Goal: Transaction & Acquisition: Purchase product/service

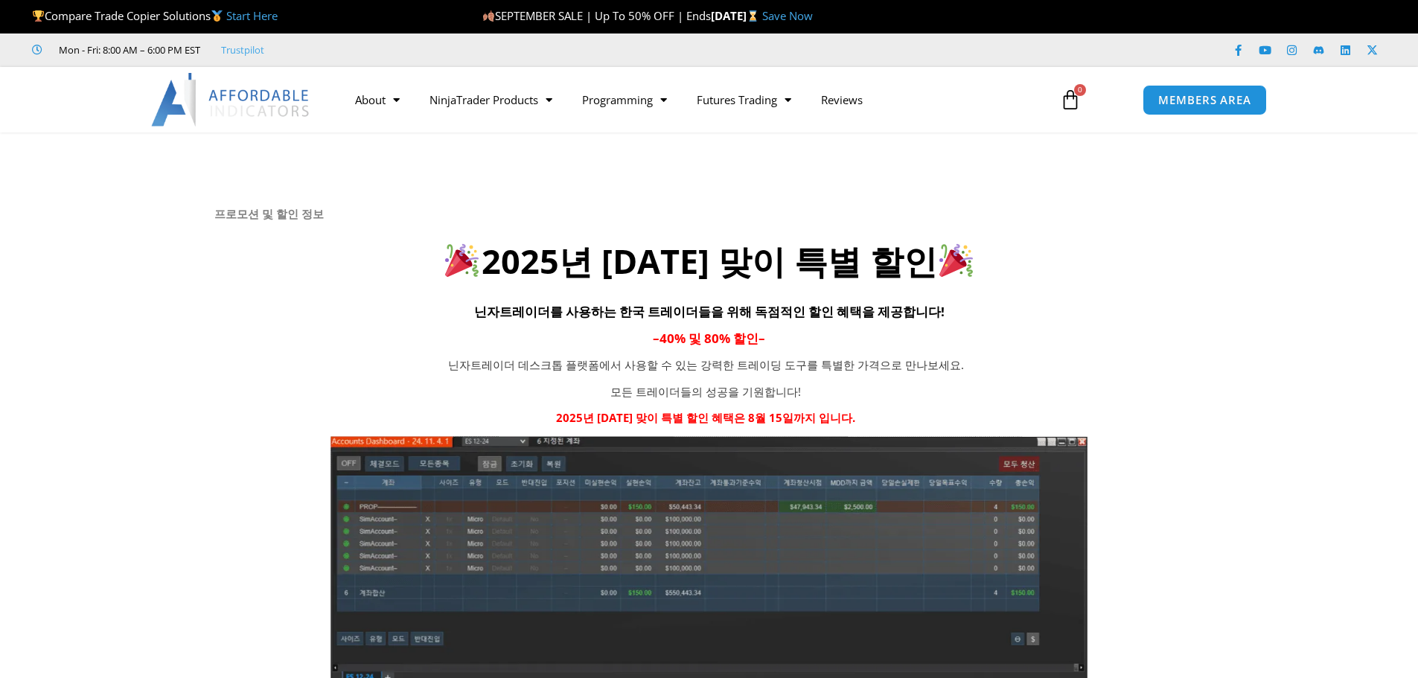
click at [657, 312] on span "닌자트레이더를 사용하는 한국 트레이더들을 위해 독점적인 할인 혜택을 제공합니다!" at bounding box center [709, 311] width 470 height 17
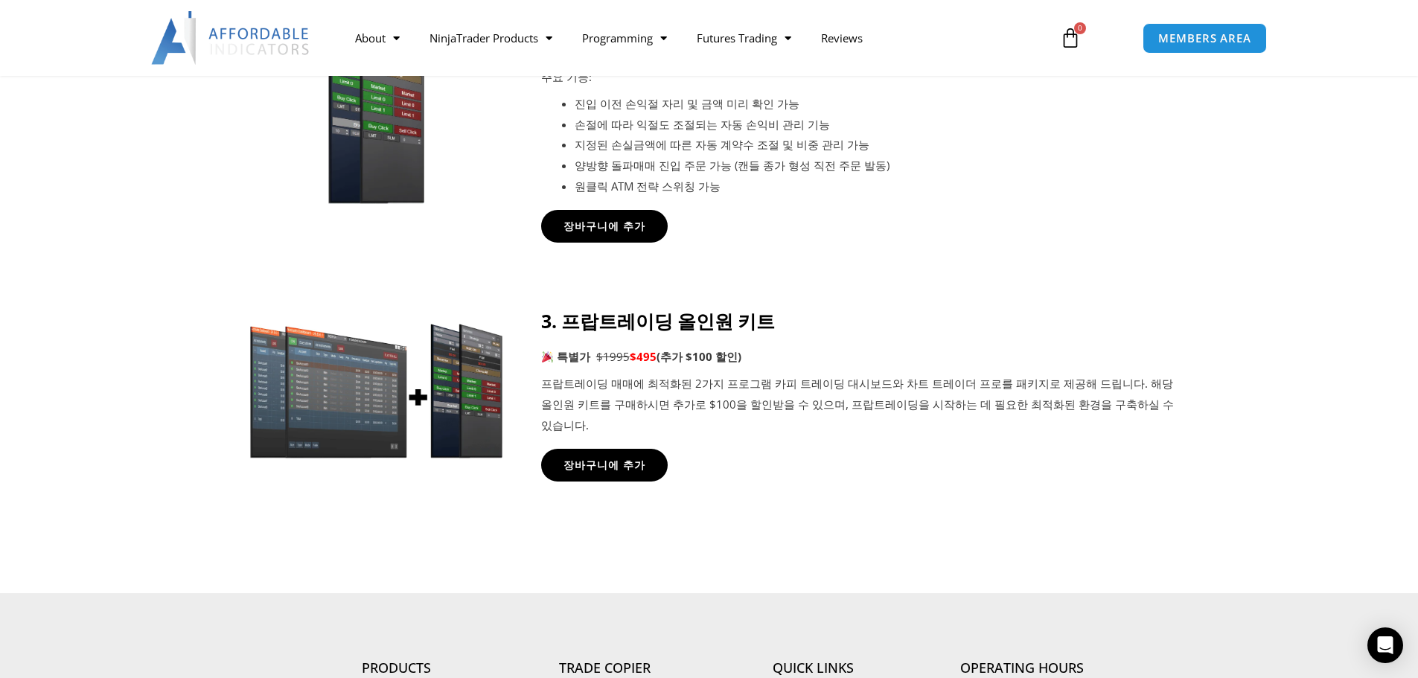
scroll to position [1191, 0]
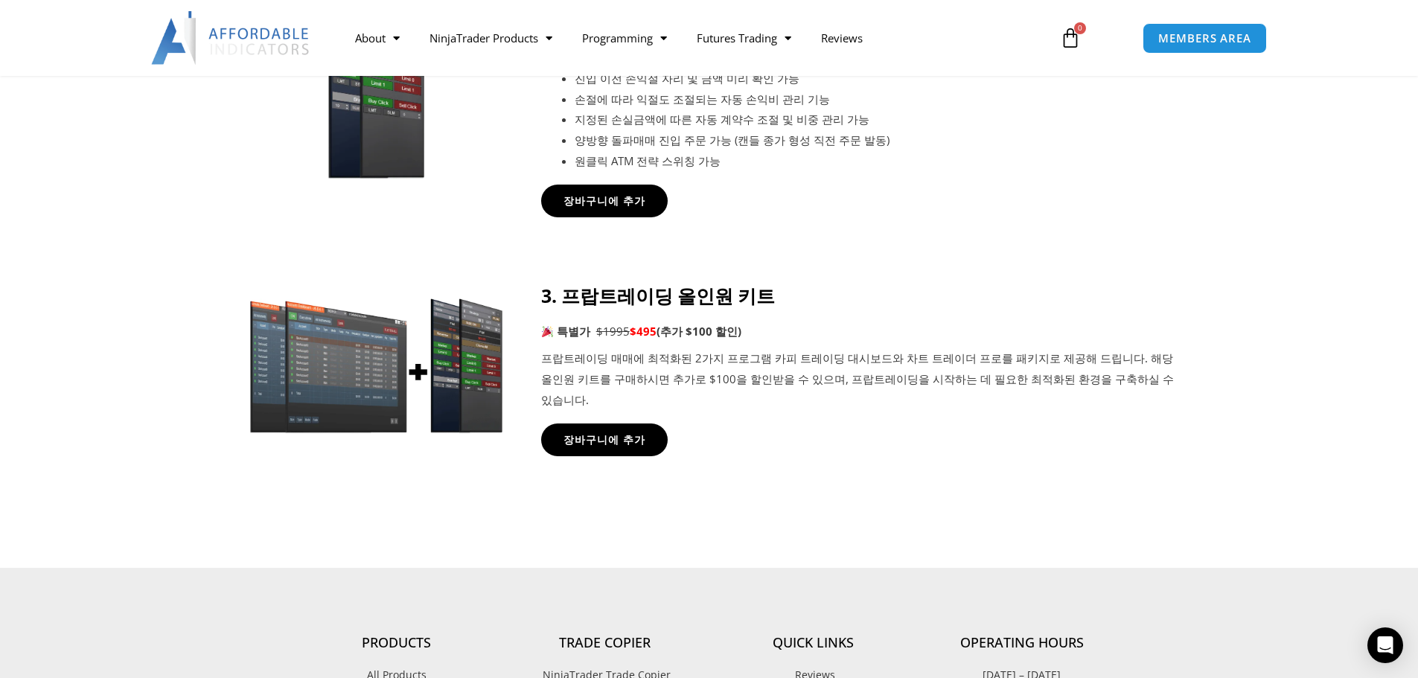
click at [651, 374] on p "프랍트레이딩 매매에 최적화된 2가지 프로그램 카피 트레이딩 대시보드와 차트 트레이더 프로를 패키지로 제공해 드립니다. 해당 올인원 키트를 구매…" at bounding box center [857, 379] width 633 height 63
click at [604, 434] on span "장바구니에 추가" at bounding box center [604, 439] width 90 height 11
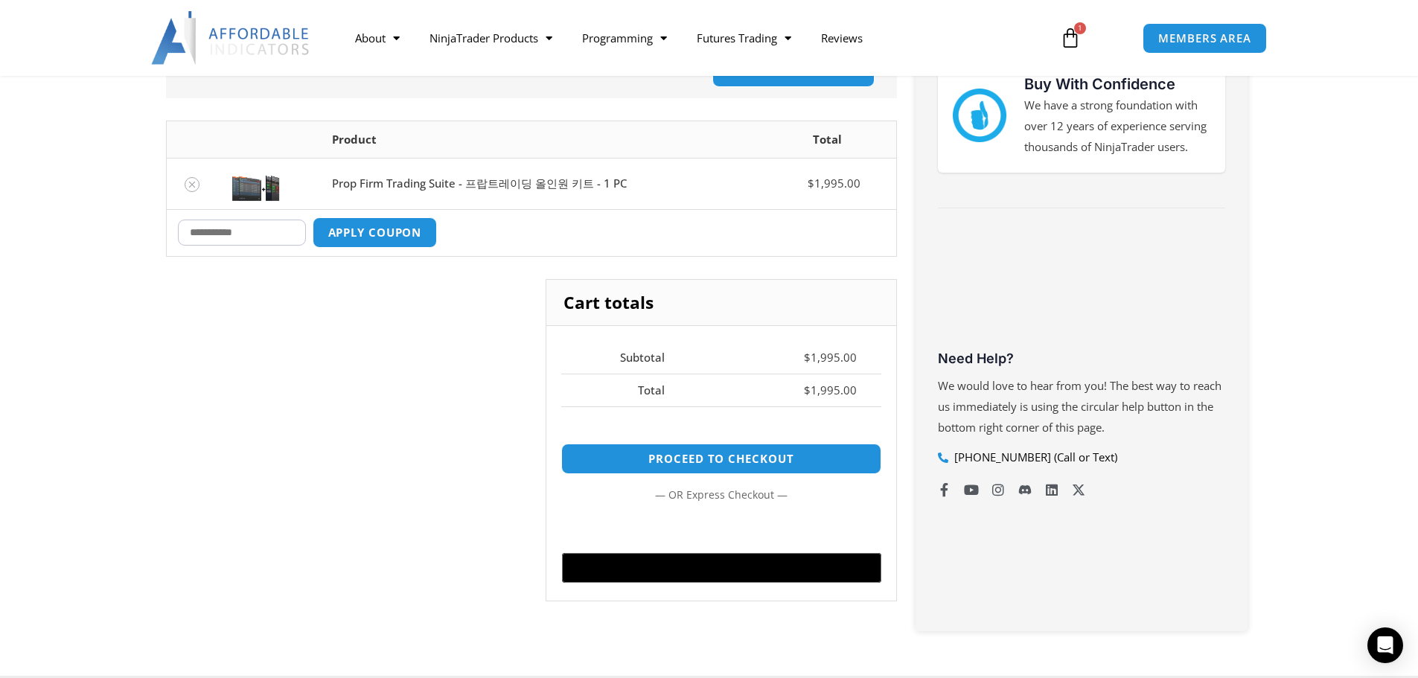
scroll to position [298, 0]
drag, startPoint x: 404, startPoint y: 239, endPoint x: 256, endPoint y: 238, distance: 148.1
click at [256, 238] on div "Coupon: Apply coupon" at bounding box center [308, 232] width 260 height 31
click at [256, 238] on input "Coupon:" at bounding box center [242, 232] width 128 height 26
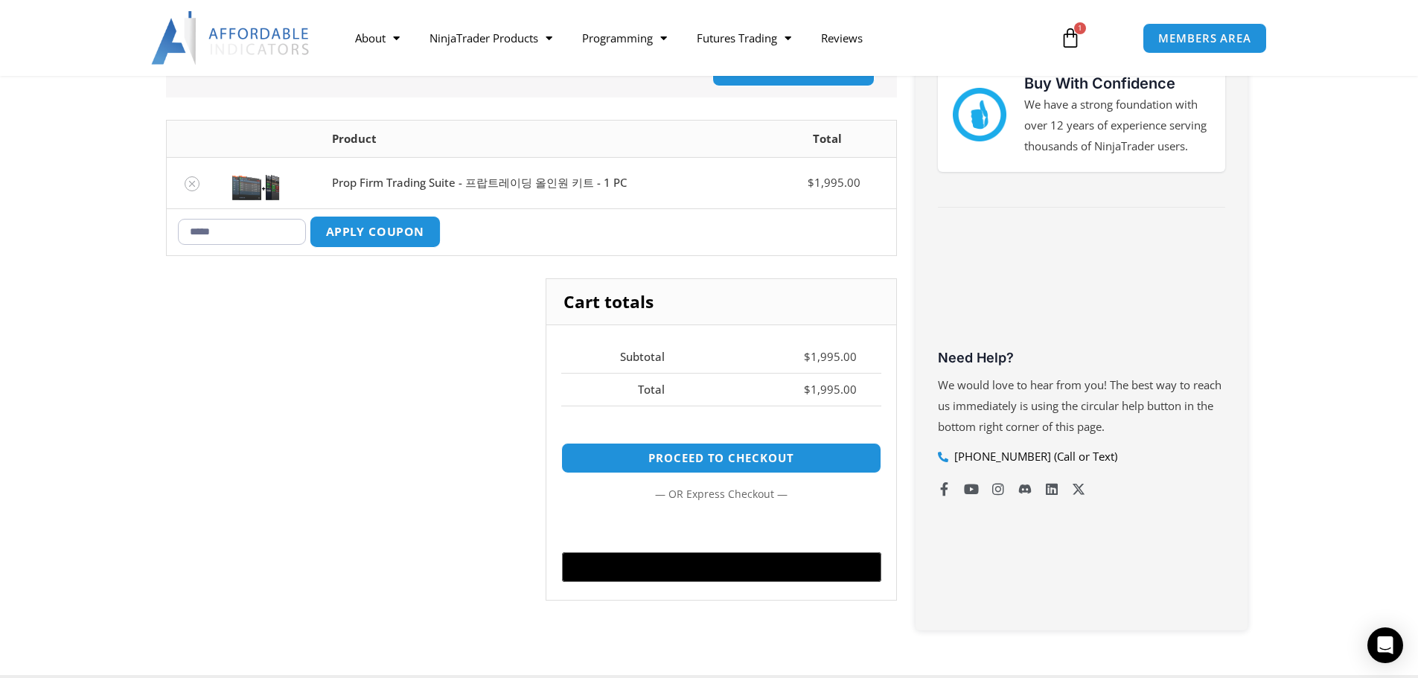
type input "*****"
click at [359, 231] on button "Apply coupon" at bounding box center [374, 232] width 131 height 32
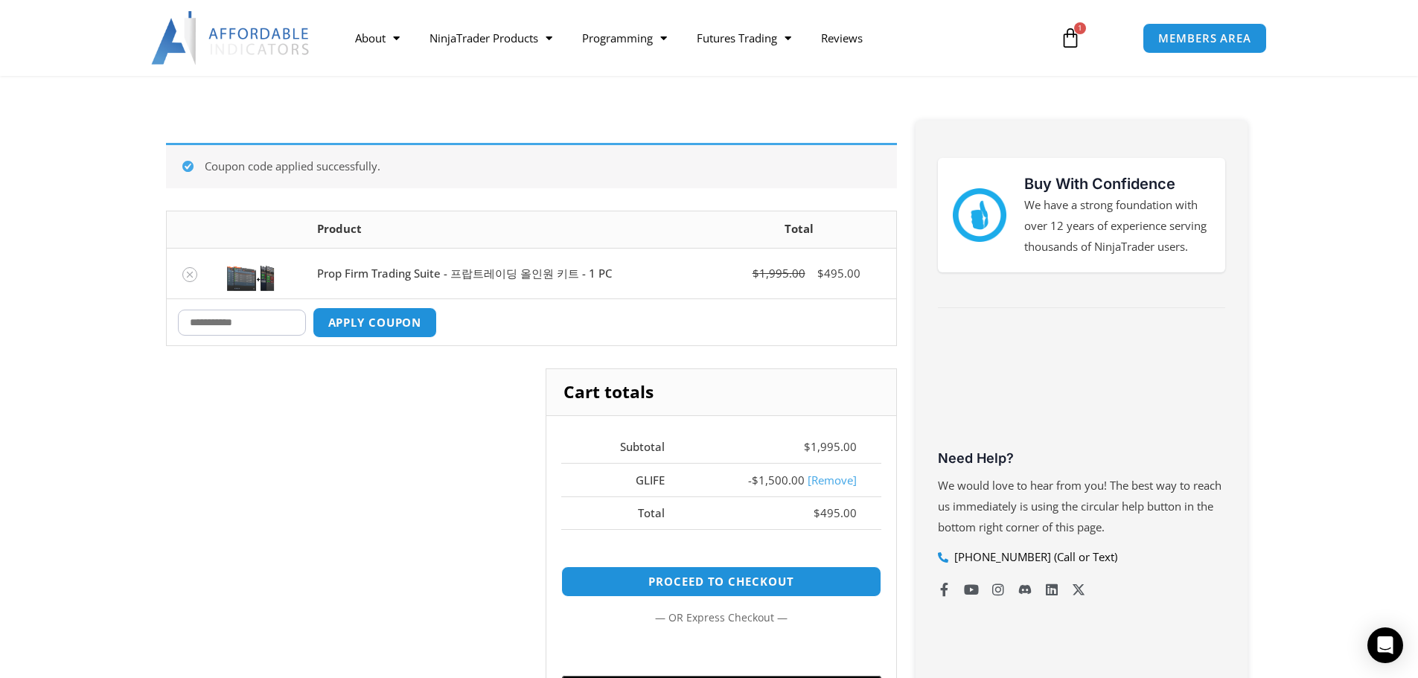
scroll to position [191, 0]
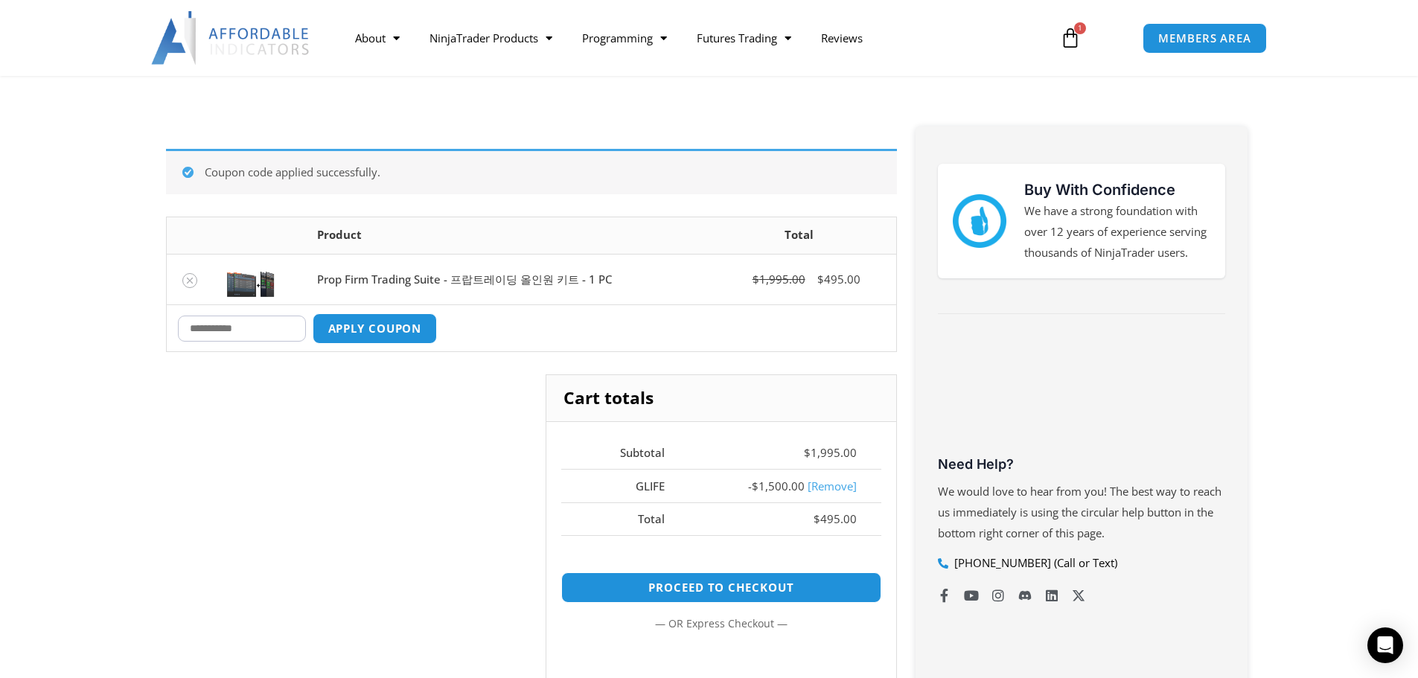
click at [397, 397] on div "Cart totals Subtotal $ 1,995.00 GLIFE - $ 1,500.00 [Remove] Total $ 495.00 Proc…" at bounding box center [531, 563] width 731 height 378
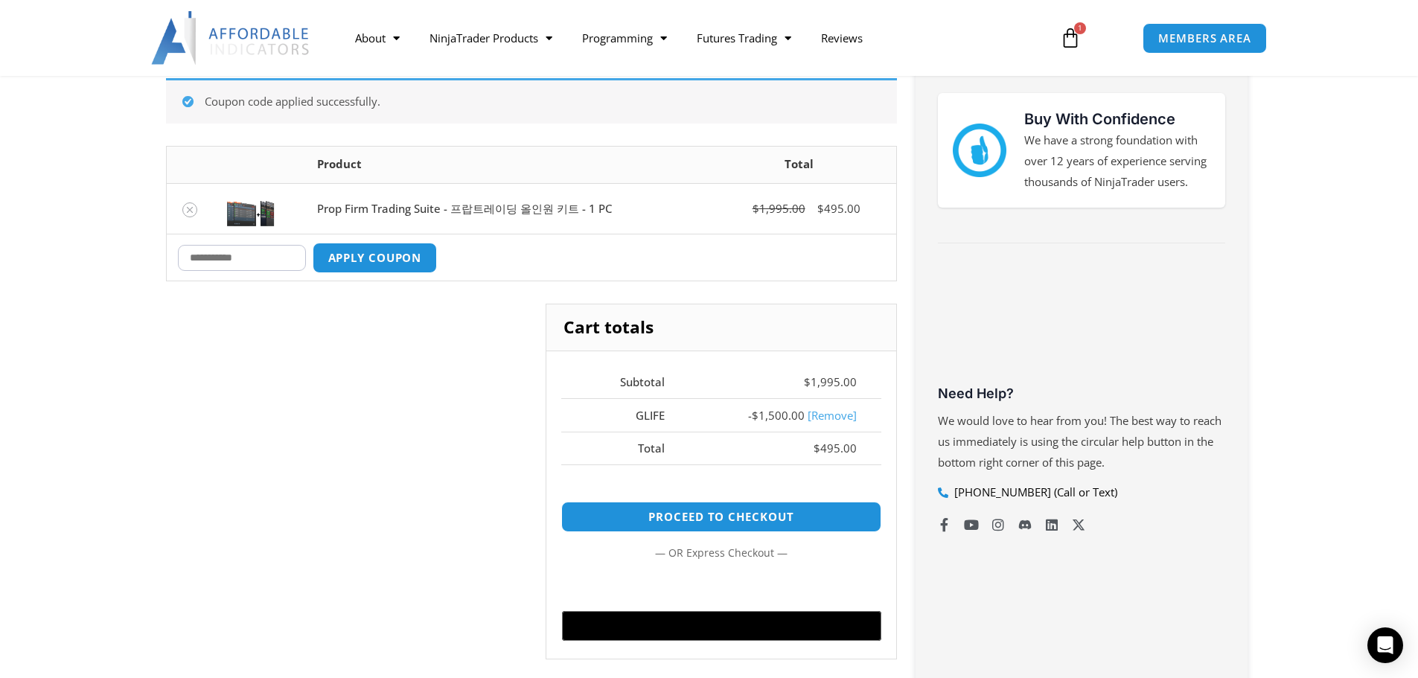
scroll to position [266, 0]
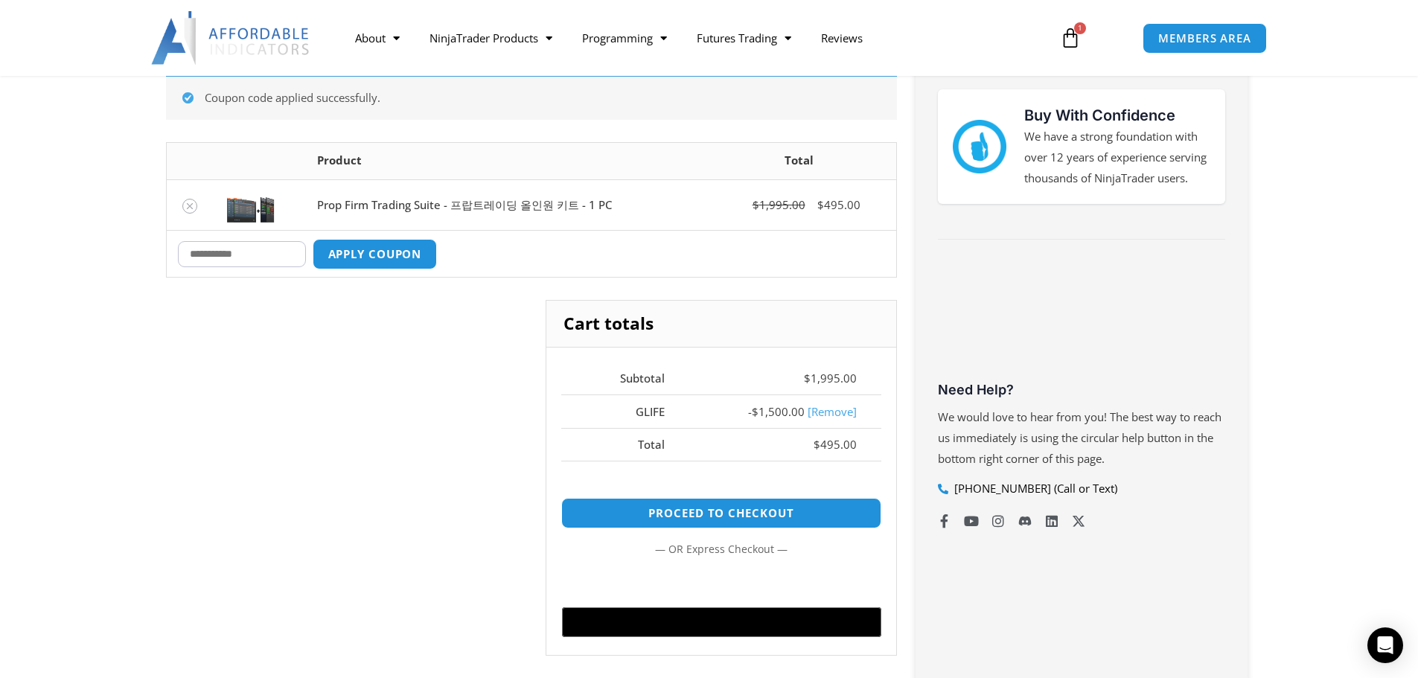
click at [467, 403] on div "Cart totals Subtotal $ 1,995.00 GLIFE - $ 1,500.00 [Remove] Total $ 495.00 Proc…" at bounding box center [531, 489] width 731 height 378
click at [426, 211] on td "Prop Firm Trading Suite - 프랍트레이딩 올인원 키트 - 1 PC" at bounding box center [504, 204] width 397 height 51
click at [342, 366] on div "Cart totals Subtotal $ 1,995.00 GLIFE - $ 1,500.00 [Remove] Total $ 495.00 Proc…" at bounding box center [531, 489] width 731 height 378
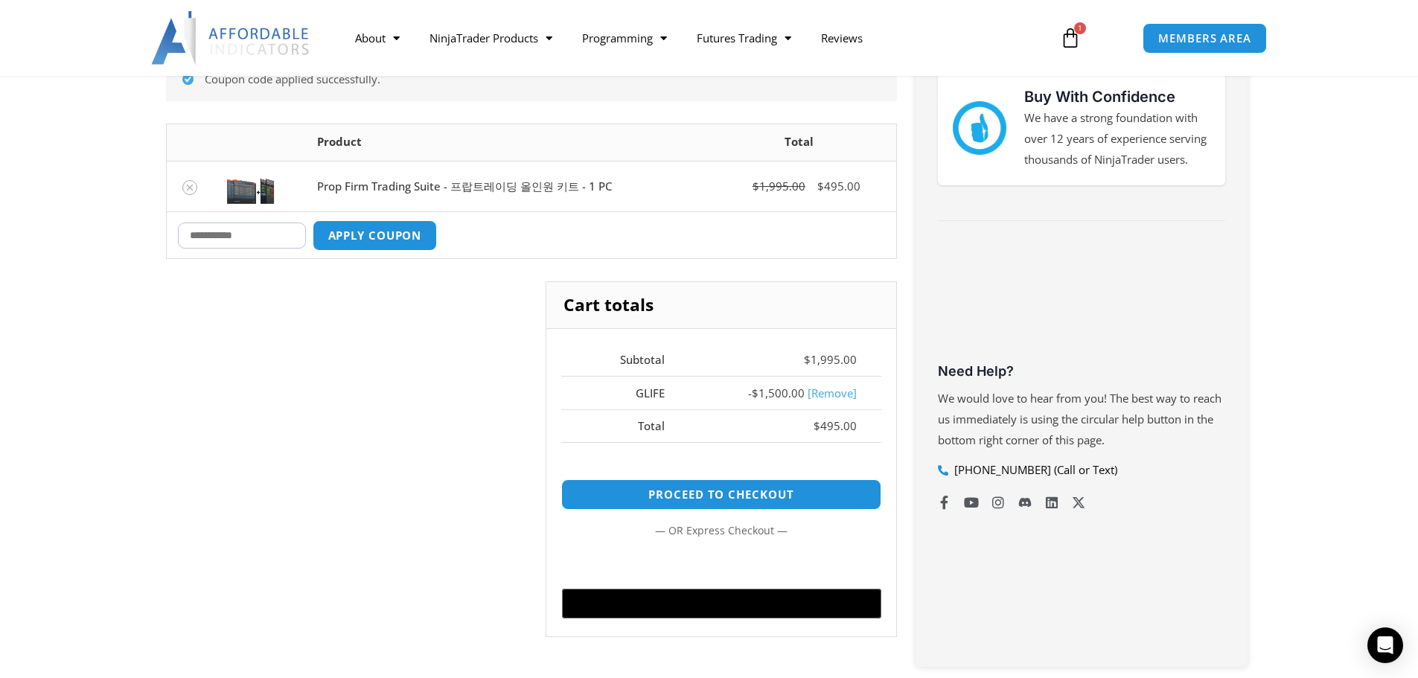
scroll to position [340, 0]
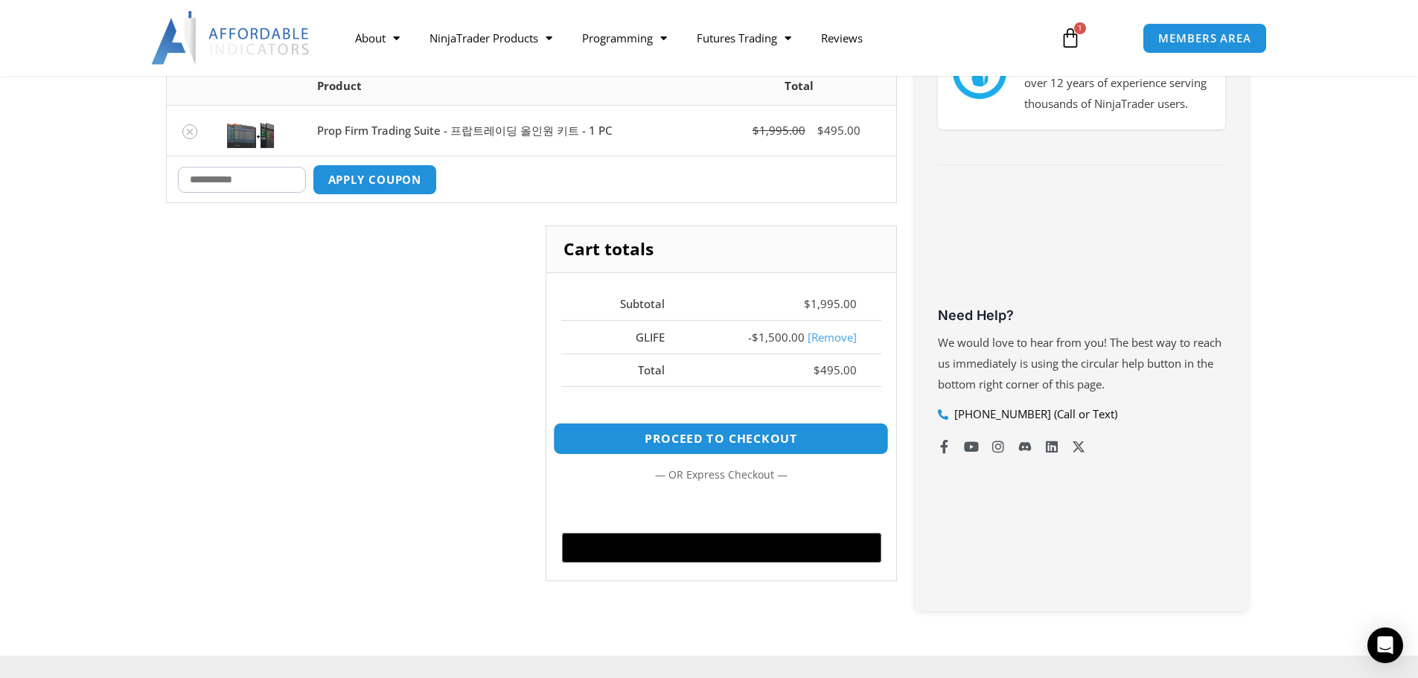
click at [747, 447] on link "Proceed to checkout" at bounding box center [721, 439] width 336 height 32
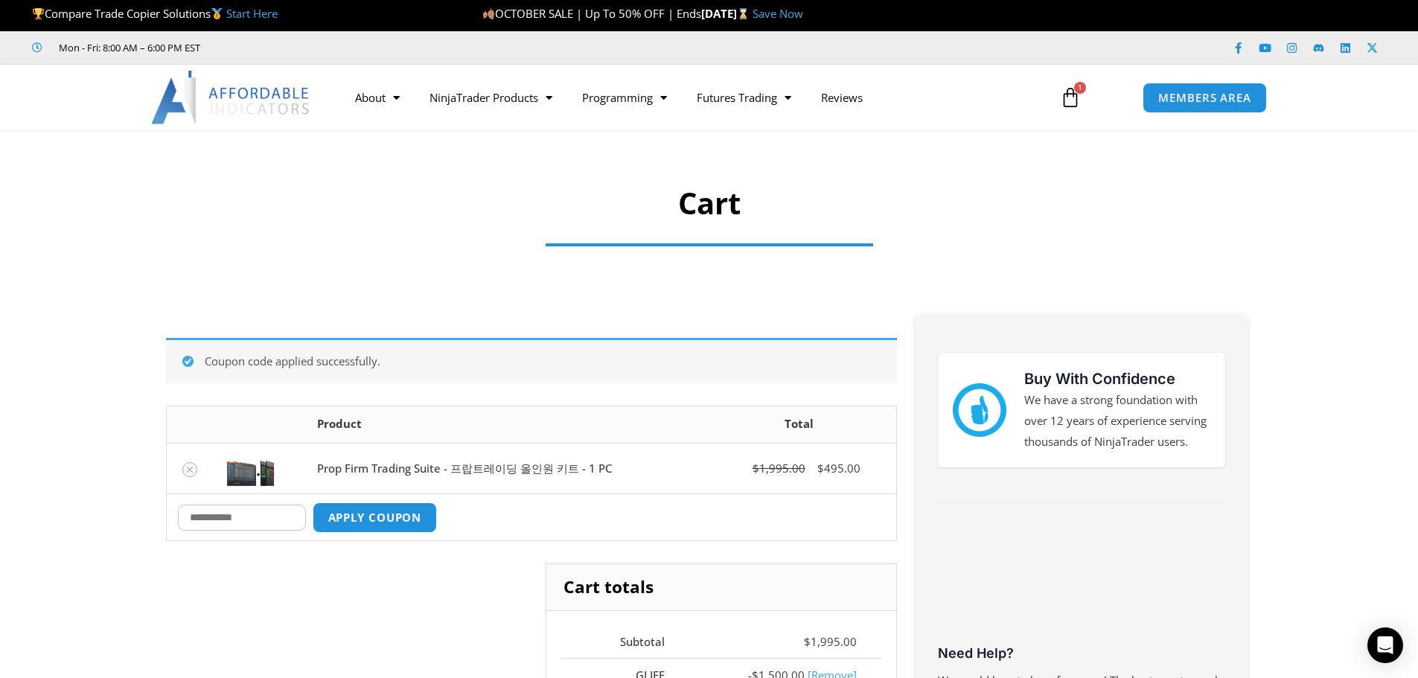
scroll to position [0, 0]
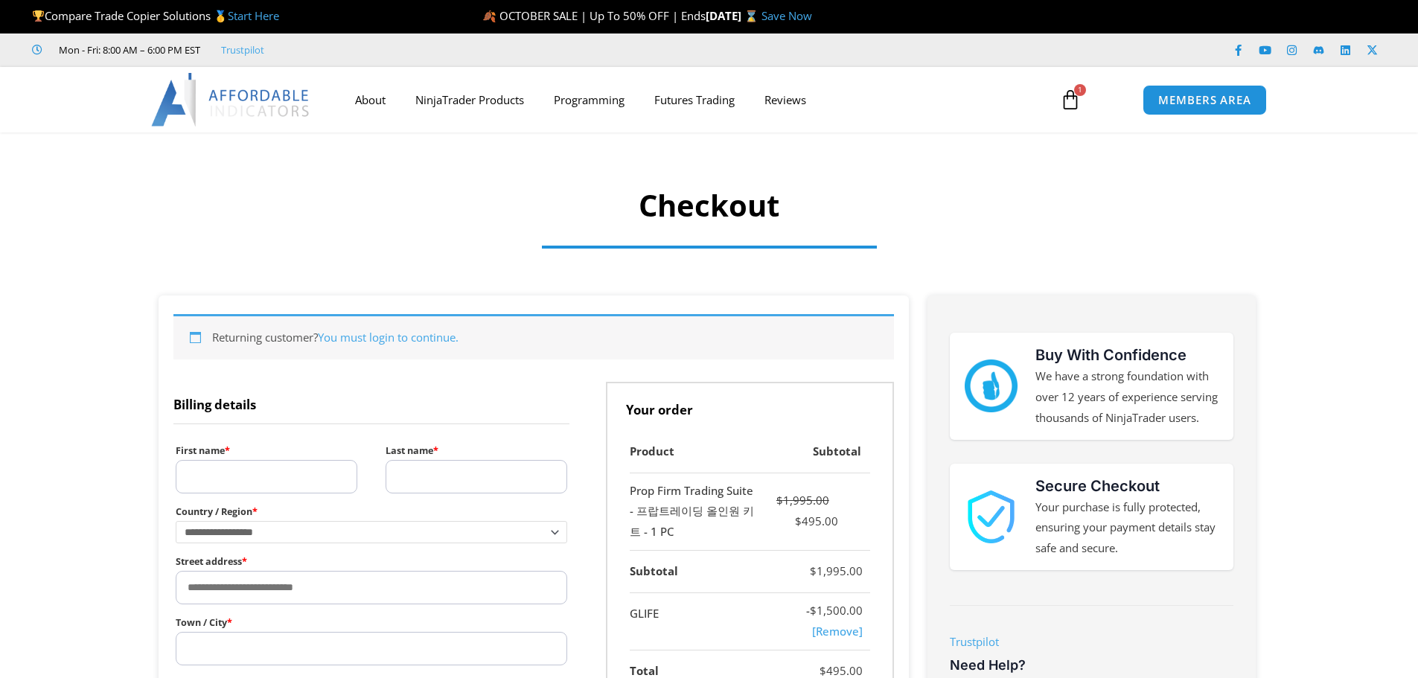
select select "**"
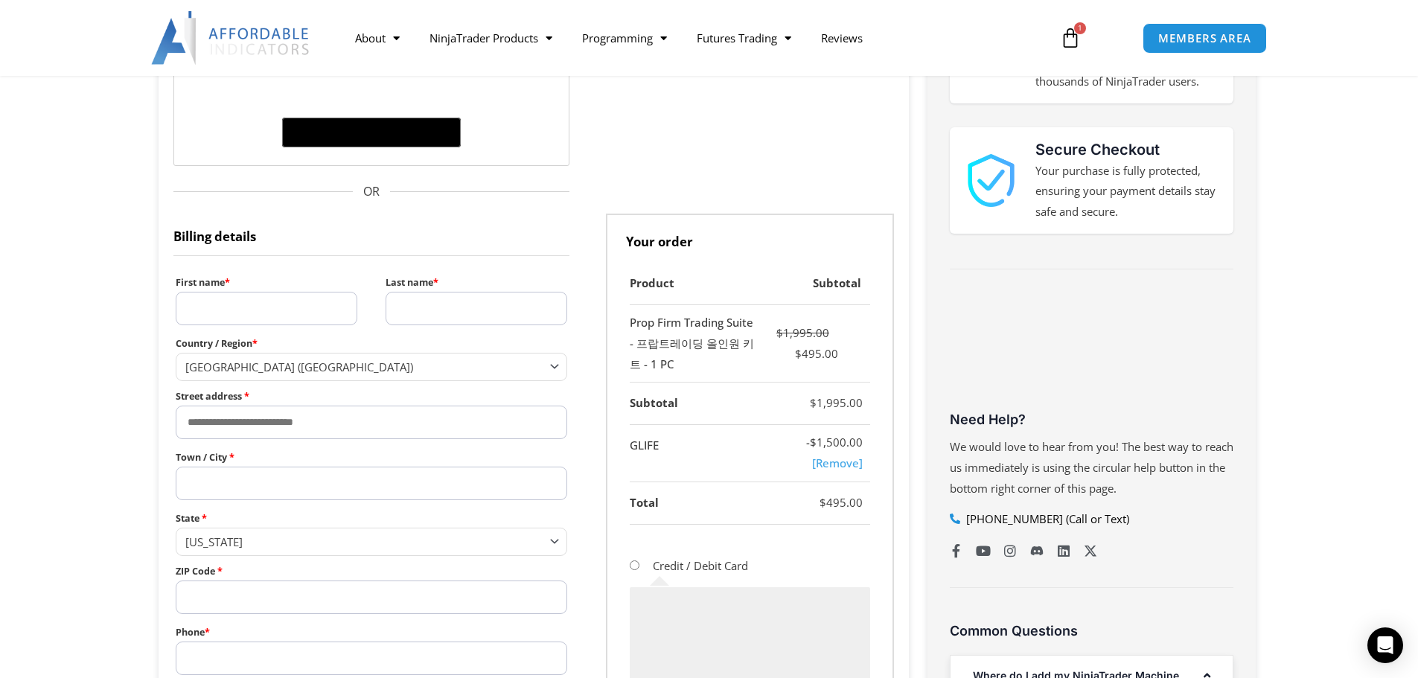
scroll to position [372, 0]
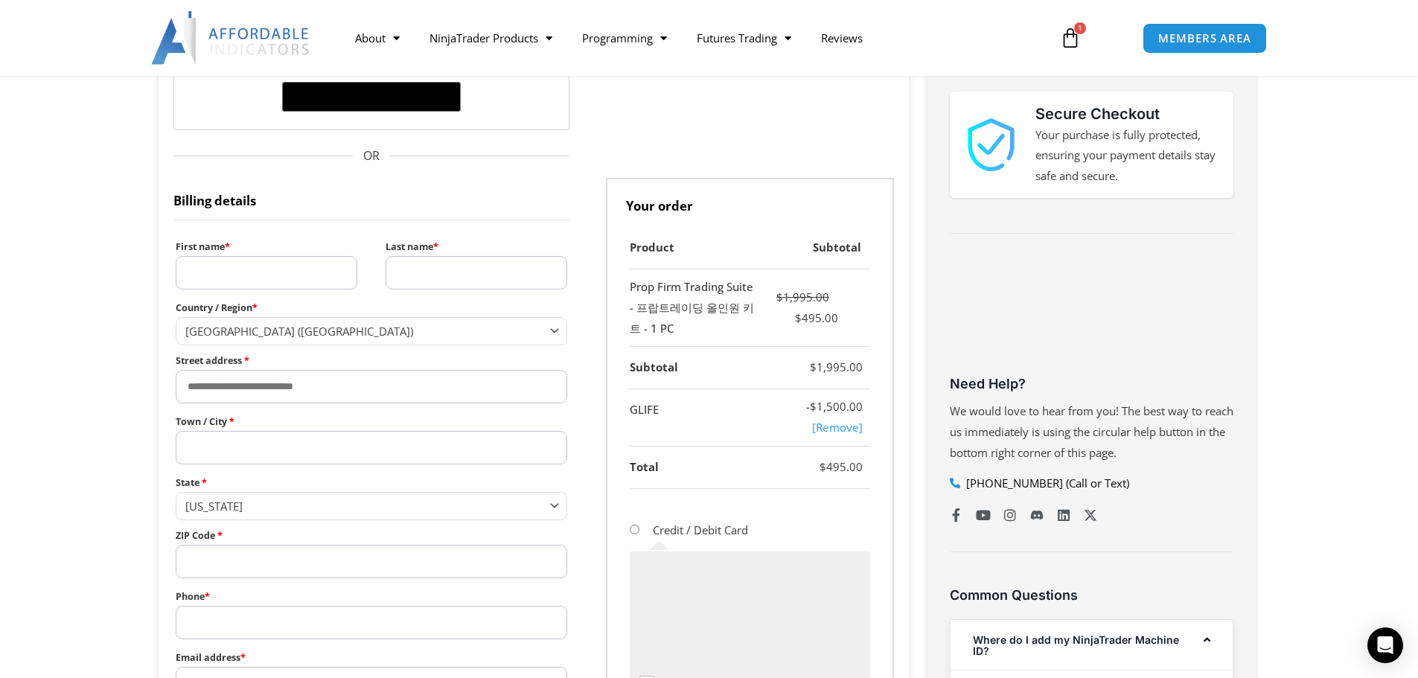
click at [287, 280] on input "First name *" at bounding box center [267, 272] width 182 height 33
type input "*"
type input "*********"
type input "***"
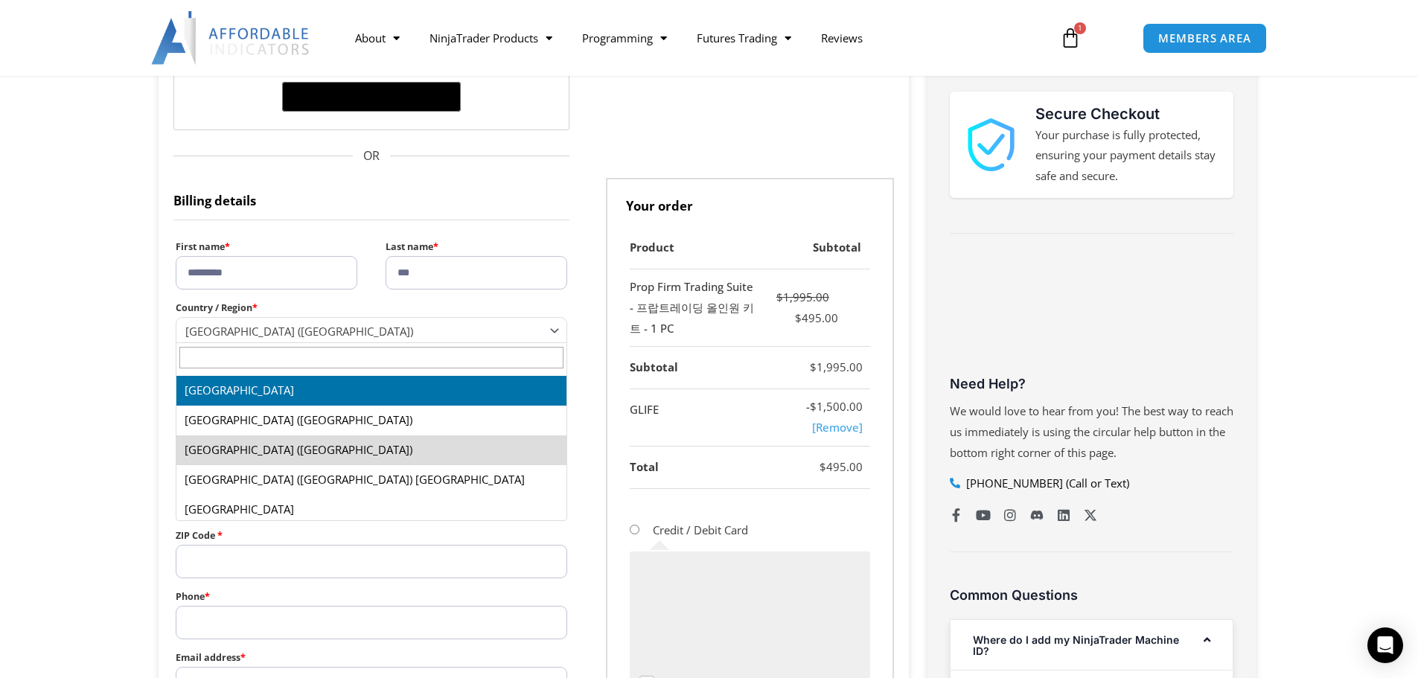
scroll to position [6881, 0]
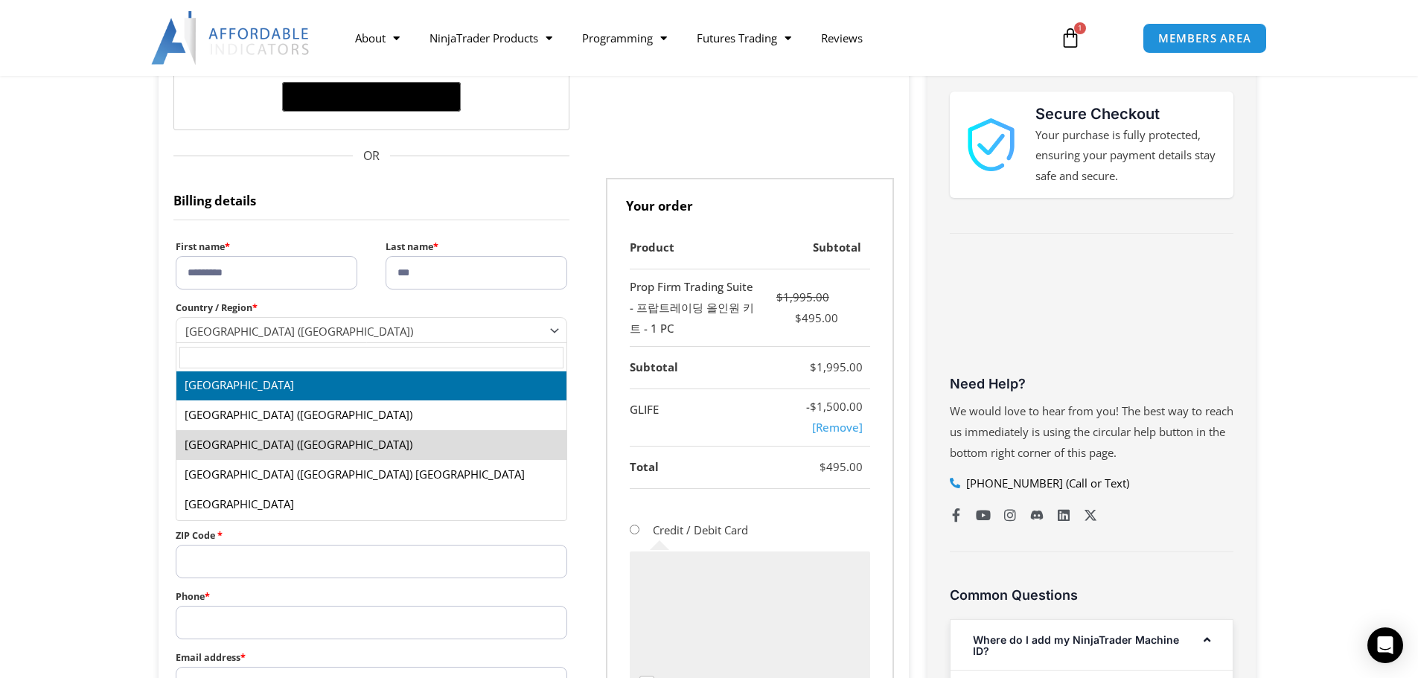
click at [278, 359] on input "text" at bounding box center [371, 358] width 385 height 22
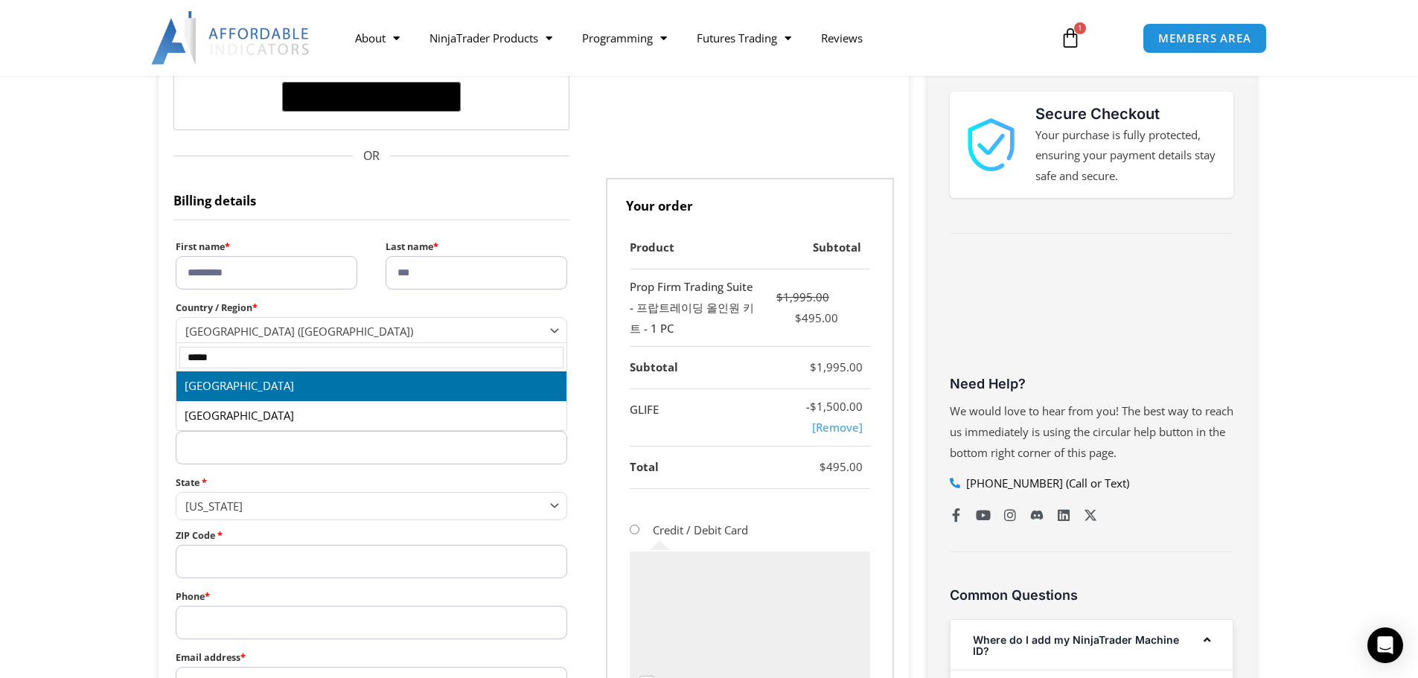
type input "*****"
drag, startPoint x: 299, startPoint y: 422, endPoint x: 269, endPoint y: 392, distance: 42.6
select select "**"
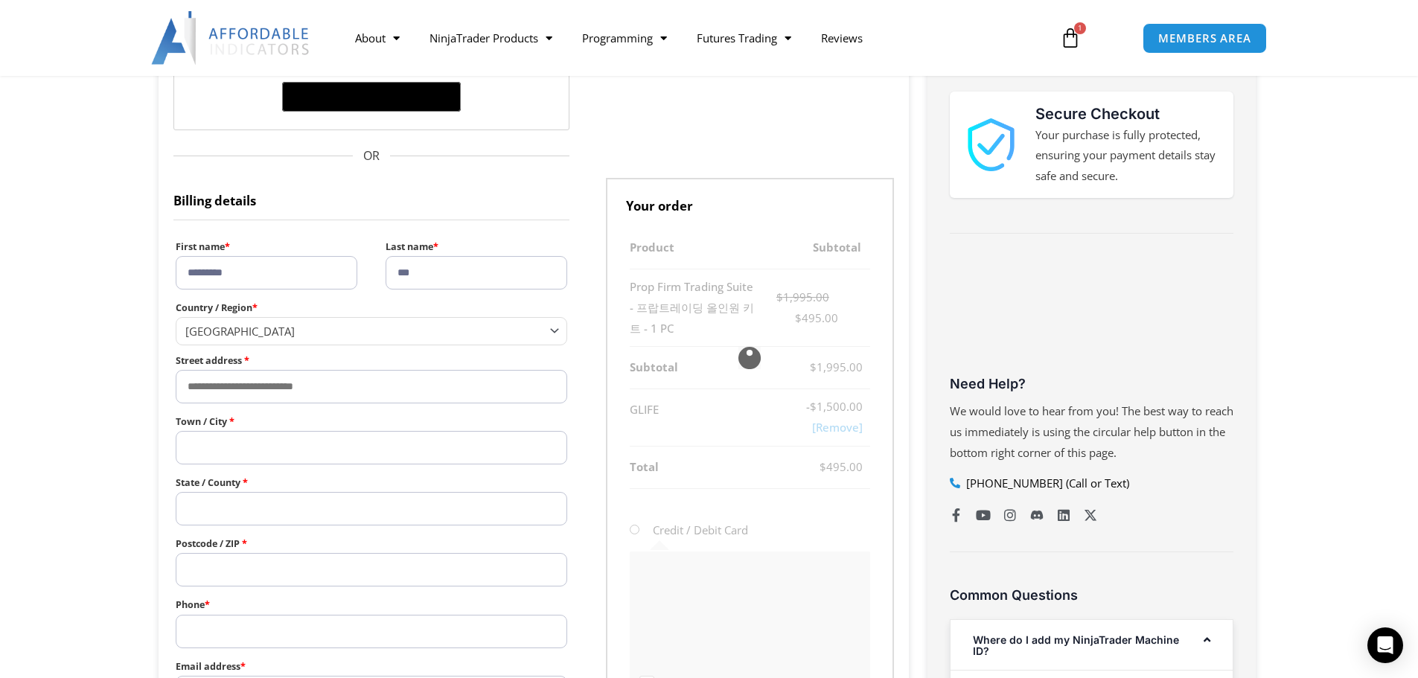
click at [269, 392] on input "Street address *" at bounding box center [372, 386] width 392 height 33
click at [253, 346] on div "**********" at bounding box center [371, 473] width 397 height 476
click at [259, 335] on span "North Korea" at bounding box center [365, 331] width 360 height 15
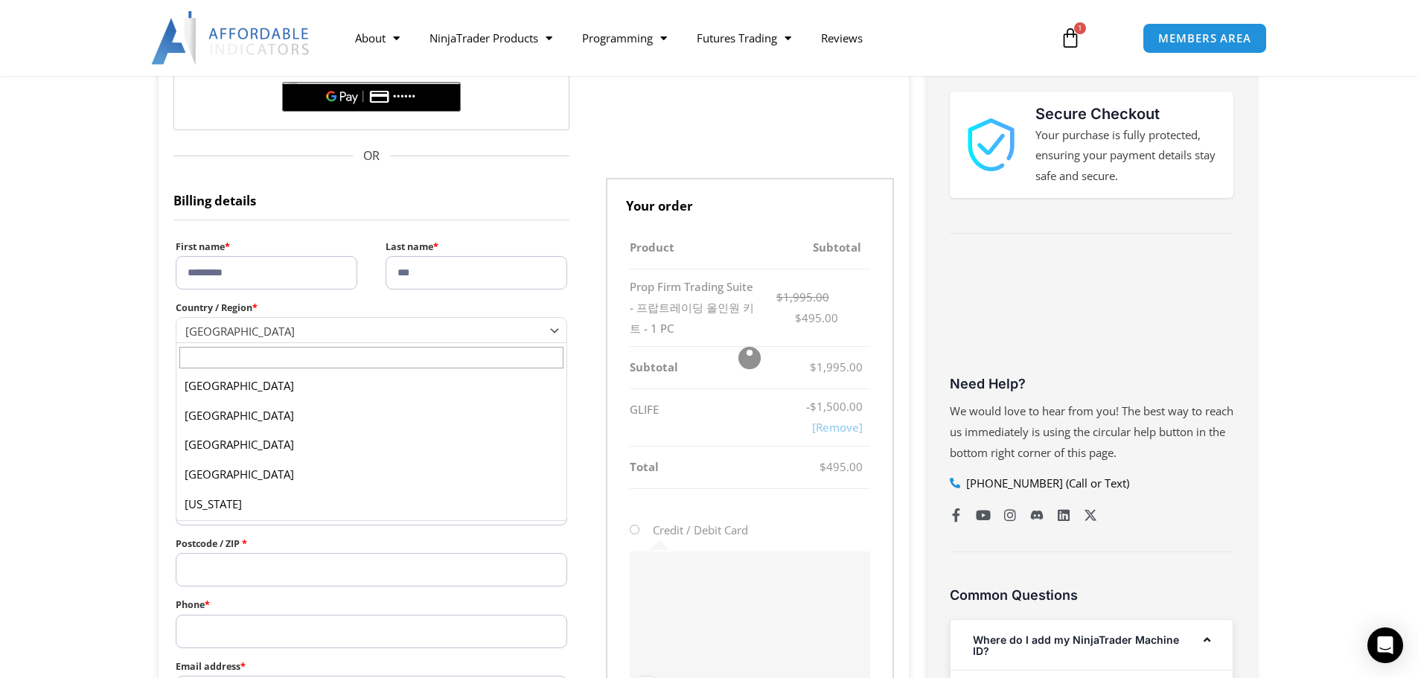
scroll to position [4745, 0]
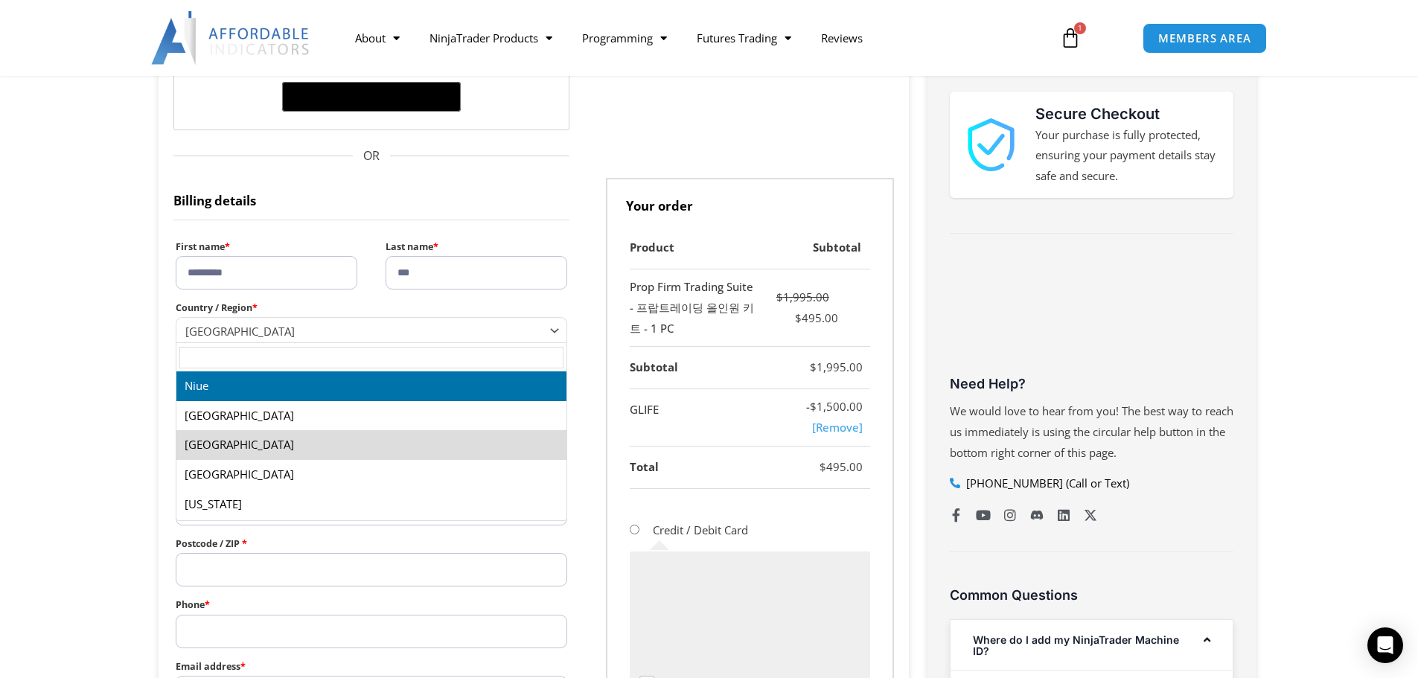
click at [255, 350] on input "text" at bounding box center [371, 358] width 385 height 22
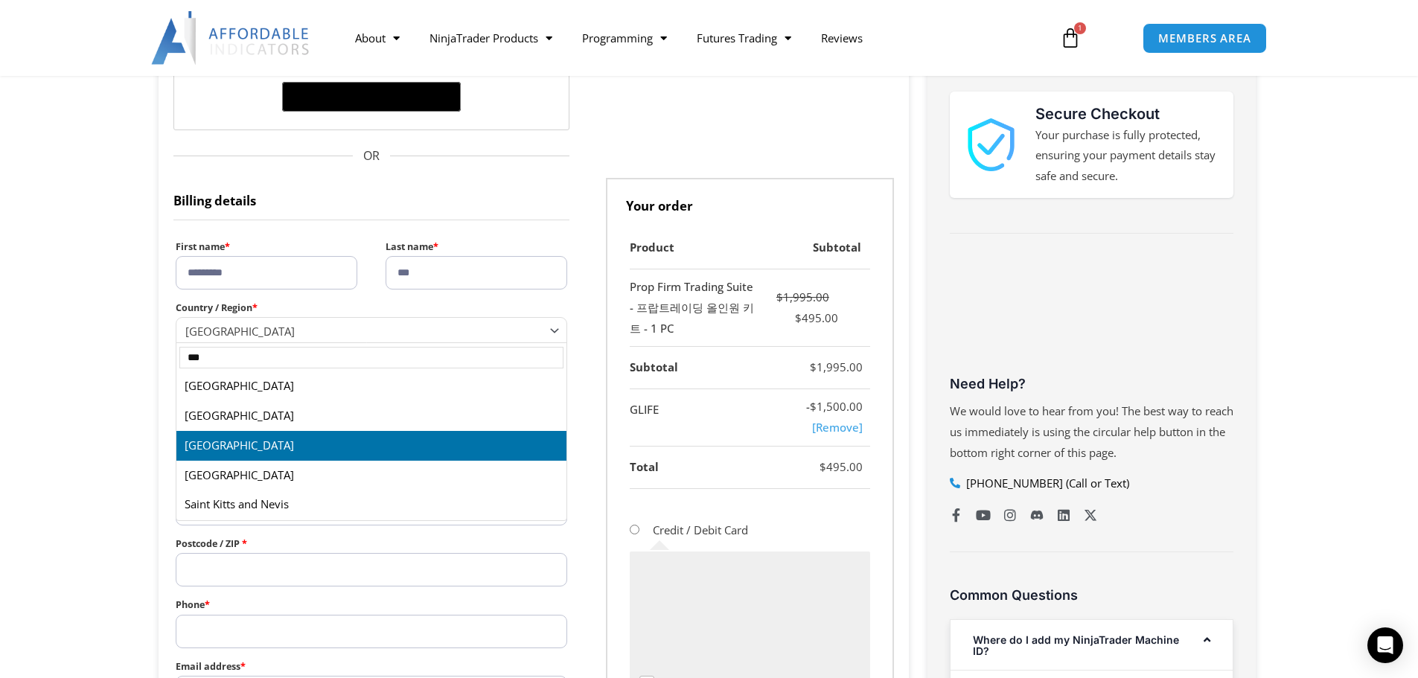
scroll to position [0, 0]
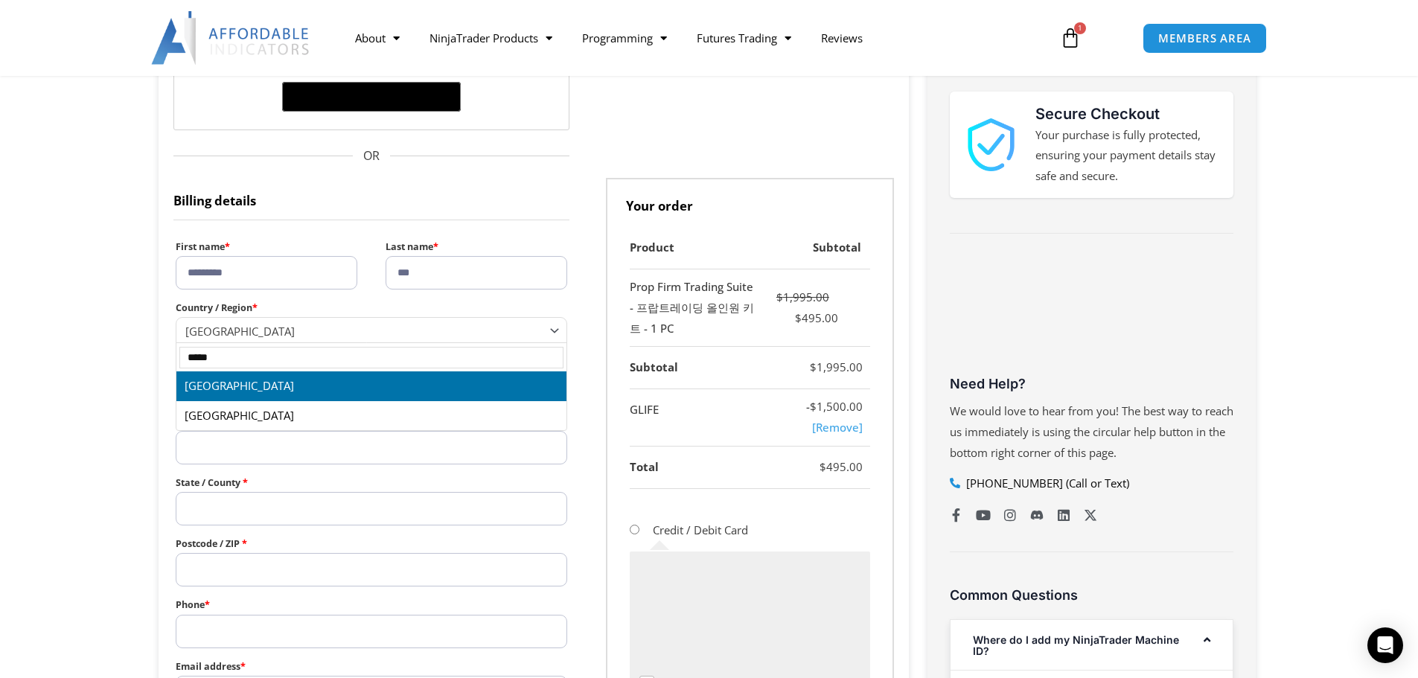
type input "*****"
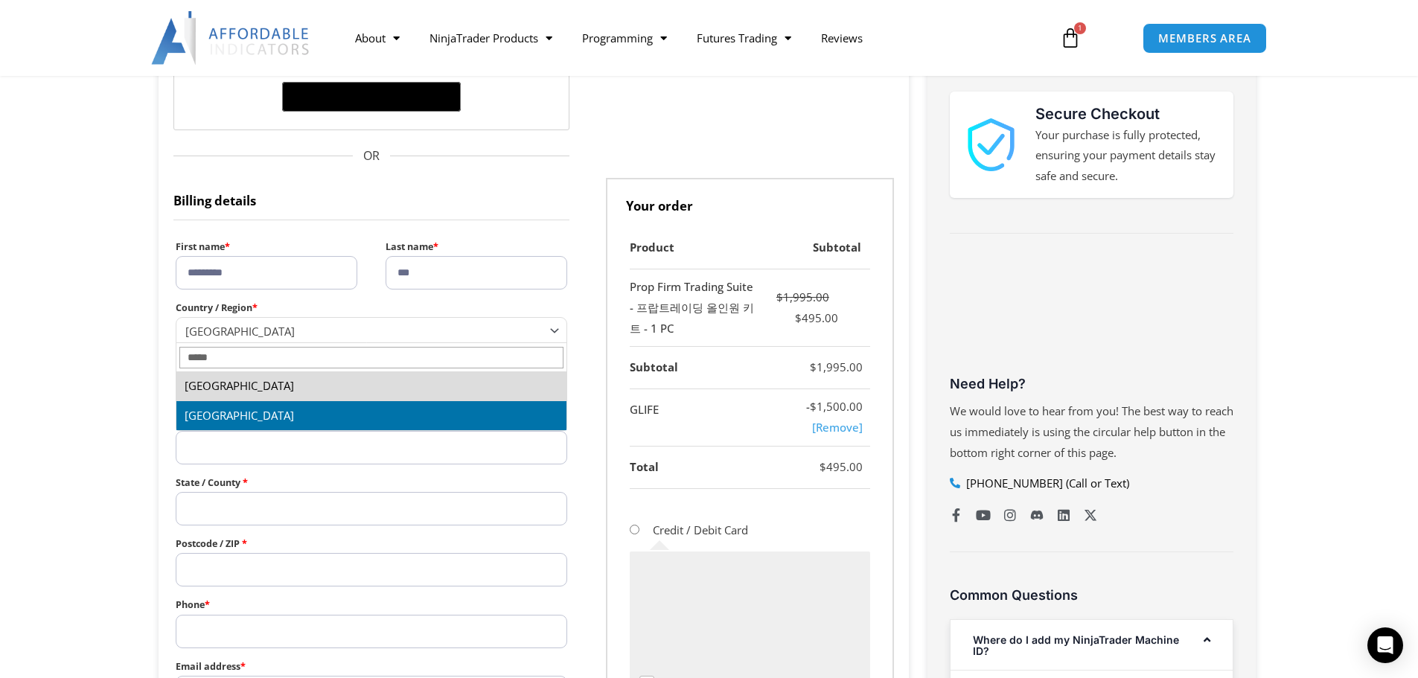
select select "**"
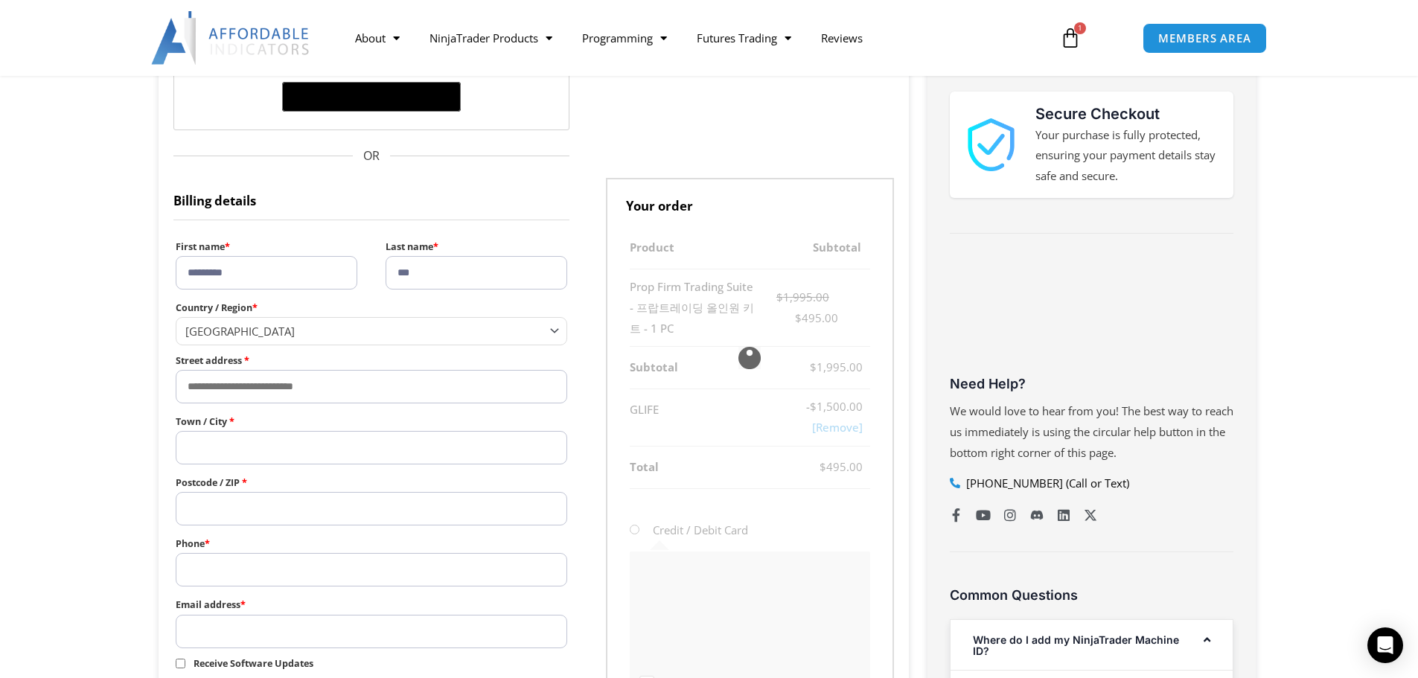
click at [127, 421] on section "**********" at bounding box center [709, 492] width 1418 height 1139
click at [250, 436] on input "Town / City *" at bounding box center [372, 447] width 392 height 33
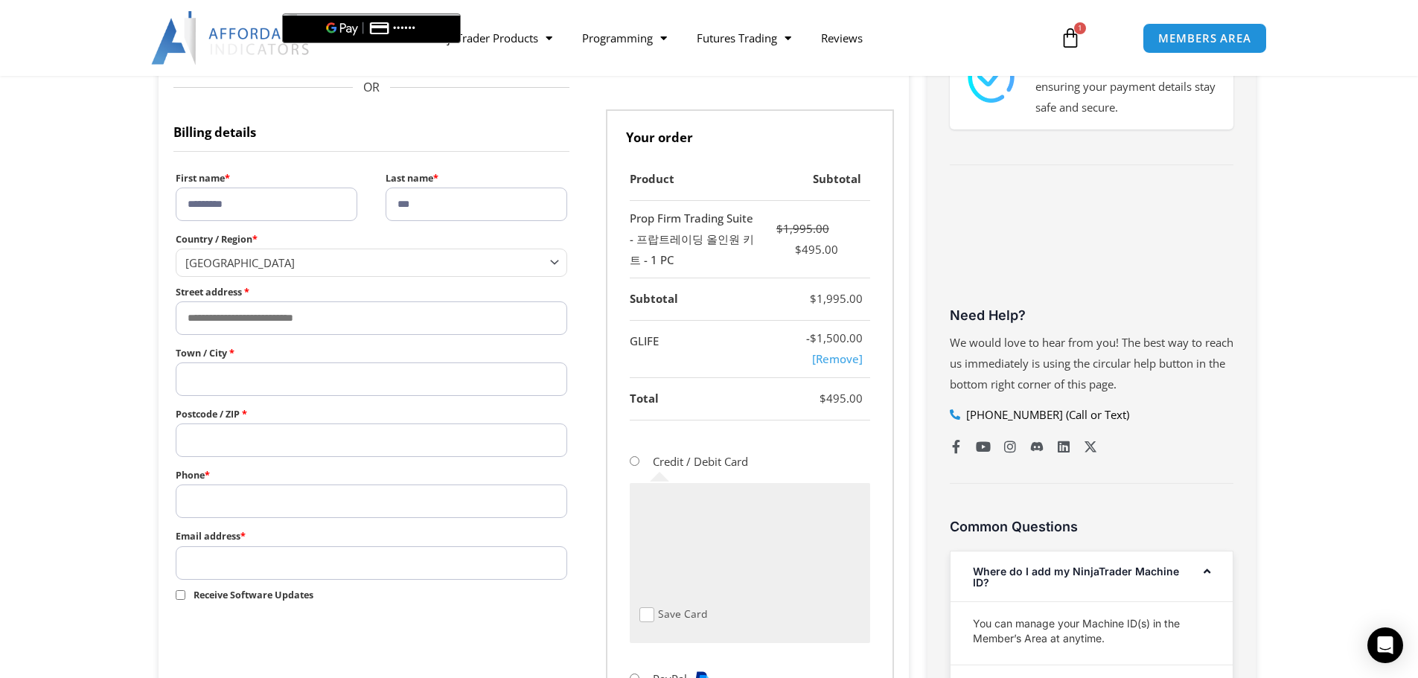
scroll to position [447, 0]
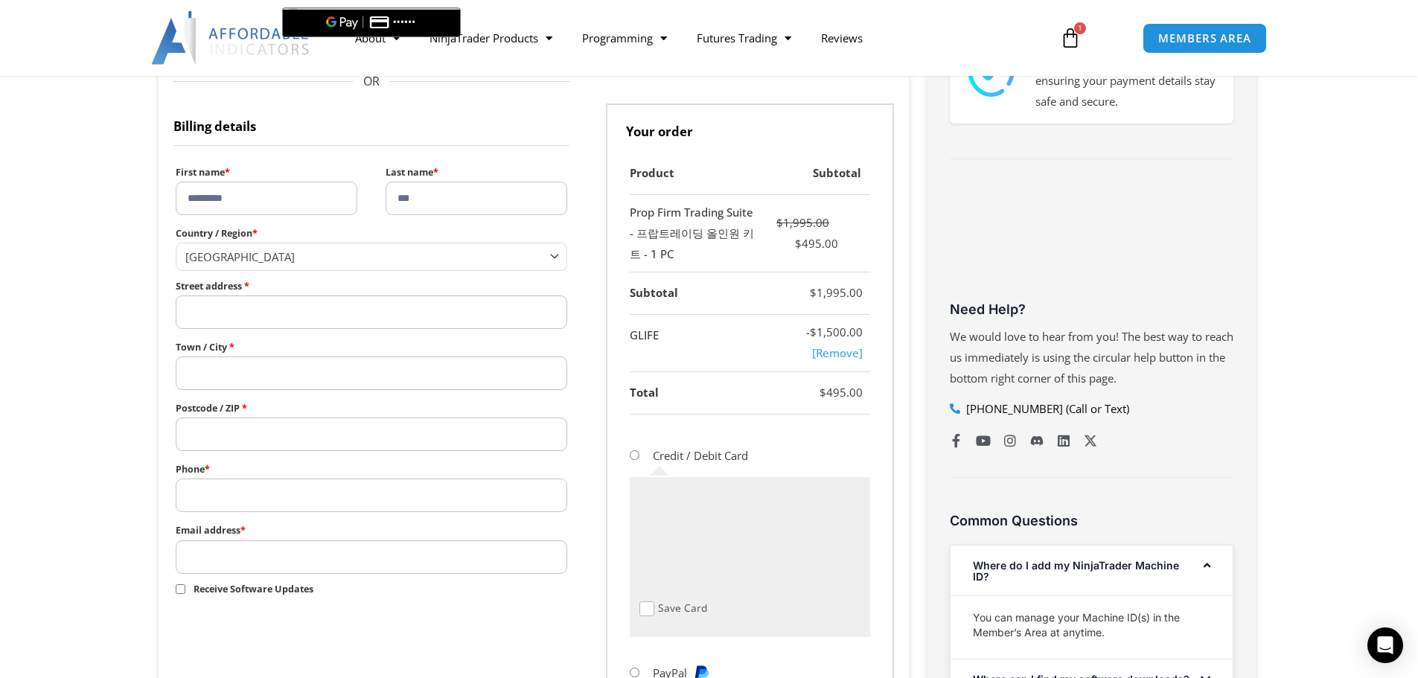
click at [214, 317] on input "Street address *" at bounding box center [372, 312] width 392 height 33
click at [259, 316] on input "Street address *" at bounding box center [372, 312] width 392 height 33
click at [28, 428] on section "**********" at bounding box center [709, 418] width 1418 height 1139
click at [289, 304] on input "Street address *" at bounding box center [372, 312] width 392 height 33
paste input "**********"
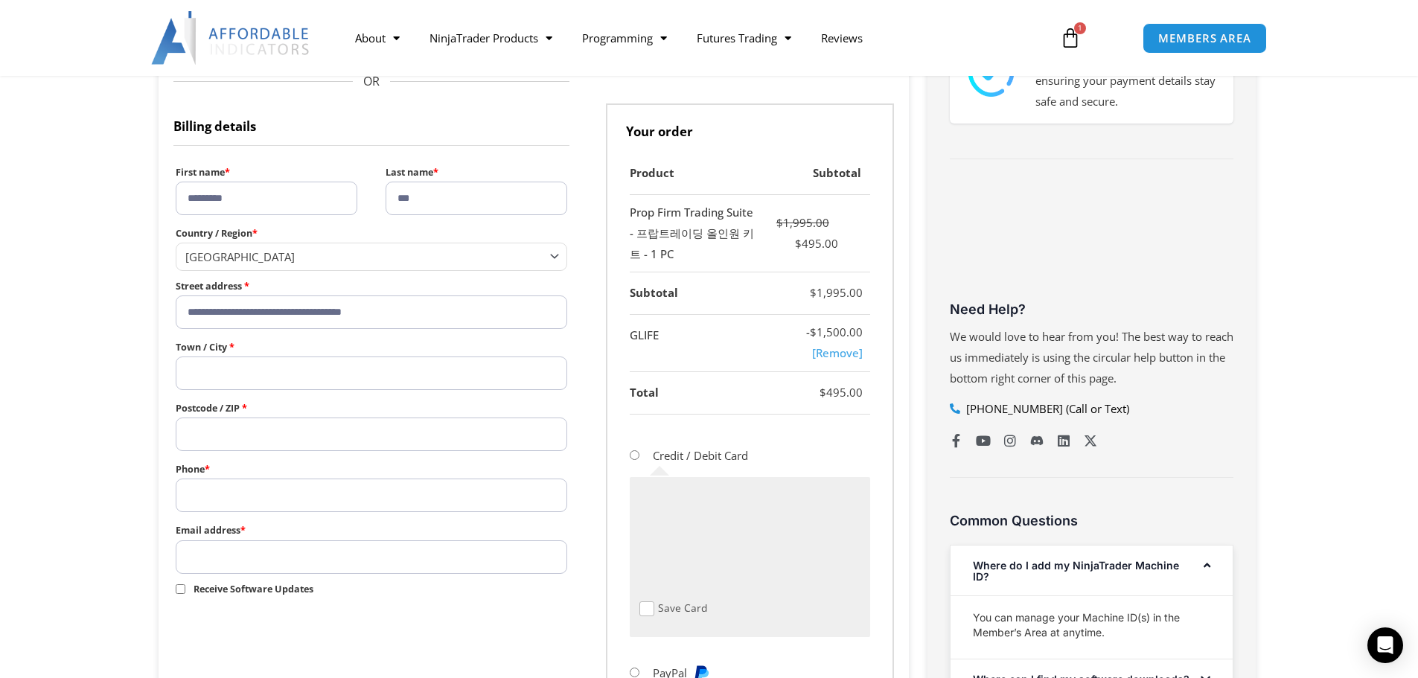
type input "**********"
click at [341, 368] on input "Town / City *" at bounding box center [372, 373] width 392 height 33
click at [33, 396] on section "**********" at bounding box center [709, 418] width 1418 height 1139
click at [292, 388] on input "Town / City *" at bounding box center [372, 373] width 392 height 33
paste input "**********"
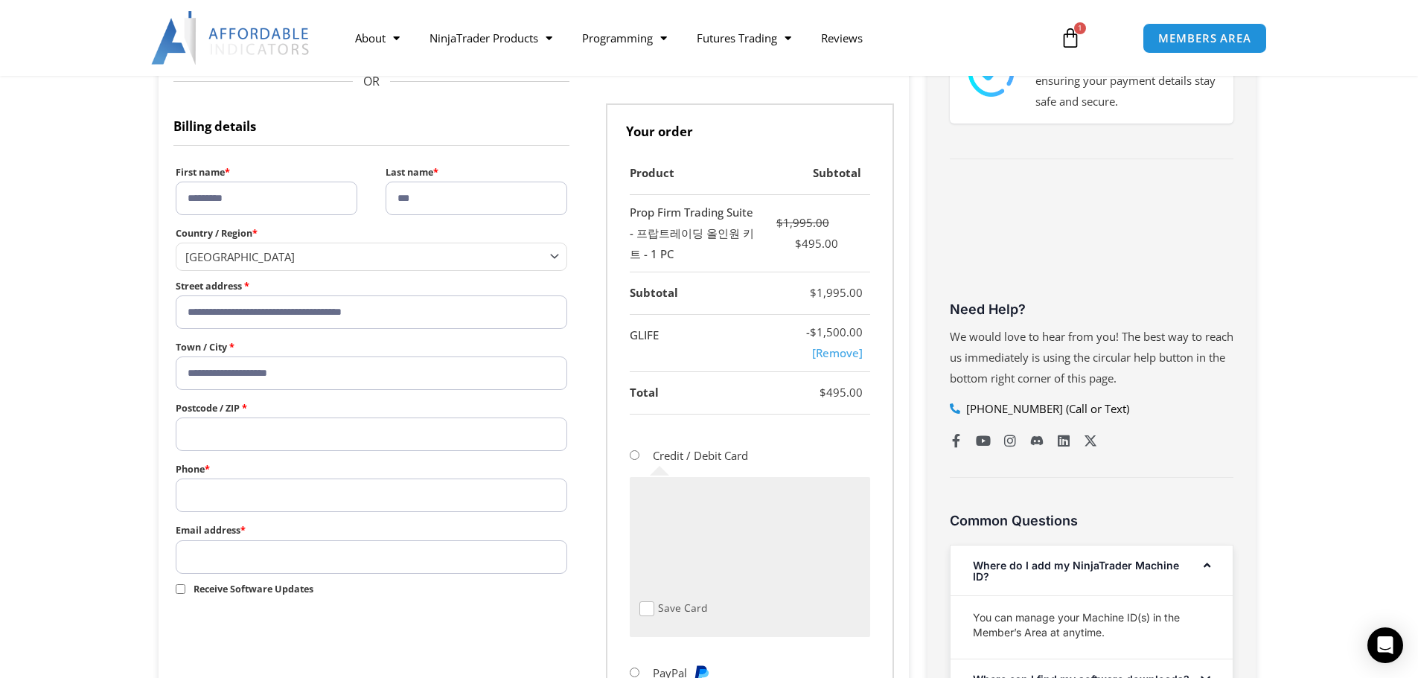
click at [331, 386] on input "**********" at bounding box center [372, 373] width 392 height 33
click at [343, 383] on input "**********" at bounding box center [372, 373] width 392 height 33
type input "**********"
click at [281, 424] on input "Postcode / ZIP *" at bounding box center [372, 434] width 392 height 33
type input "*****"
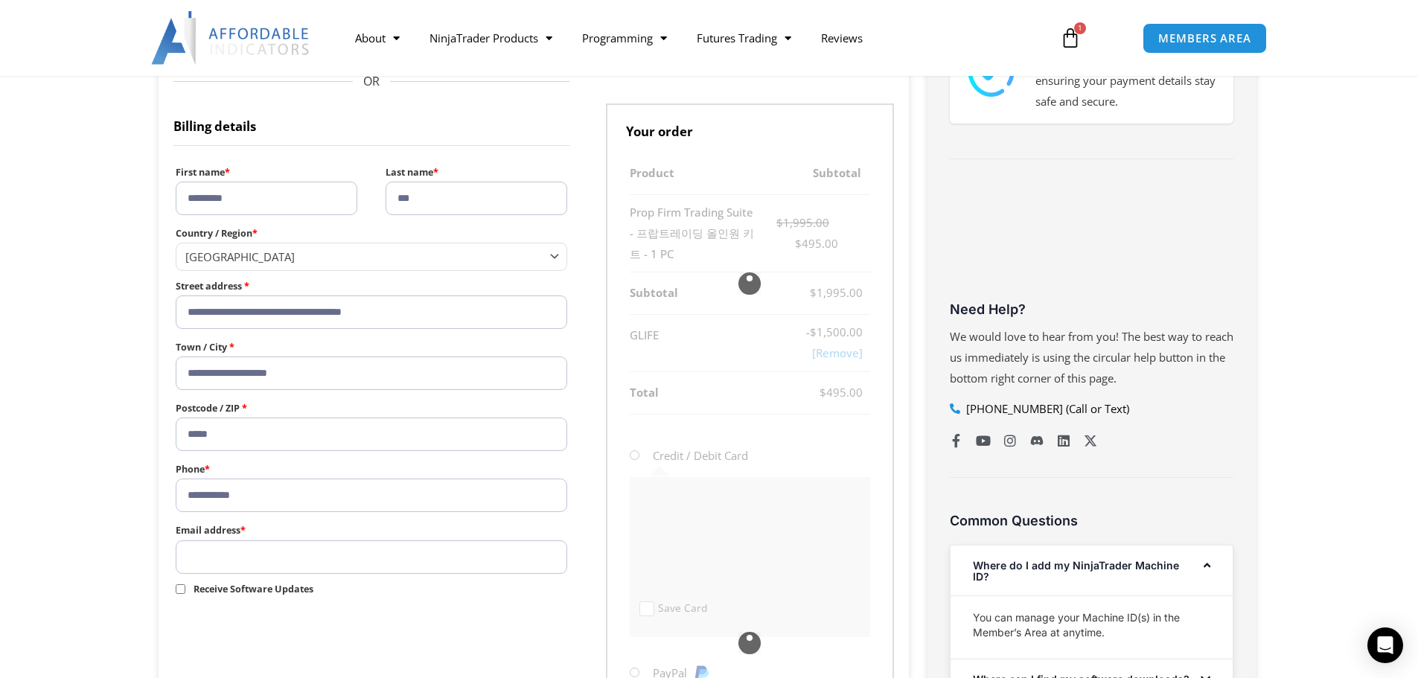
type input "**********"
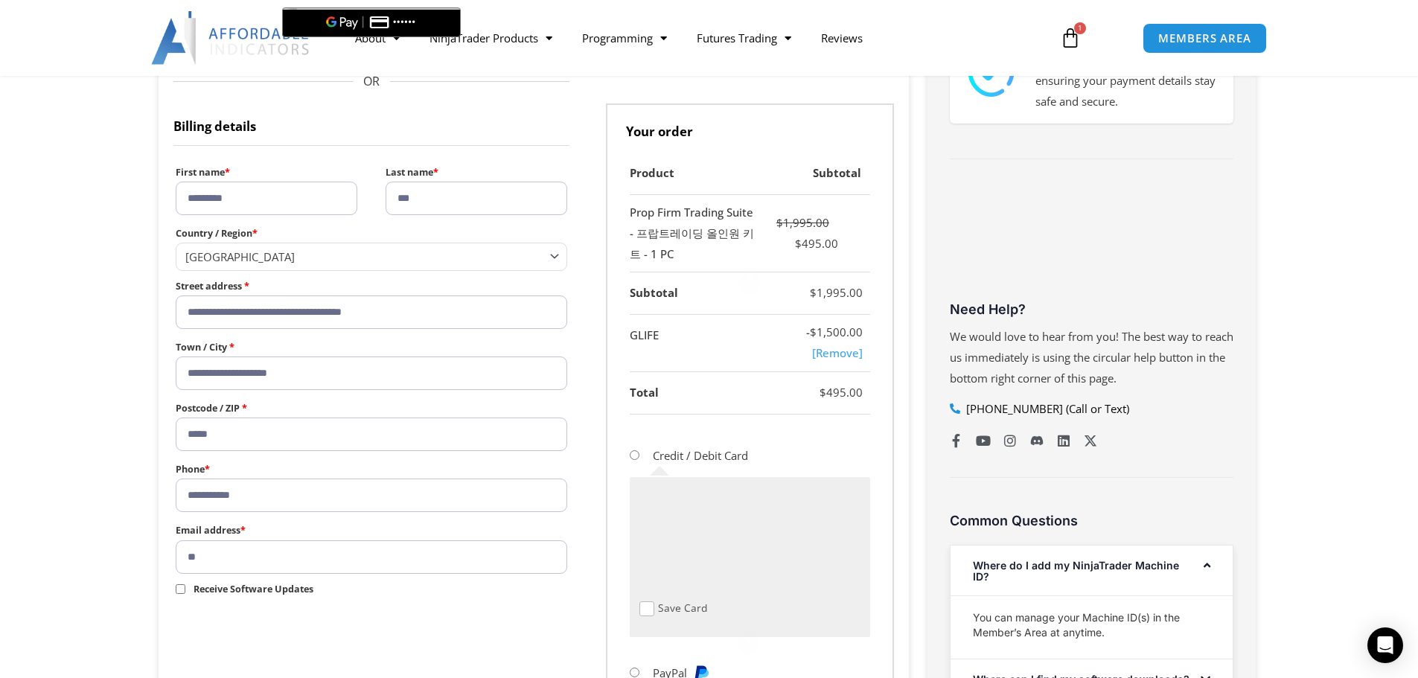
type input "*"
type input "**********"
click at [6, 390] on section "**********" at bounding box center [709, 418] width 1418 height 1139
click at [412, 324] on input "**********" at bounding box center [372, 312] width 392 height 33
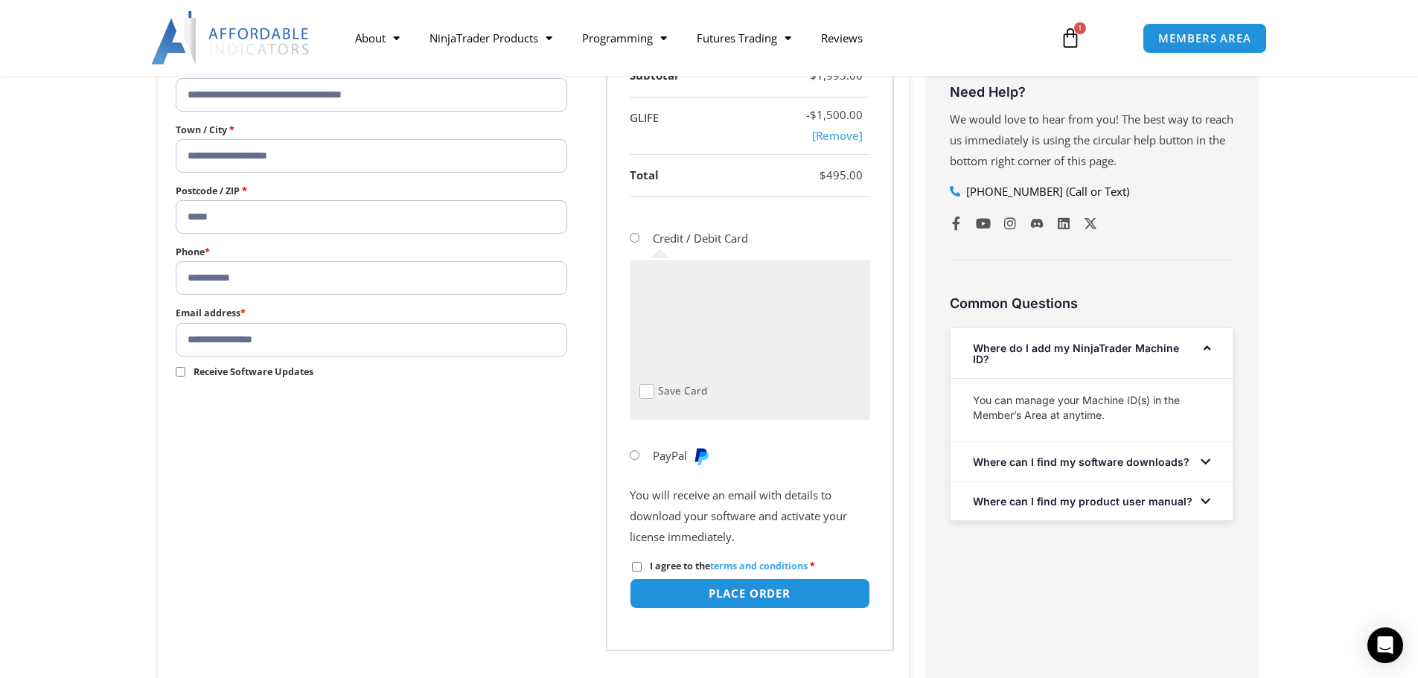
scroll to position [670, 0]
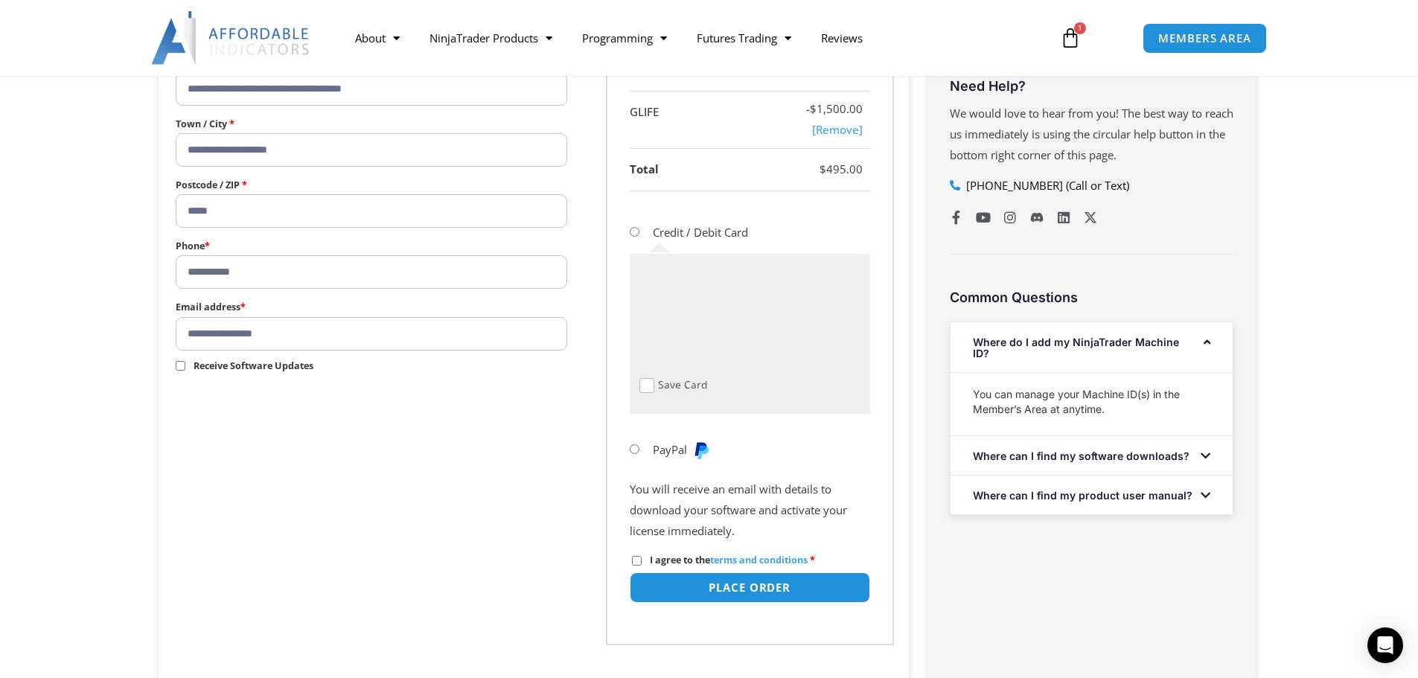
click at [611, 557] on div "Product Subtotal Prop Firm Trading Suite - 프랍트레이딩 올인원 키트 - 1 PC $ 1,995.00 $ 49…" at bounding box center [750, 287] width 288 height 716
click at [662, 492] on p "You will receive an email with details to download your software and activate y…" at bounding box center [750, 510] width 240 height 63
click at [590, 551] on form "**********" at bounding box center [533, 178] width 721 height 933
click at [651, 524] on p "You will receive an email with details to download your software and activate y…" at bounding box center [750, 510] width 240 height 63
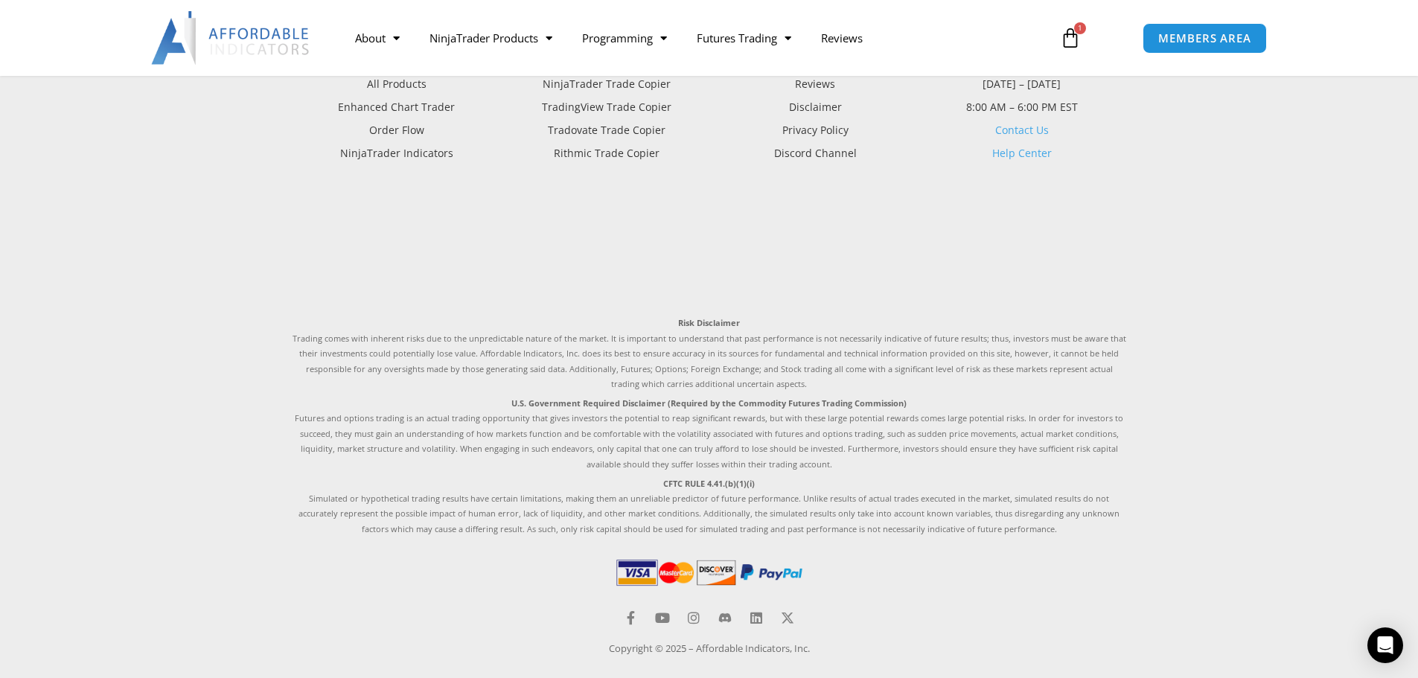
scroll to position [1550, 0]
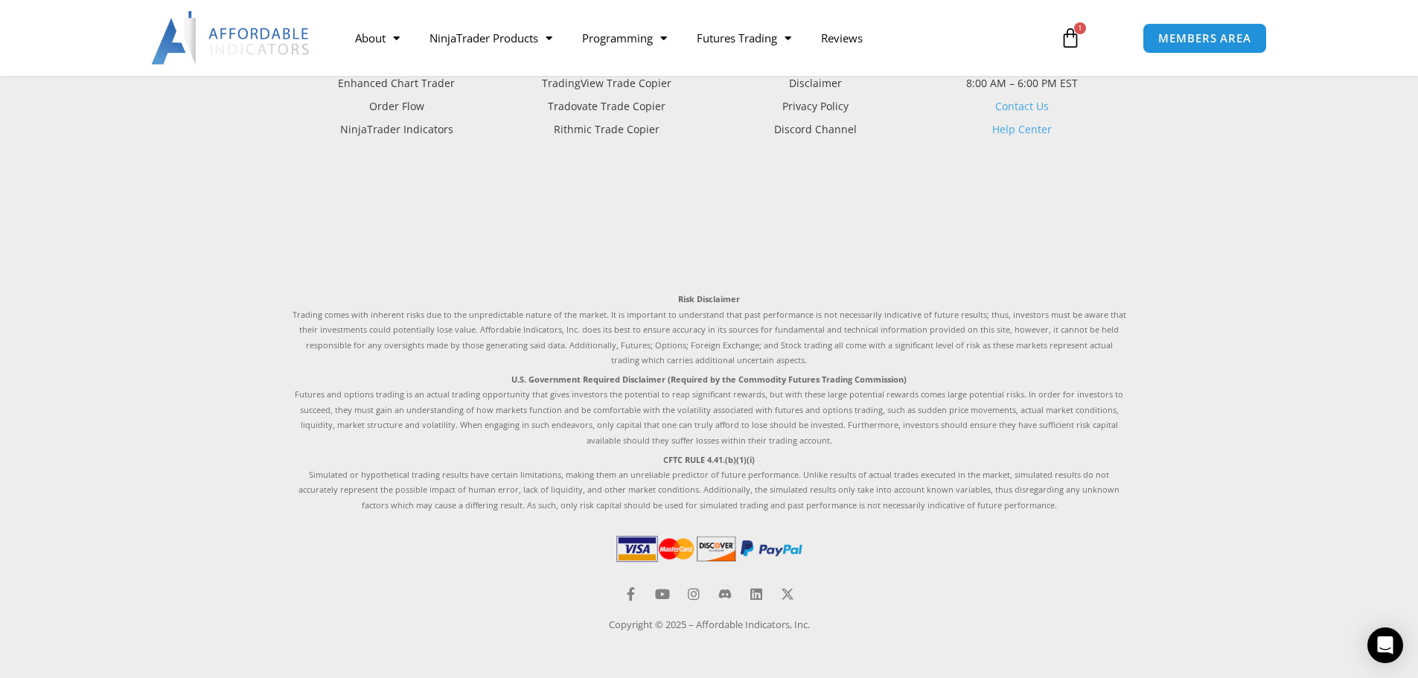
click at [1252, 281] on footer "Products All Products Enhanced Chart Trader Order Flow NinjaTrader Indicators T…" at bounding box center [709, 315] width 1418 height 725
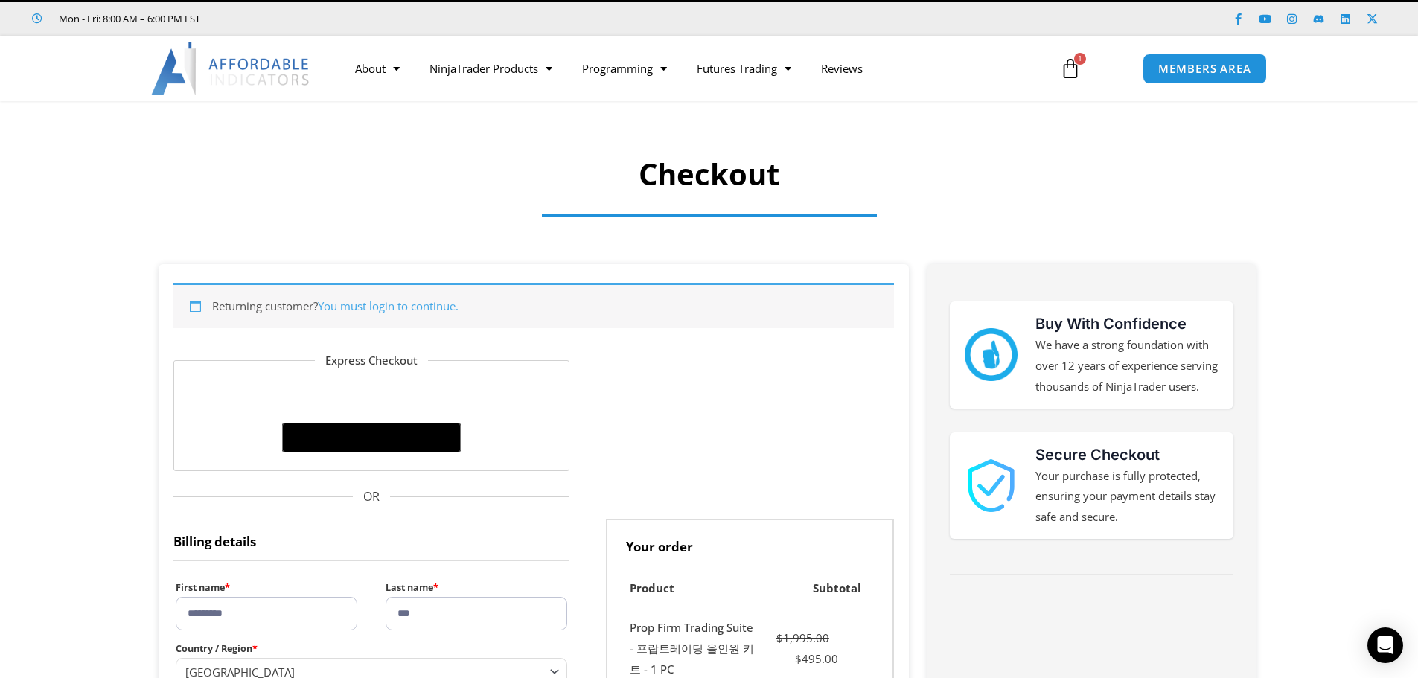
scroll to position [0, 0]
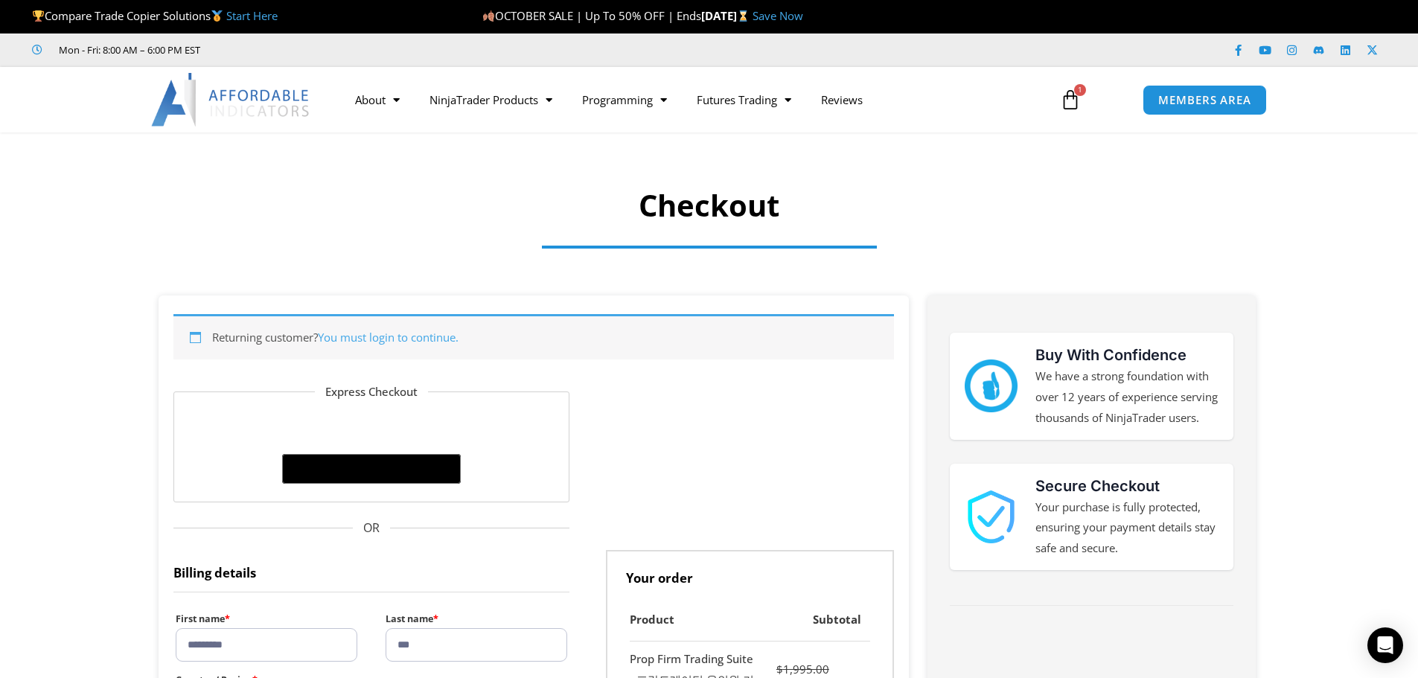
click at [235, 104] on img at bounding box center [231, 100] width 160 height 54
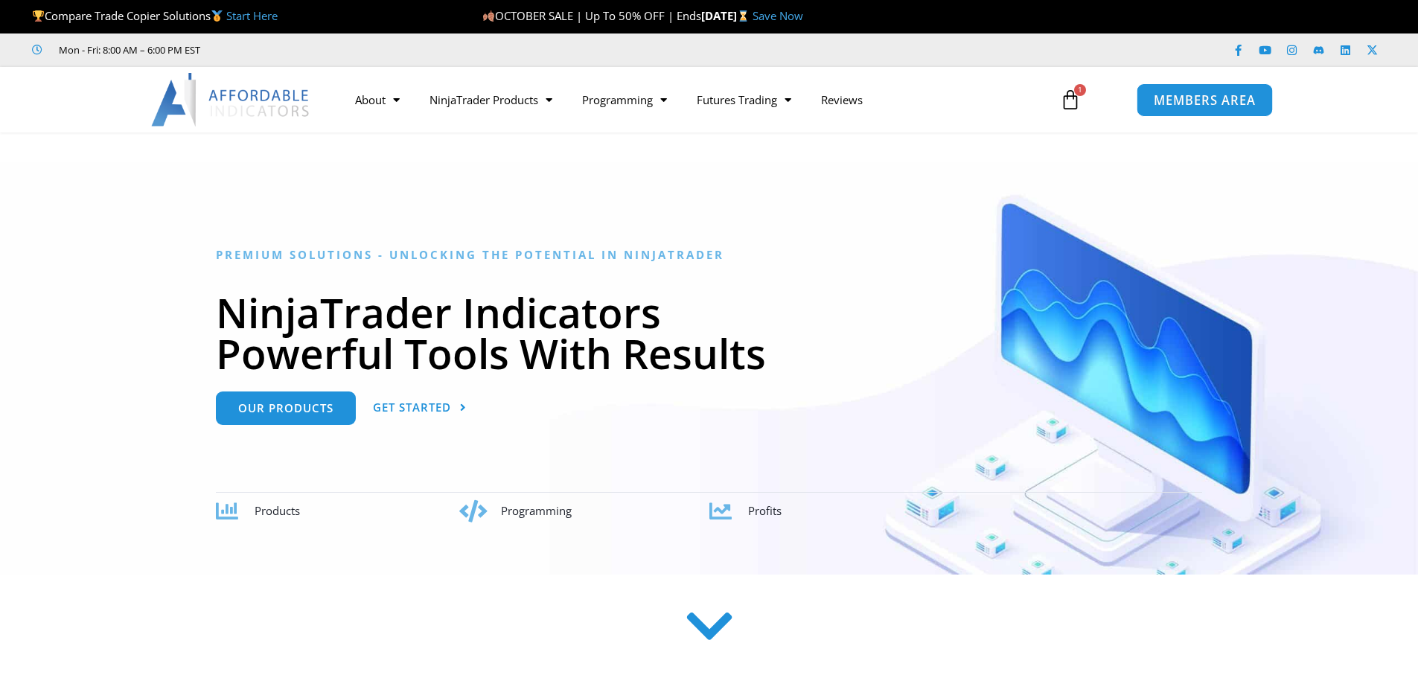
click at [1201, 106] on span "MEMBERS AREA" at bounding box center [1205, 100] width 102 height 13
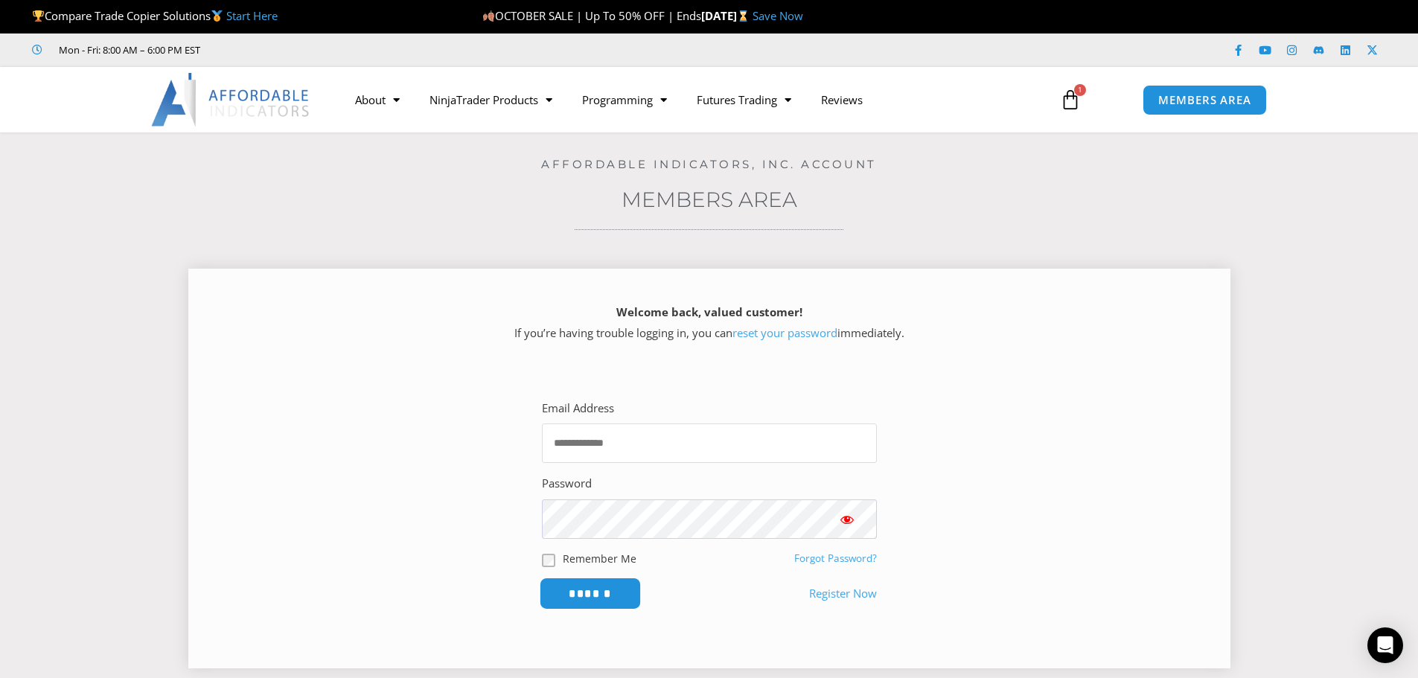
type input "**********"
click at [628, 599] on input "******" at bounding box center [590, 594] width 102 height 32
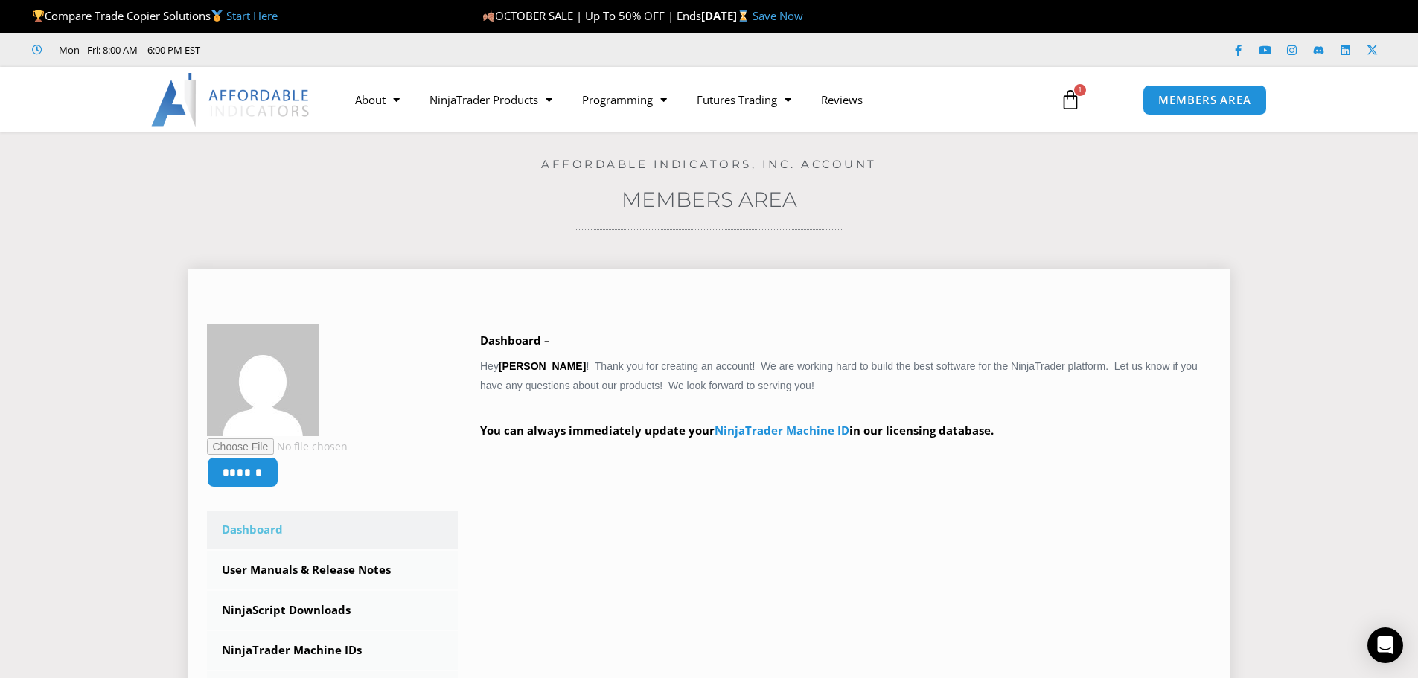
click at [678, 391] on div "Dashboard – Hey [PERSON_NAME] ! Thank you for creating an account! We are worki…" at bounding box center [846, 397] width 732 height 132
click at [803, 13] on link "Save Now" at bounding box center [778, 15] width 51 height 15
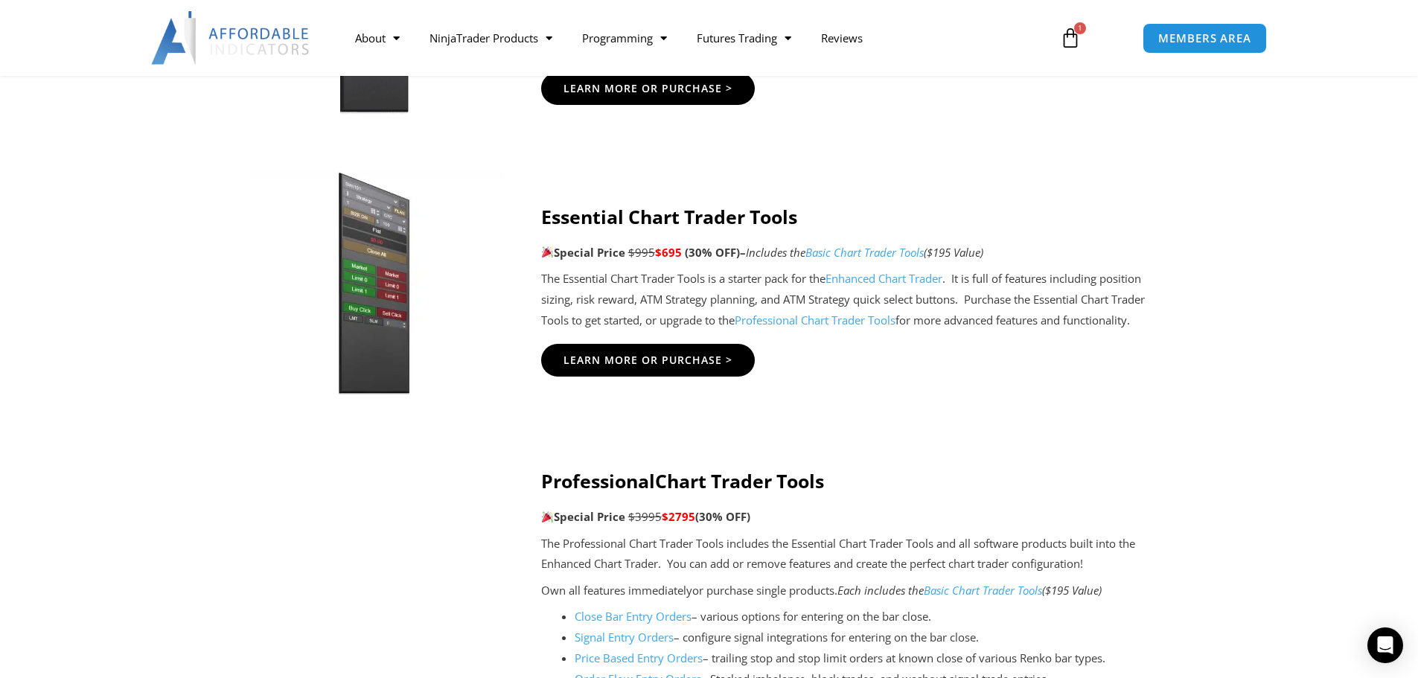
scroll to position [1340, 0]
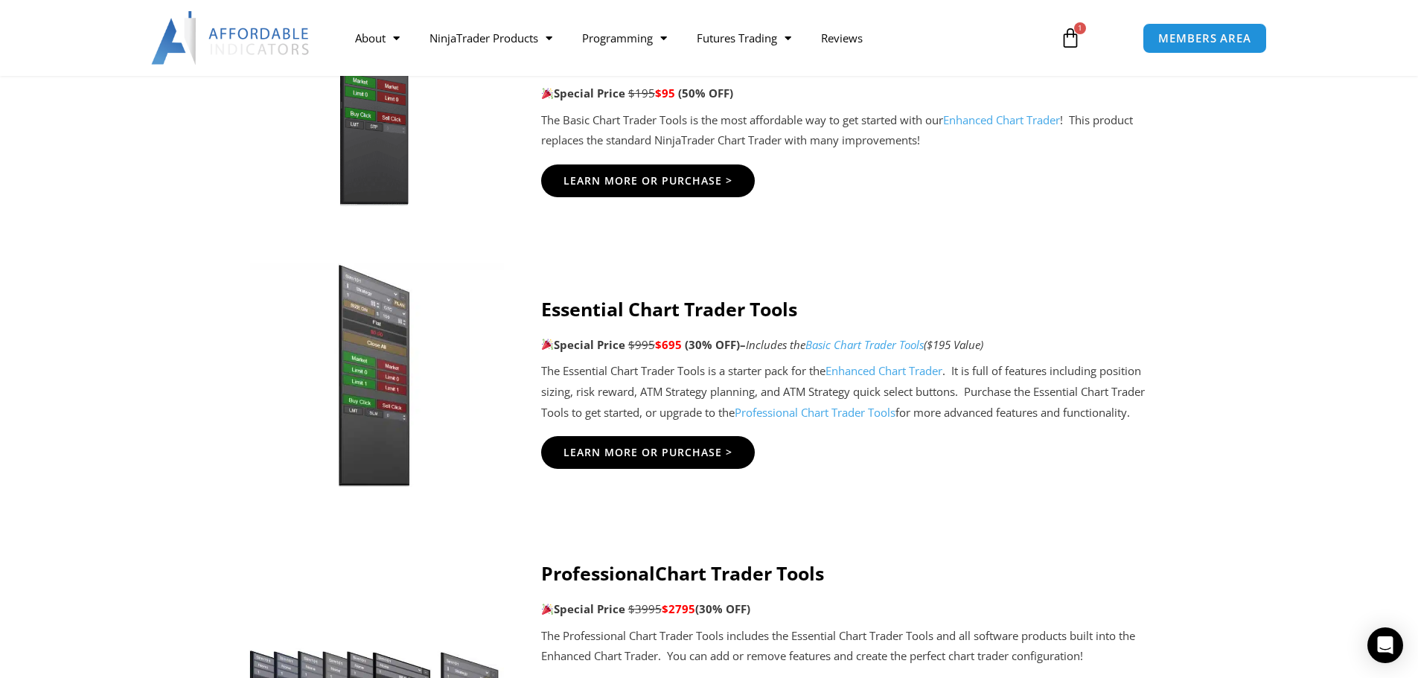
click at [742, 372] on p "The Essential Chart Trader Tools is a starter pack for the Enhanced Chart Trade…" at bounding box center [857, 392] width 633 height 63
click at [657, 349] on span "$695" at bounding box center [668, 344] width 27 height 15
click at [656, 319] on strong "Essential Chart Trader Tools" at bounding box center [669, 308] width 256 height 25
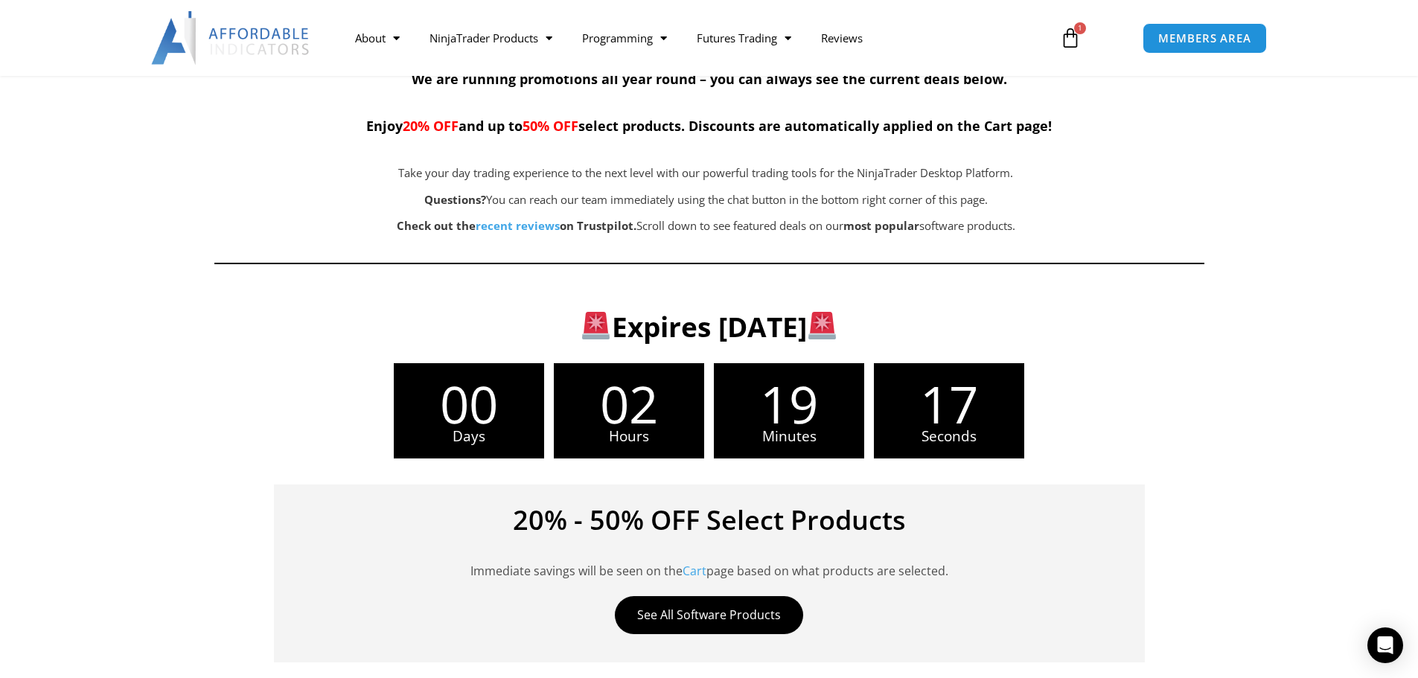
scroll to position [0, 0]
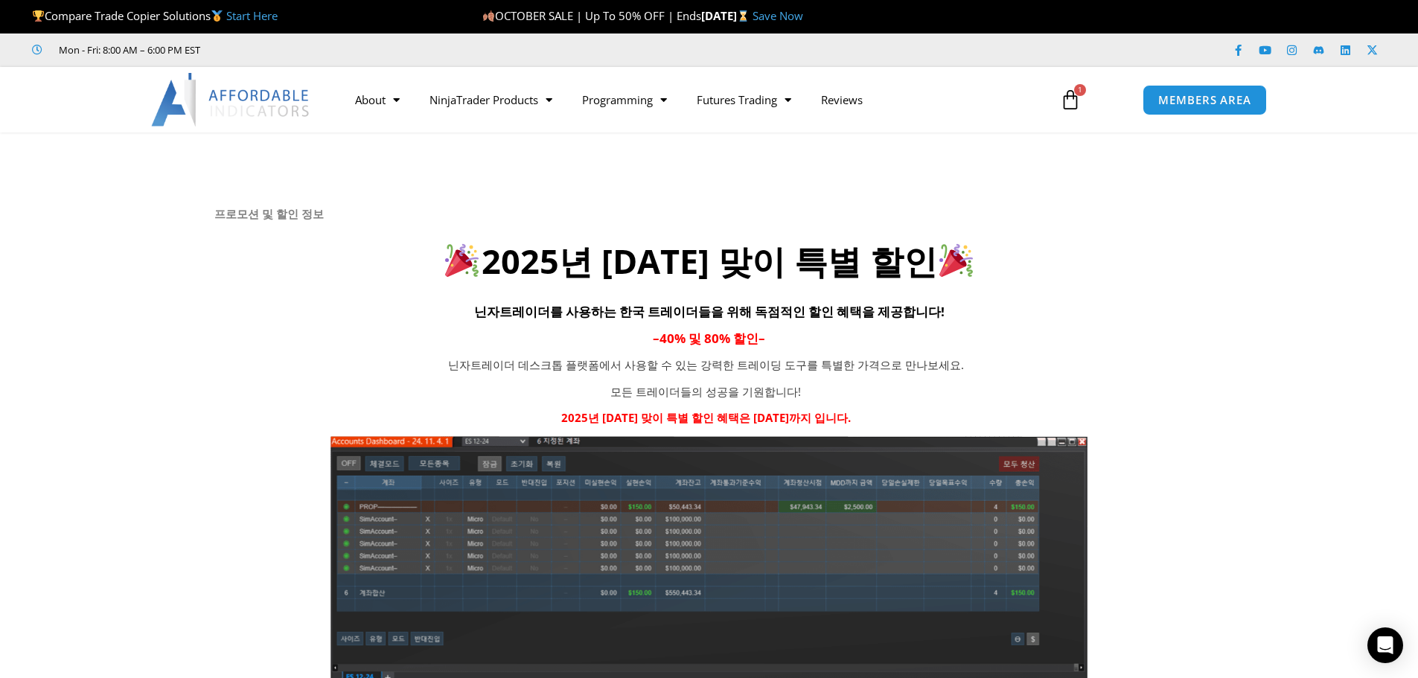
click at [527, 316] on span "닌자트레이더를 사용하는 한국 트레이더들을 위해 독점적인 할인 혜택을 제공합니다!" at bounding box center [709, 311] width 470 height 17
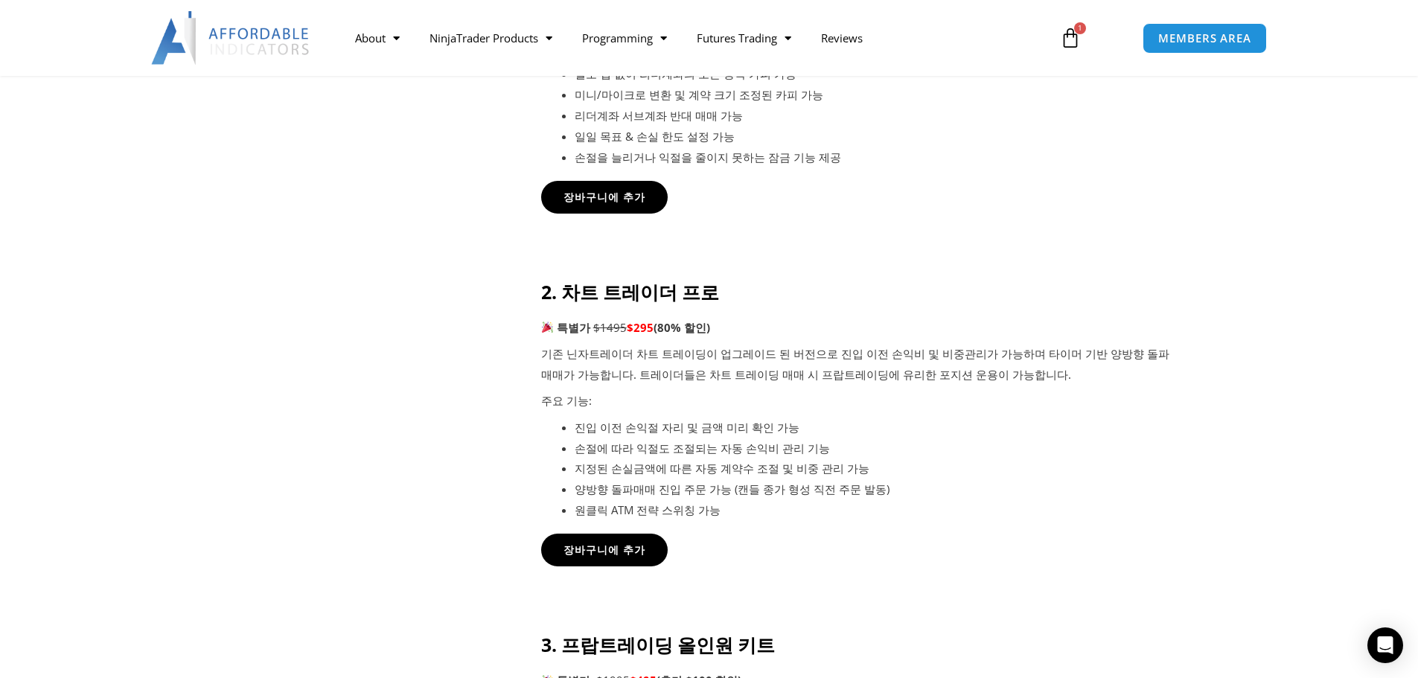
scroll to position [893, 0]
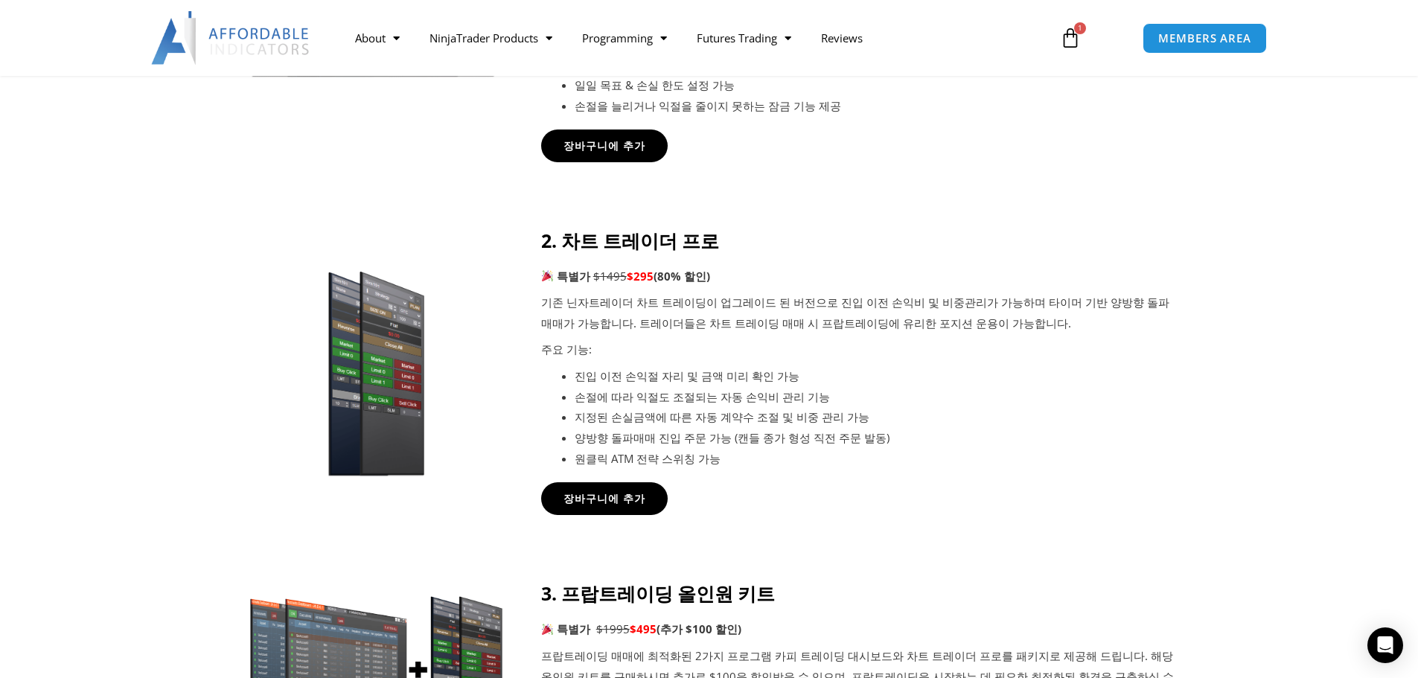
click at [573, 318] on p "기존 닌자트레이더 차트 트레이딩이 업그레이드 된 버전으로 진입 이전 손익비 및 비중관리가 가능하며 타이머 기반 양방향 돌파매매가 가능합니다. …" at bounding box center [857, 314] width 633 height 42
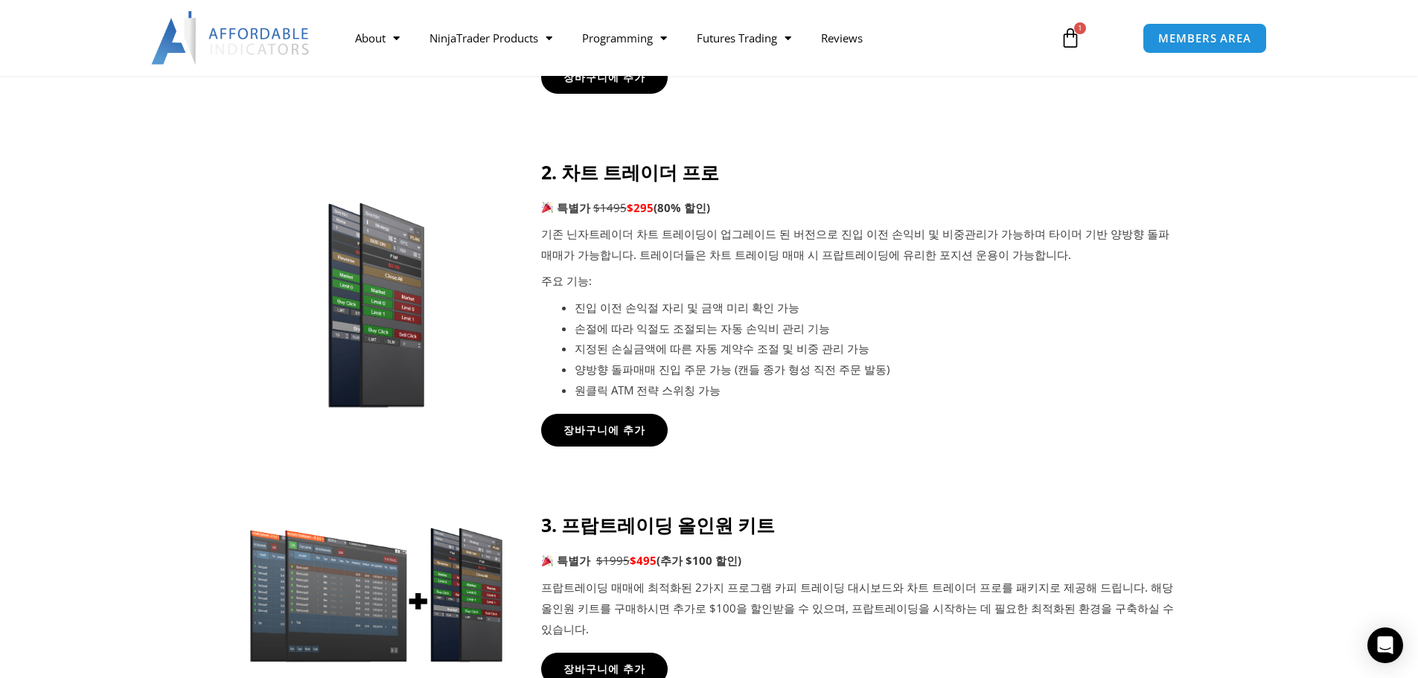
scroll to position [968, 0]
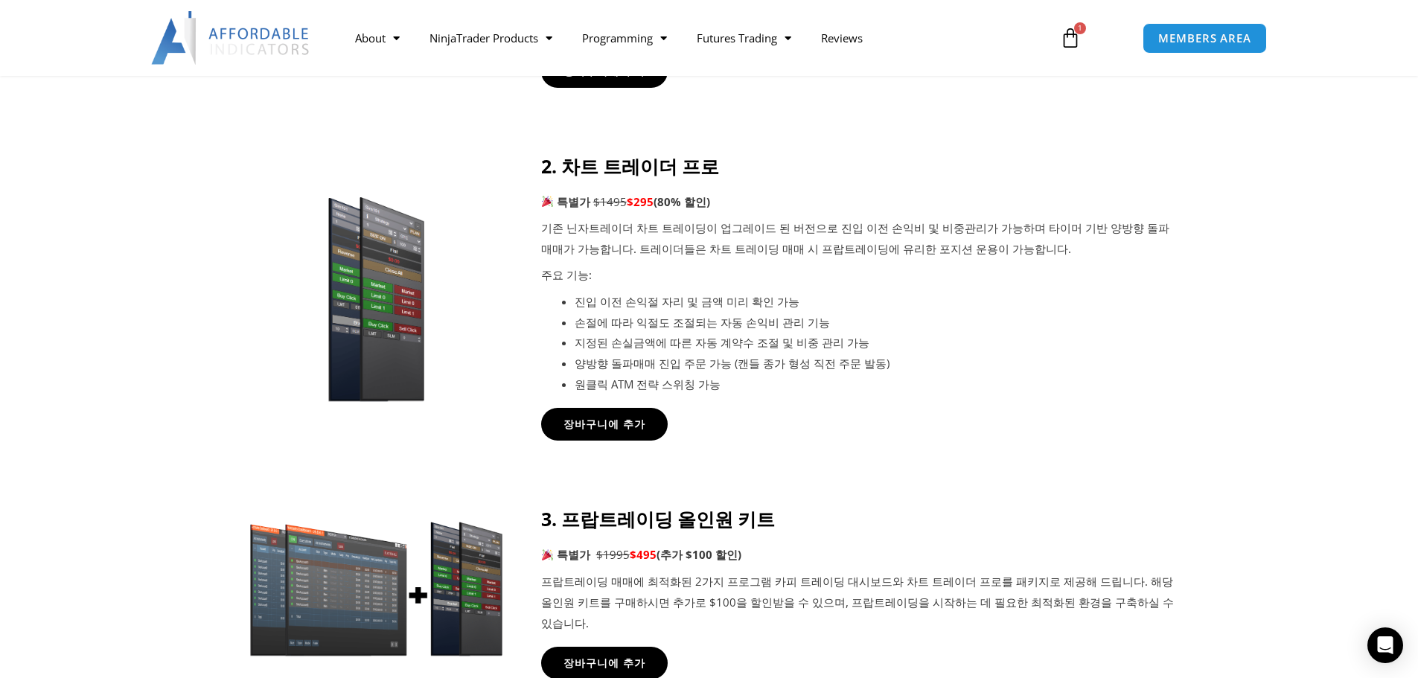
click at [621, 167] on strong "2. 차트 트레이더 프로" at bounding box center [630, 165] width 178 height 25
click at [600, 415] on link "장바구니에 추가" at bounding box center [603, 424] width 139 height 36
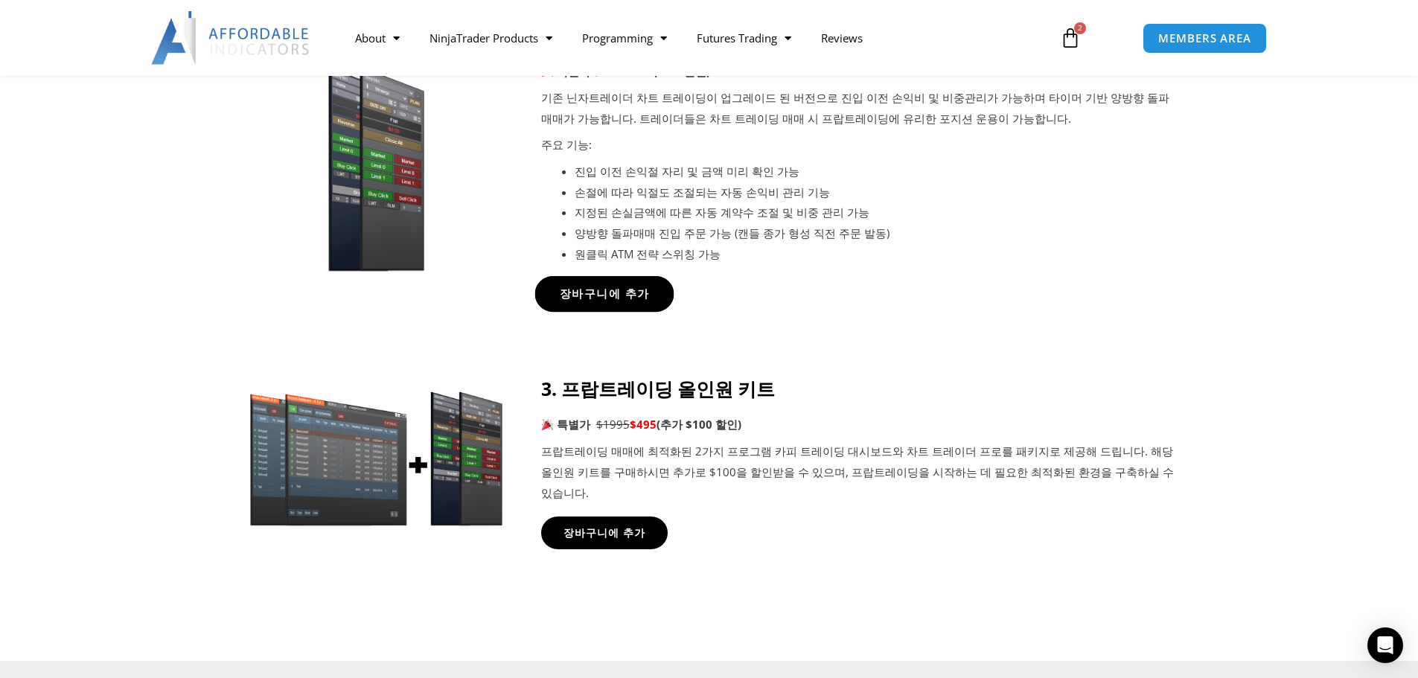
scroll to position [1117, 0]
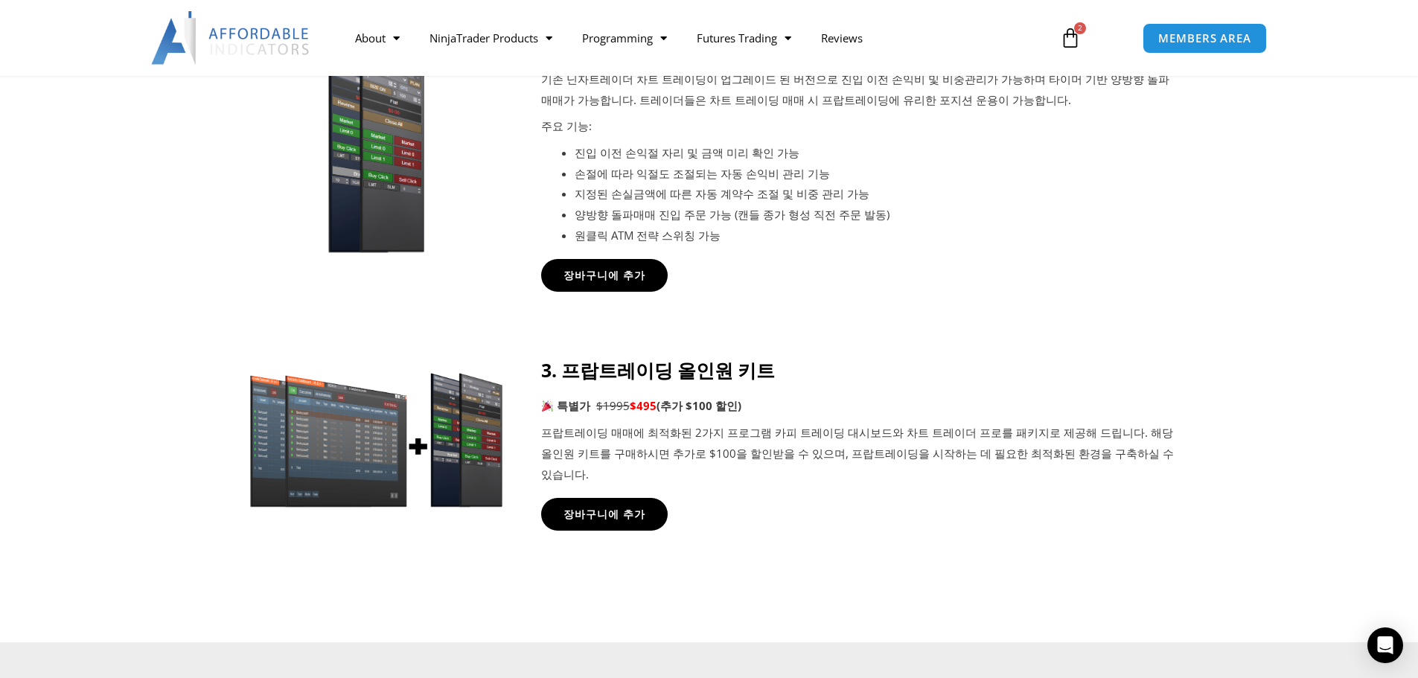
click at [604, 377] on strong "3. 프랍트레이딩 올인원 키트" at bounding box center [658, 369] width 234 height 25
click at [623, 508] on span "장바구니에 추가" at bounding box center [604, 513] width 90 height 11
click at [1080, 31] on span "2" at bounding box center [1080, 28] width 12 height 12
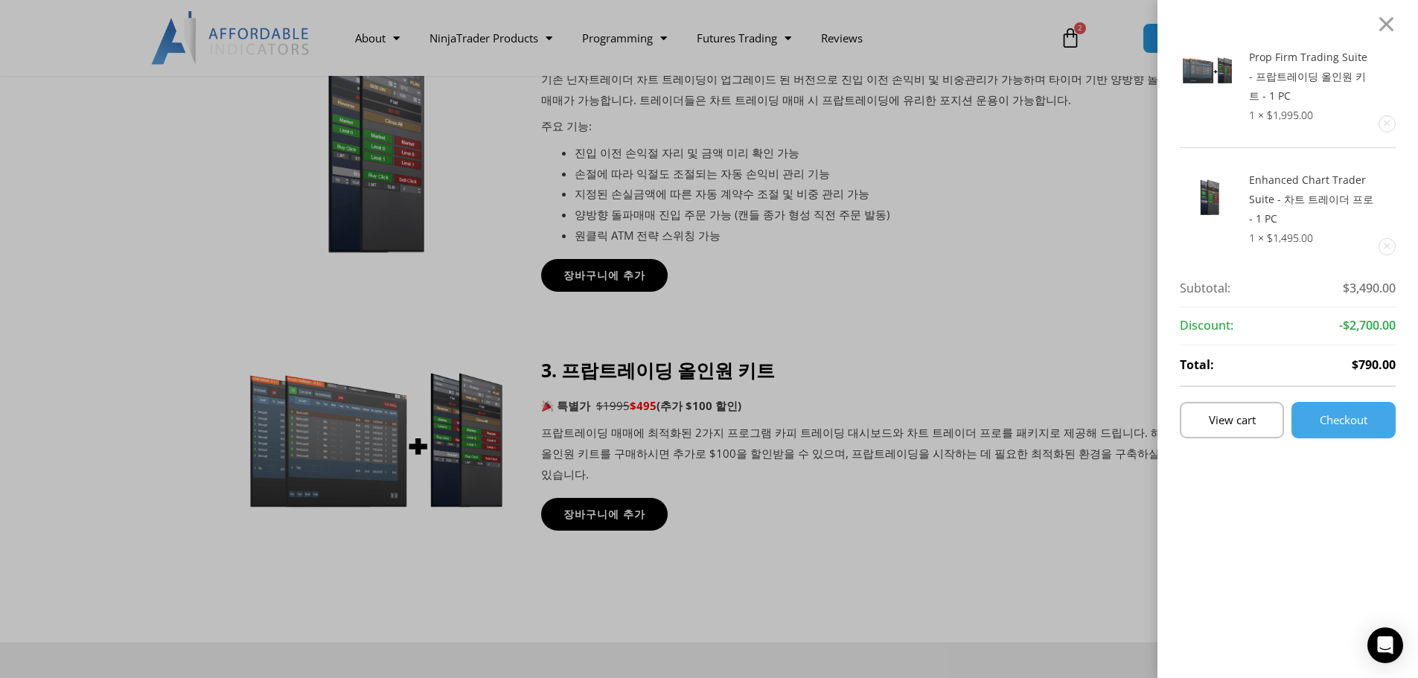
click at [1395, 128] on link "Remove this item" at bounding box center [1387, 124] width 16 height 16
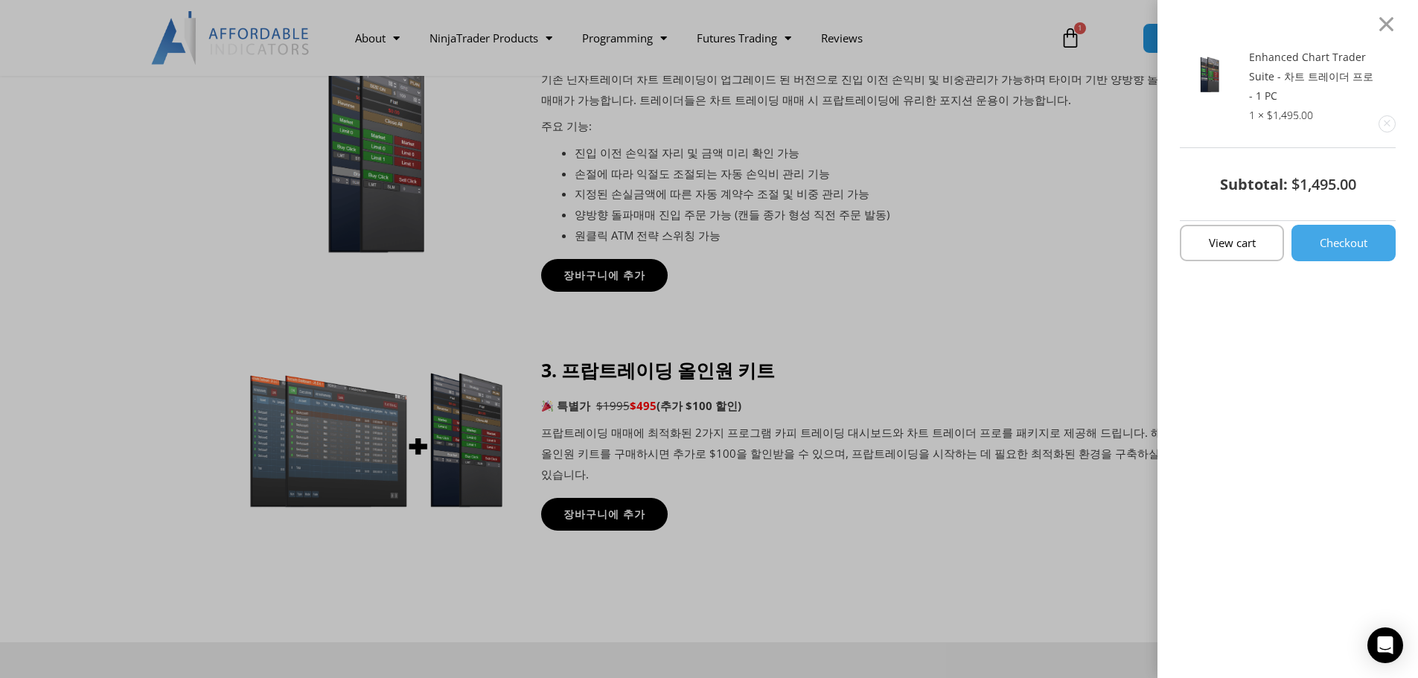
click at [1396, 249] on link "Checkout" at bounding box center [1343, 243] width 104 height 36
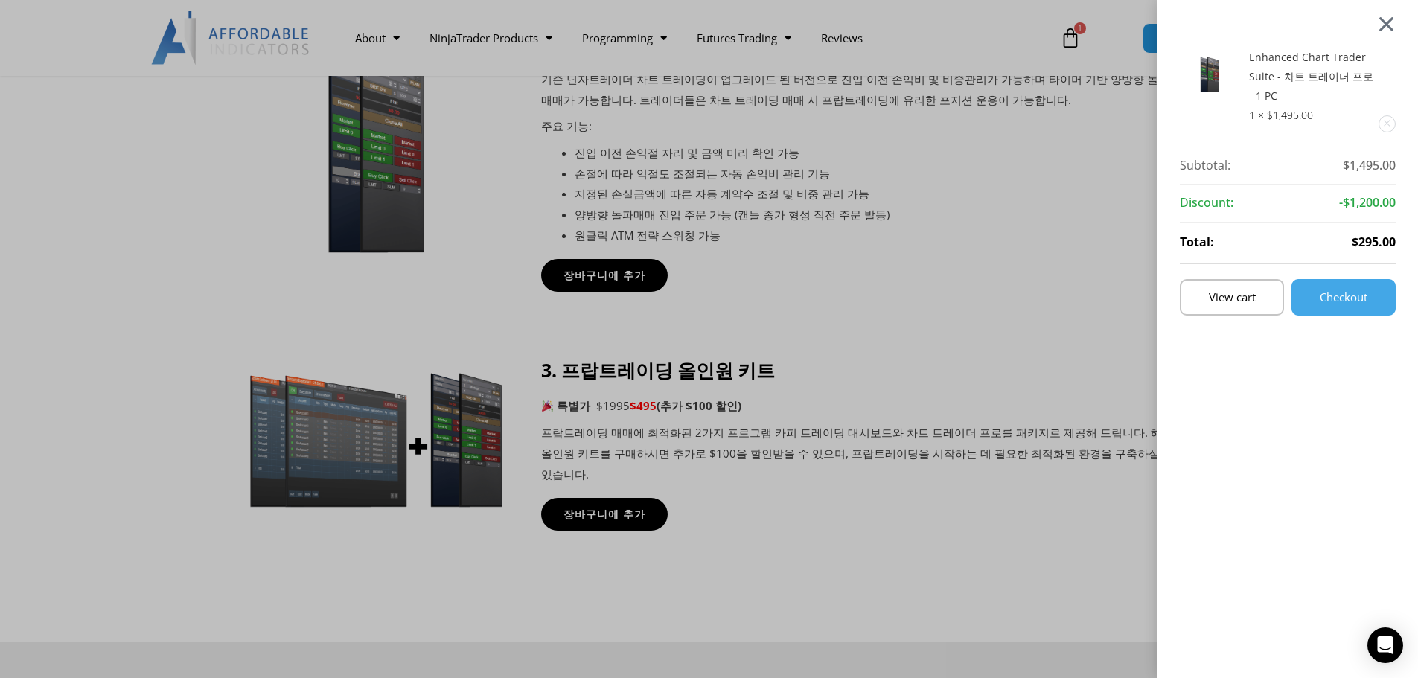
click at [1392, 23] on div at bounding box center [1386, 24] width 19 height 18
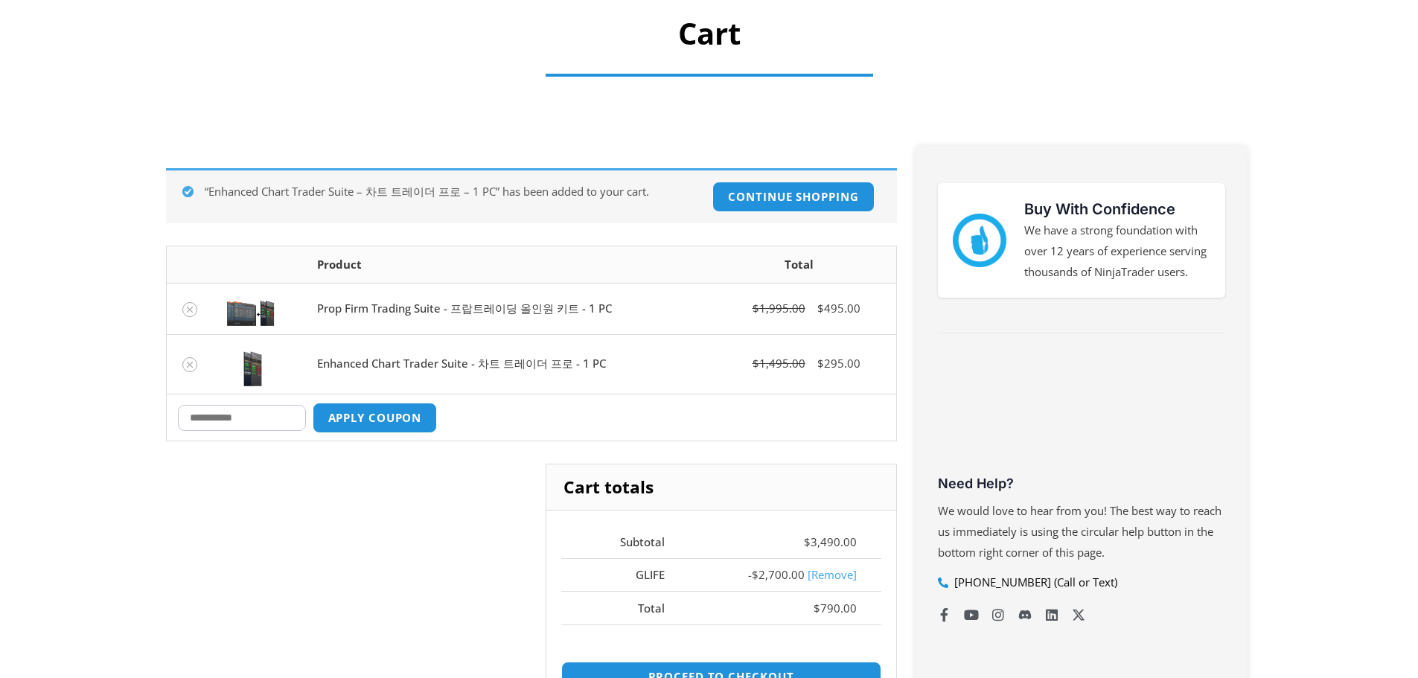
scroll to position [223, 0]
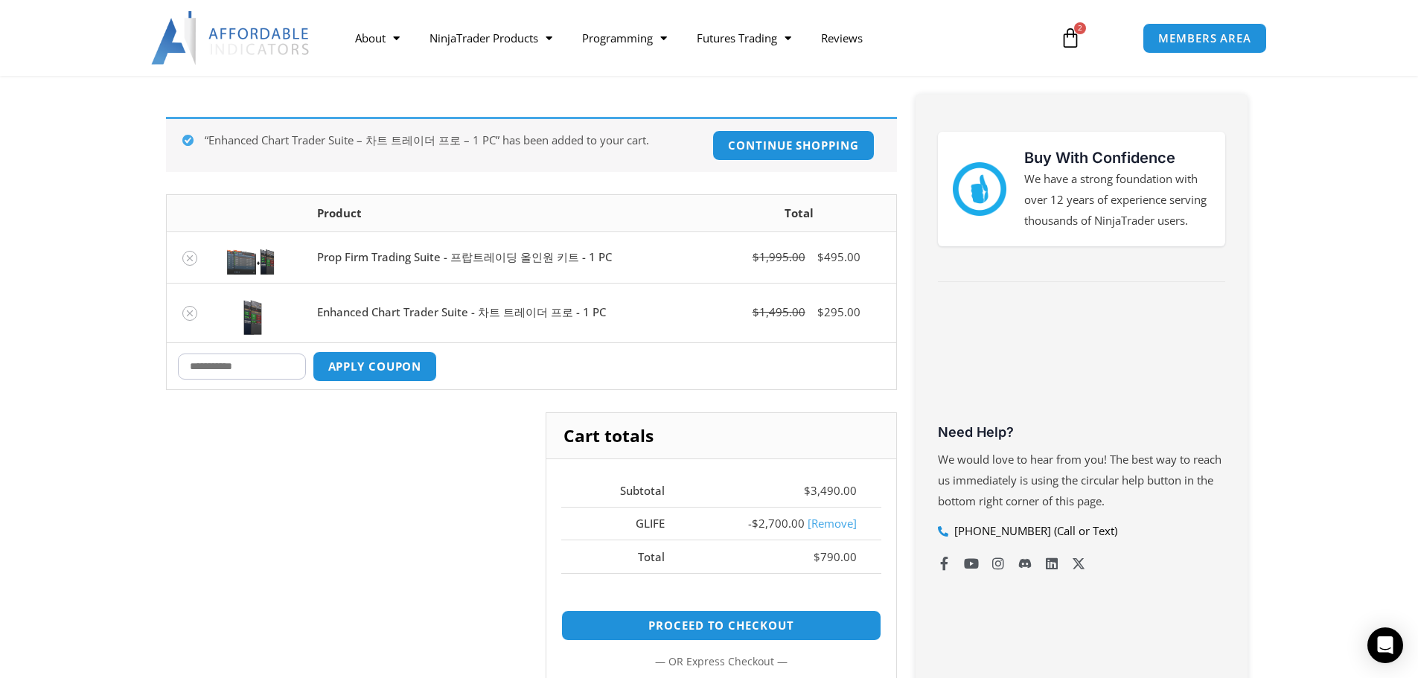
click at [603, 380] on td "Coupon: Apply coupon Update cart" at bounding box center [531, 365] width 729 height 47
click at [596, 379] on td "Coupon: Apply coupon Update cart" at bounding box center [531, 365] width 729 height 47
click at [610, 342] on td "Enhanced Chart Trader Suite - 차트 트레이더 프로 - 1 PC" at bounding box center [504, 313] width 397 height 60
click at [557, 313] on td "Enhanced Chart Trader Suite - 차트 트레이더 프로 - 1 PC" at bounding box center [504, 313] width 397 height 60
click at [535, 312] on td "Enhanced Chart Trader Suite - 차트 트레이더 프로 - 1 PC" at bounding box center [504, 313] width 397 height 60
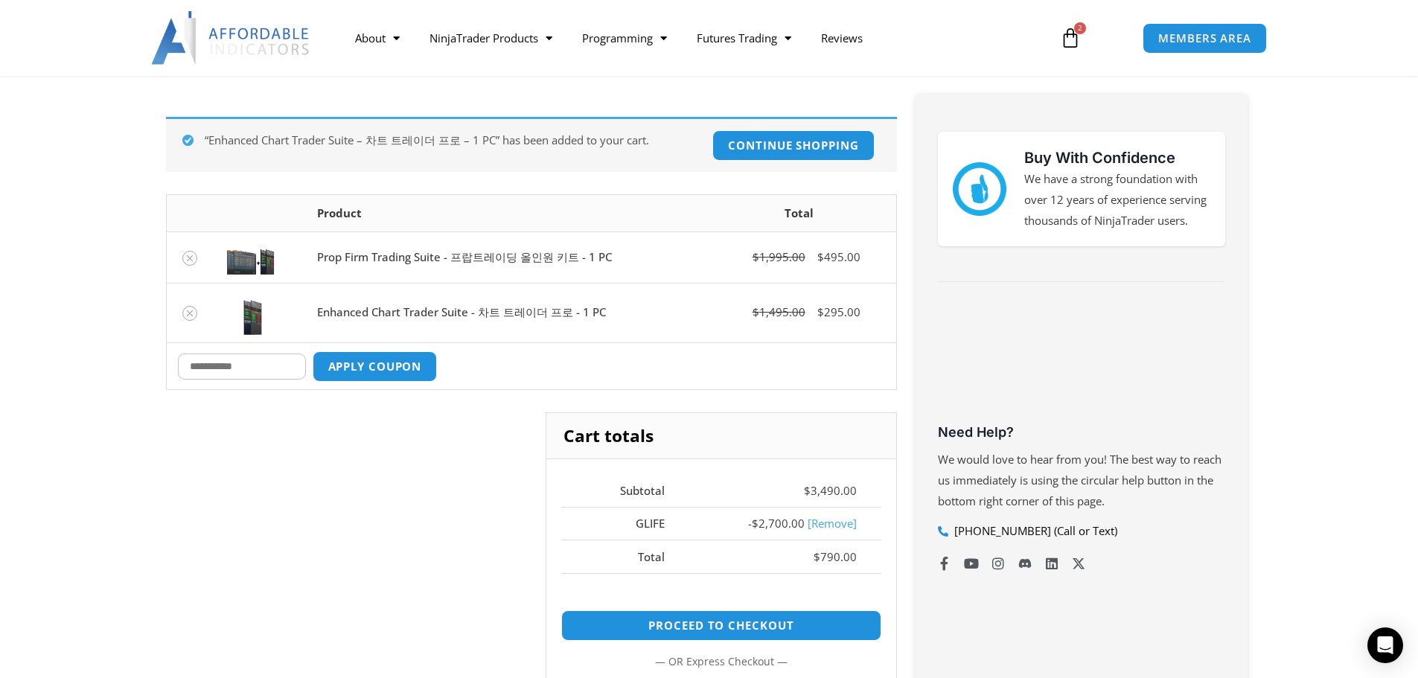
click at [476, 252] on td "Prop Firm Trading Suite - 프랍트레이딩 올인원 키트 - 1 PC" at bounding box center [504, 257] width 397 height 51
click at [246, 262] on img at bounding box center [250, 257] width 52 height 35
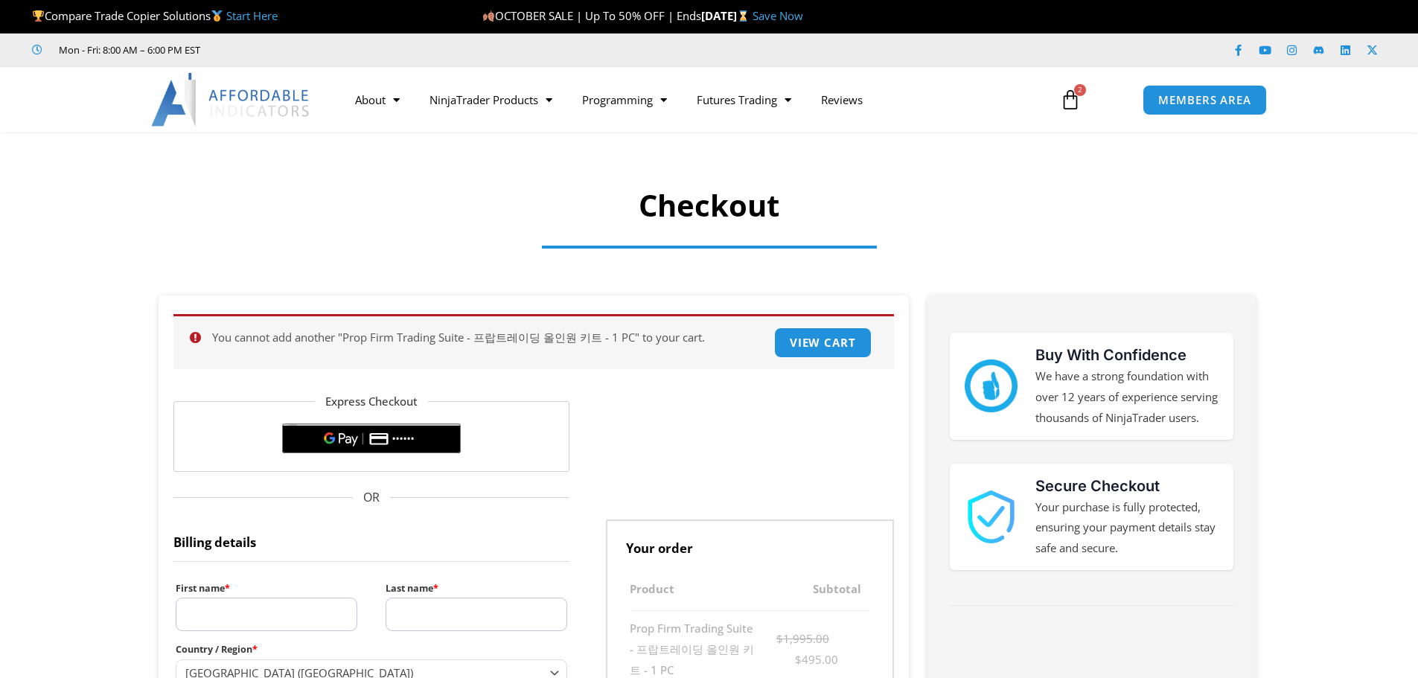
select select "**"
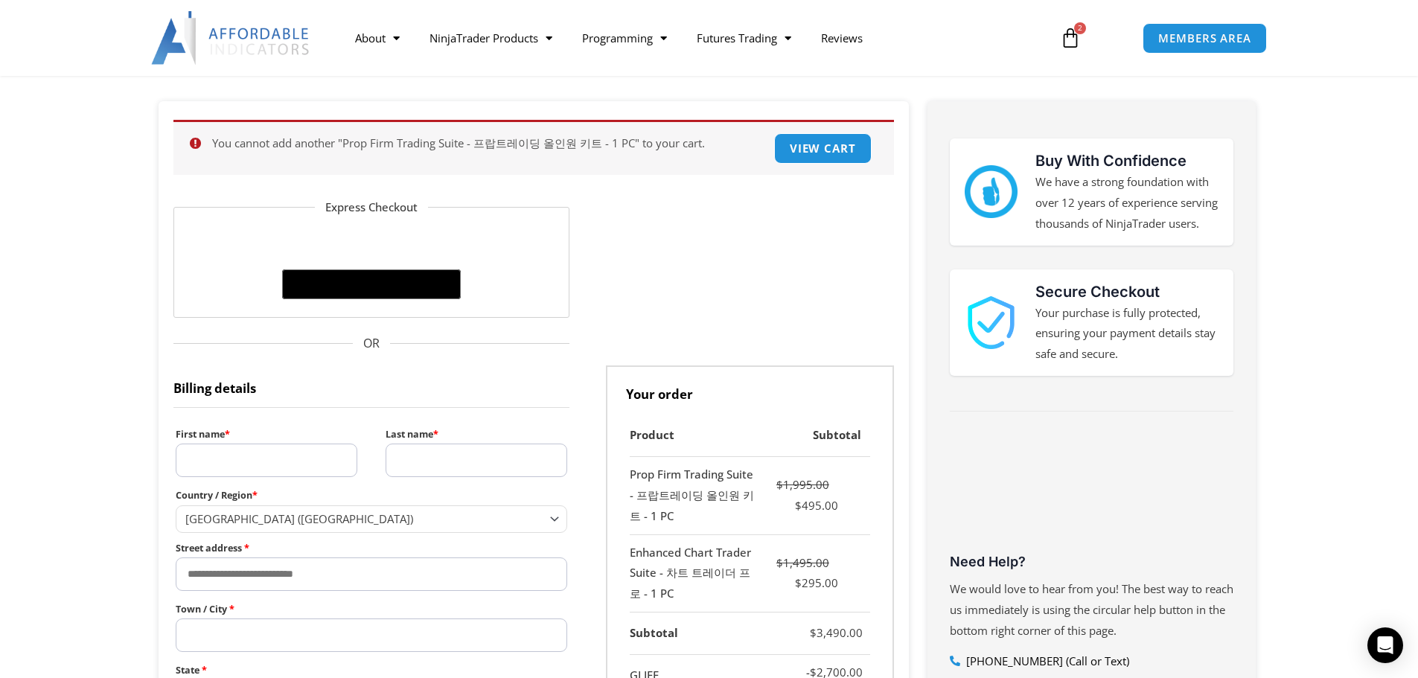
scroll to position [149, 0]
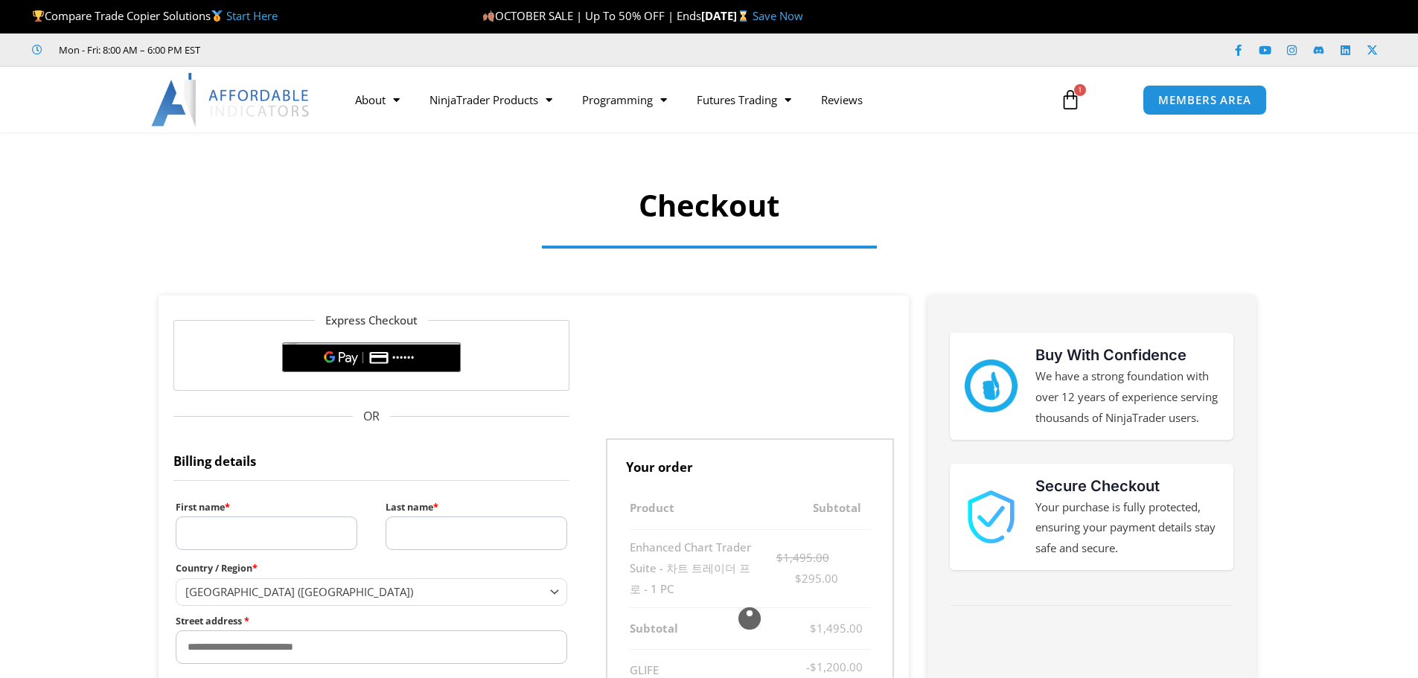
select select "**"
click at [1056, 100] on link "$ 1,495.00 1 Cart" at bounding box center [1071, 99] width 66 height 43
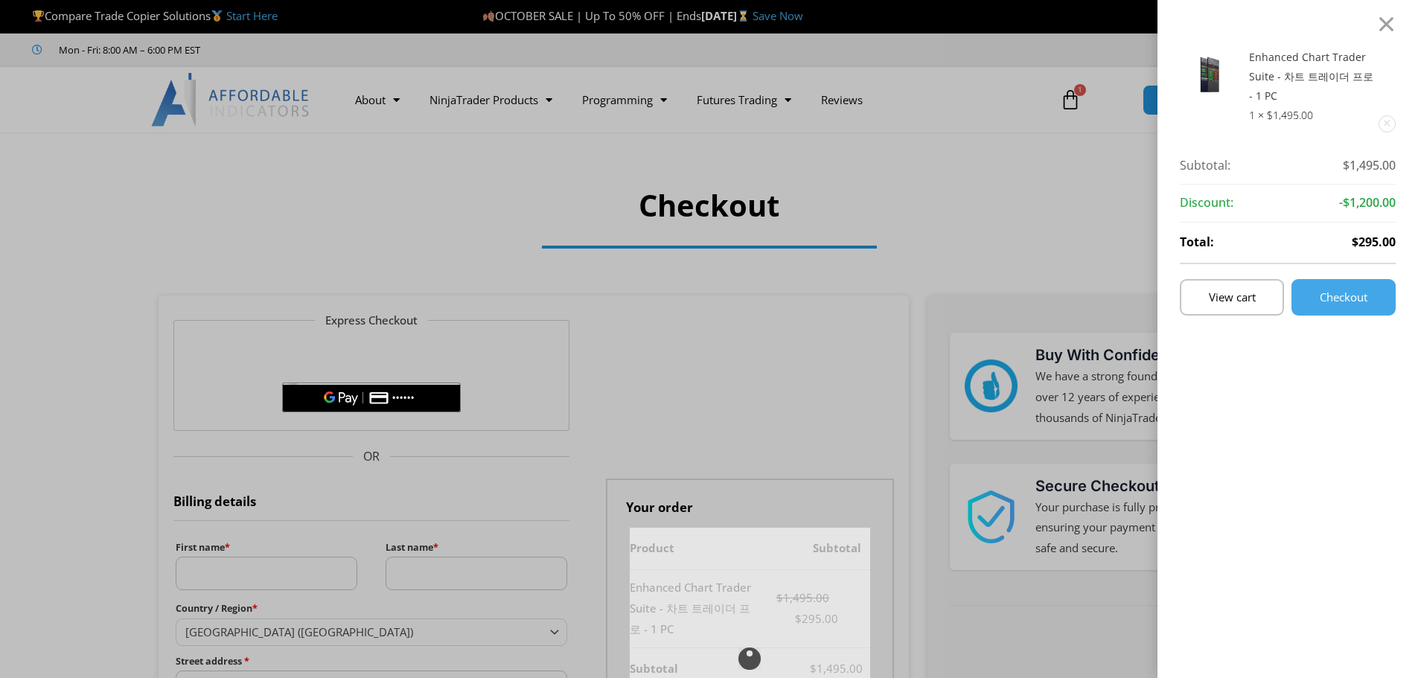
click at [1395, 118] on link "Remove this item" at bounding box center [1387, 124] width 16 height 16
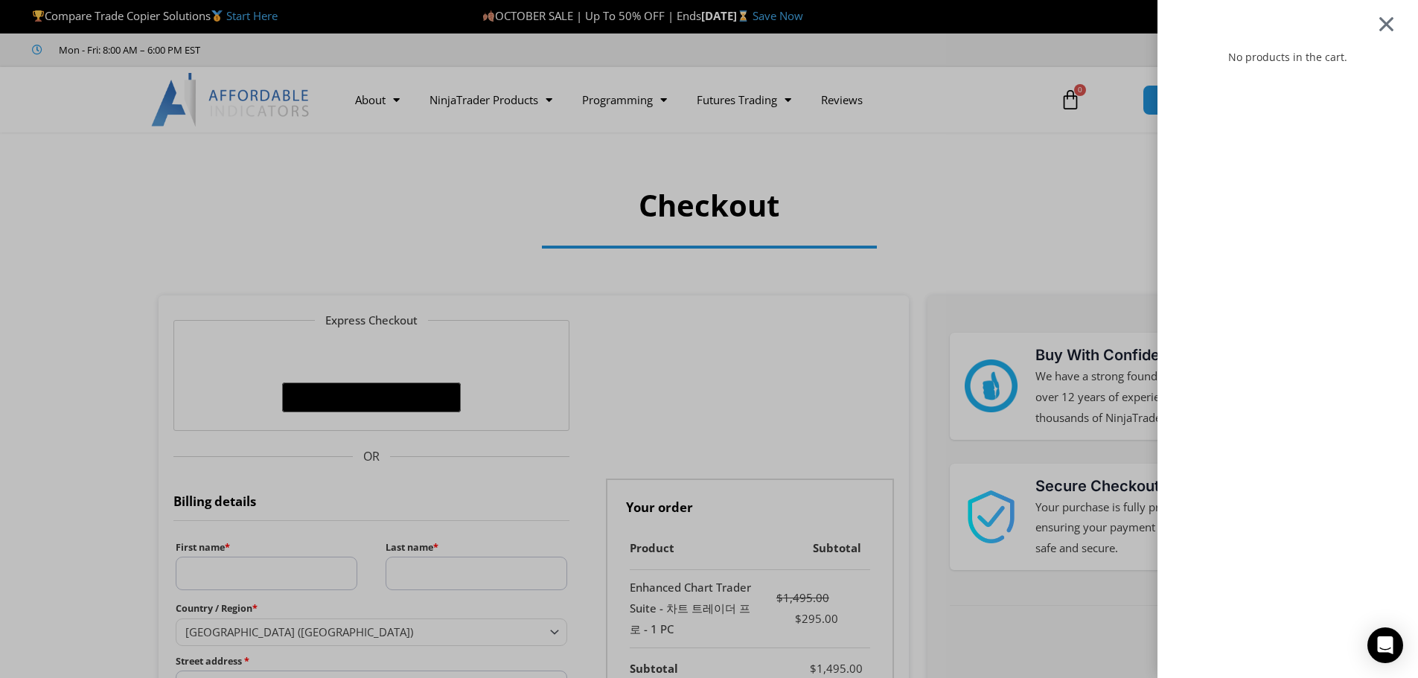
click at [1396, 29] on div at bounding box center [1386, 24] width 19 height 18
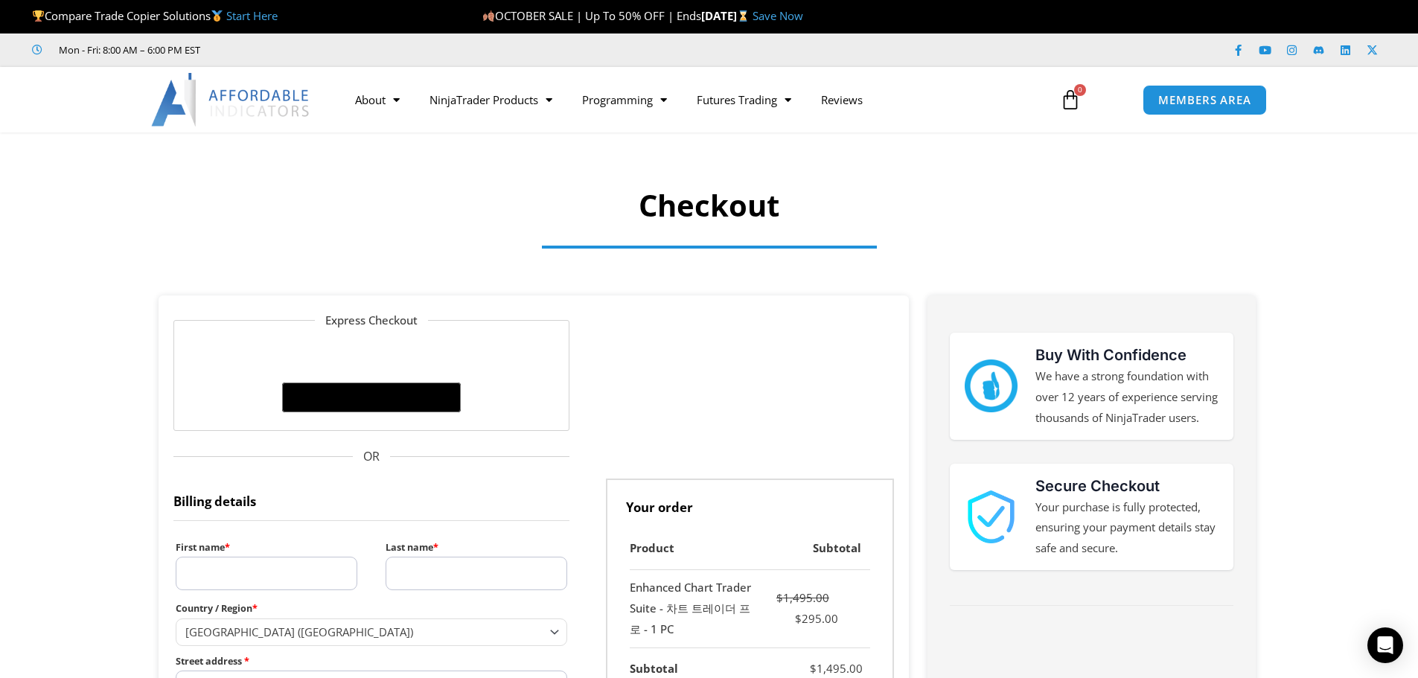
click at [220, 103] on img at bounding box center [231, 100] width 160 height 54
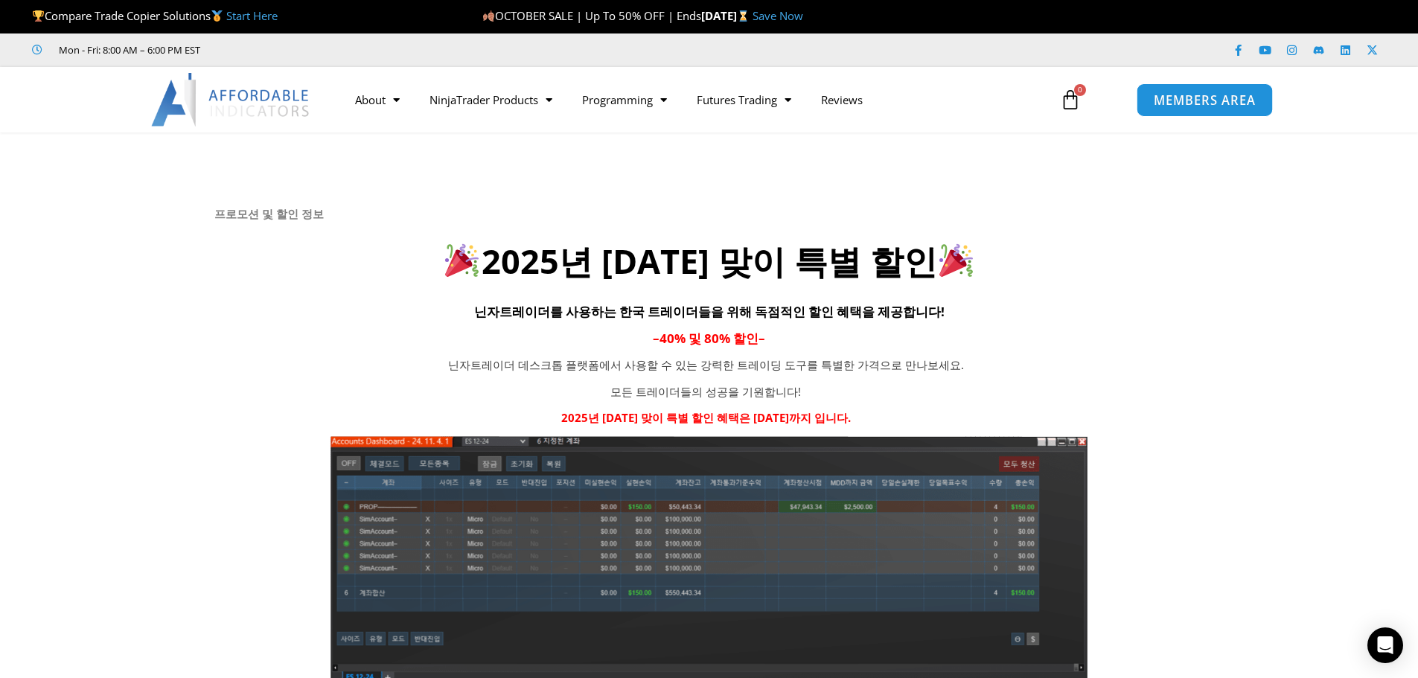
click at [1184, 109] on link "MEMBERS AREA" at bounding box center [1205, 99] width 136 height 33
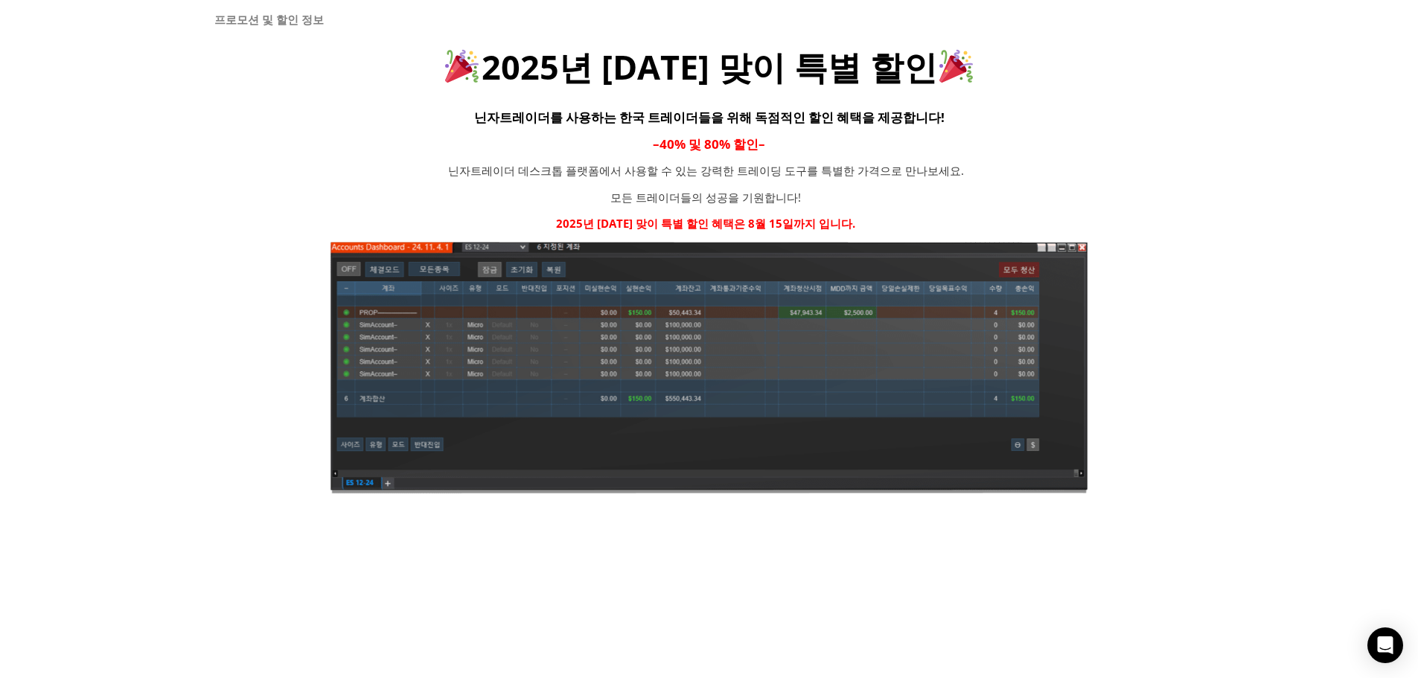
scroll to position [223, 0]
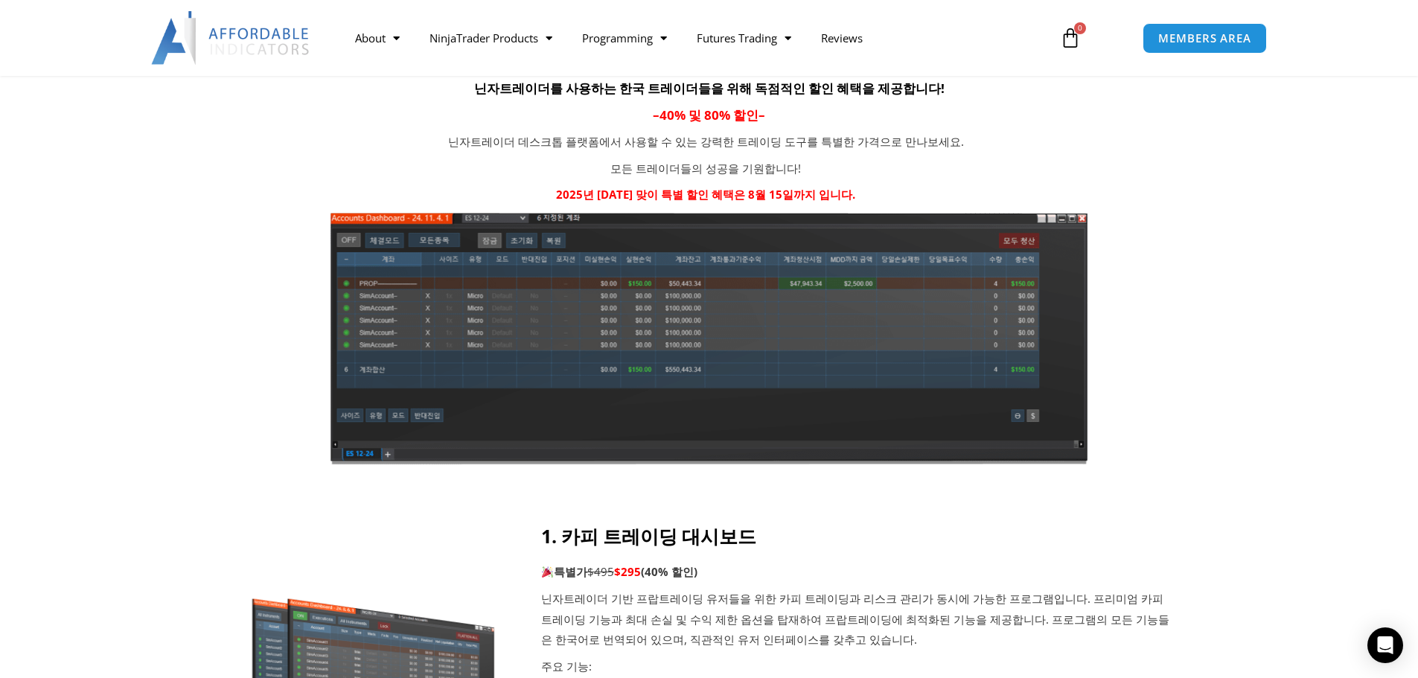
click at [628, 175] on p "모든 트레이더들의 성공을 기원합니다!" at bounding box center [706, 169] width 612 height 21
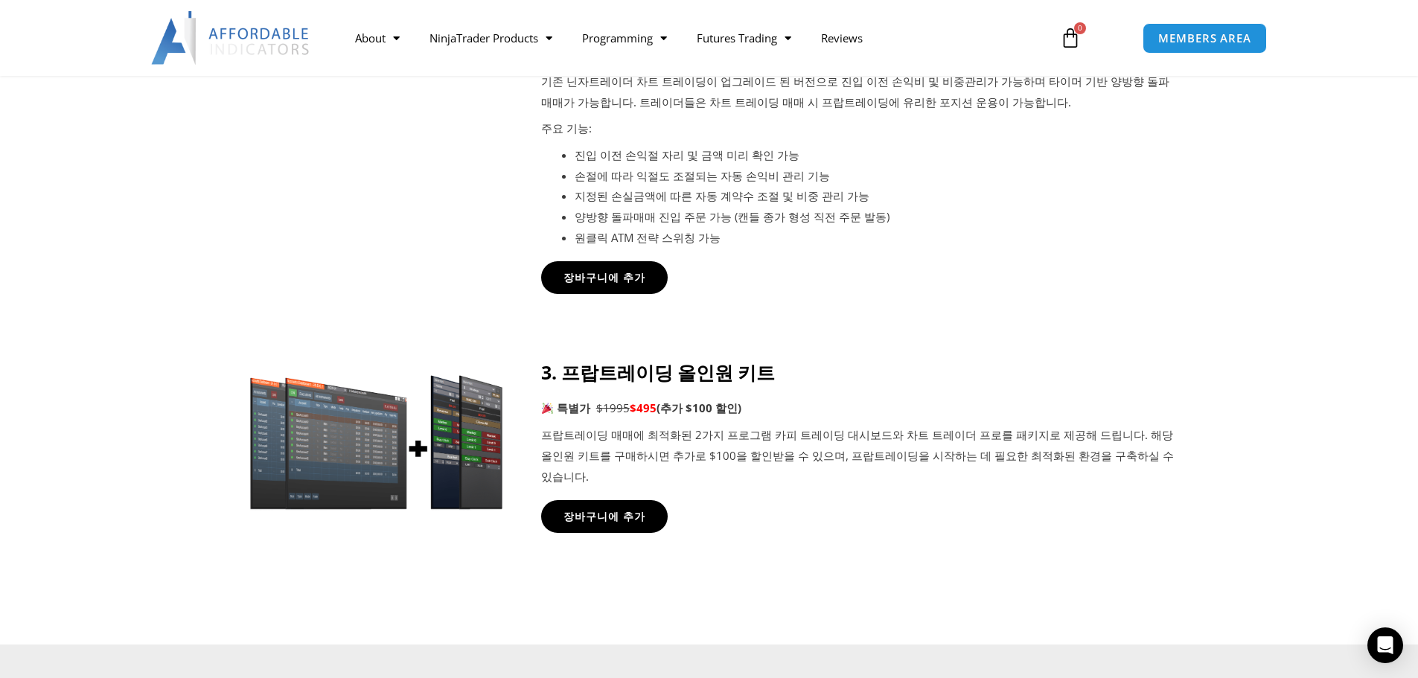
scroll to position [1117, 0]
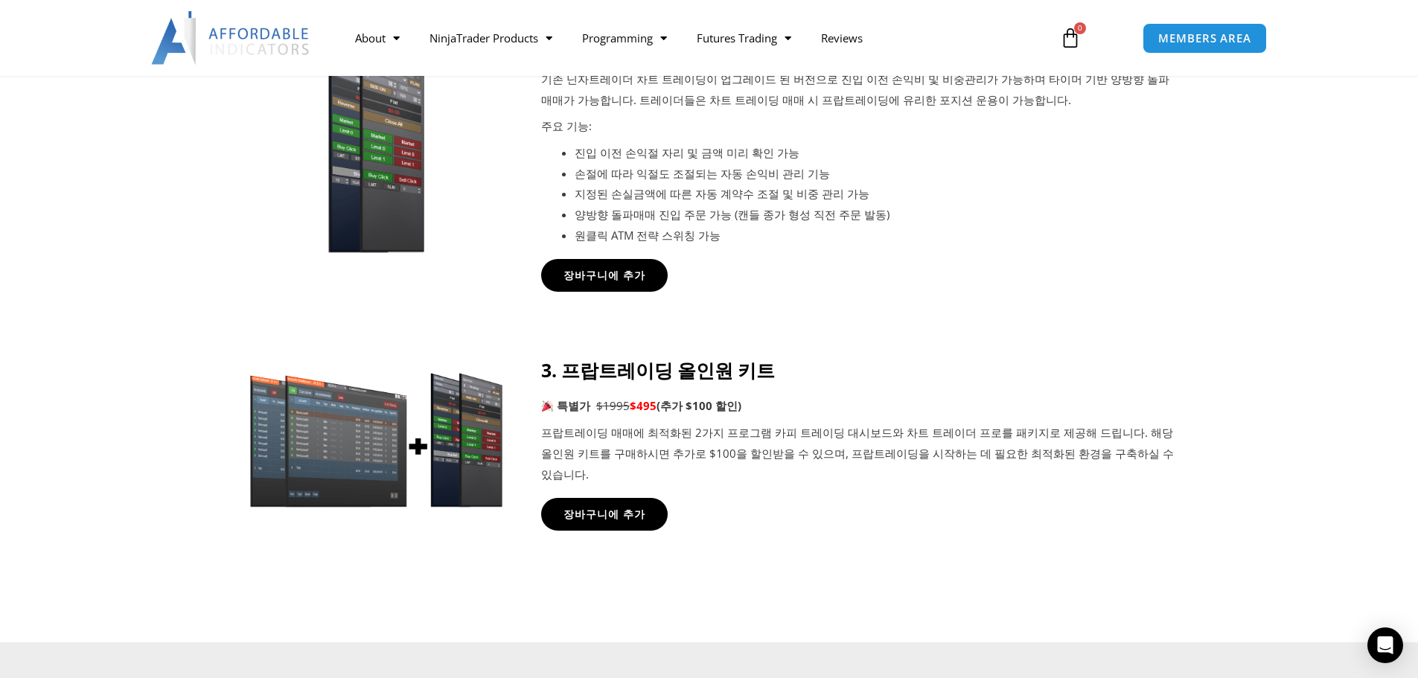
click at [628, 435] on p "프랍트레이딩 매매에 최적화된 2가지 프로그램 카피 트레이딩 대시보드와 차트 트레이더 프로를 패키지로 제공해 드립니다. 해당 올인원 키트를 구매…" at bounding box center [857, 454] width 633 height 63
click at [634, 496] on link "장바구니에 추가" at bounding box center [603, 514] width 139 height 36
click at [59, 377] on icon at bounding box center [708, 425] width 1419 height 179
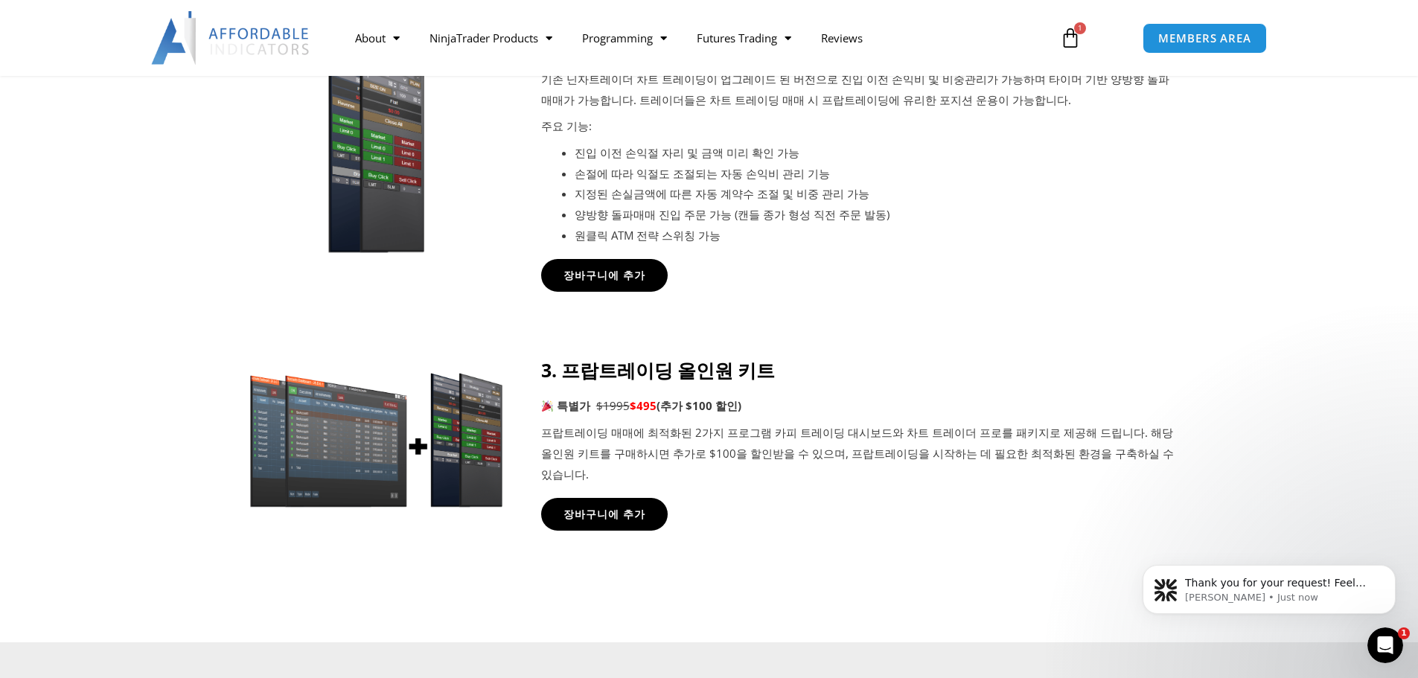
scroll to position [0, 0]
click at [1248, 591] on p "Solomon • Just now" at bounding box center [1281, 597] width 192 height 13
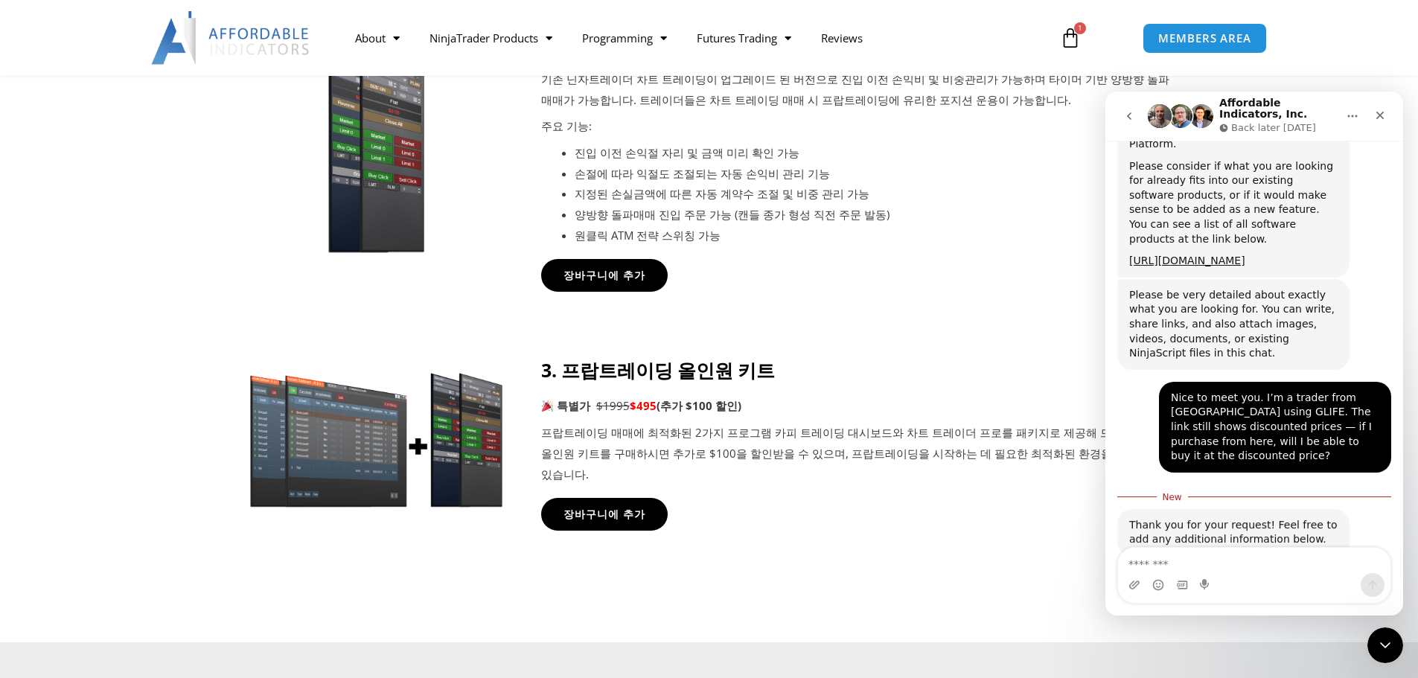
scroll to position [392, 0]
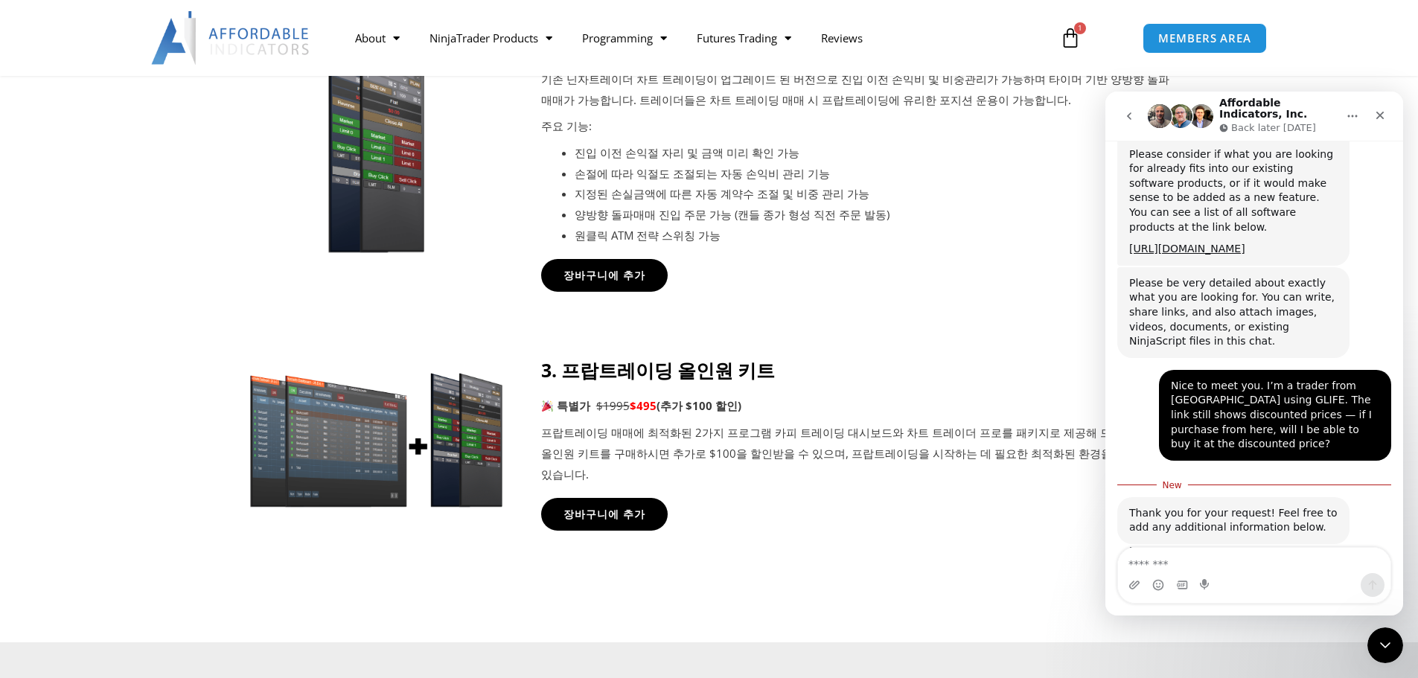
click at [1242, 568] on textarea "Message…" at bounding box center [1254, 560] width 272 height 25
type textarea "**********"
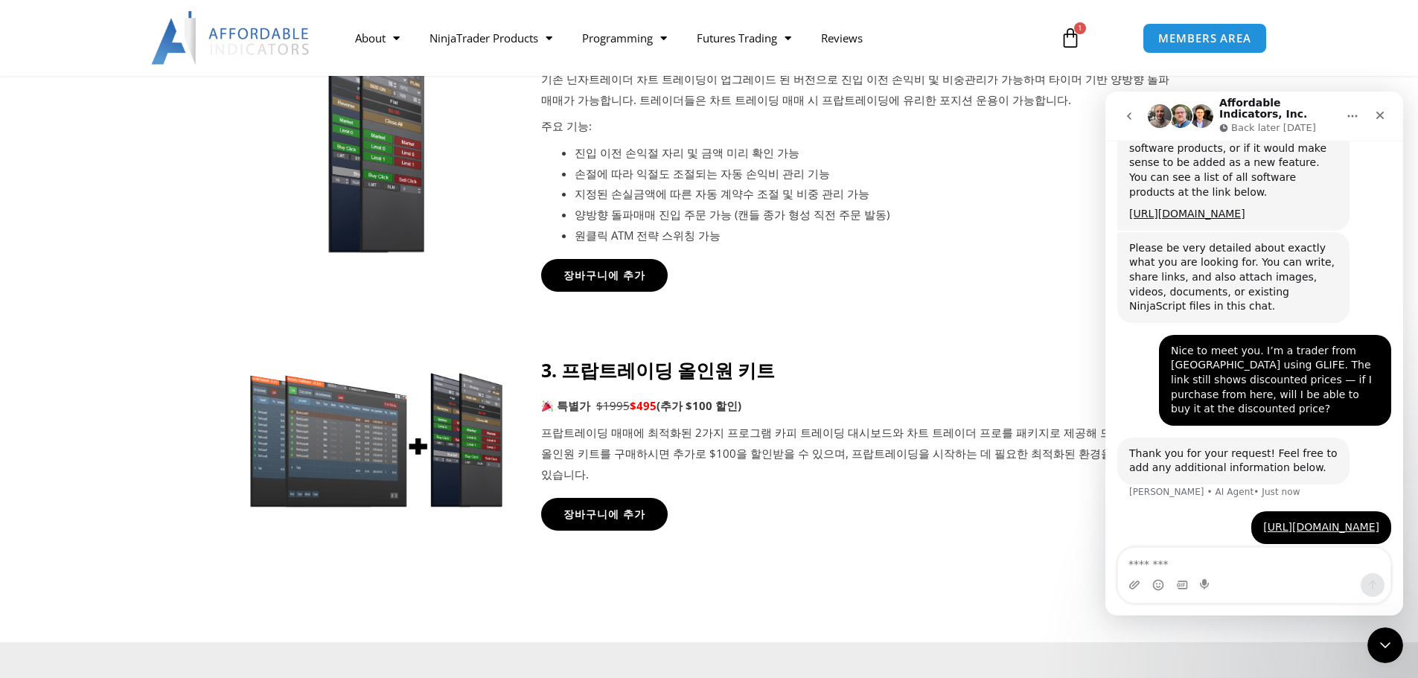
click at [1279, 447] on div "Thank you for your request! Feel free to add any additional information below." at bounding box center [1233, 461] width 208 height 29
click at [1213, 447] on div "Thank you for your request! Feel free to add any additional information below." at bounding box center [1233, 461] width 208 height 29
drag, startPoint x: 1132, startPoint y: 425, endPoint x: 1281, endPoint y: 444, distance: 150.1
click at [1281, 447] on div "Thank you for your request! Feel free to add any additional information below." at bounding box center [1233, 461] width 208 height 29
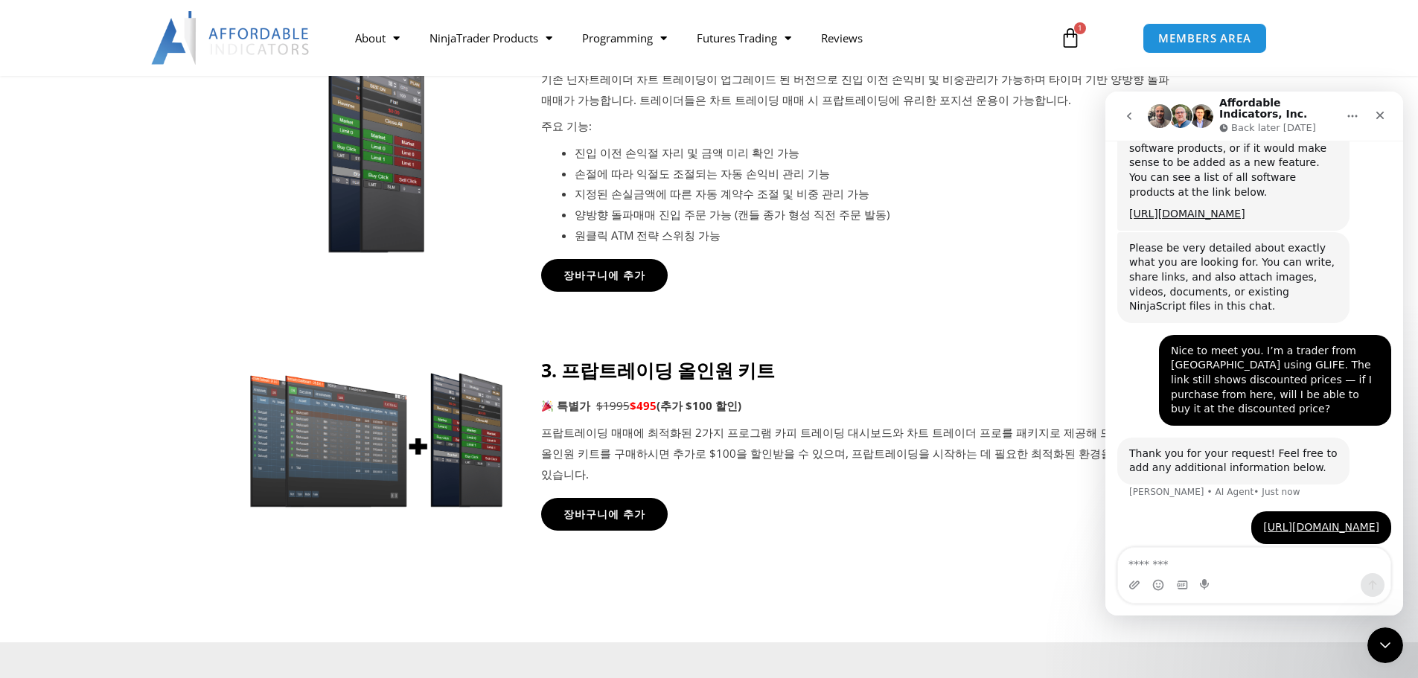
click at [1195, 344] on div "Nice to meet you. I’m a trader from Korea using GLIFE. The link still shows dis…" at bounding box center [1275, 380] width 208 height 73
click at [1207, 573] on div "Intercom messenger" at bounding box center [1206, 585] width 12 height 24
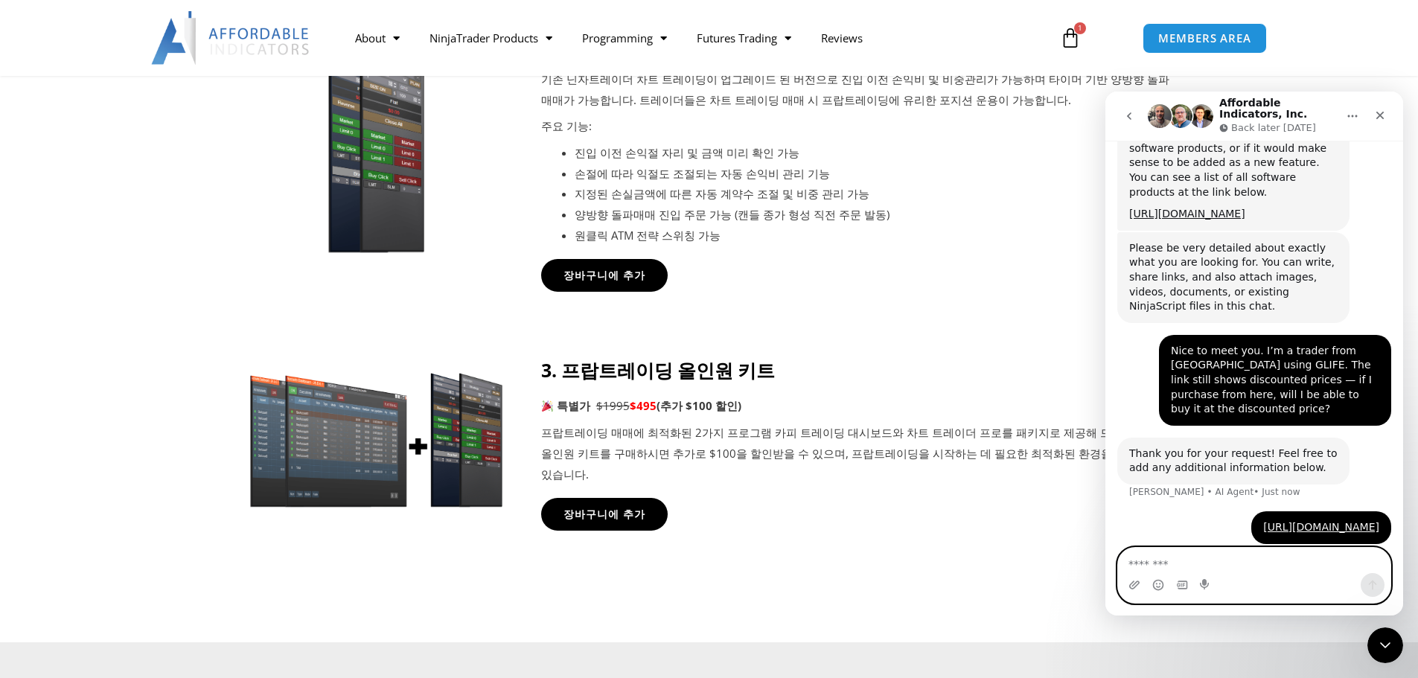
click at [1201, 566] on textarea "Message…" at bounding box center [1254, 560] width 272 height 25
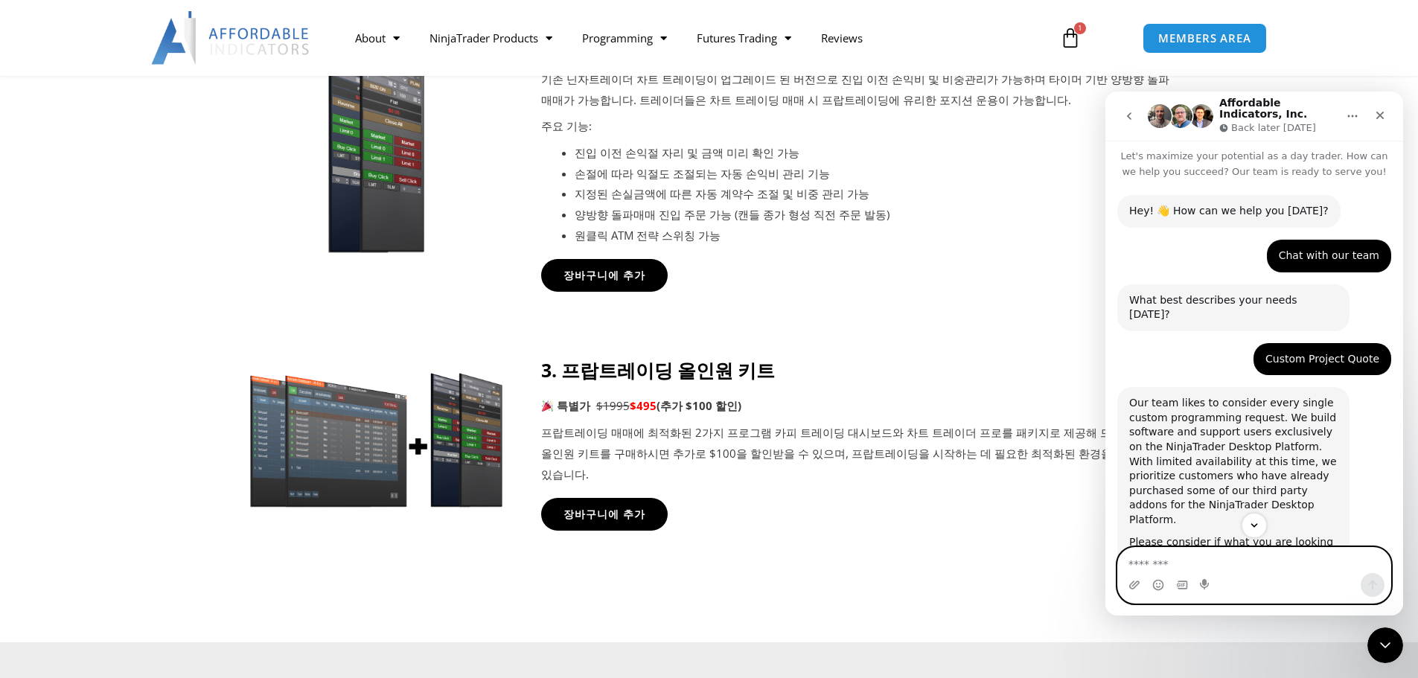
scroll to position [0, 0]
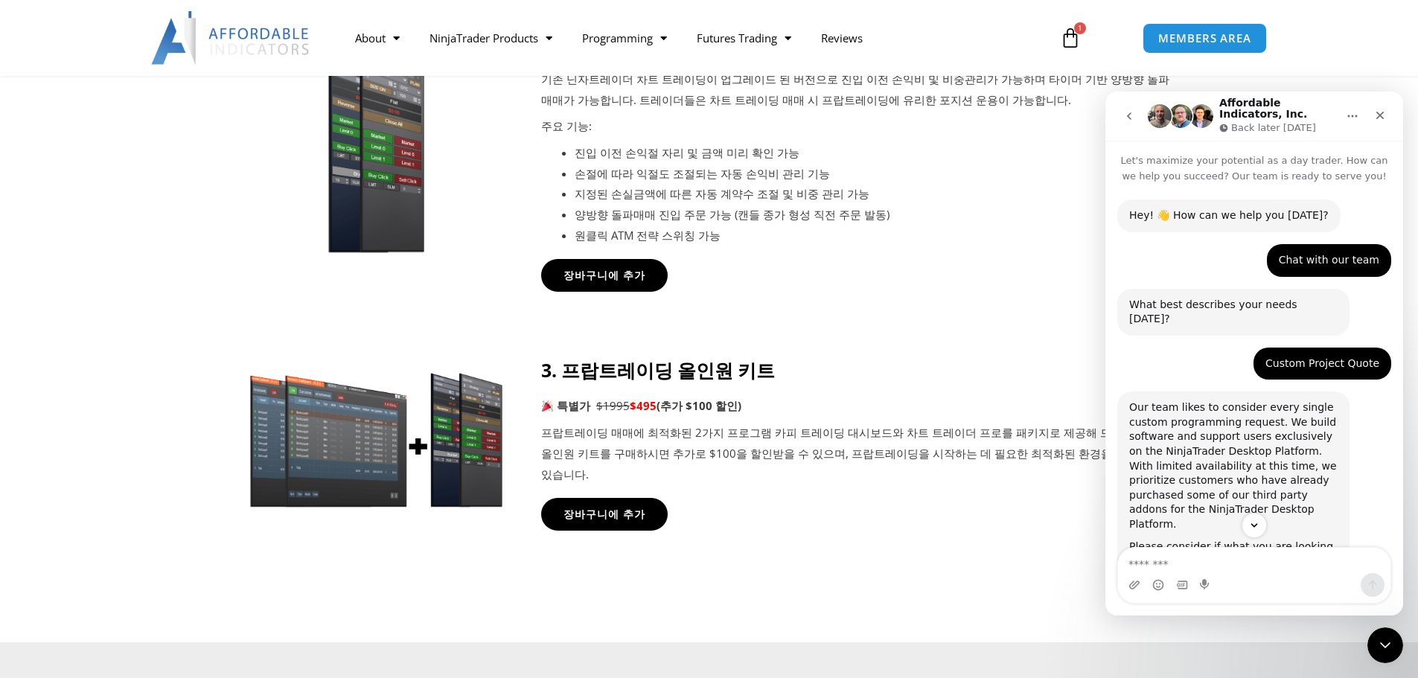
click at [1131, 113] on icon "go back" at bounding box center [1129, 116] width 12 height 12
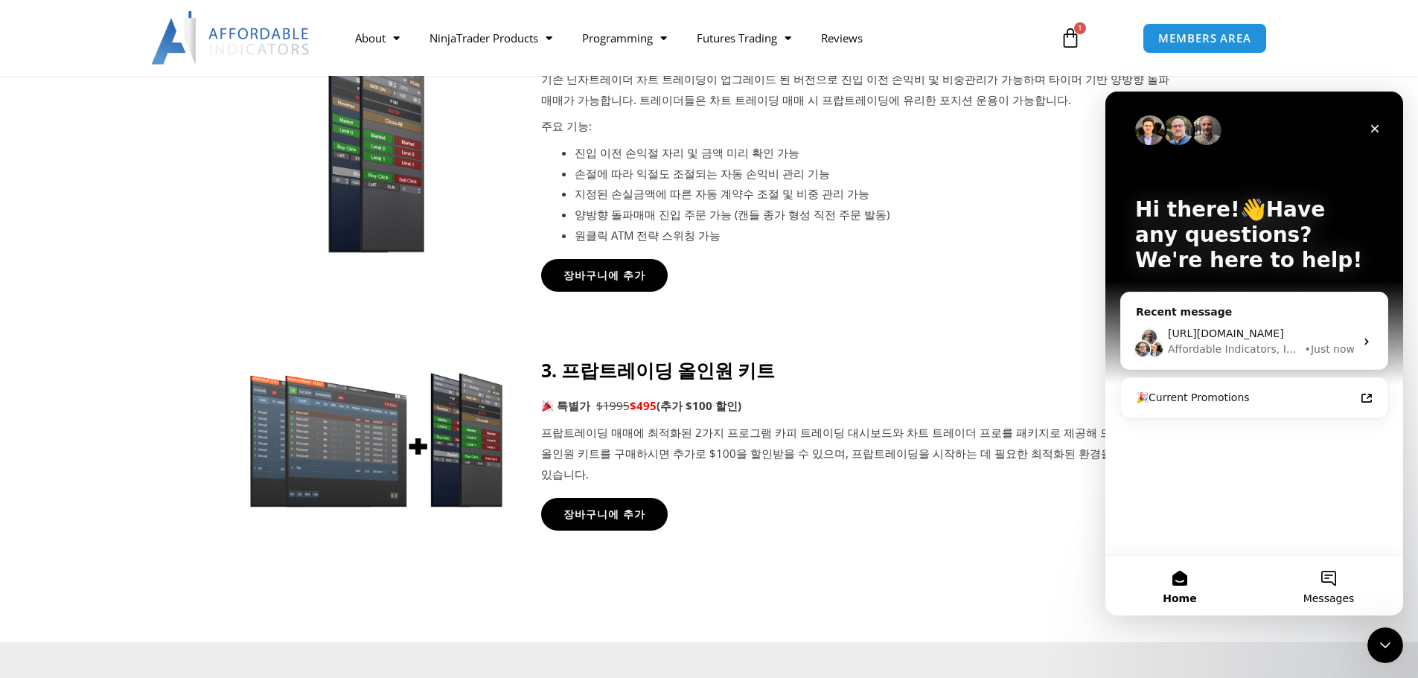
click at [1315, 598] on span "Messages" at bounding box center [1328, 598] width 51 height 10
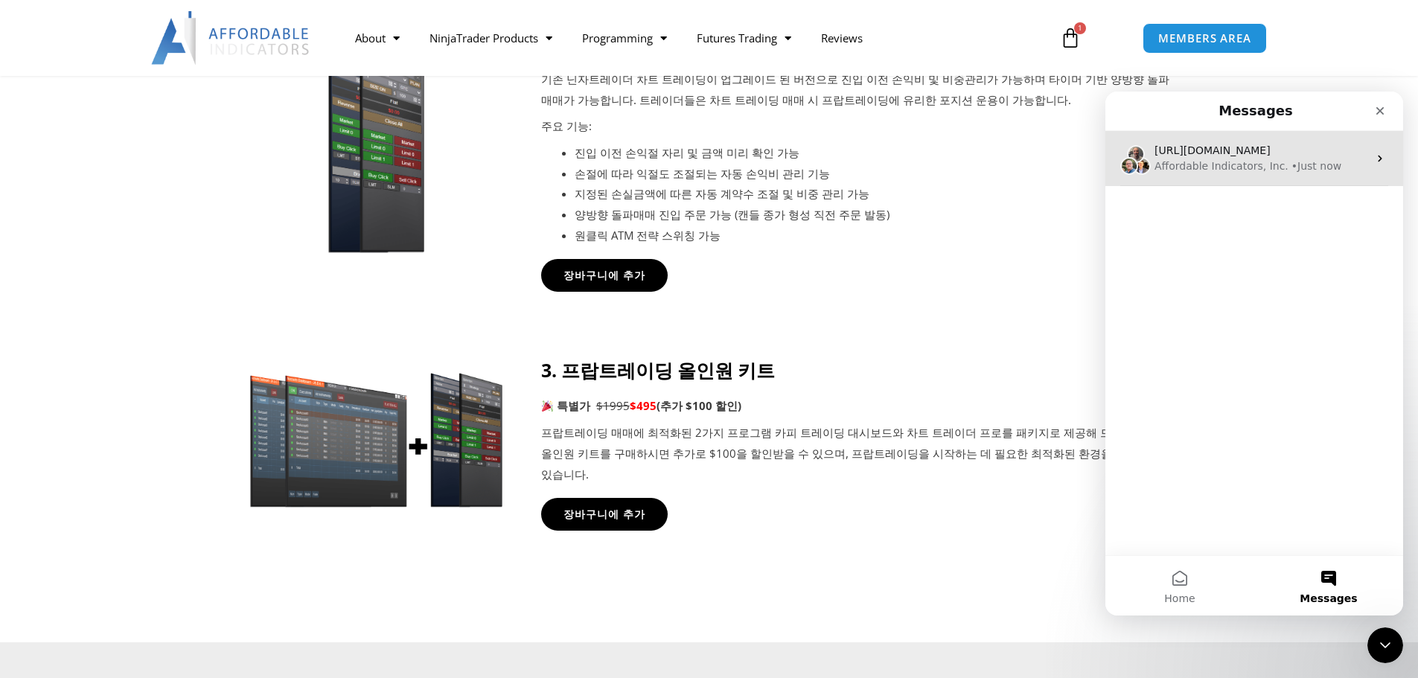
click at [1288, 181] on div "https://affordableindicators.com/ninjatrader-korea/ Affordable Indicators, Inc.…" at bounding box center [1254, 158] width 298 height 55
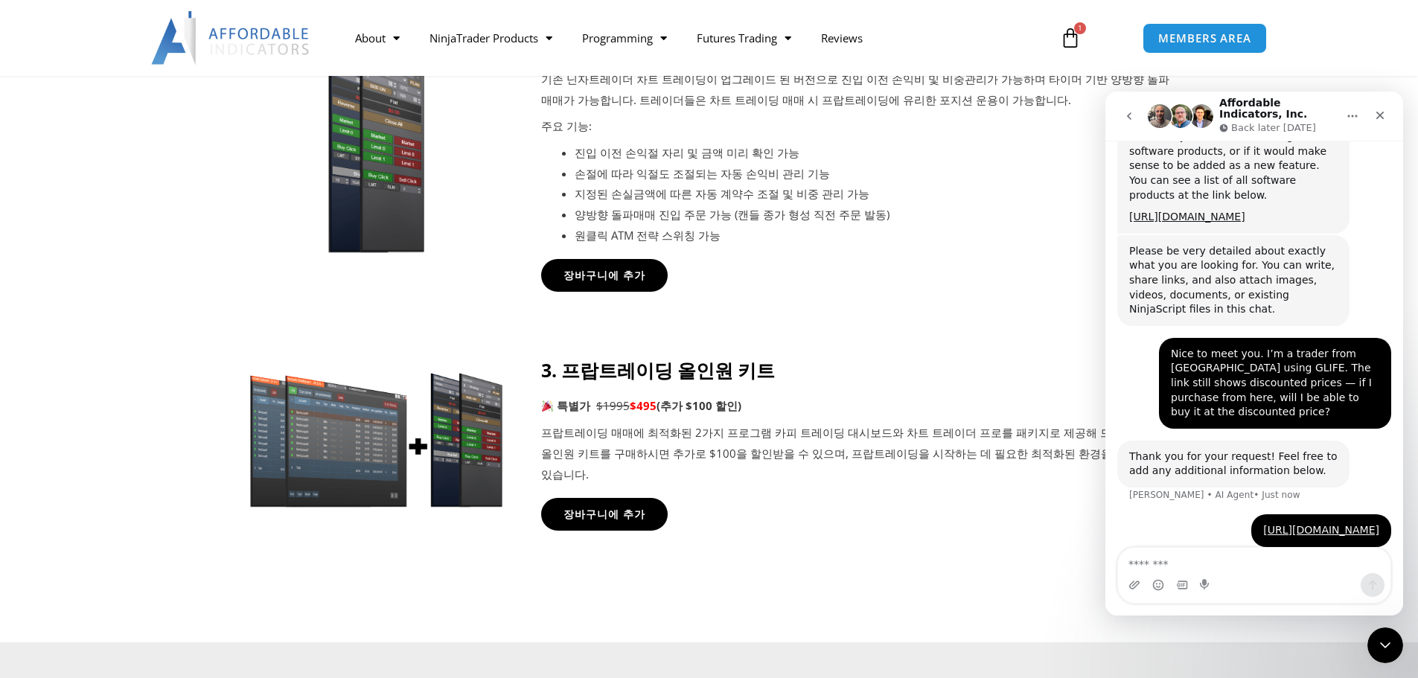
scroll to position [427, 0]
click at [1350, 109] on button "Home" at bounding box center [1352, 116] width 28 height 28
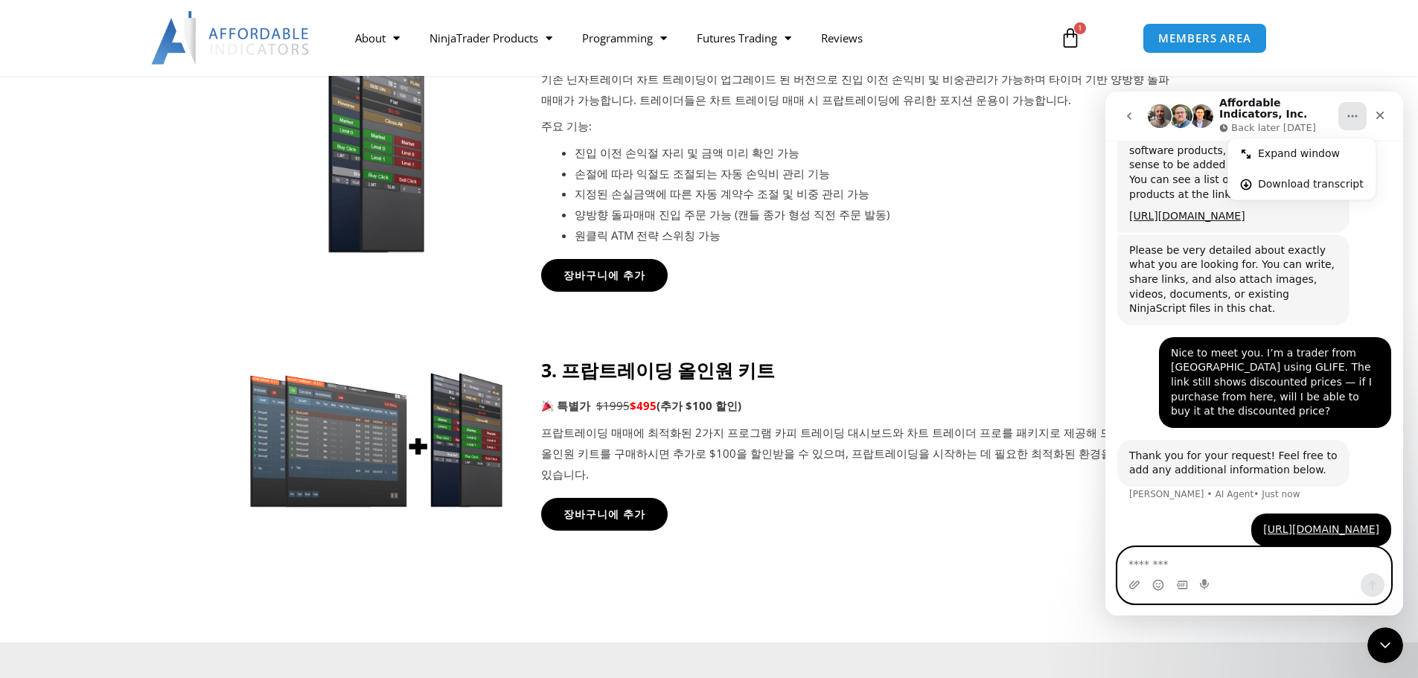
click at [1213, 557] on textarea "Message…" at bounding box center [1254, 560] width 272 height 25
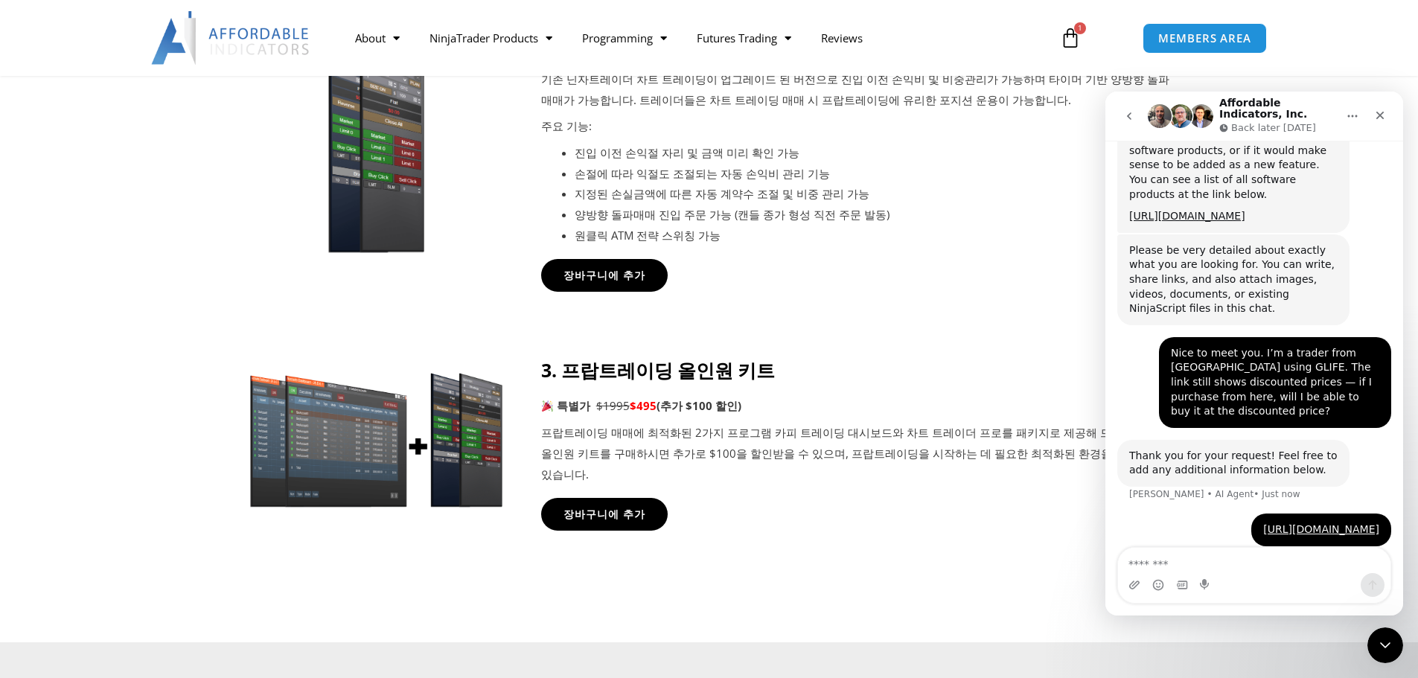
click at [1171, 349] on div "Nice to meet you. I’m a trader from [GEOGRAPHIC_DATA] using GLIFE. The link sti…" at bounding box center [1275, 382] width 208 height 73
click at [1195, 350] on div "Nice to meet you. I’m a trader from [GEOGRAPHIC_DATA] using GLIFE. The link sti…" at bounding box center [1275, 382] width 208 height 73
click at [1139, 106] on button "go back" at bounding box center [1129, 116] width 28 height 28
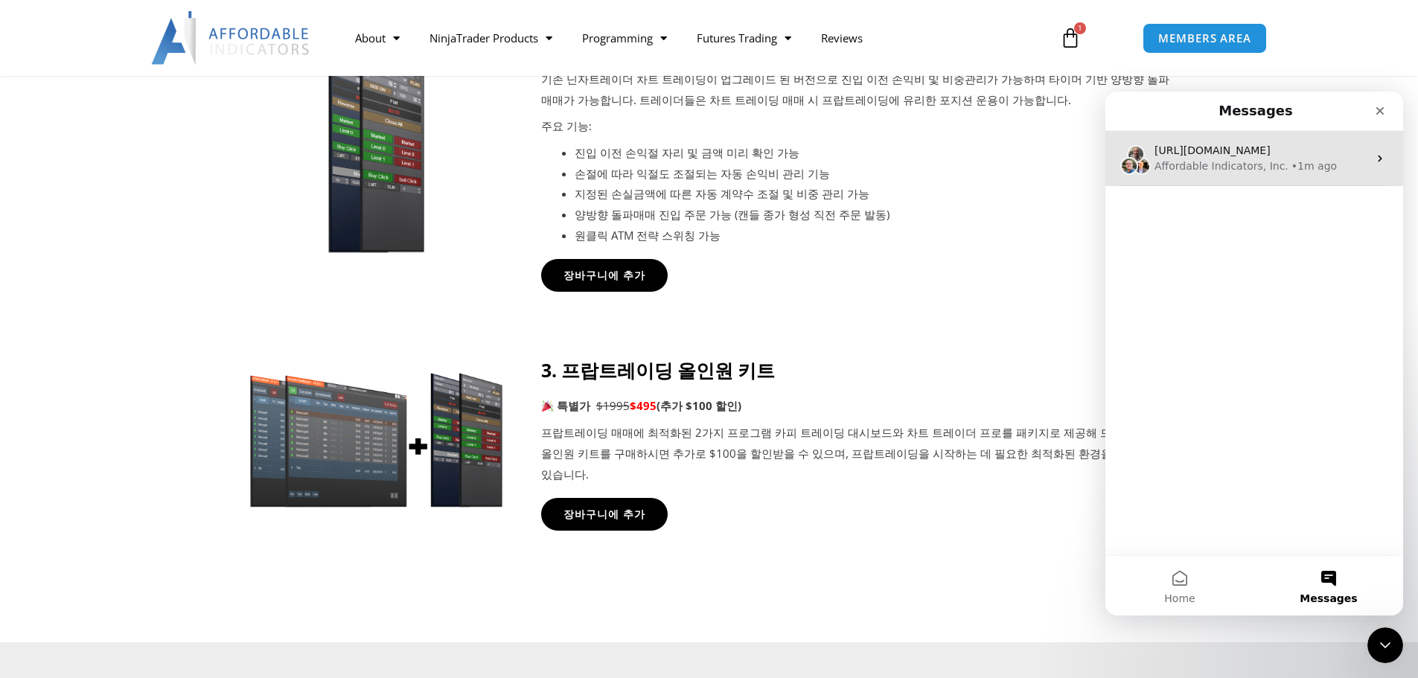
click at [1146, 158] on img "Intercom messenger" at bounding box center [1142, 166] width 18 height 18
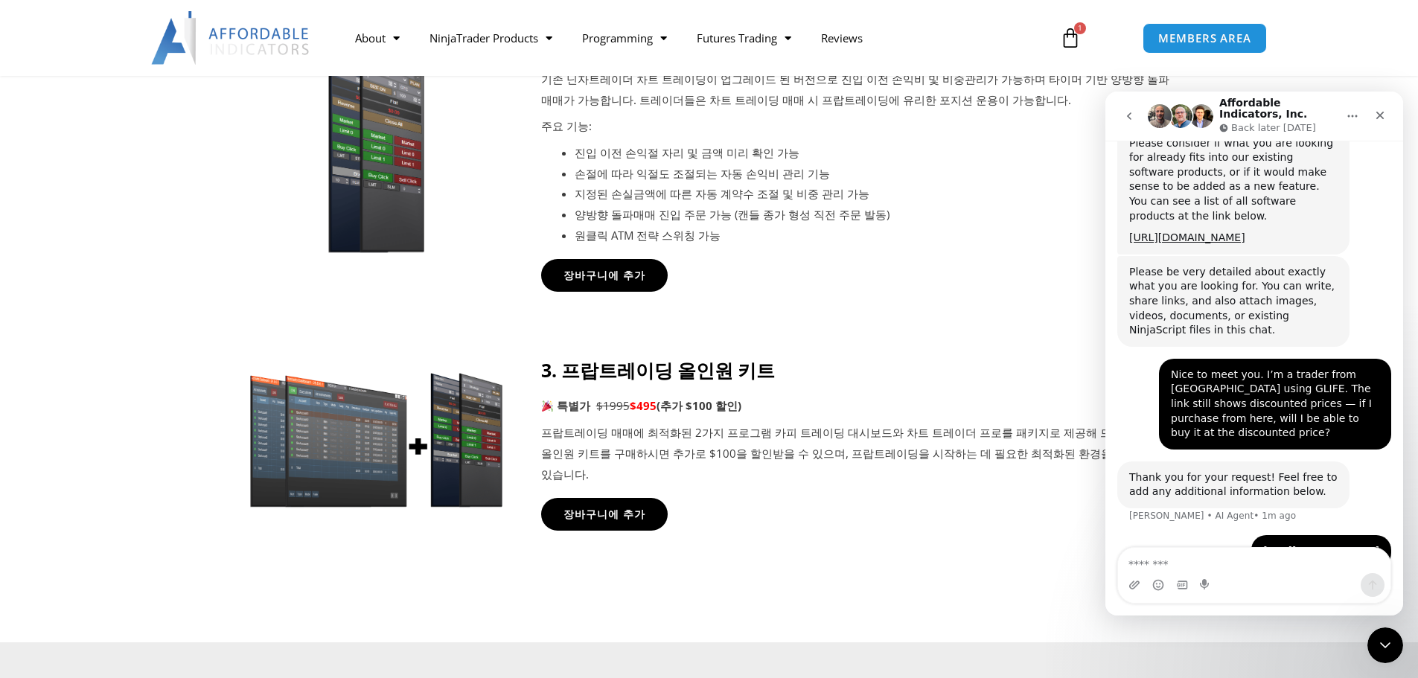
scroll to position [427, 0]
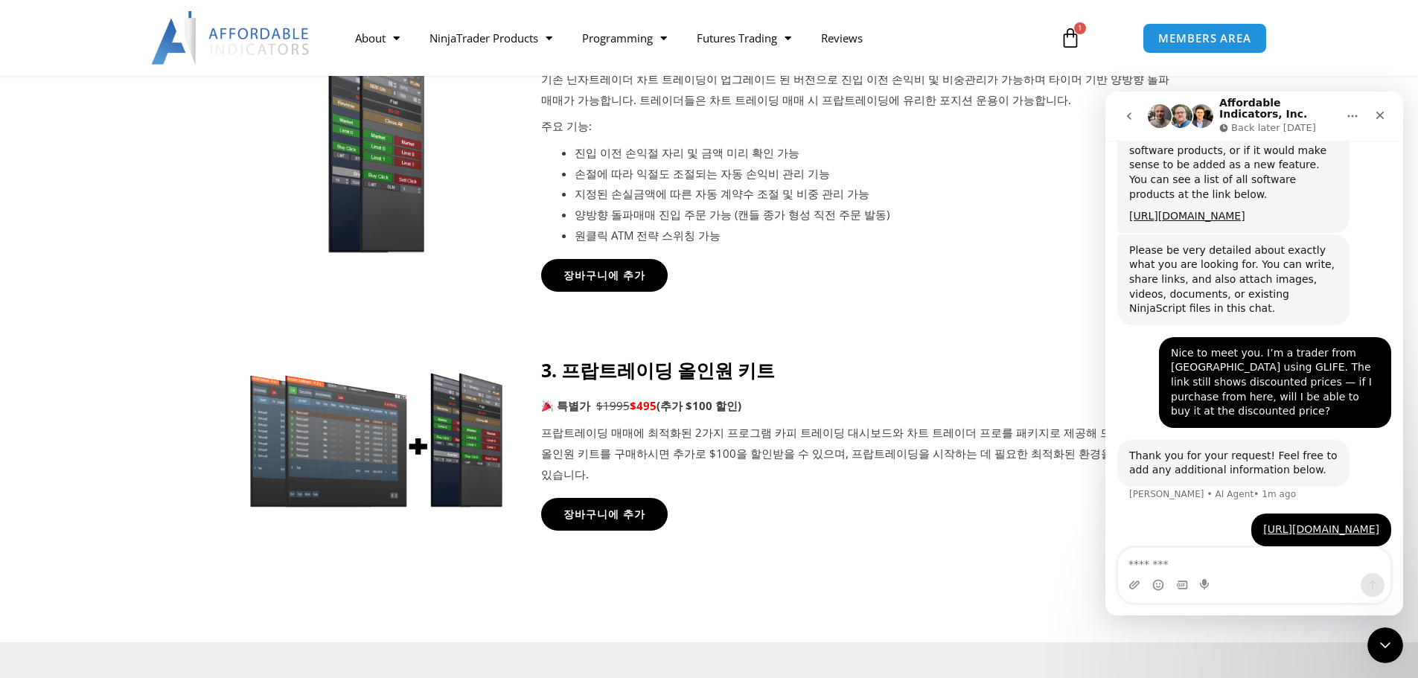
click at [1121, 115] on button "go back" at bounding box center [1129, 116] width 28 height 28
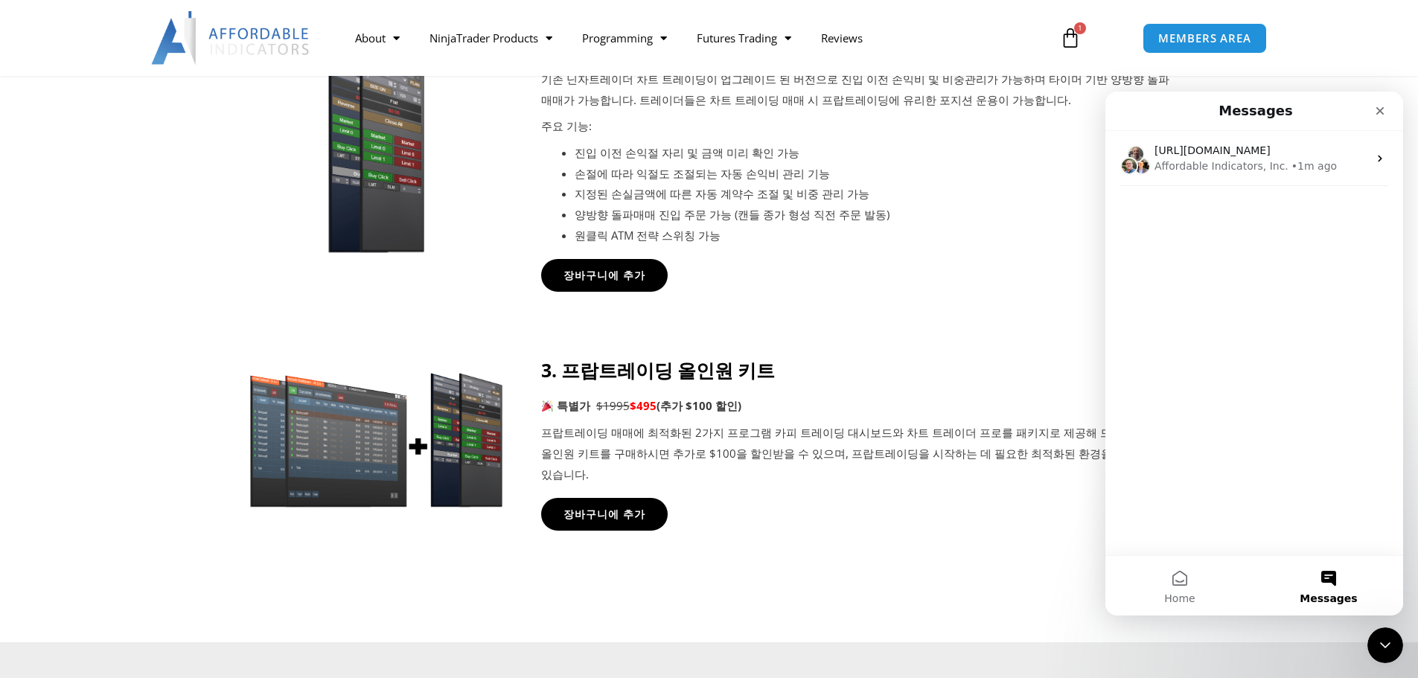
scroll to position [0, 0]
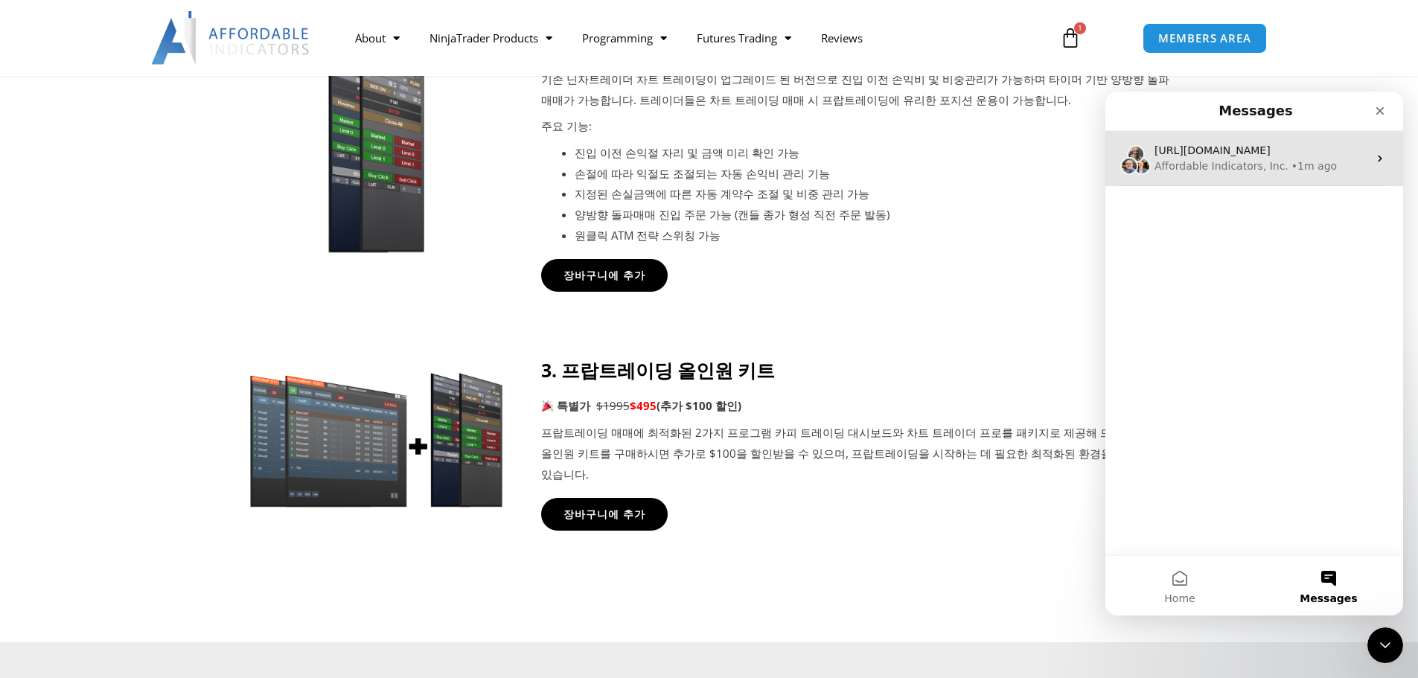
click at [1385, 159] on div "https://affordableindicators.com/ninjatrader-korea/ Affordable Indicators, Inc.…" at bounding box center [1254, 158] width 298 height 55
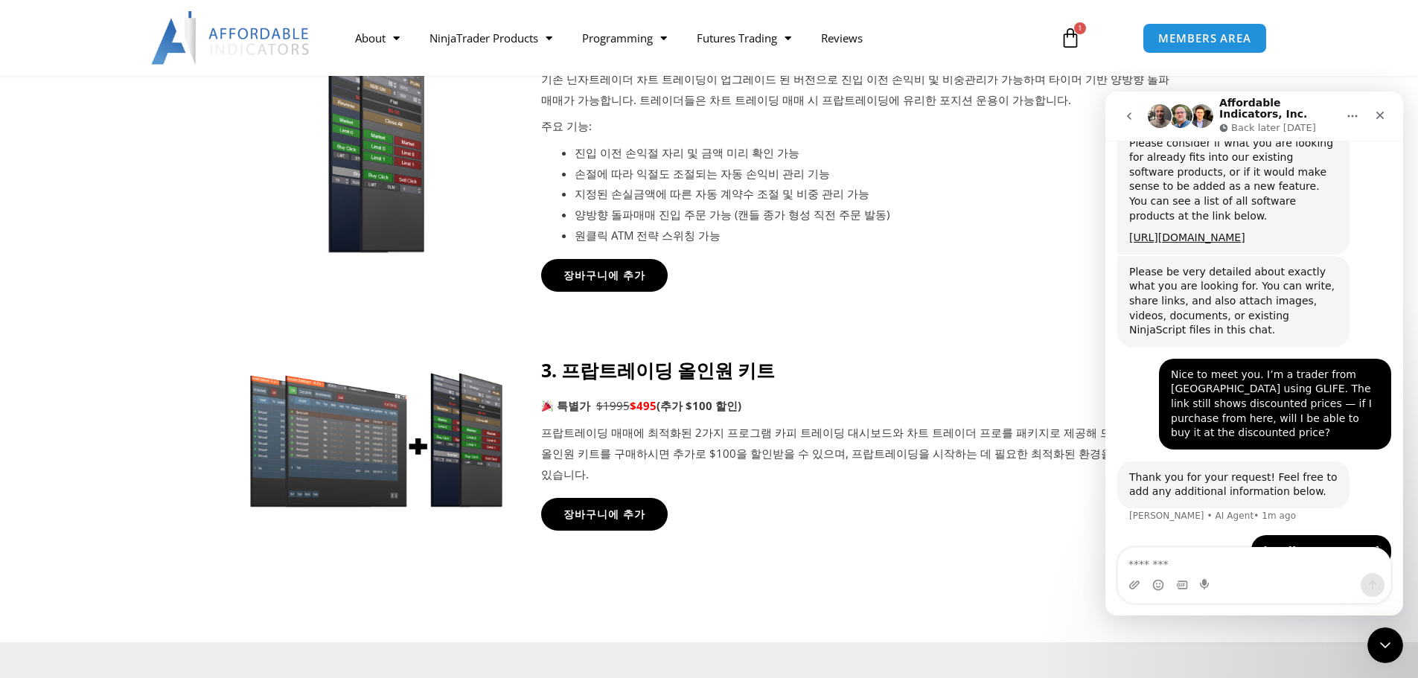
scroll to position [427, 0]
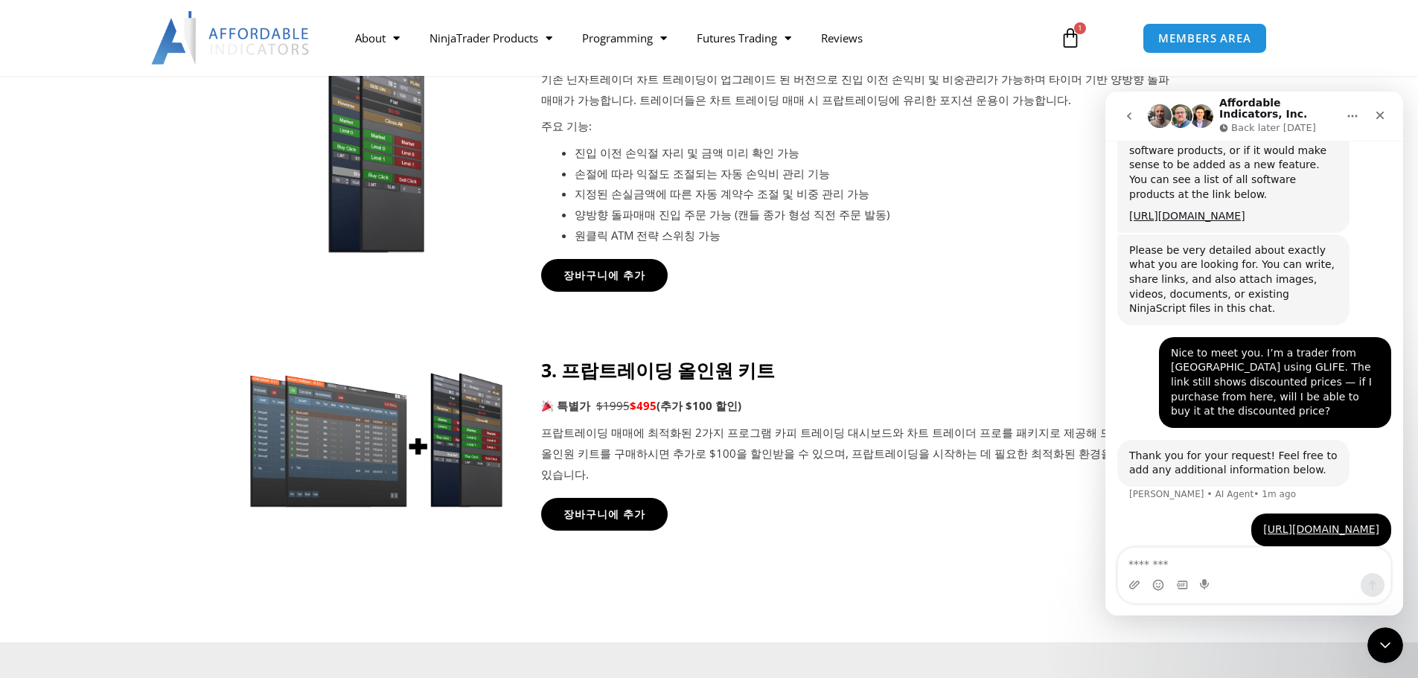
click at [1360, 115] on button "Home" at bounding box center [1352, 116] width 28 height 28
click at [912, 357] on icon at bounding box center [708, 425] width 1419 height 179
click at [95, 283] on div at bounding box center [709, 161] width 1418 height 354
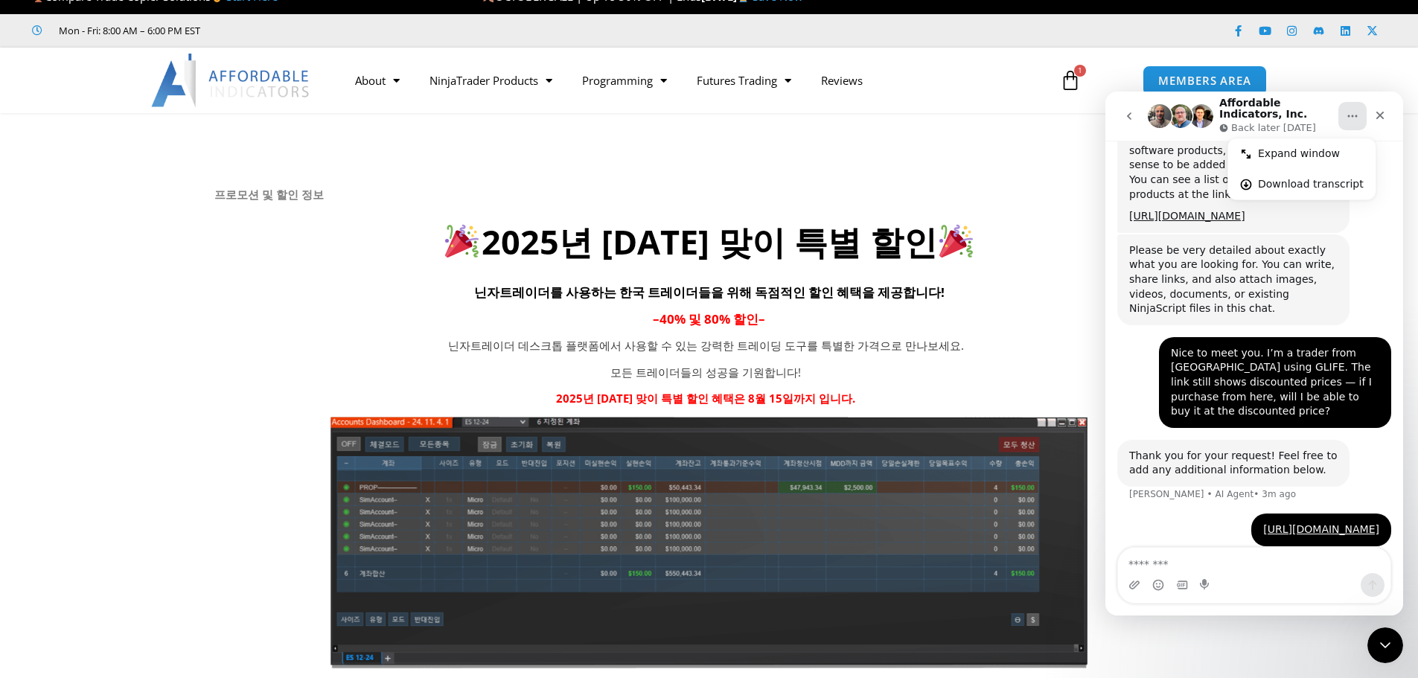
scroll to position [0, 0]
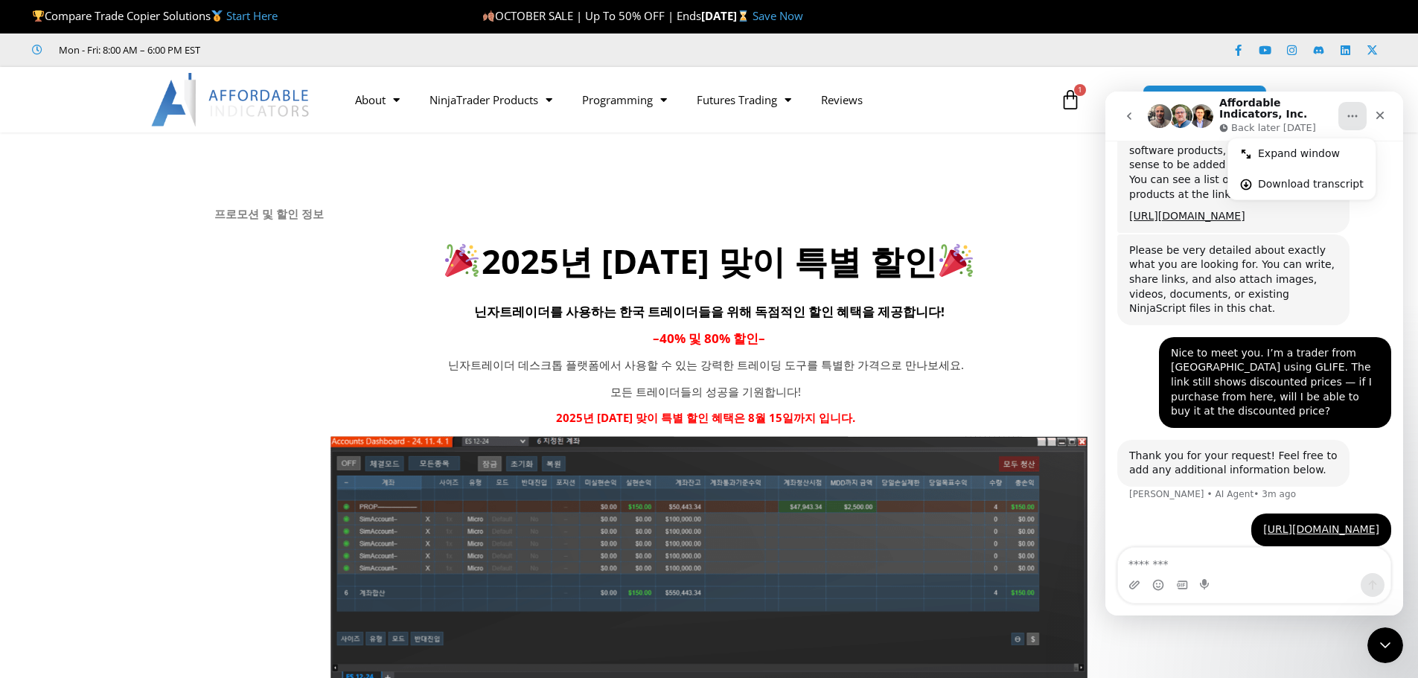
click at [552, 13] on span "OCTOBER SALE | Up To 50% OFF | Ends" at bounding box center [591, 15] width 219 height 15
click at [803, 13] on link "Save Now" at bounding box center [778, 15] width 51 height 15
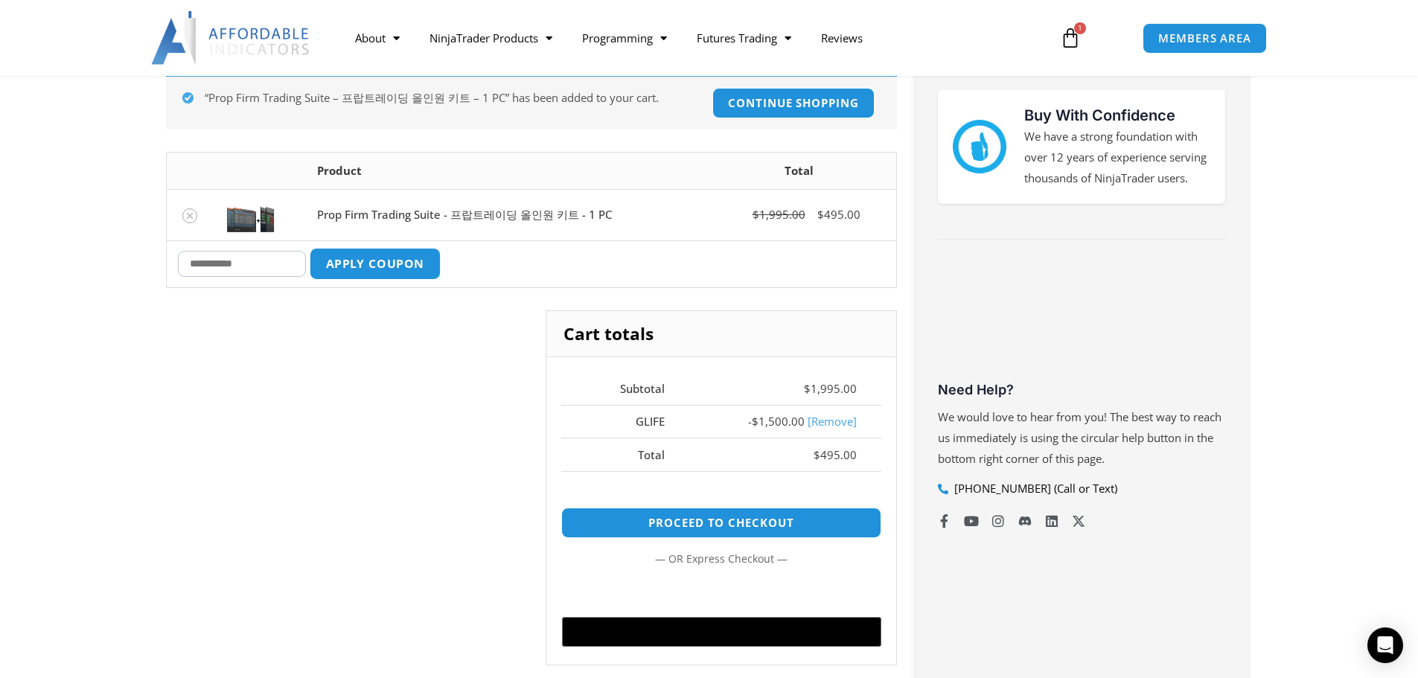
scroll to position [298, 0]
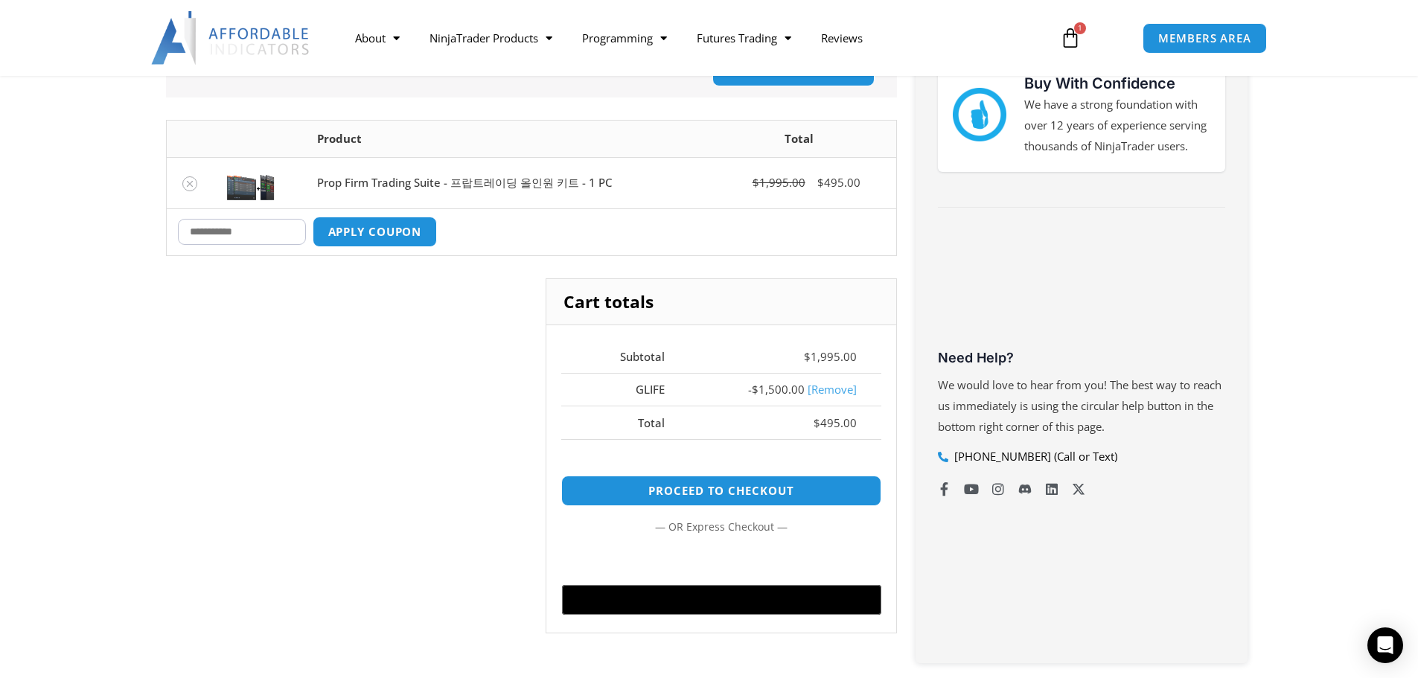
click at [383, 386] on div "Cart totals Subtotal $ 1,995.00 GLIFE - $ 1,500.00 [Remove] Total $ 495.00 Proc…" at bounding box center [531, 467] width 731 height 378
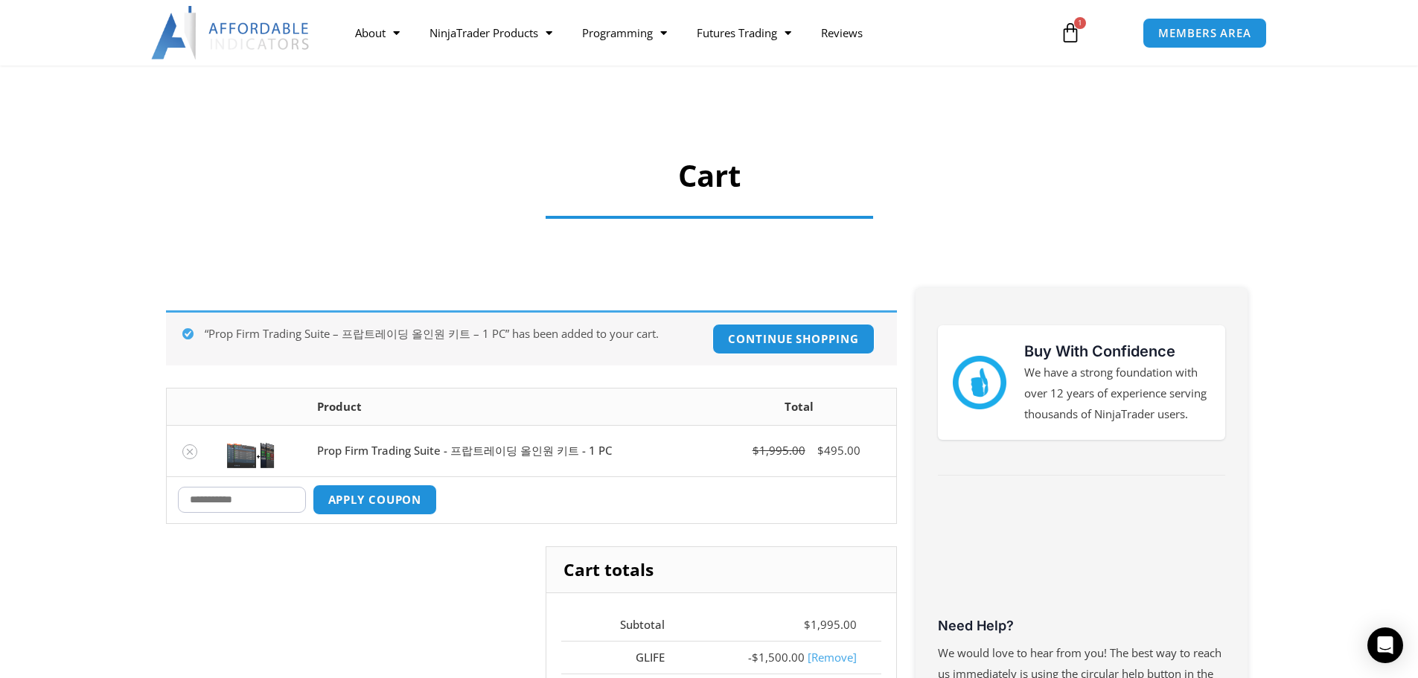
scroll to position [0, 0]
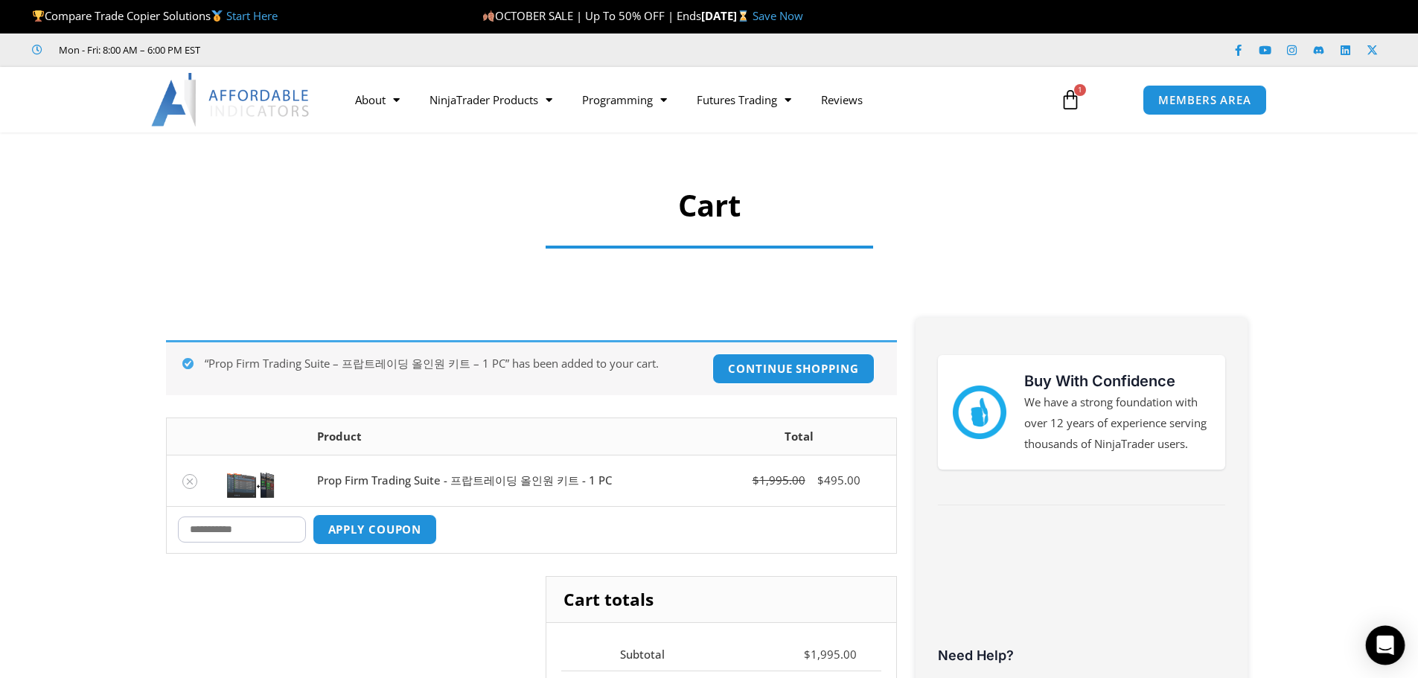
click at [1373, 638] on div "Open Intercom Messenger" at bounding box center [1385, 645] width 39 height 39
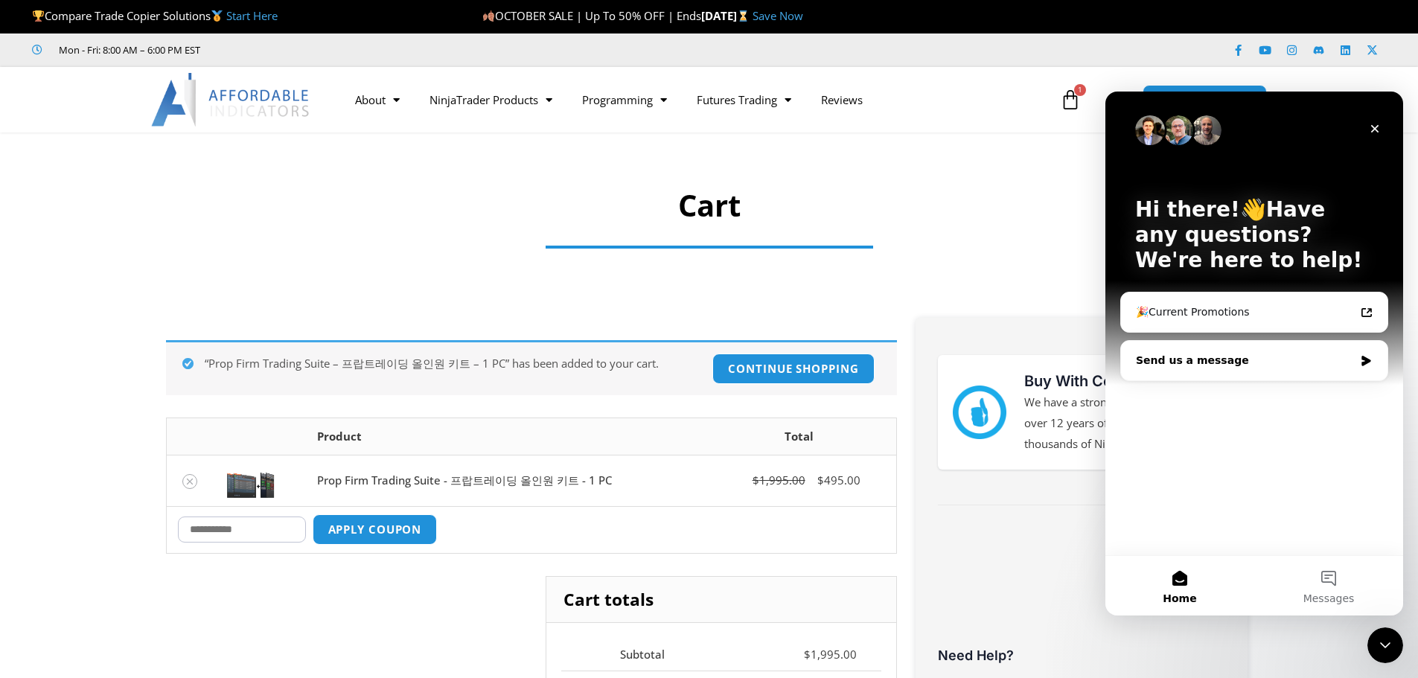
click at [1254, 367] on div "Send us a message" at bounding box center [1245, 361] width 218 height 16
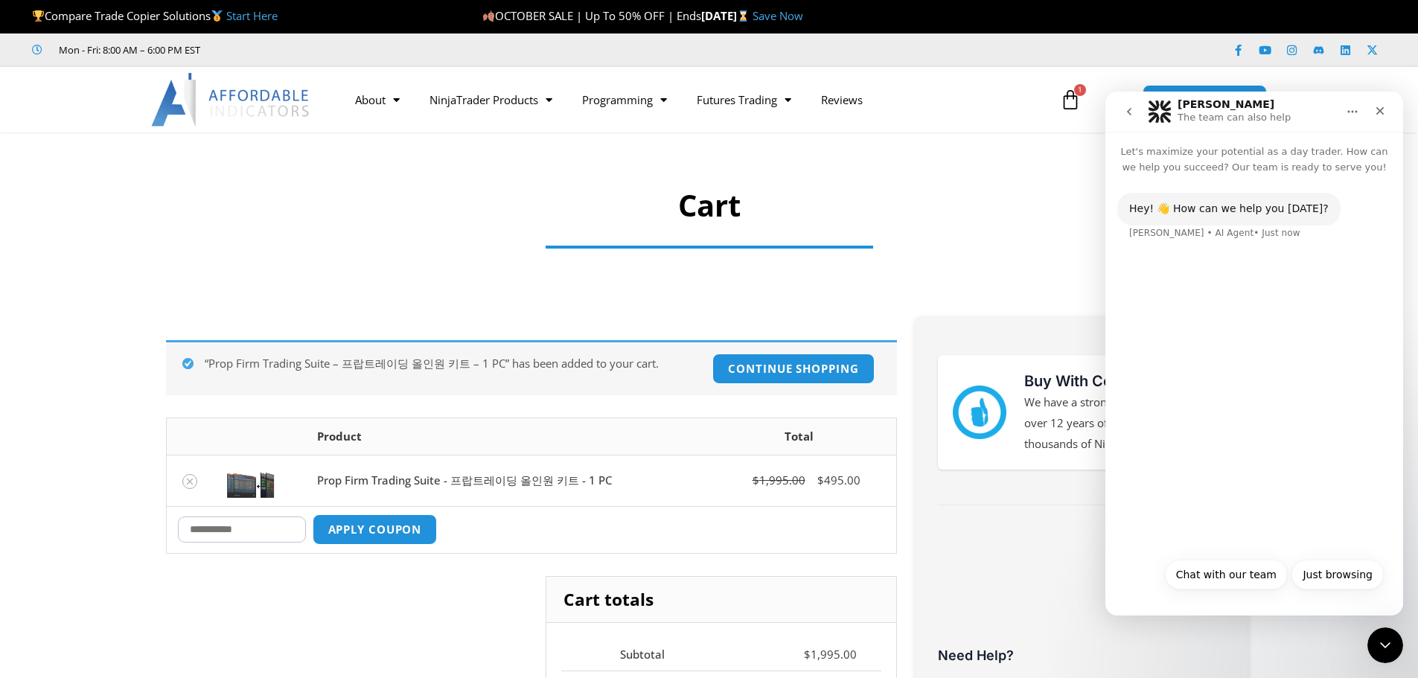
click at [1227, 554] on div "Just browsing Chat with our team Just browsing" at bounding box center [1254, 576] width 298 height 53
click at [1197, 443] on div "Hey! 👋 How can we help you today? Solomon • AI Agent • Just now" at bounding box center [1254, 362] width 298 height 375
click at [1128, 117] on button "go back" at bounding box center [1129, 112] width 28 height 28
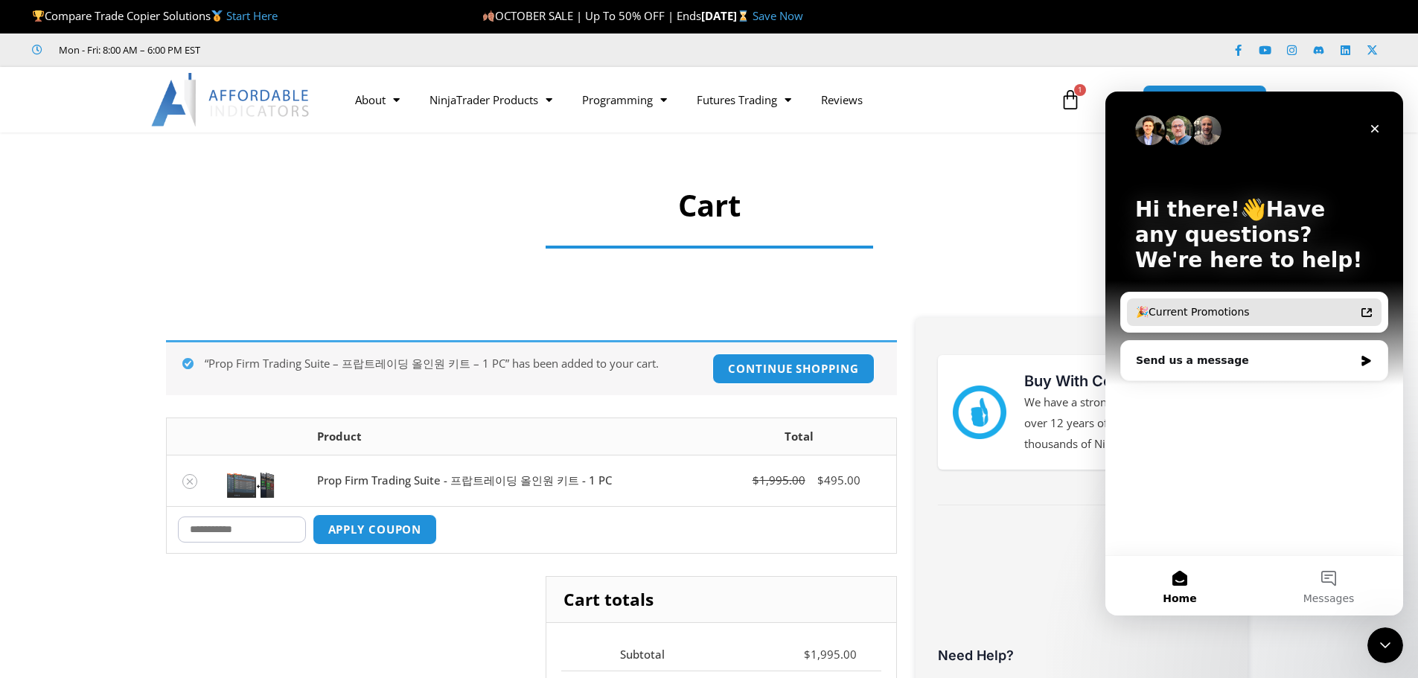
click at [1228, 321] on div "🎉Current Promotions" at bounding box center [1254, 312] width 255 height 28
click at [1221, 380] on div "Send us a message" at bounding box center [1254, 360] width 266 height 39
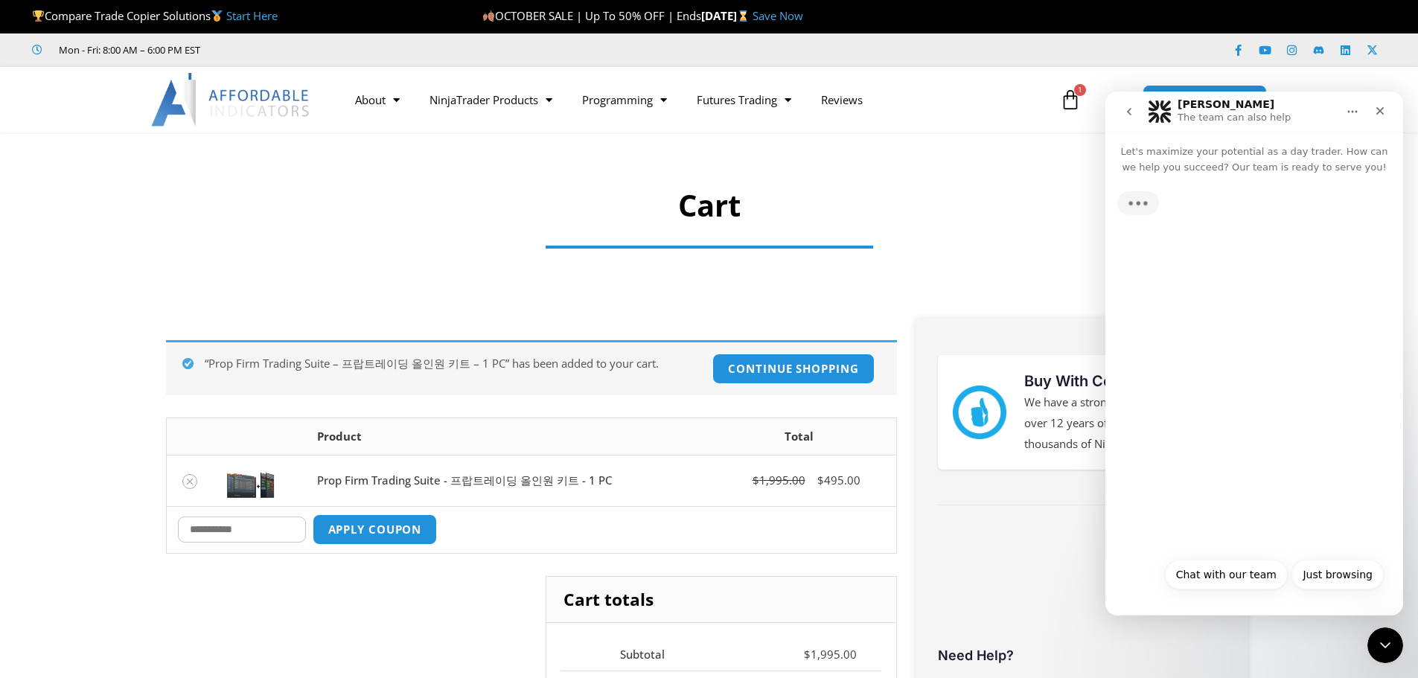
click at [1155, 569] on div "Just browsing Chat with our team Just browsing" at bounding box center [1254, 579] width 259 height 39
click at [1166, 216] on div "Hey! 👋 How can we help you today?" at bounding box center [1228, 209] width 199 height 15
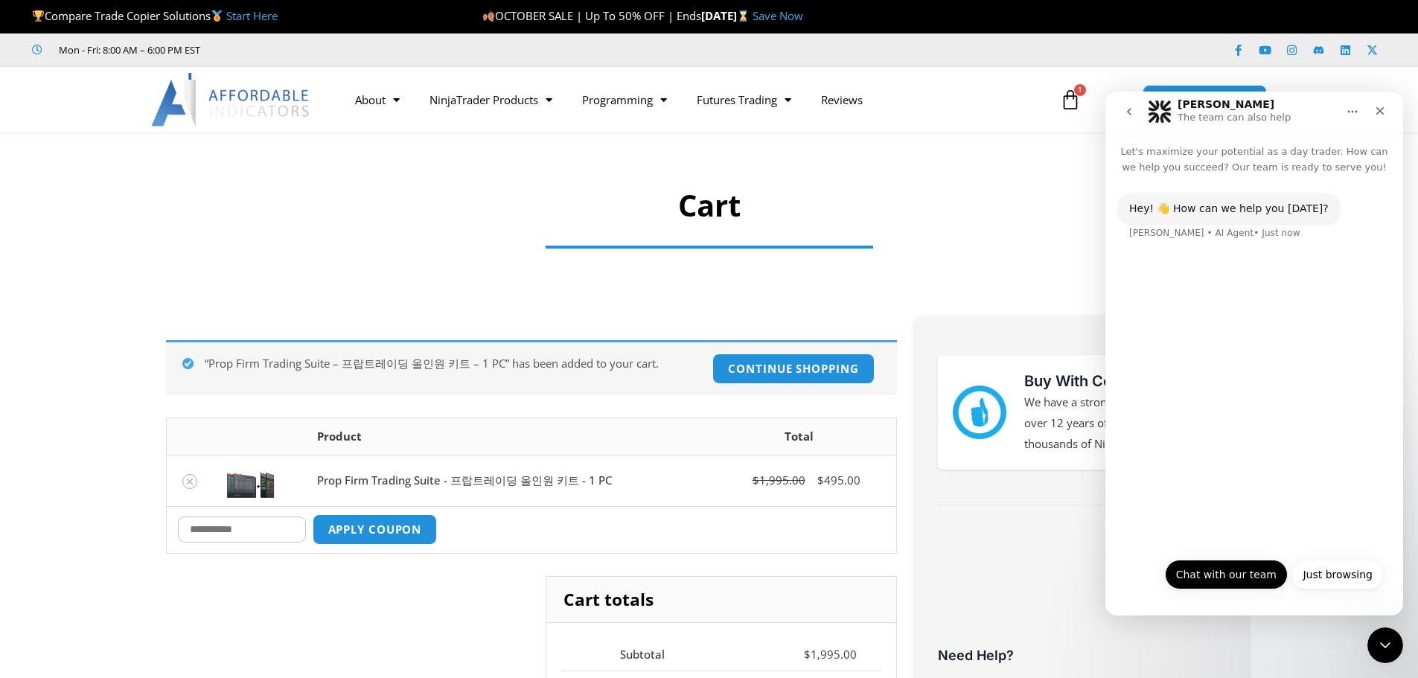
click at [1233, 573] on button "Chat with our team" at bounding box center [1226, 575] width 123 height 30
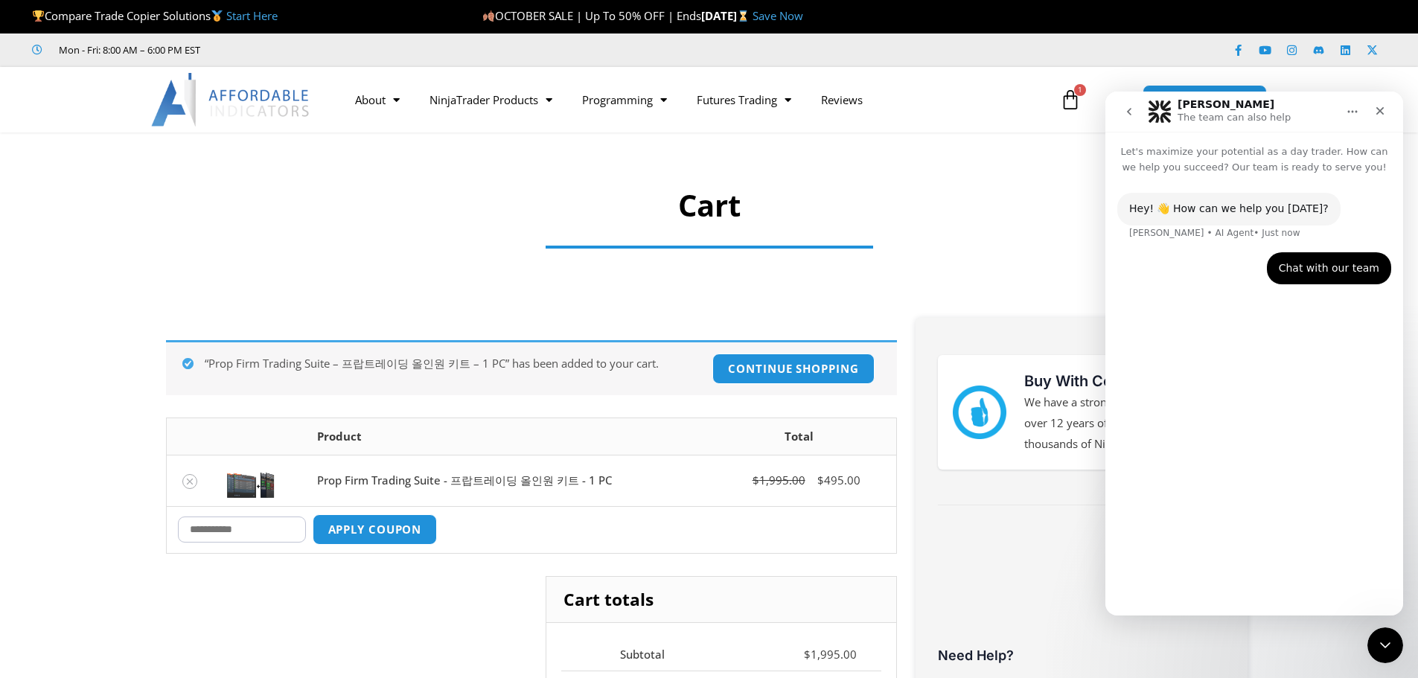
click at [1332, 261] on div "Chat with our team" at bounding box center [1329, 268] width 100 height 15
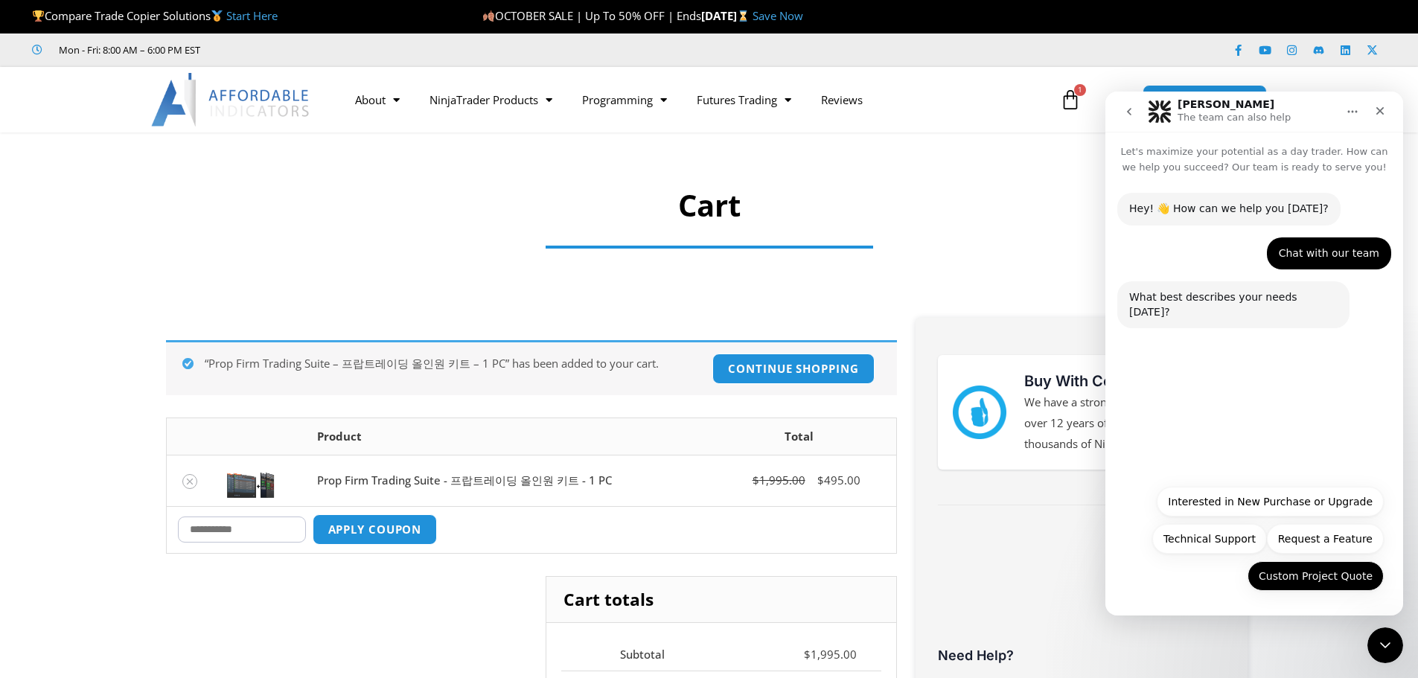
click at [1268, 582] on button "Custom Project Quote" at bounding box center [1316, 576] width 136 height 30
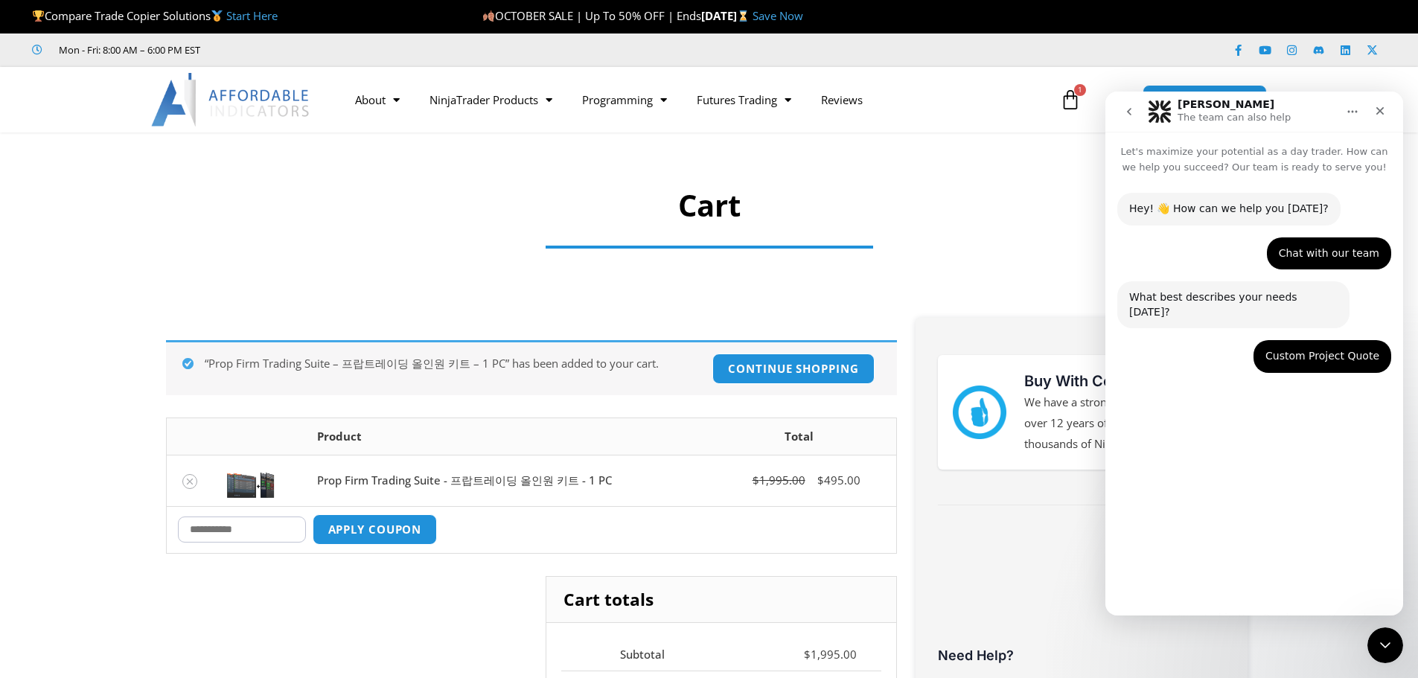
click at [1329, 349] on div "Custom Project Quote" at bounding box center [1322, 356] width 114 height 15
click at [1295, 349] on div "Custom Project Quote" at bounding box center [1322, 356] width 114 height 15
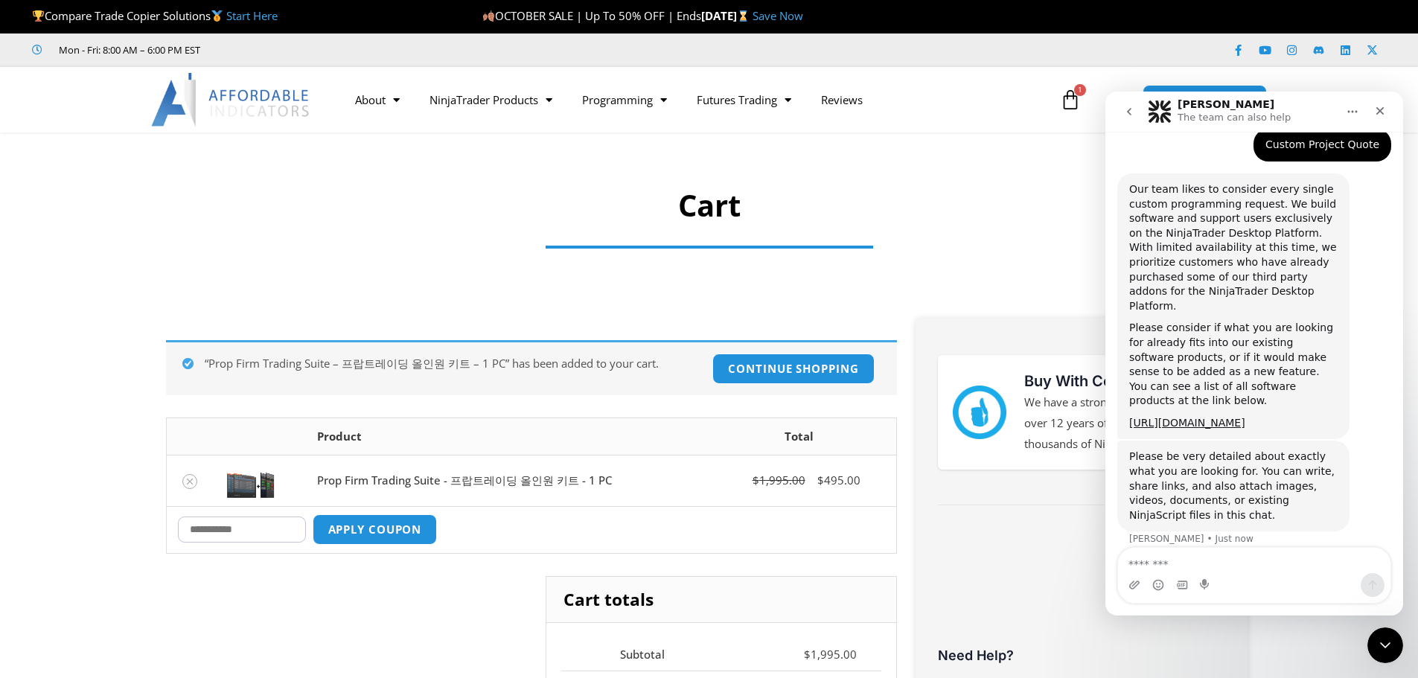
scroll to position [212, 0]
click at [1192, 567] on textarea "Message…" at bounding box center [1254, 560] width 272 height 25
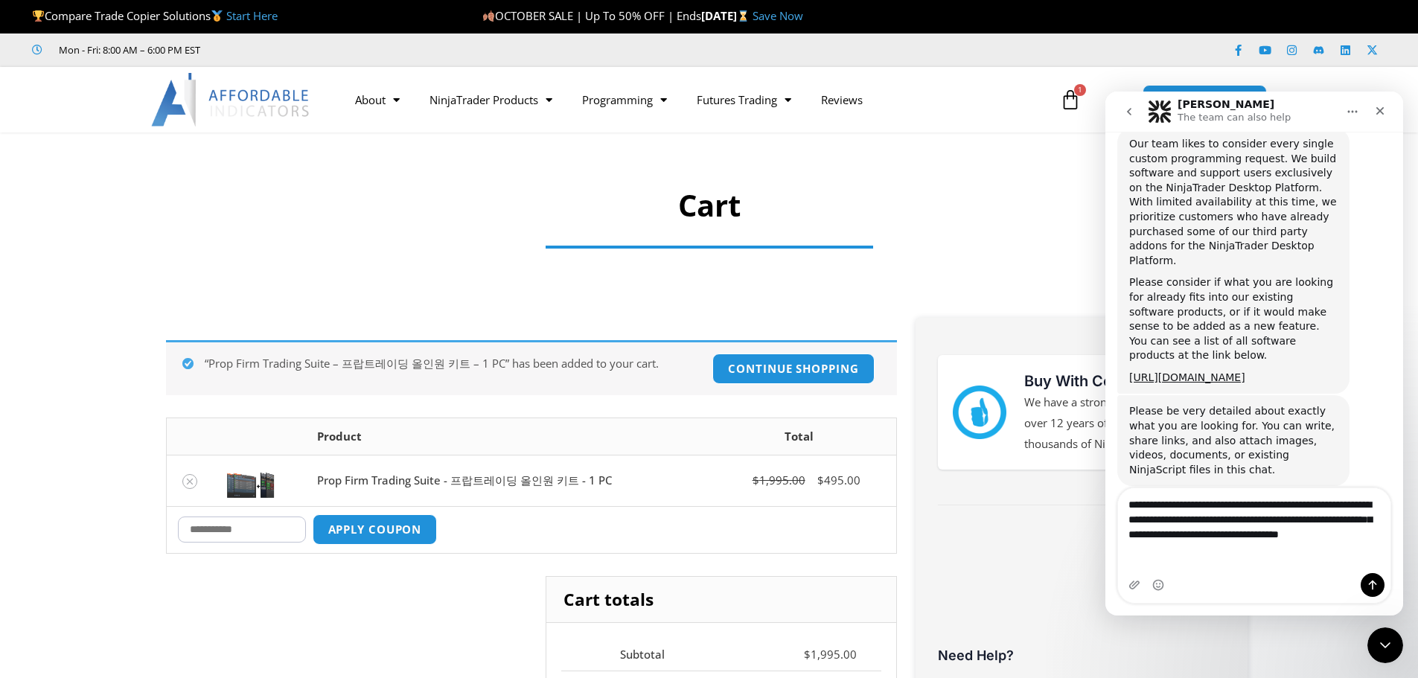
type textarea "**********"
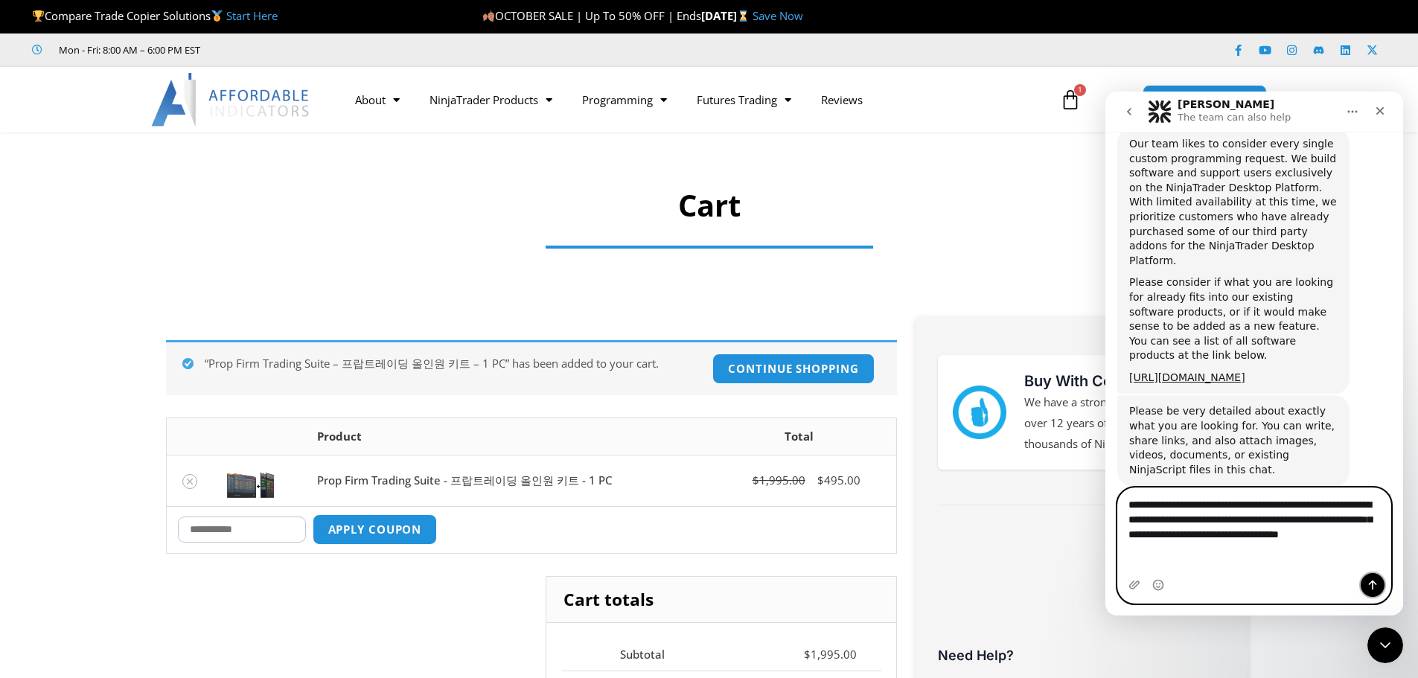
click at [1382, 585] on button "Send a message…" at bounding box center [1373, 585] width 24 height 24
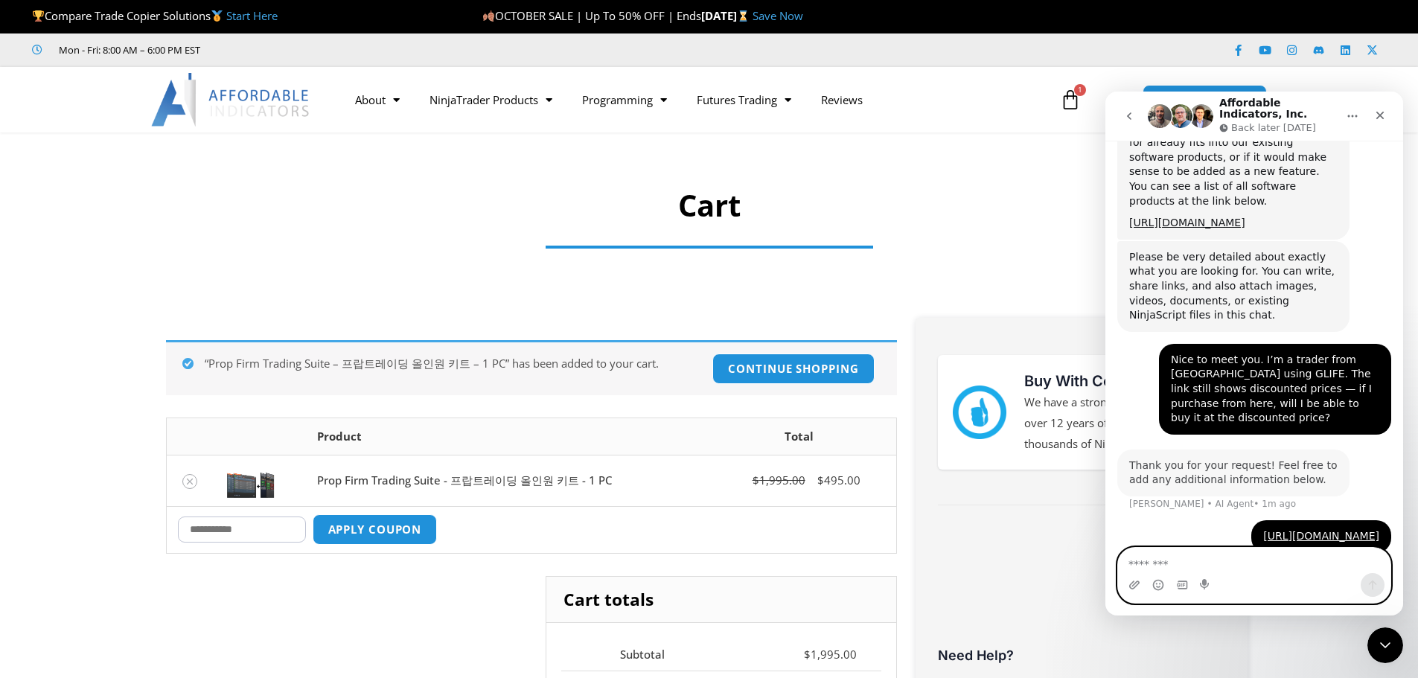
scroll to position [427, 0]
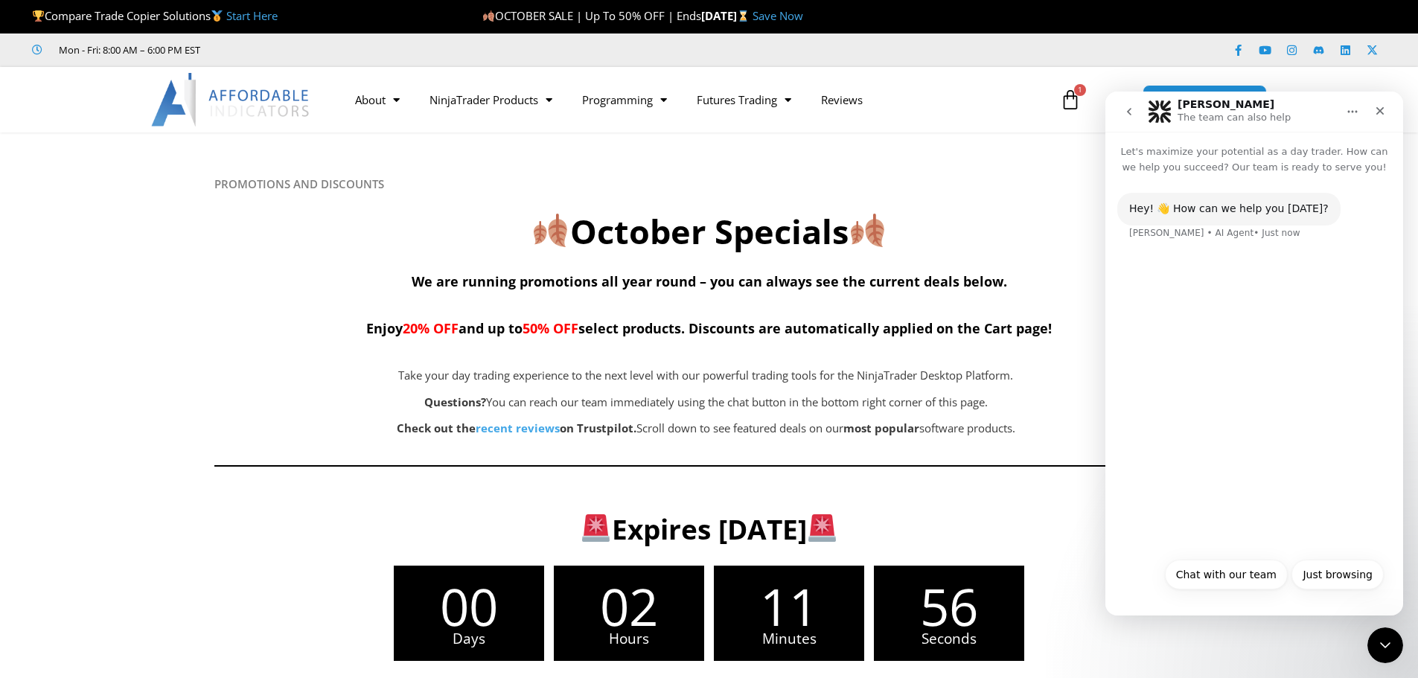
drag, startPoint x: 1347, startPoint y: 581, endPoint x: 1326, endPoint y: 277, distance: 305.1
click at [1326, 278] on div "Hey! 👋 How can we help you [DATE]? [PERSON_NAME] • AI Agent • Just now Just bro…" at bounding box center [1254, 395] width 298 height 441
drag, startPoint x: 1143, startPoint y: 114, endPoint x: 1124, endPoint y: 112, distance: 19.5
click at [1143, 114] on div "Intercom messenger" at bounding box center [1130, 112] width 31 height 28
click at [1123, 112] on icon "go back" at bounding box center [1129, 112] width 12 height 12
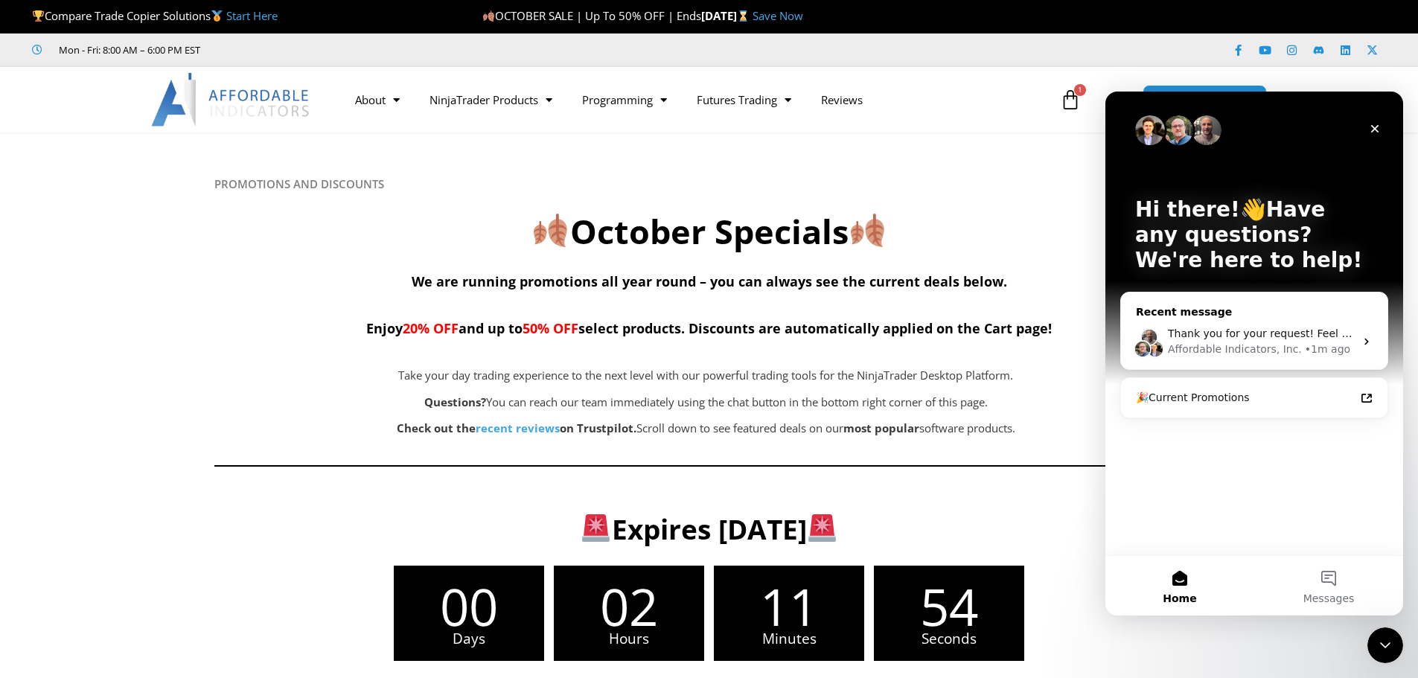
click at [1227, 330] on span "Thank you for your request! Feel free to add any additional information below." at bounding box center [1372, 334] width 409 height 12
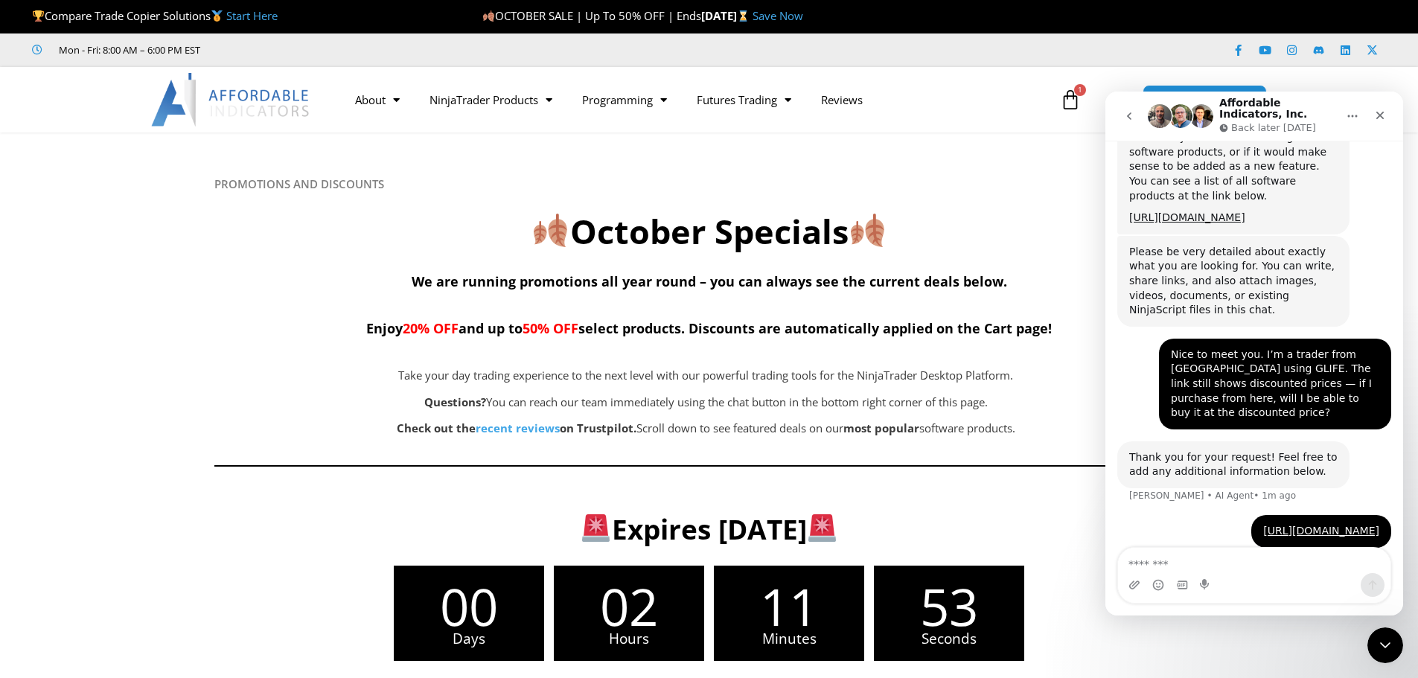
scroll to position [427, 0]
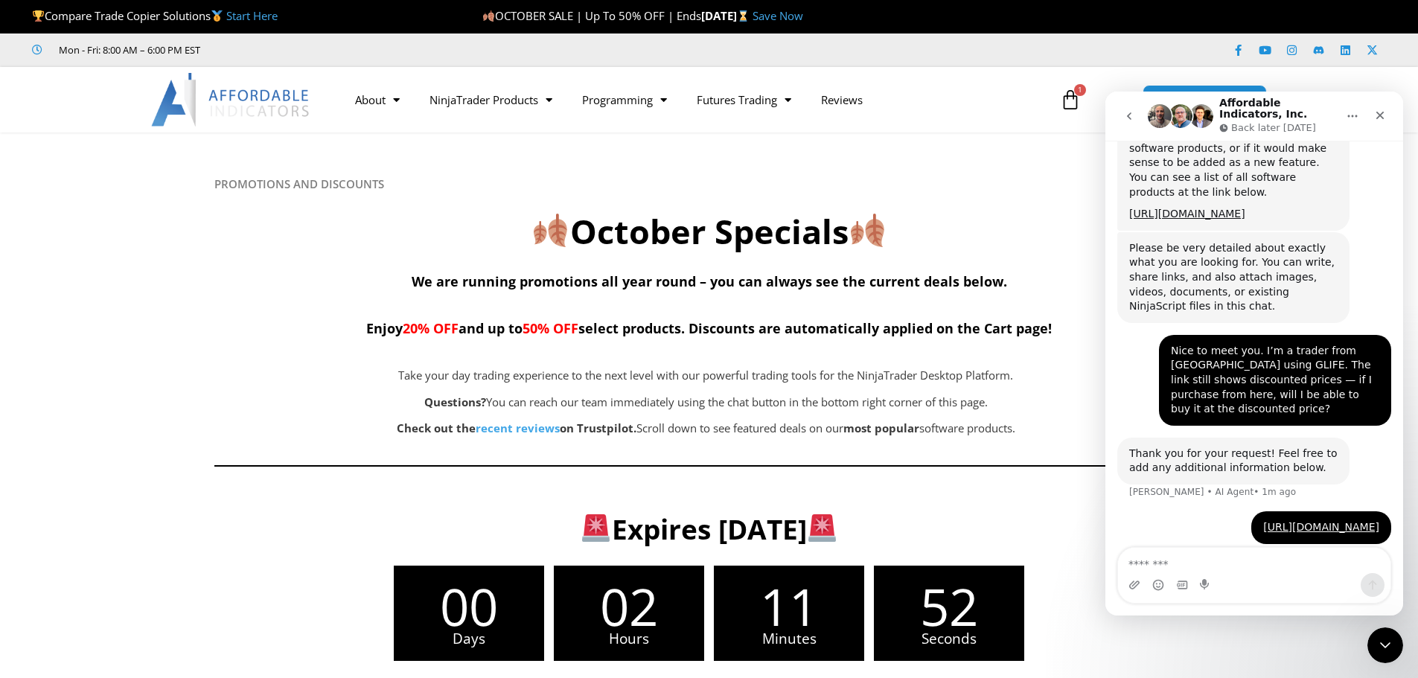
click at [464, 253] on h2 "October Specials" at bounding box center [709, 232] width 990 height 44
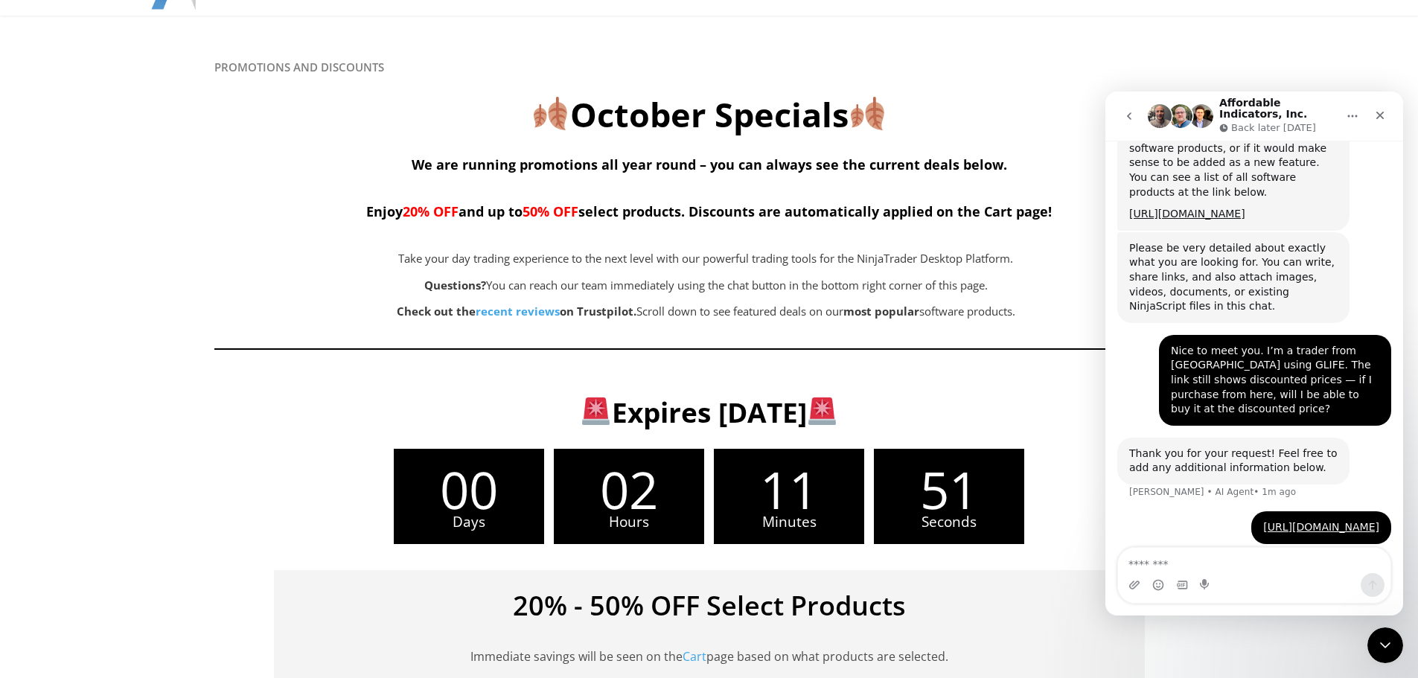
scroll to position [298, 0]
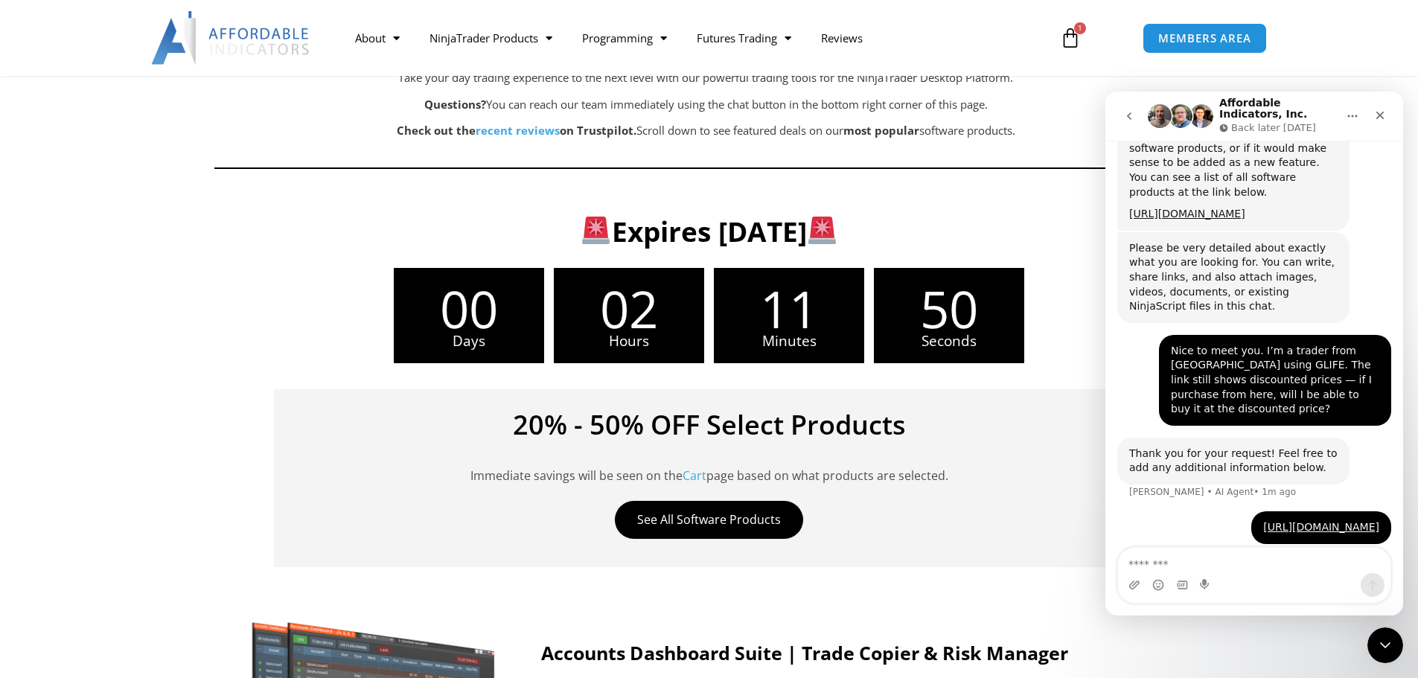
click at [380, 342] on div "00 Days 02 Hours 11 Minutes 50 Seconds" at bounding box center [709, 315] width 942 height 95
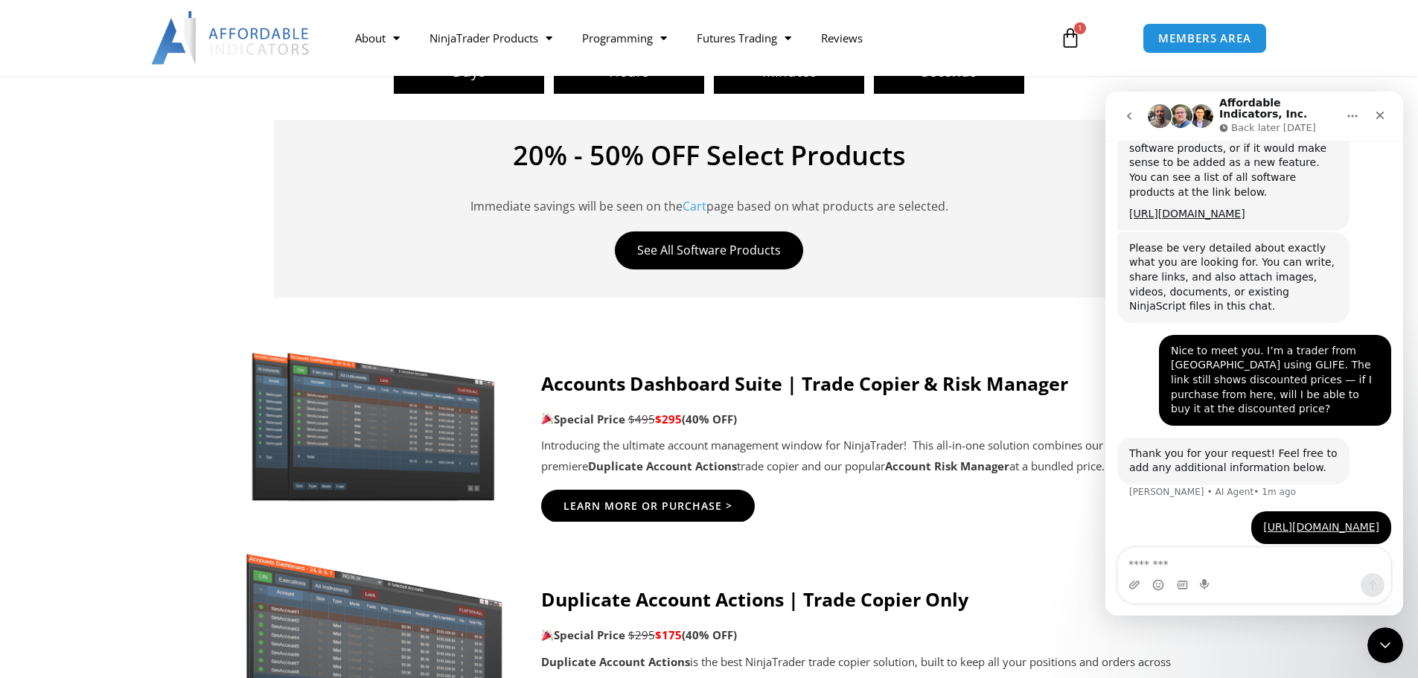
scroll to position [595, 0]
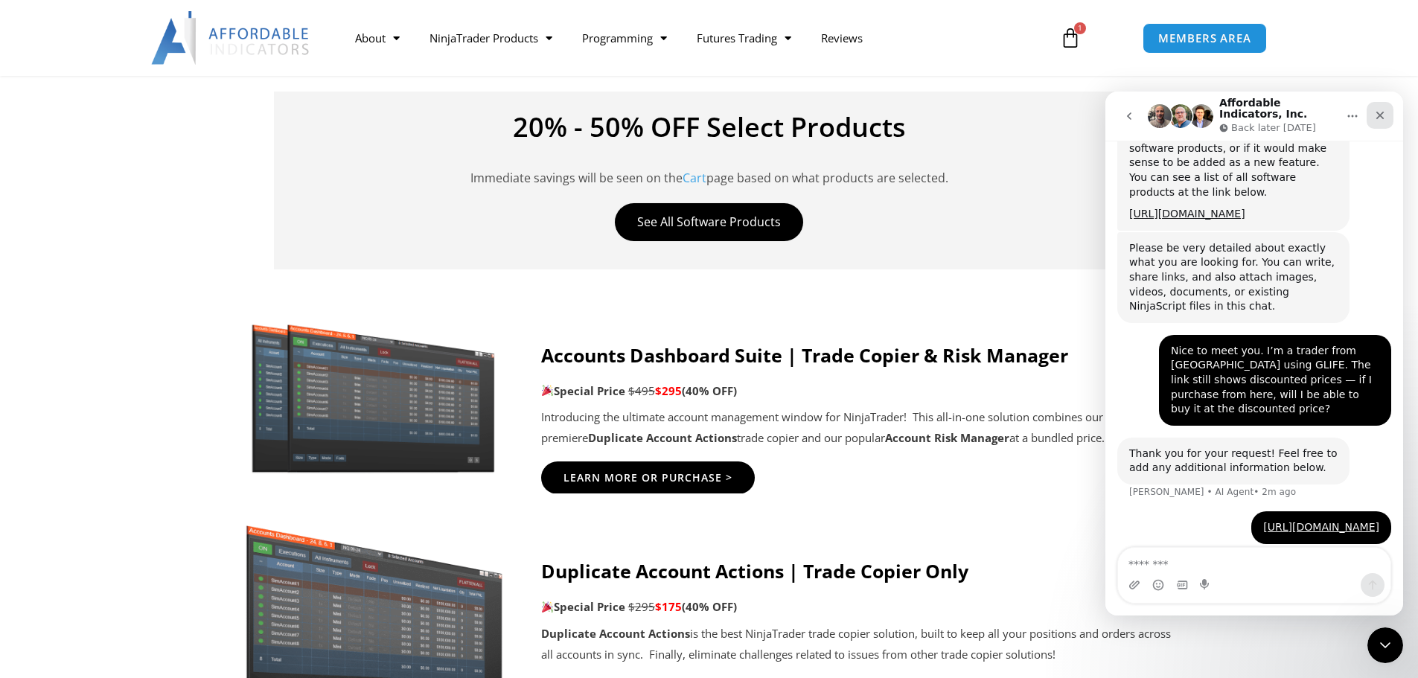
click at [1373, 110] on div "Close" at bounding box center [1380, 115] width 27 height 27
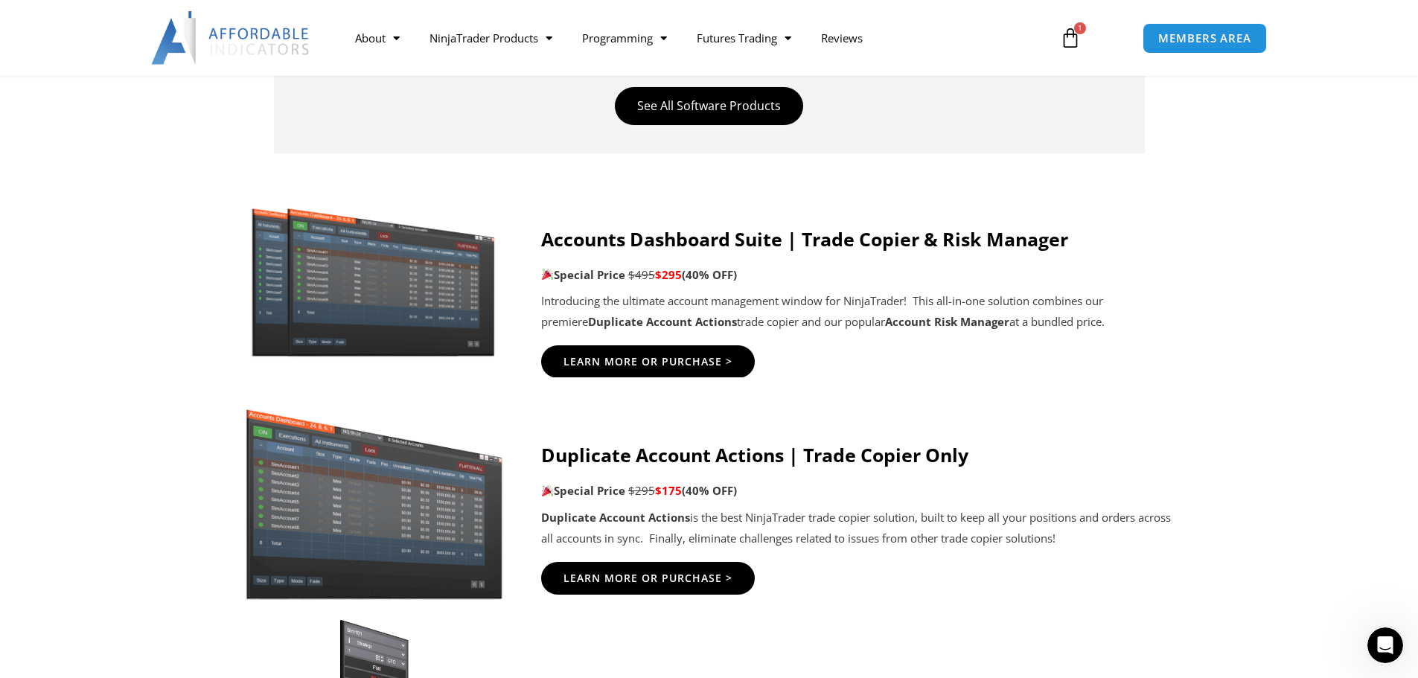
scroll to position [670, 0]
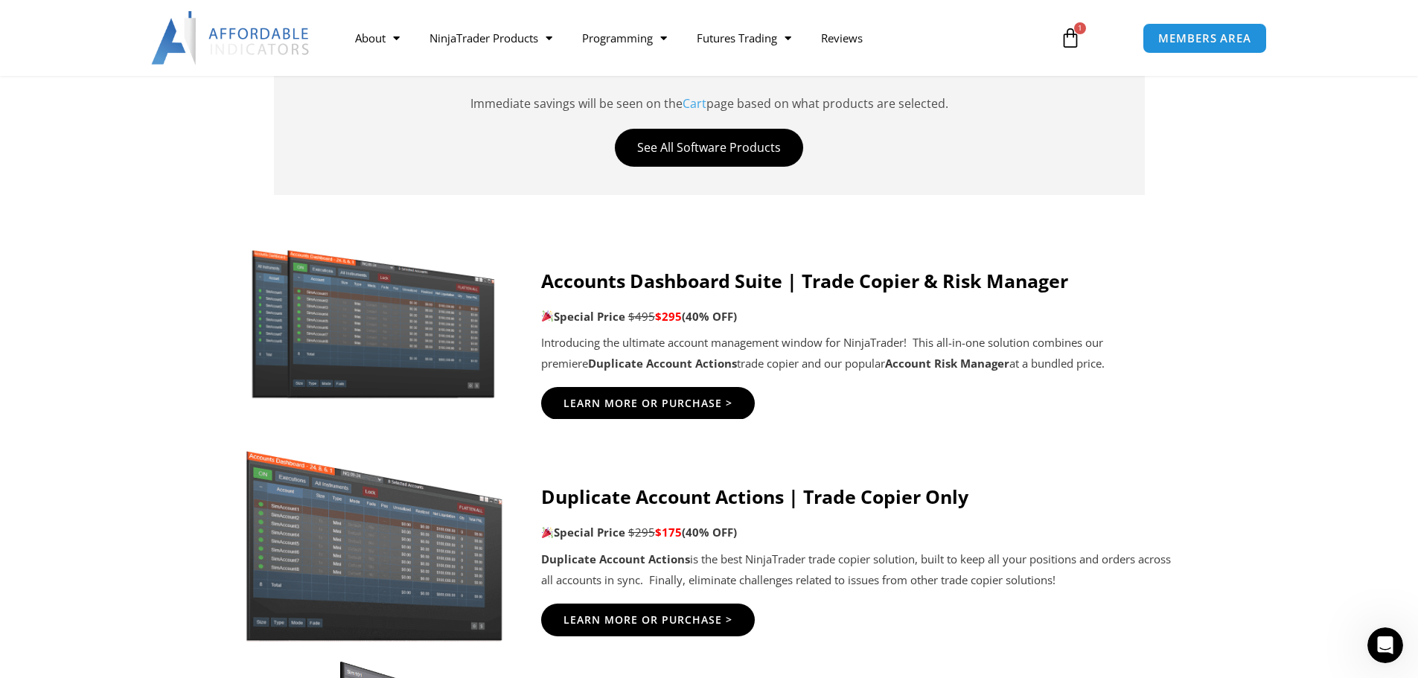
click at [581, 303] on div "Accounts Dashboard Suite | Trade Copier & Risk Manager Special Price $495 $295 …" at bounding box center [857, 321] width 633 height 105
click at [584, 287] on strong "Accounts Dashboard Suite | Trade Copier & Risk Manager" at bounding box center [804, 280] width 527 height 25
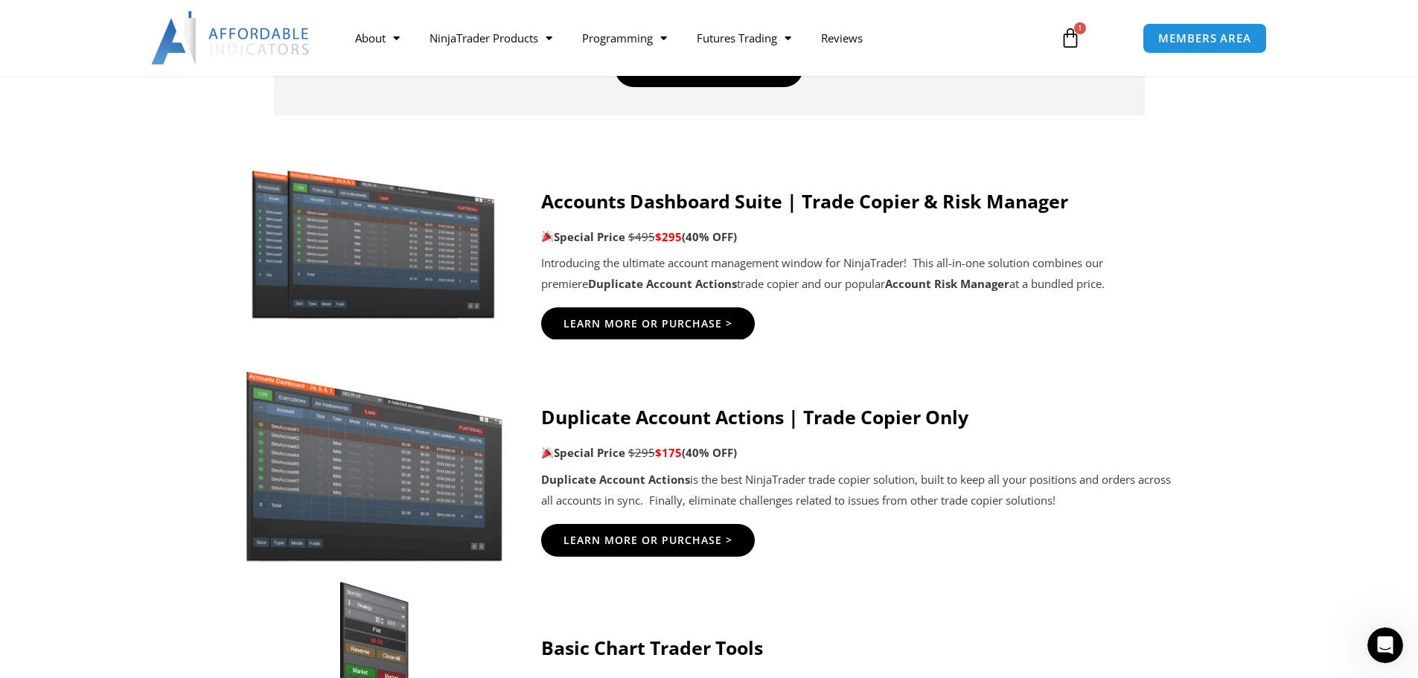
scroll to position [744, 0]
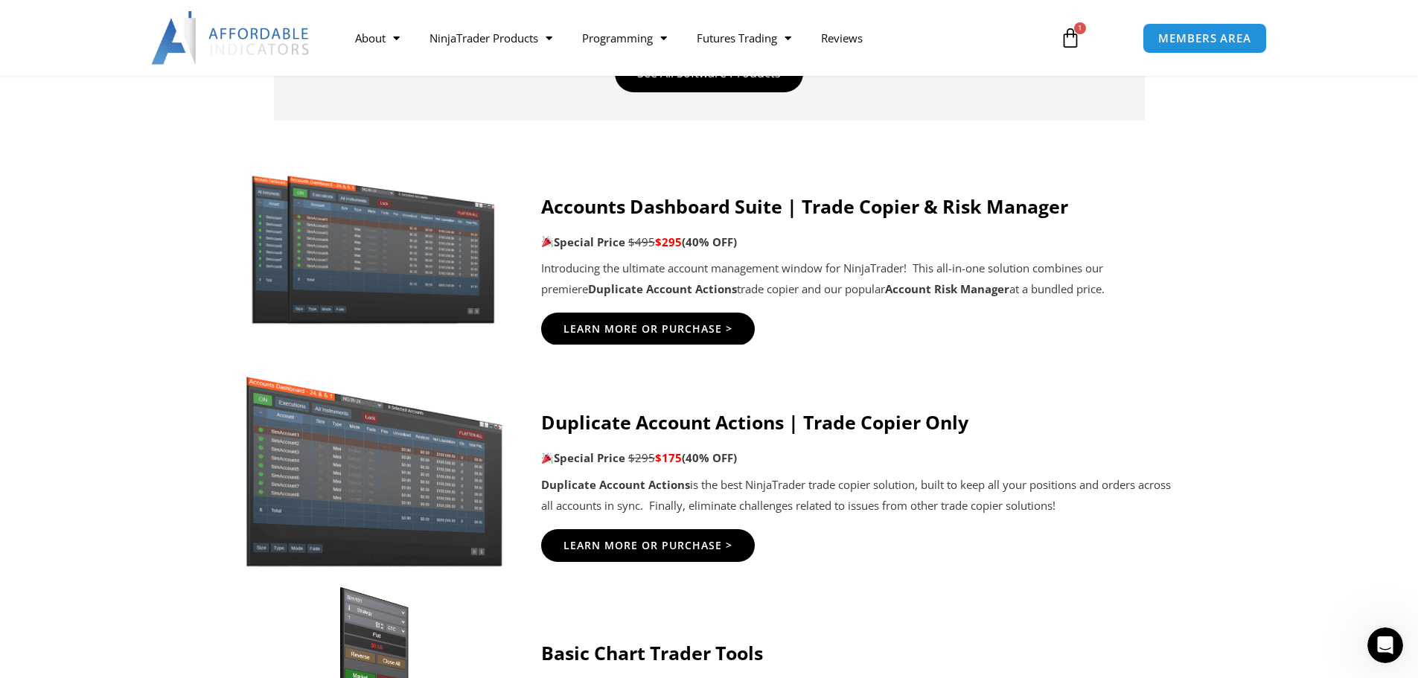
click at [576, 269] on p "Introducing the ultimate account management window for NinjaTrader! This all-in…" at bounding box center [857, 279] width 633 height 42
drag, startPoint x: 1375, startPoint y: 620, endPoint x: 8, endPoint y: 2, distance: 1499.8
click at [1375, 620] on icon at bounding box center [708, 671] width 1419 height 179
click at [1375, 633] on div "Open Intercom Messenger" at bounding box center [1382, 643] width 49 height 49
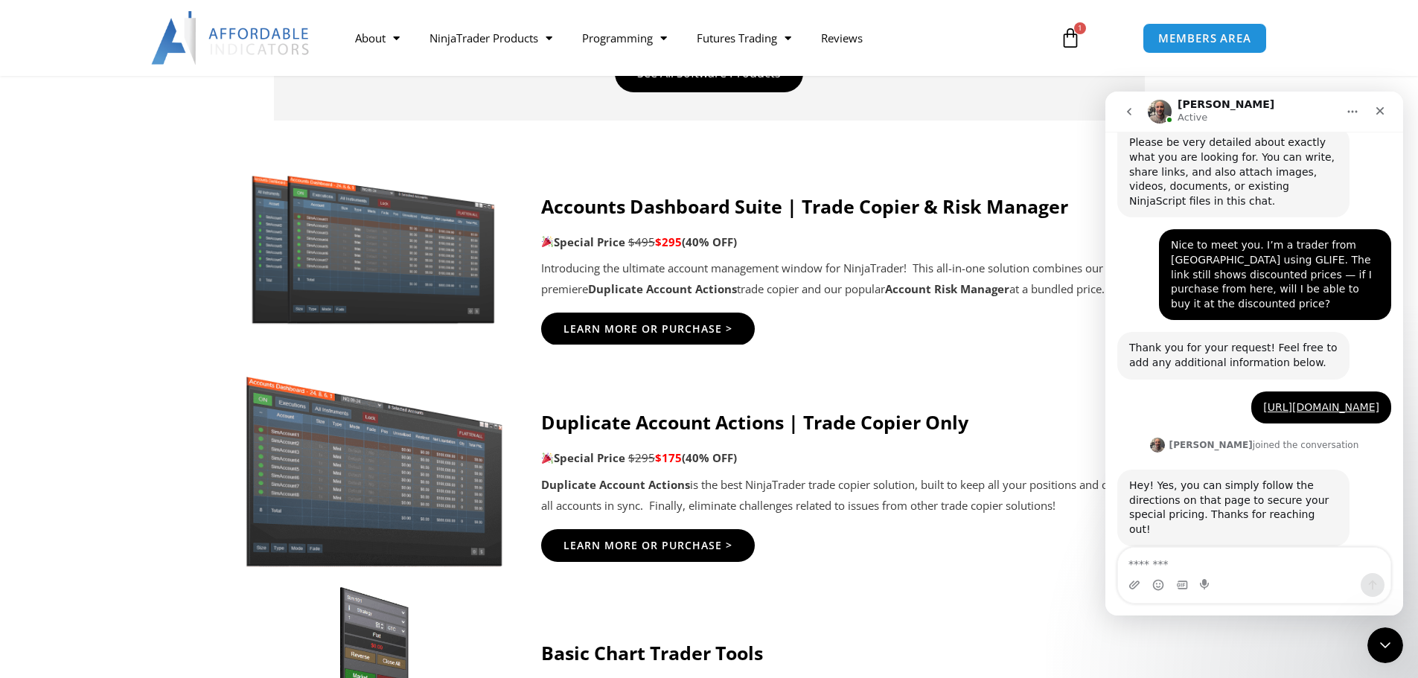
click at [98, 308] on icon at bounding box center [708, 239] width 1419 height 179
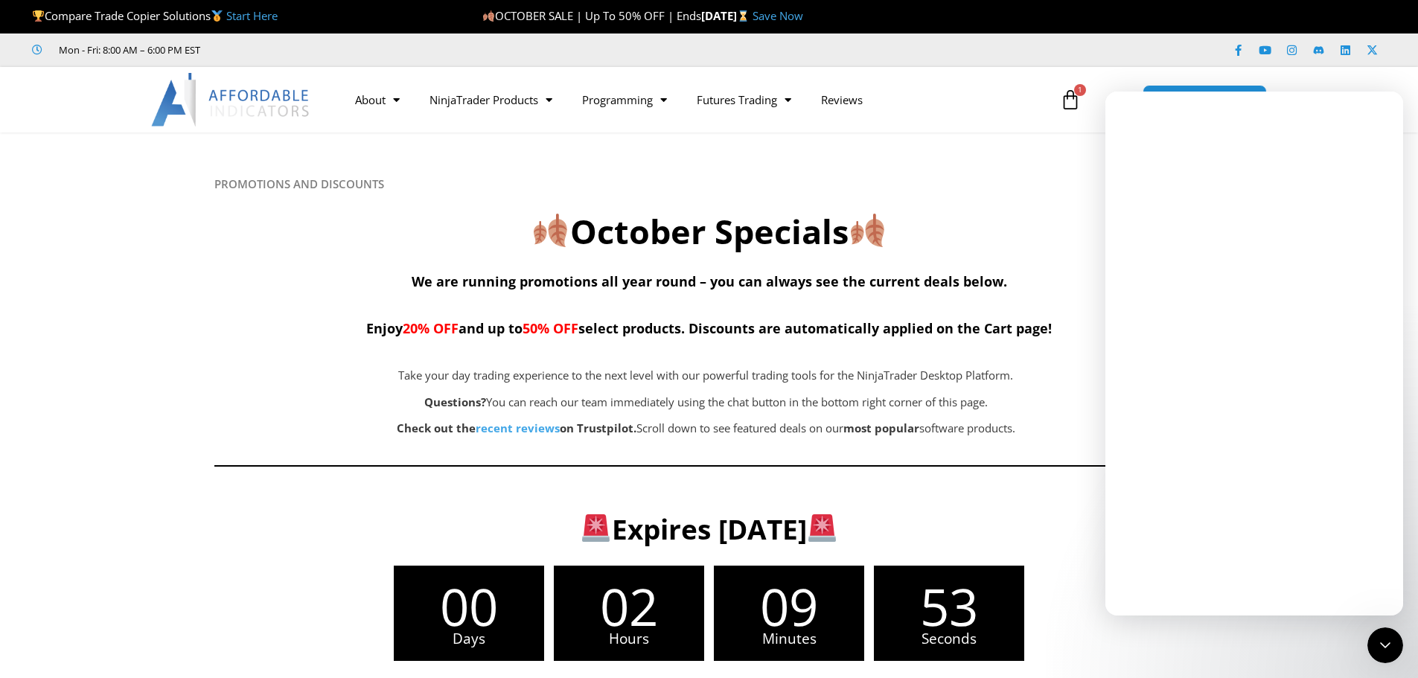
click at [590, 254] on div "PROMOTIONS AND DISCOUNTS October Specials We are running promotions all year ro…" at bounding box center [709, 327] width 990 height 301
click at [569, 275] on span "We are running promotions all year round – you can always see the current deals…" at bounding box center [709, 281] width 595 height 18
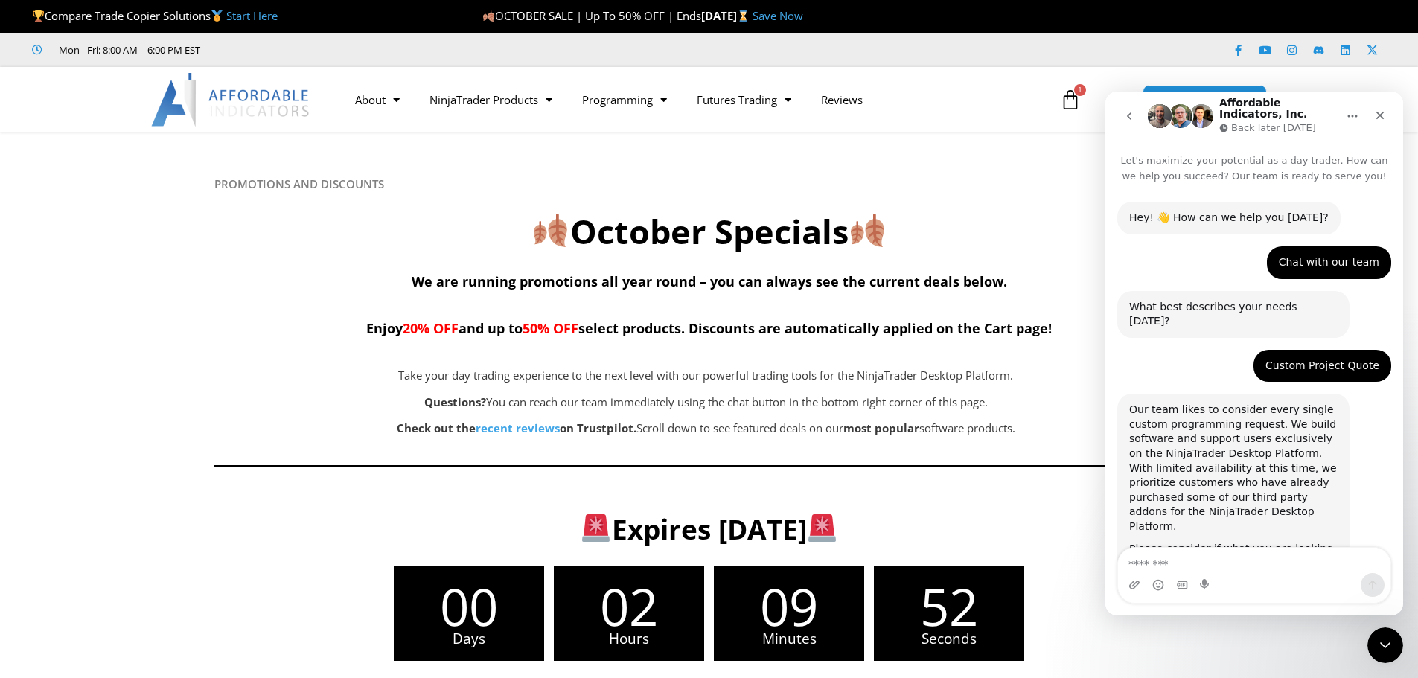
scroll to position [427, 0]
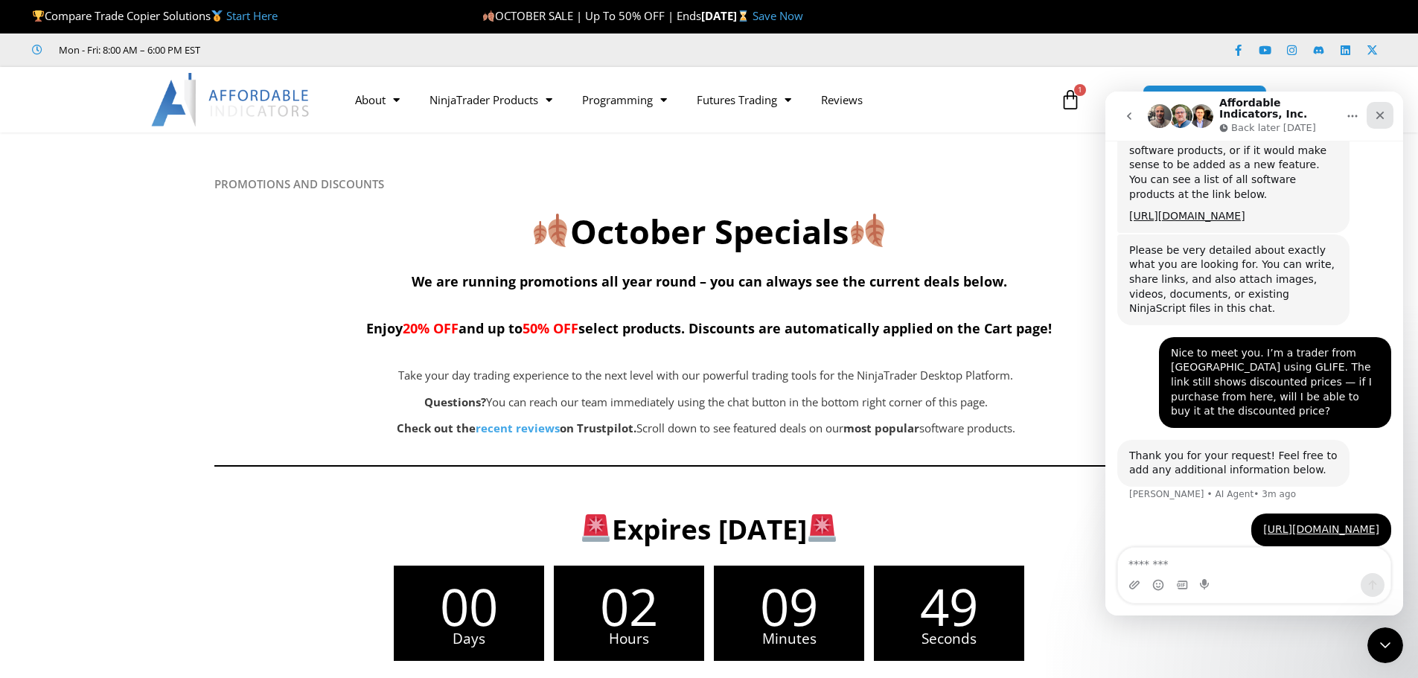
click at [1375, 122] on div "Close" at bounding box center [1380, 115] width 27 height 27
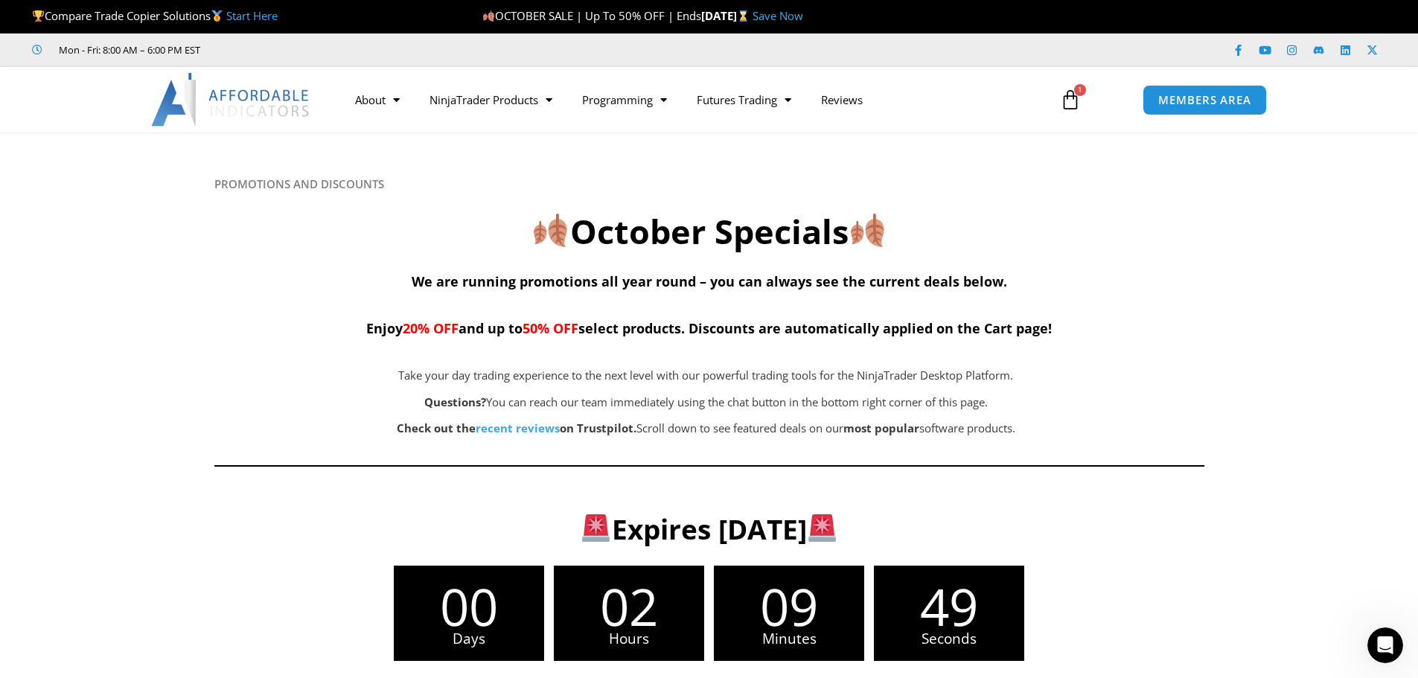
click at [735, 376] on span "Take your day trading experience to the next level with our powerful trading to…" at bounding box center [705, 375] width 615 height 15
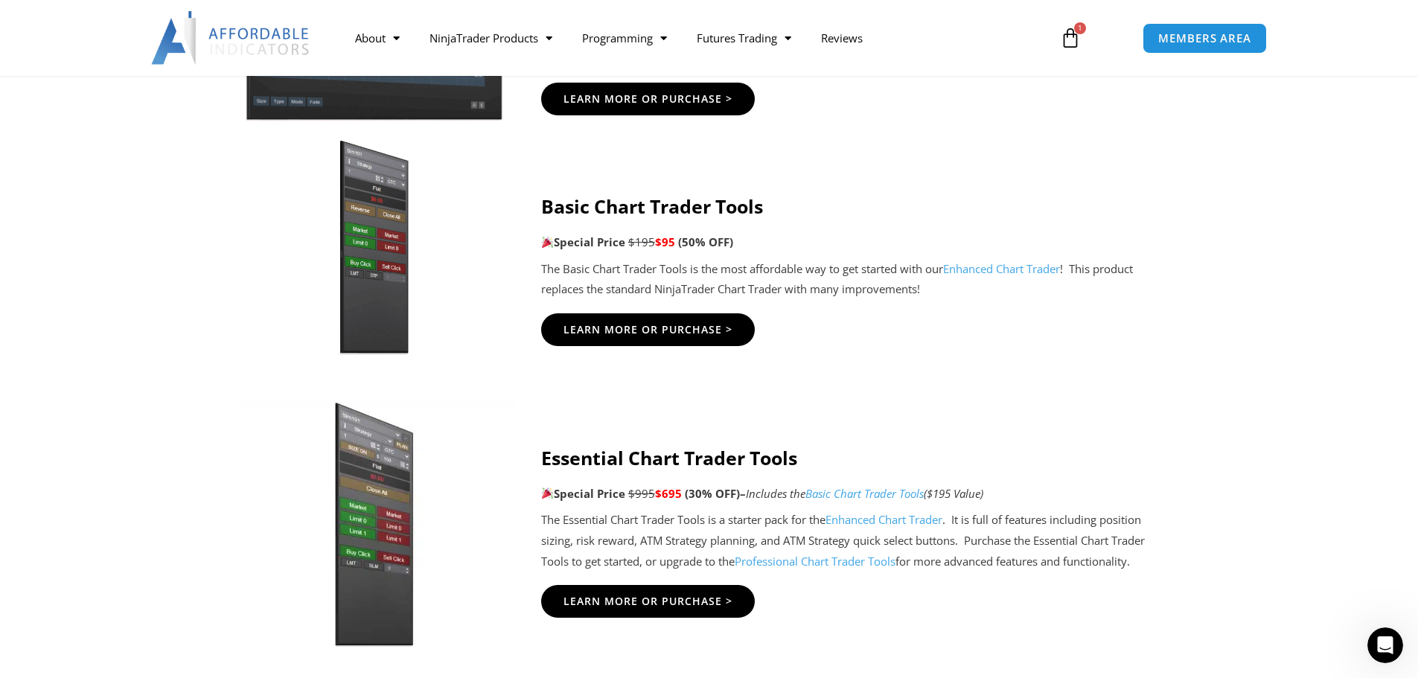
scroll to position [1265, 0]
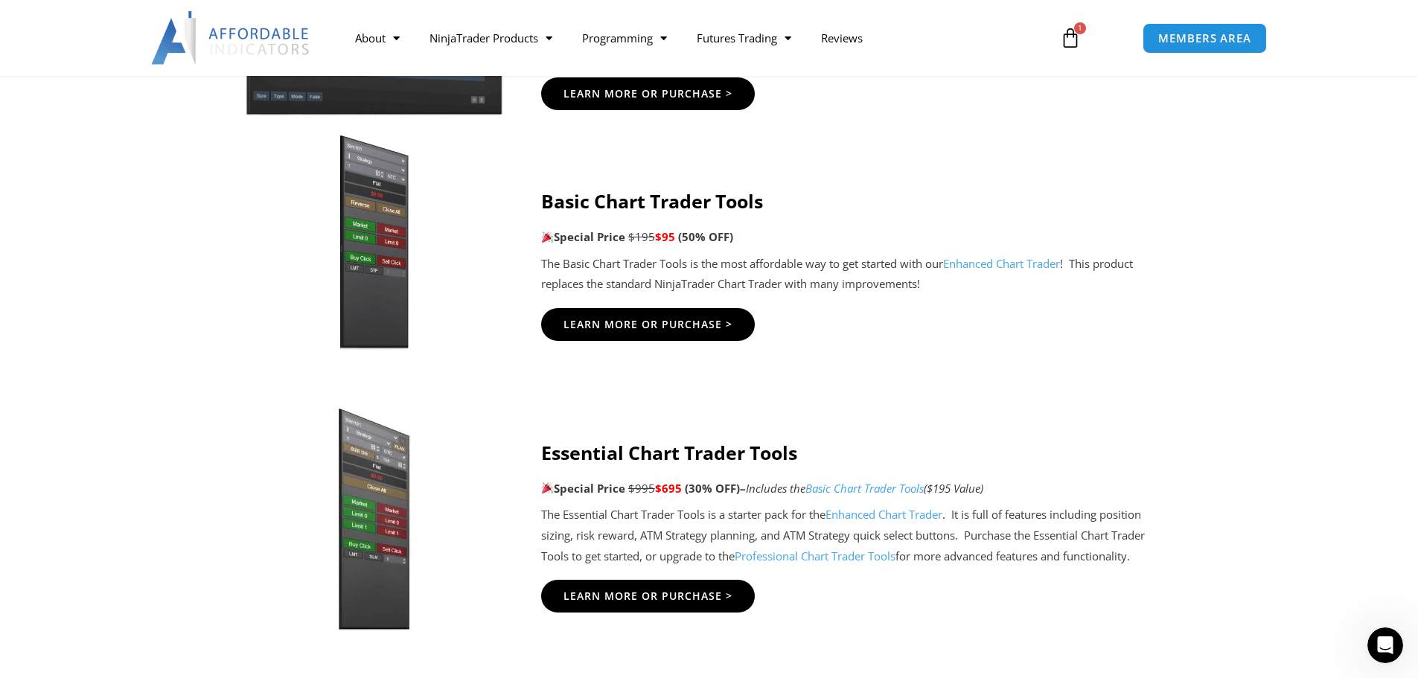
scroll to position [1191, 0]
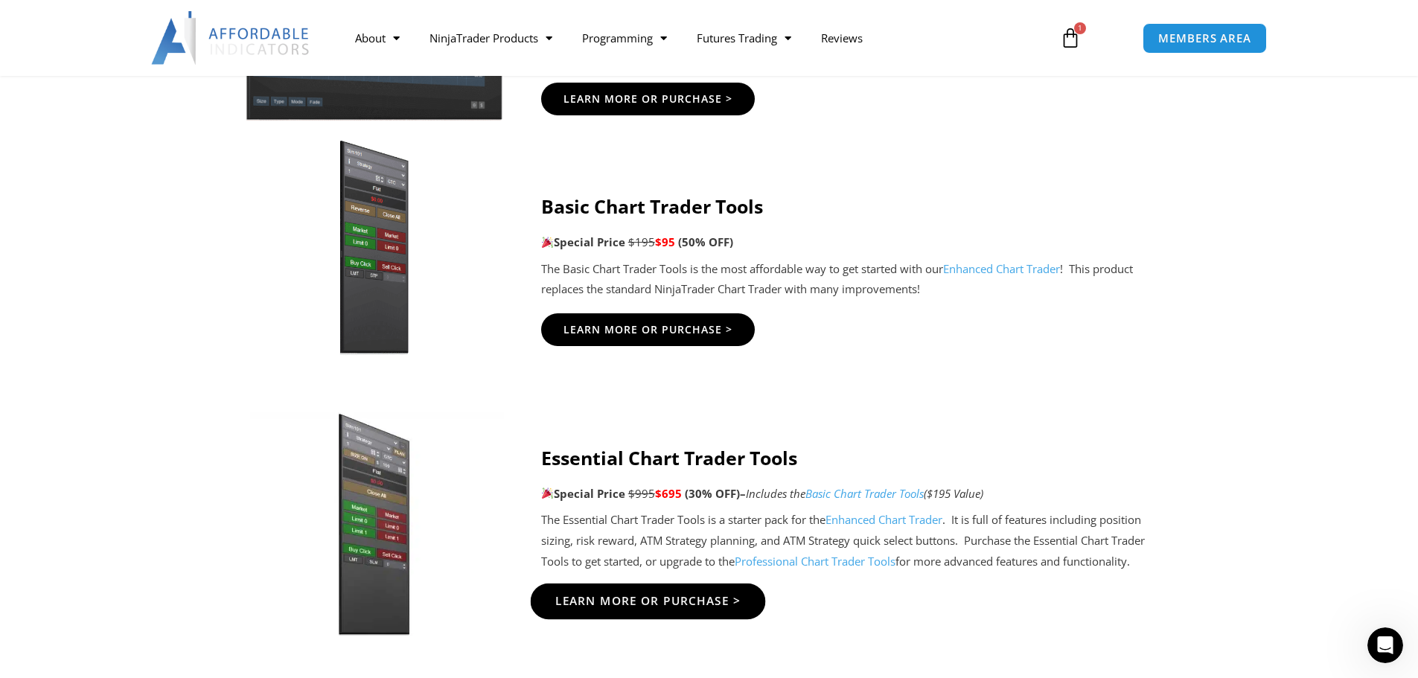
click at [656, 601] on span "Learn More Or Purchase >" at bounding box center [648, 600] width 186 height 11
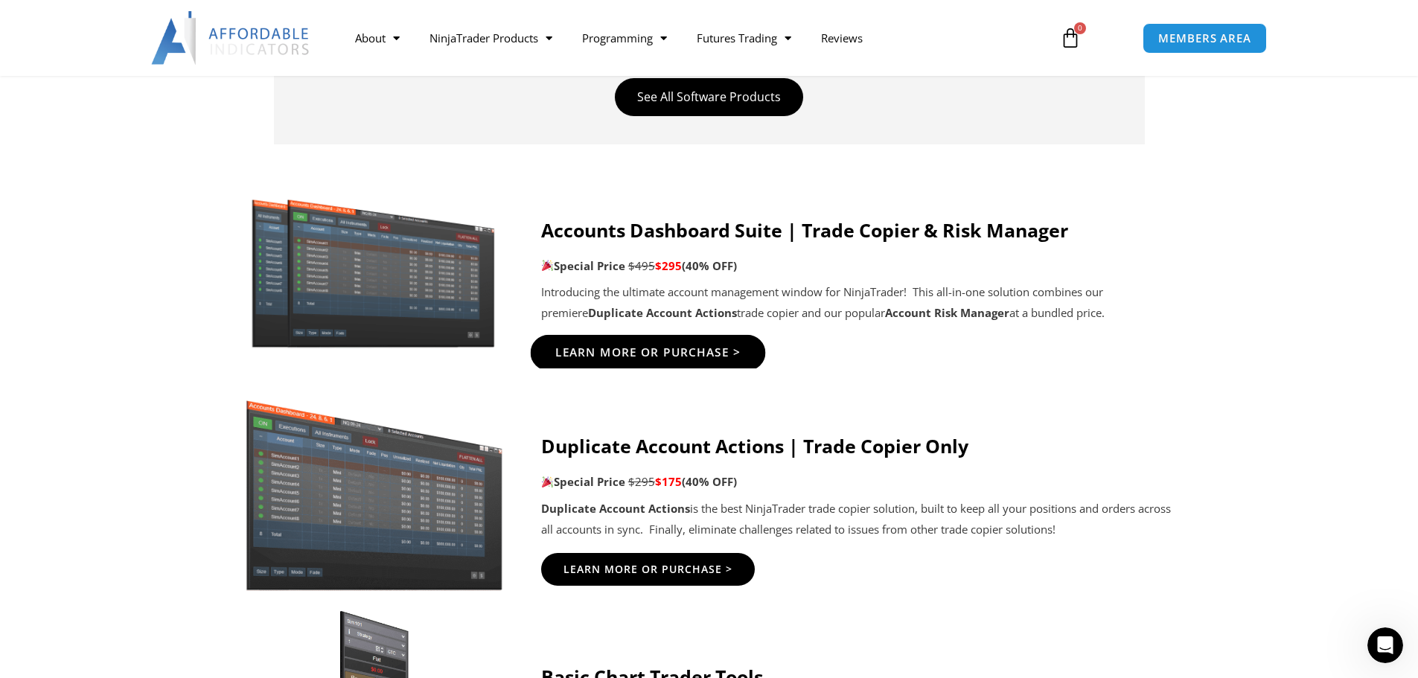
scroll to position [744, 0]
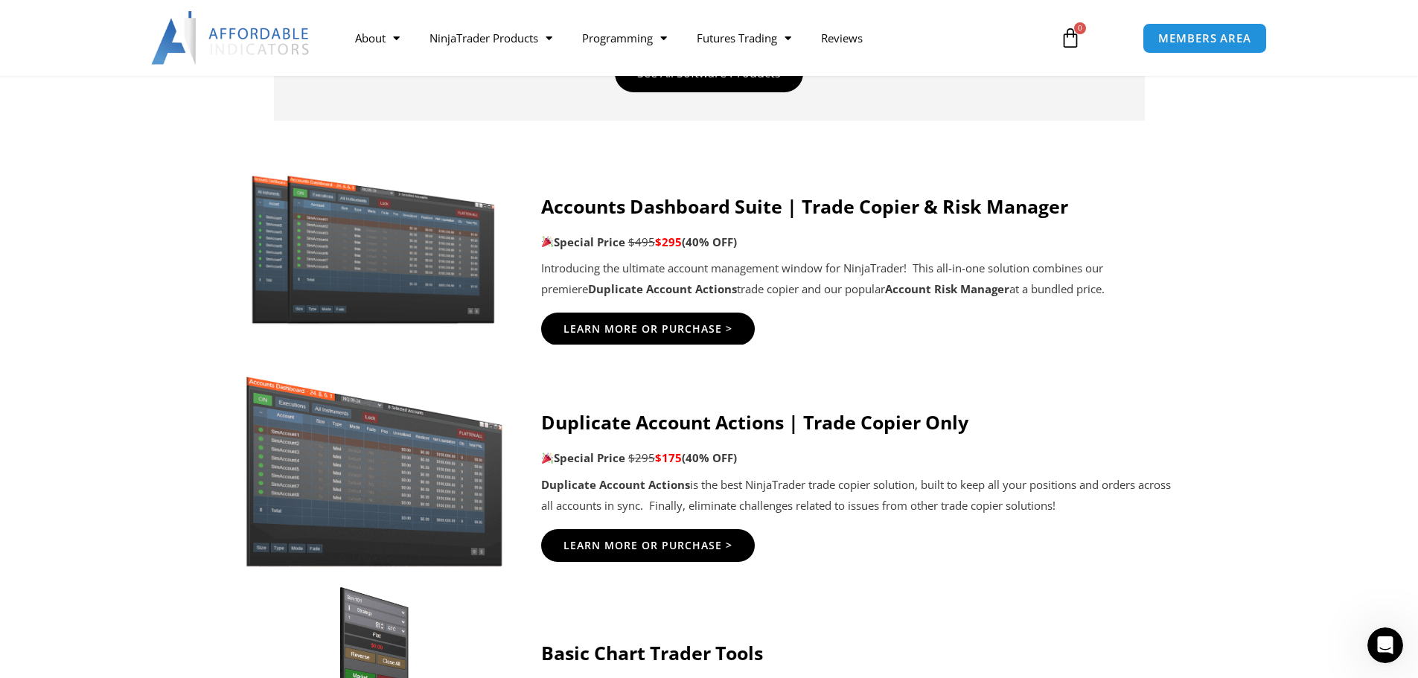
click at [662, 217] on strong "Accounts Dashboard Suite | Trade Copier & Risk Manager" at bounding box center [804, 206] width 527 height 25
click at [654, 325] on span "Learn More Or Purchase >" at bounding box center [648, 329] width 186 height 11
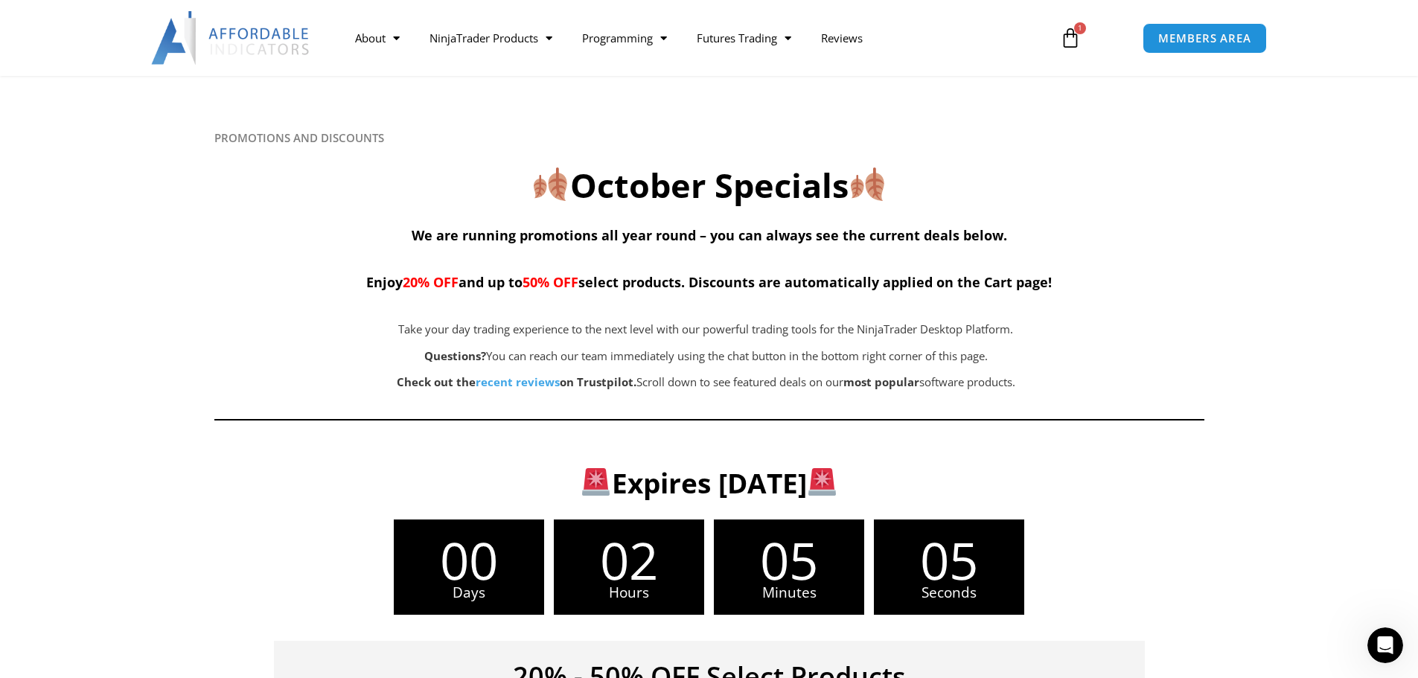
scroll to position [0, 0]
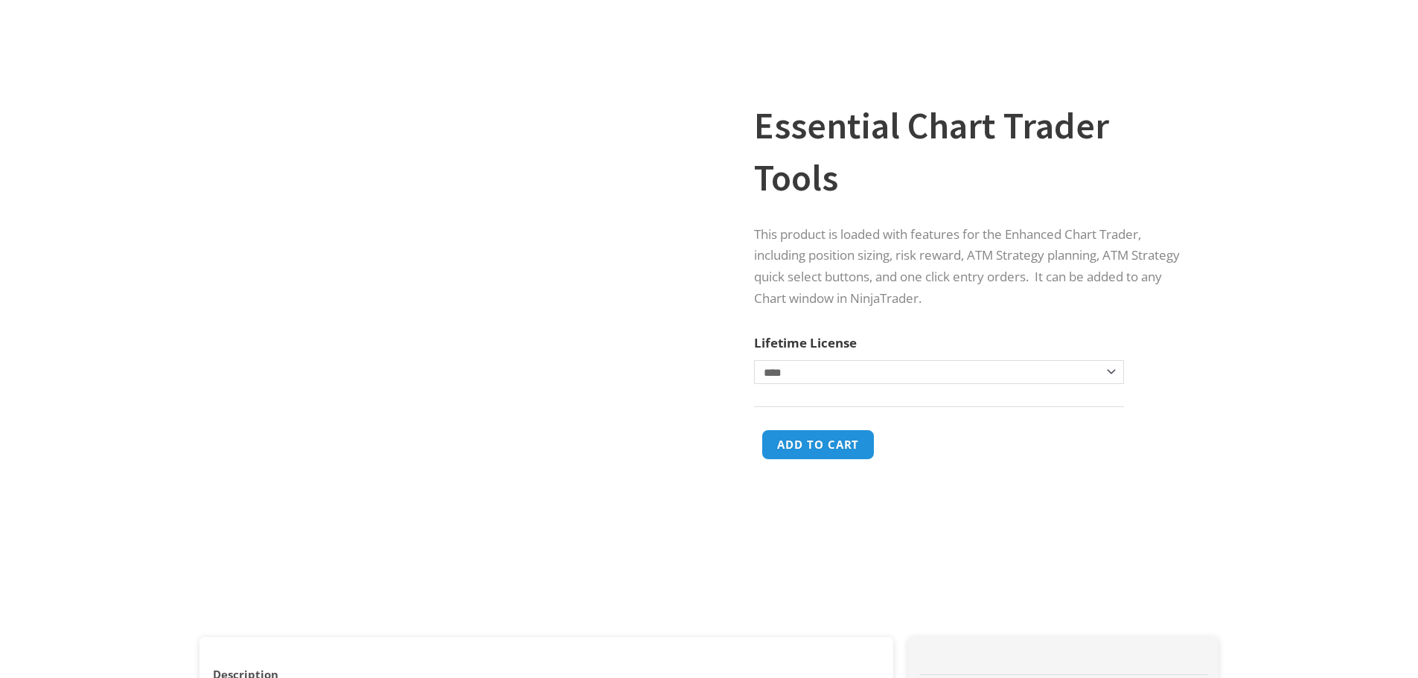
scroll to position [223, 0]
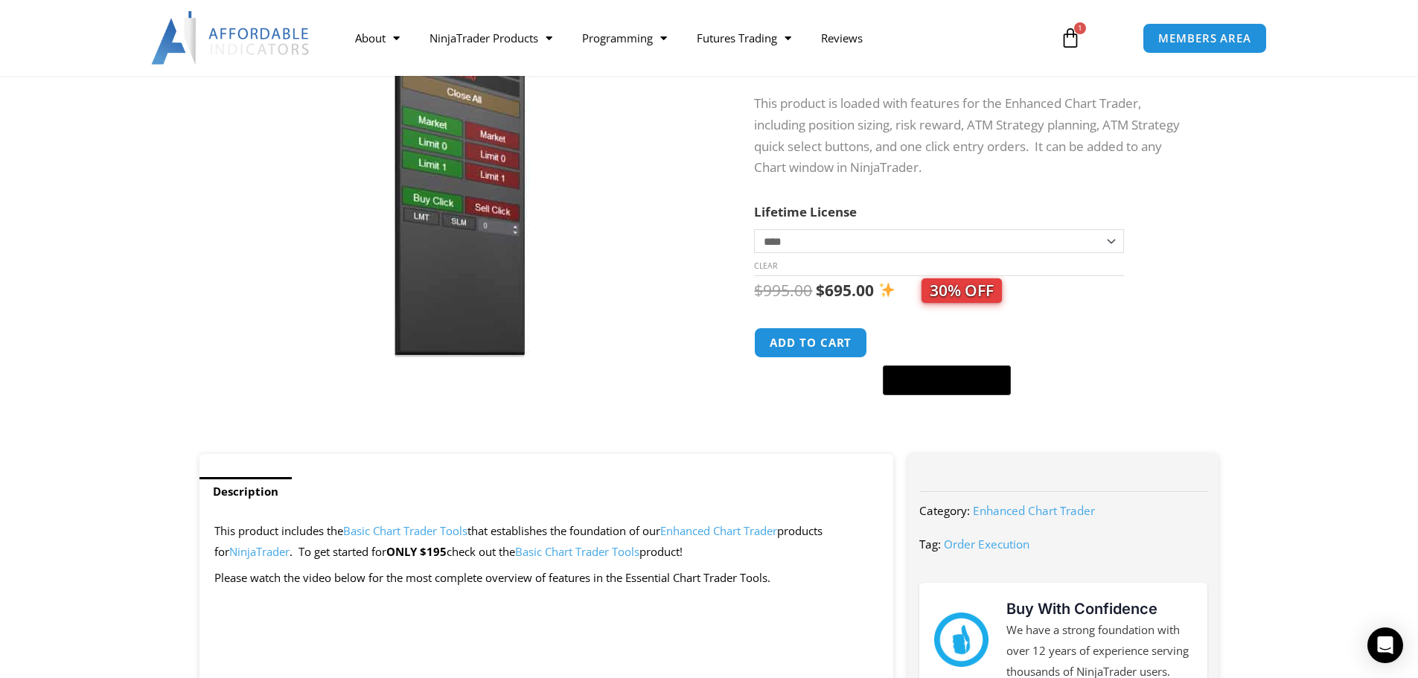
click at [788, 281] on bdi "$ 995.00" at bounding box center [783, 290] width 58 height 21
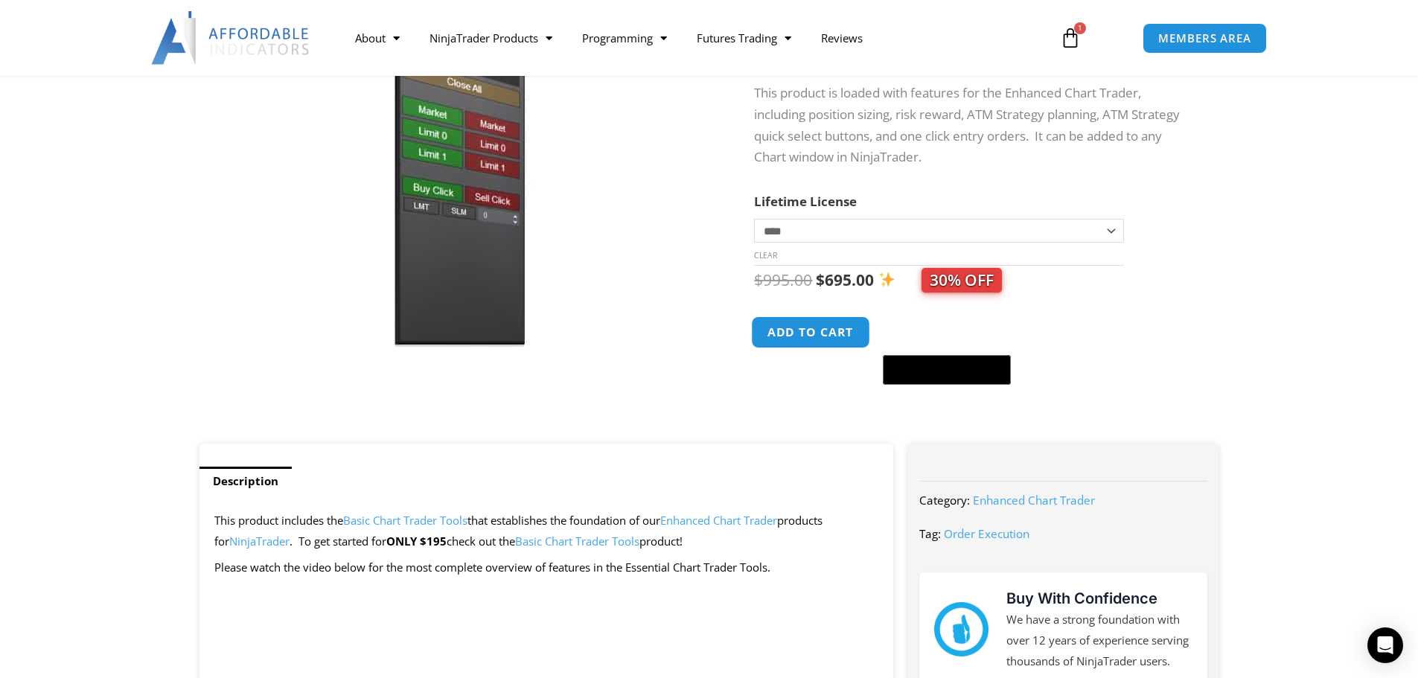
click at [791, 327] on button "Add to cart" at bounding box center [811, 332] width 119 height 32
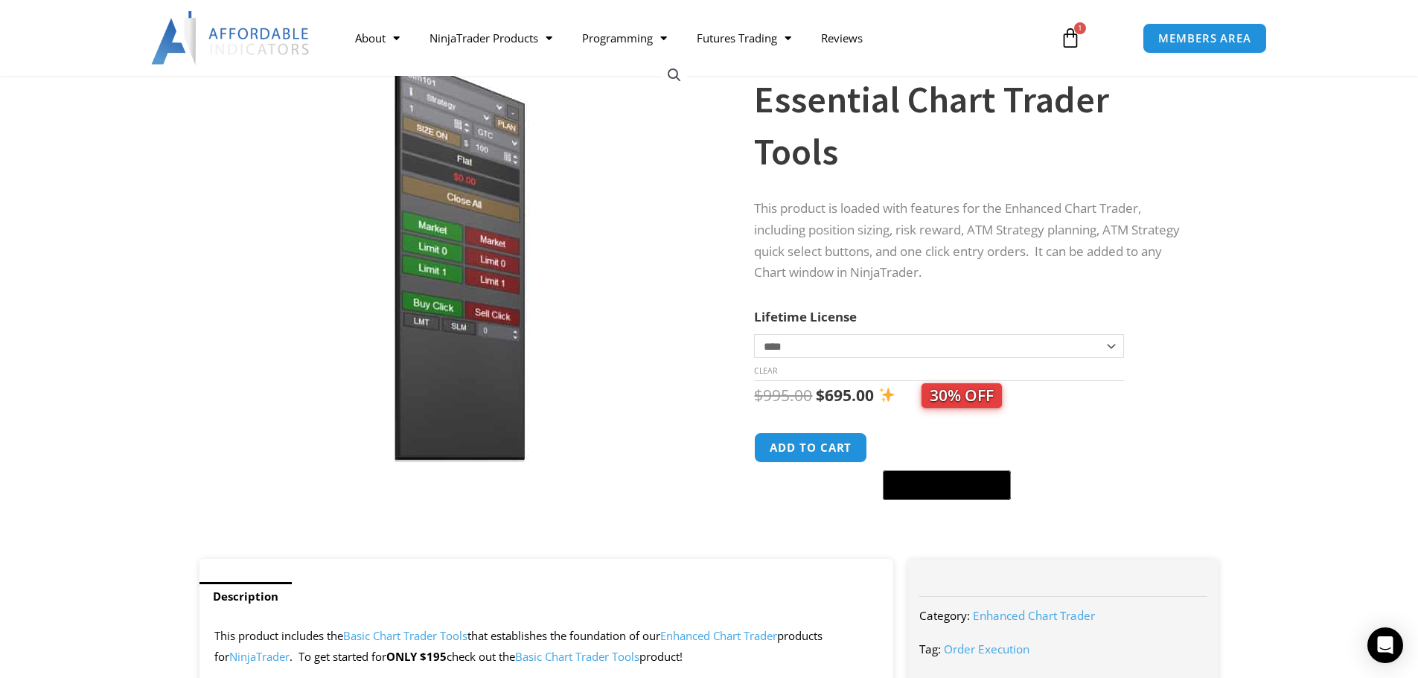
scroll to position [74, 0]
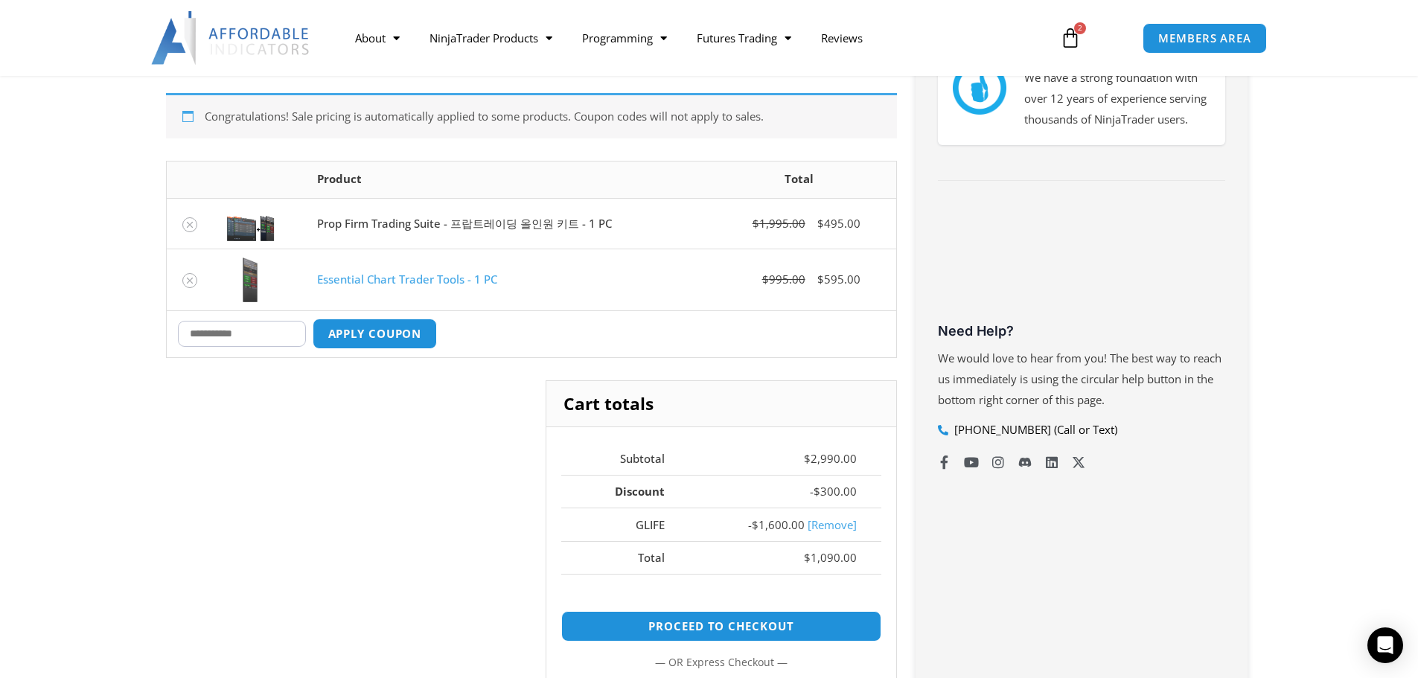
scroll to position [223, 0]
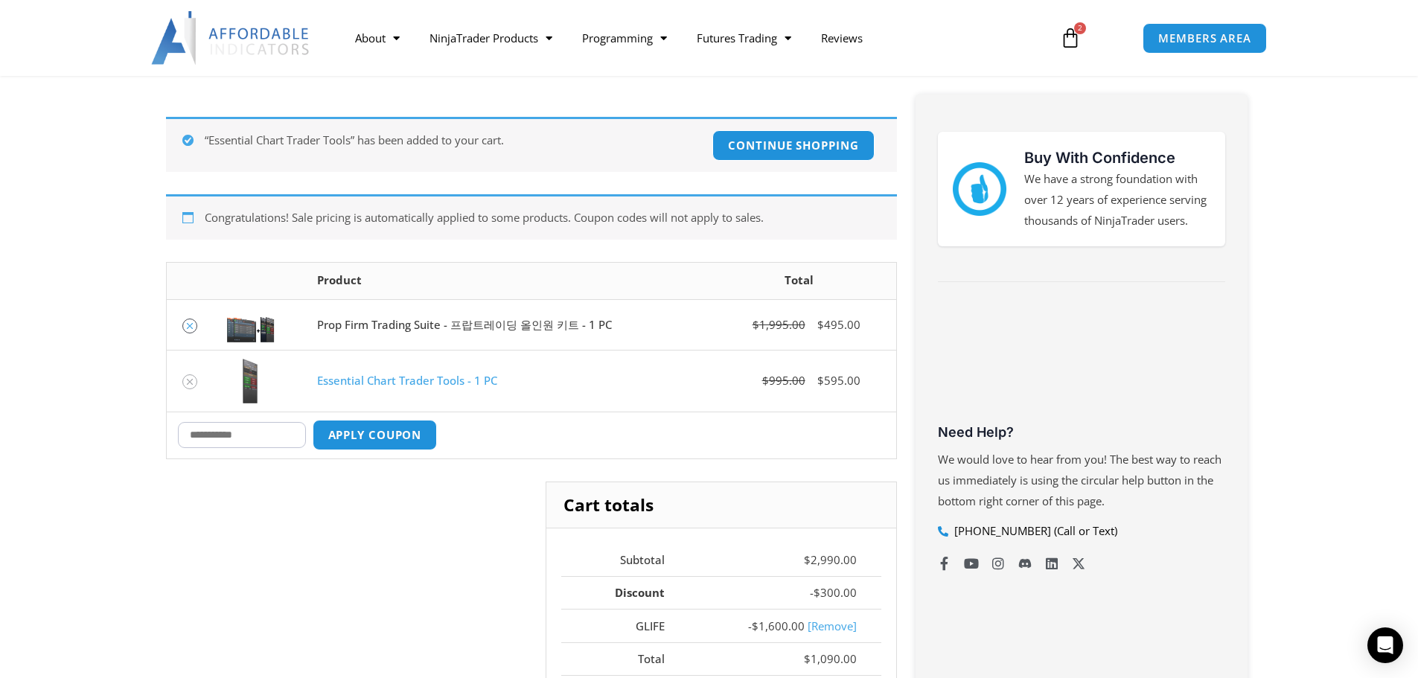
click at [192, 328] on icon "Remove Prop Firm Trading Suite - 프랍트레이딩 올인원 키트 - 1 PC from cart" at bounding box center [190, 326] width 10 height 10
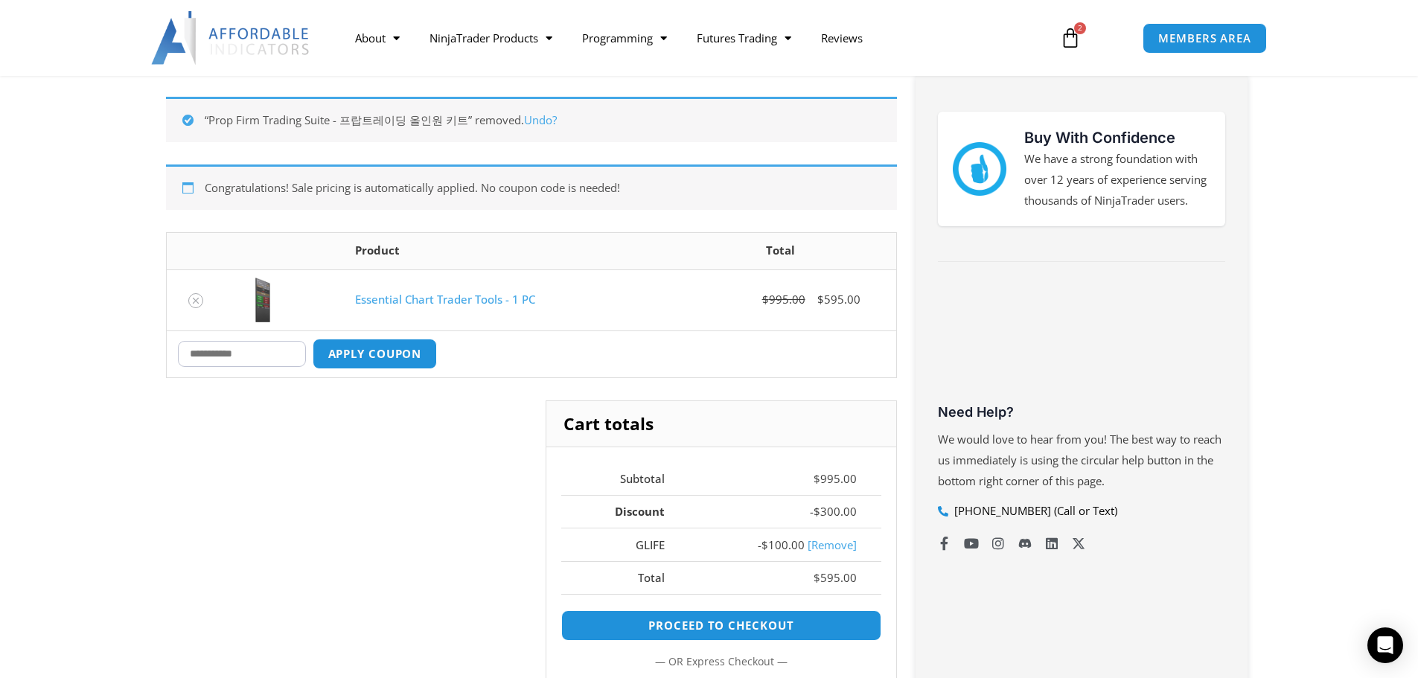
click at [261, 363] on input "Coupon:" at bounding box center [242, 354] width 128 height 26
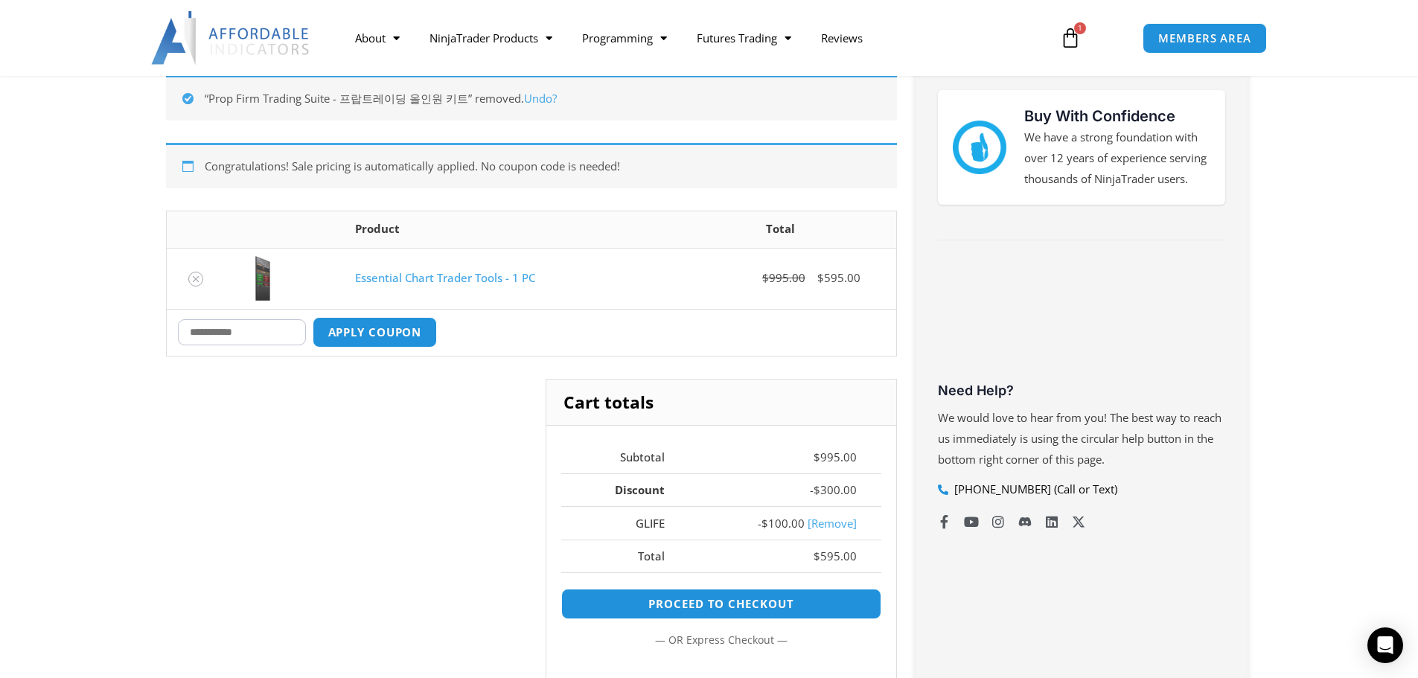
scroll to position [266, 0]
click at [262, 316] on td "Coupon: Apply coupon Update cart" at bounding box center [531, 331] width 729 height 47
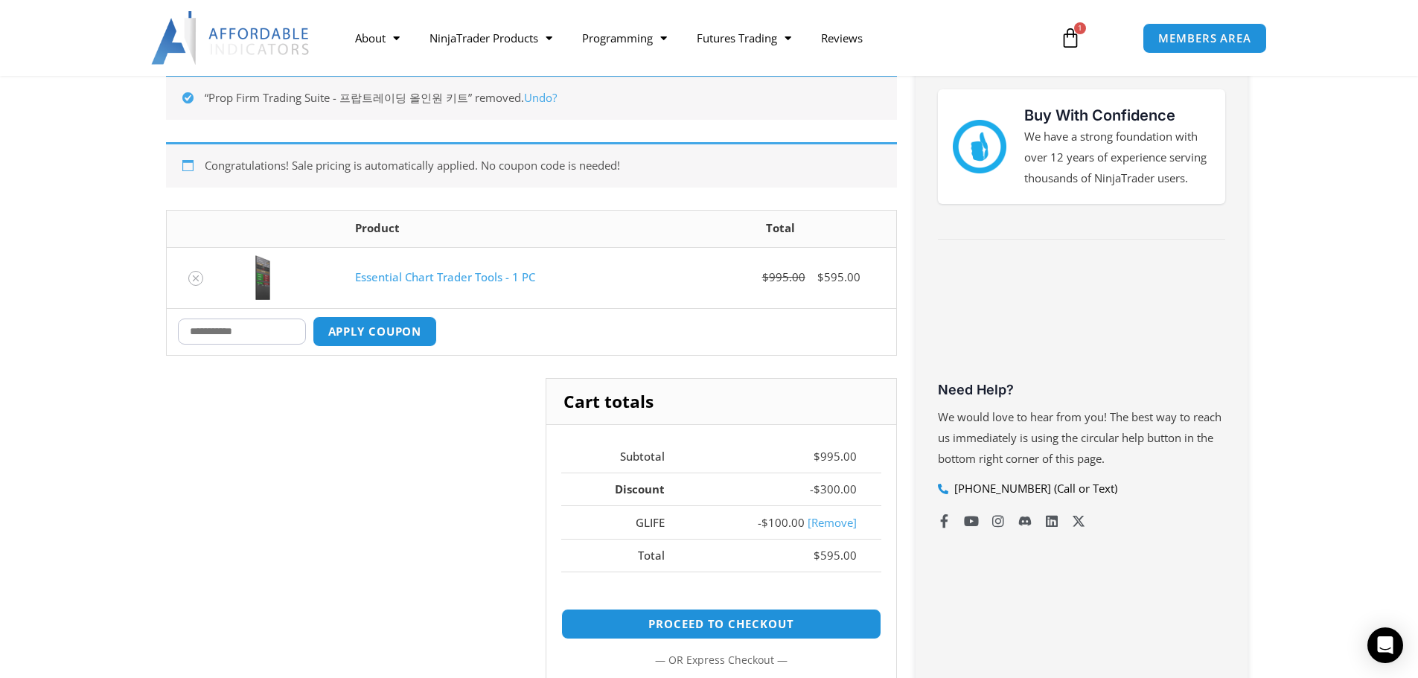
click at [252, 325] on input "Coupon:" at bounding box center [242, 332] width 128 height 26
type input "*"
type input "*****"
click at [363, 342] on button "Apply coupon" at bounding box center [374, 332] width 131 height 32
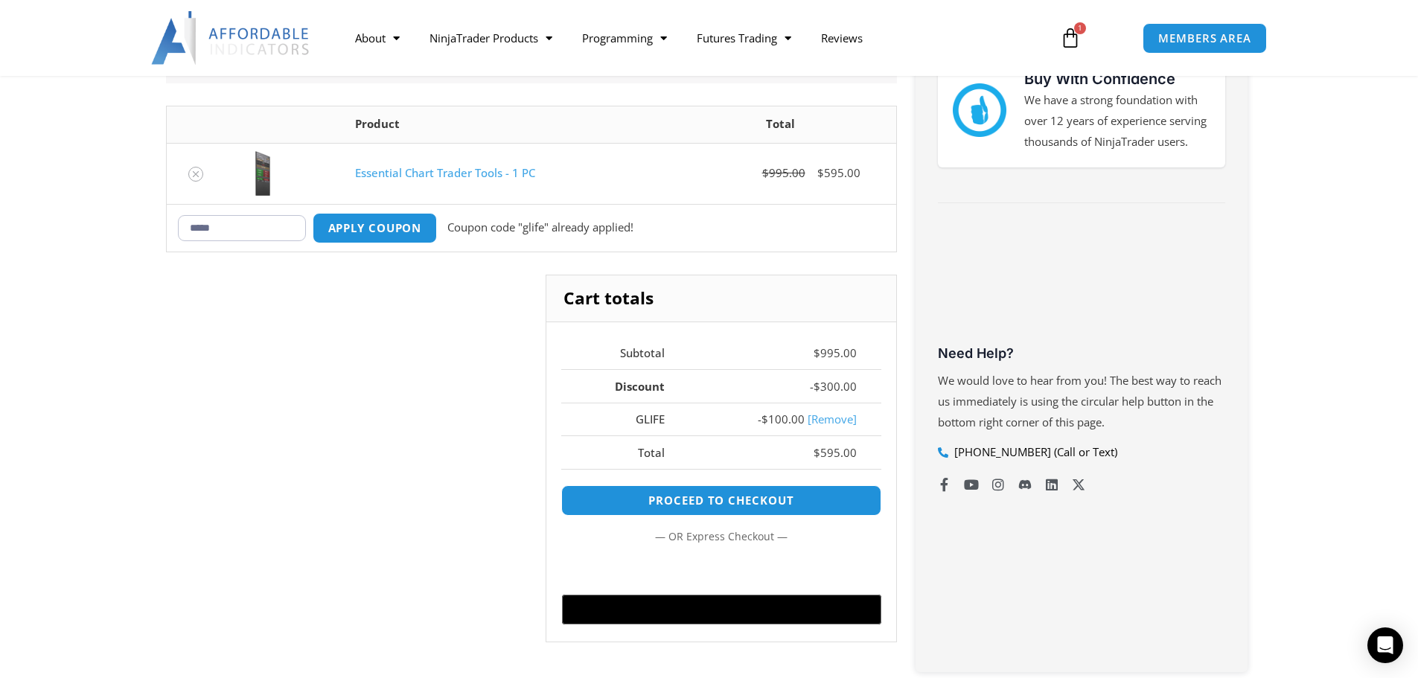
scroll to position [296, 0]
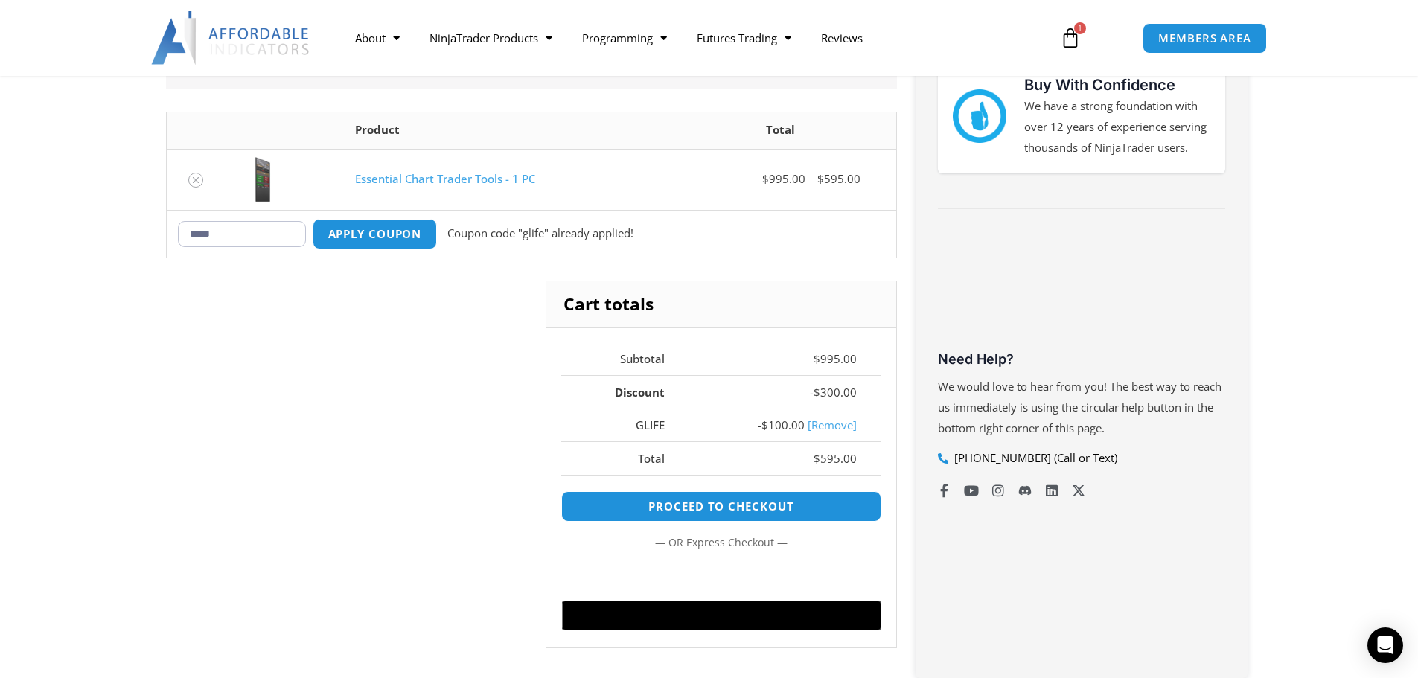
click at [366, 304] on div "Cart totals Subtotal $ 995.00 Discount - $ 300.00 GLIFE - $ 100.00 [Remove] Tot…" at bounding box center [531, 476] width 731 height 390
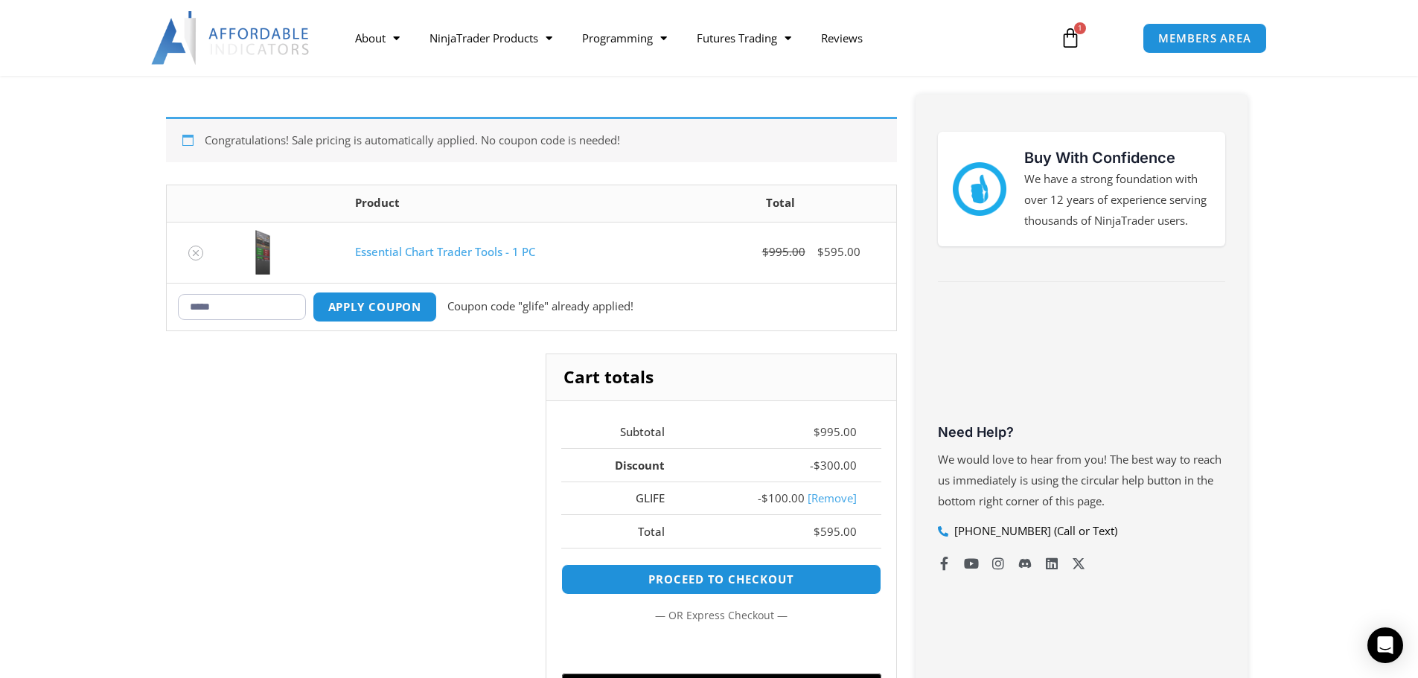
scroll to position [222, 0]
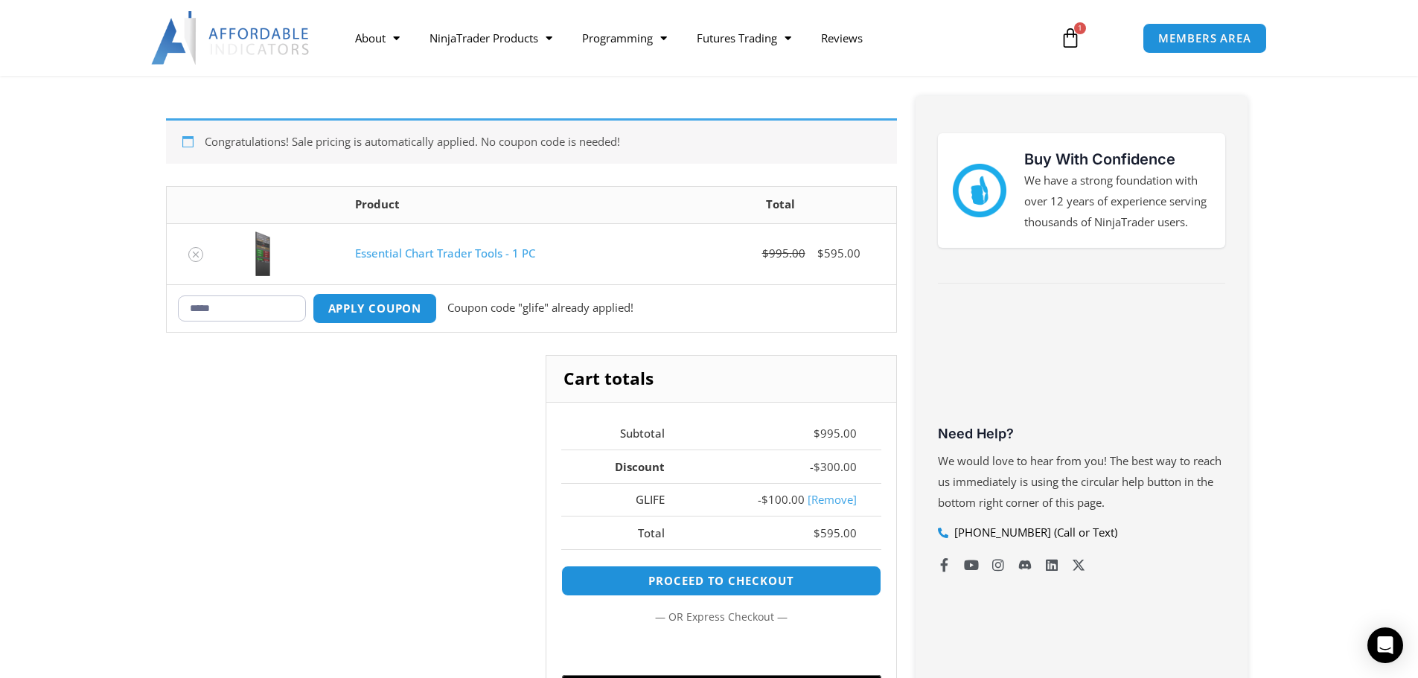
click at [662, 468] on th "Discount" at bounding box center [625, 466] width 128 height 33
click at [835, 506] on link "[Remove]" at bounding box center [832, 499] width 49 height 15
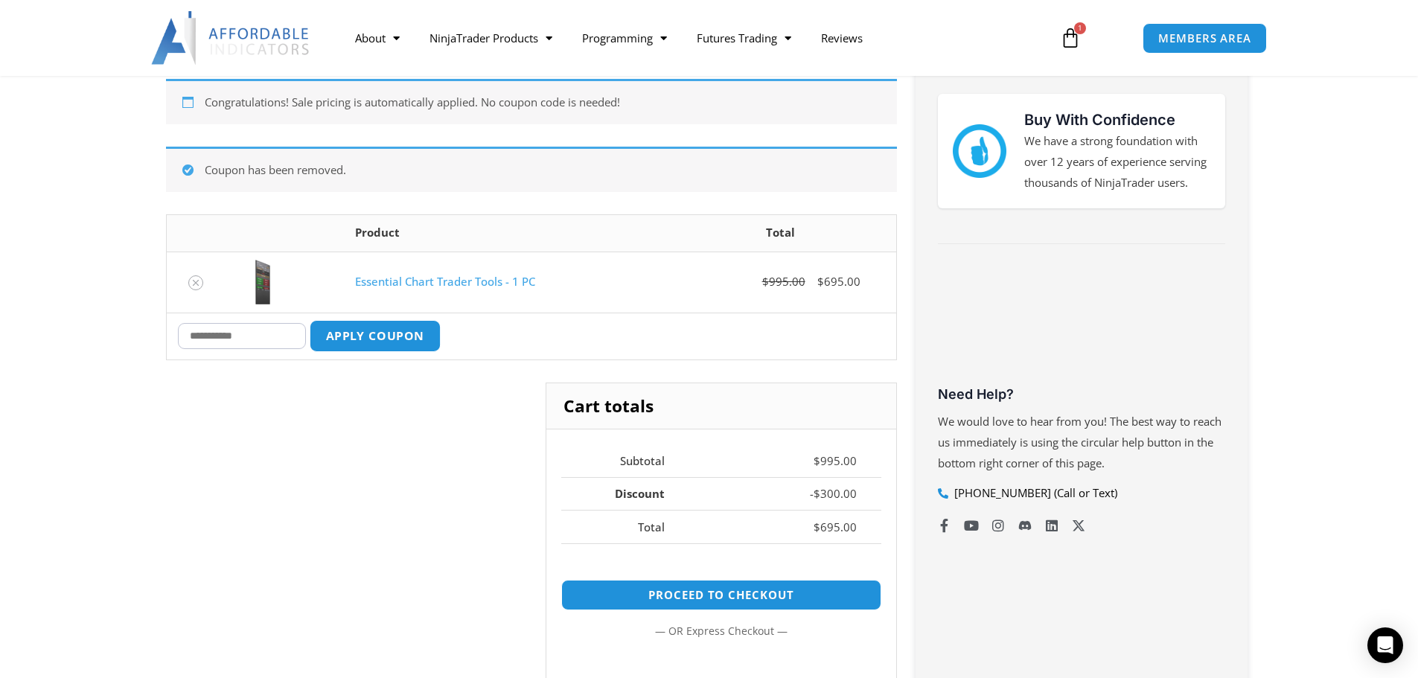
scroll to position [259, 0]
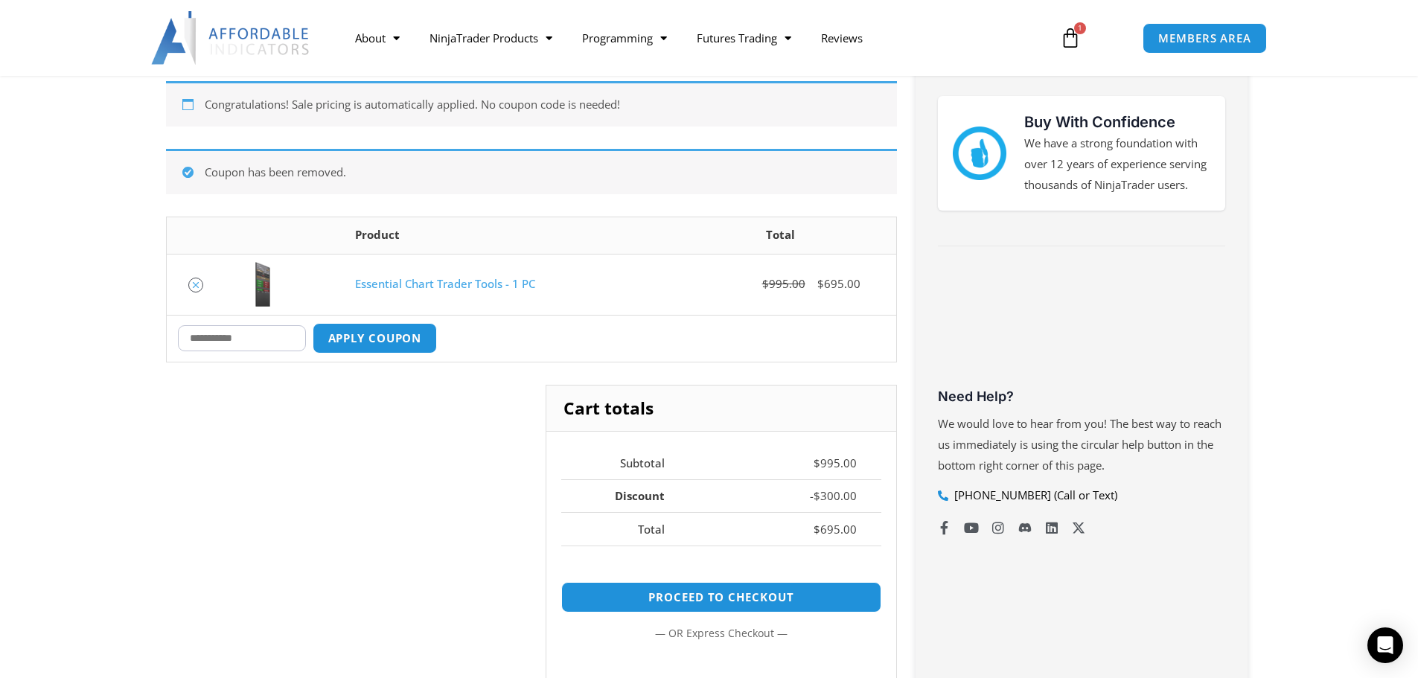
click at [199, 283] on icon "Remove Essential Chart Trader Tools - 1 PC from cart" at bounding box center [196, 285] width 6 height 6
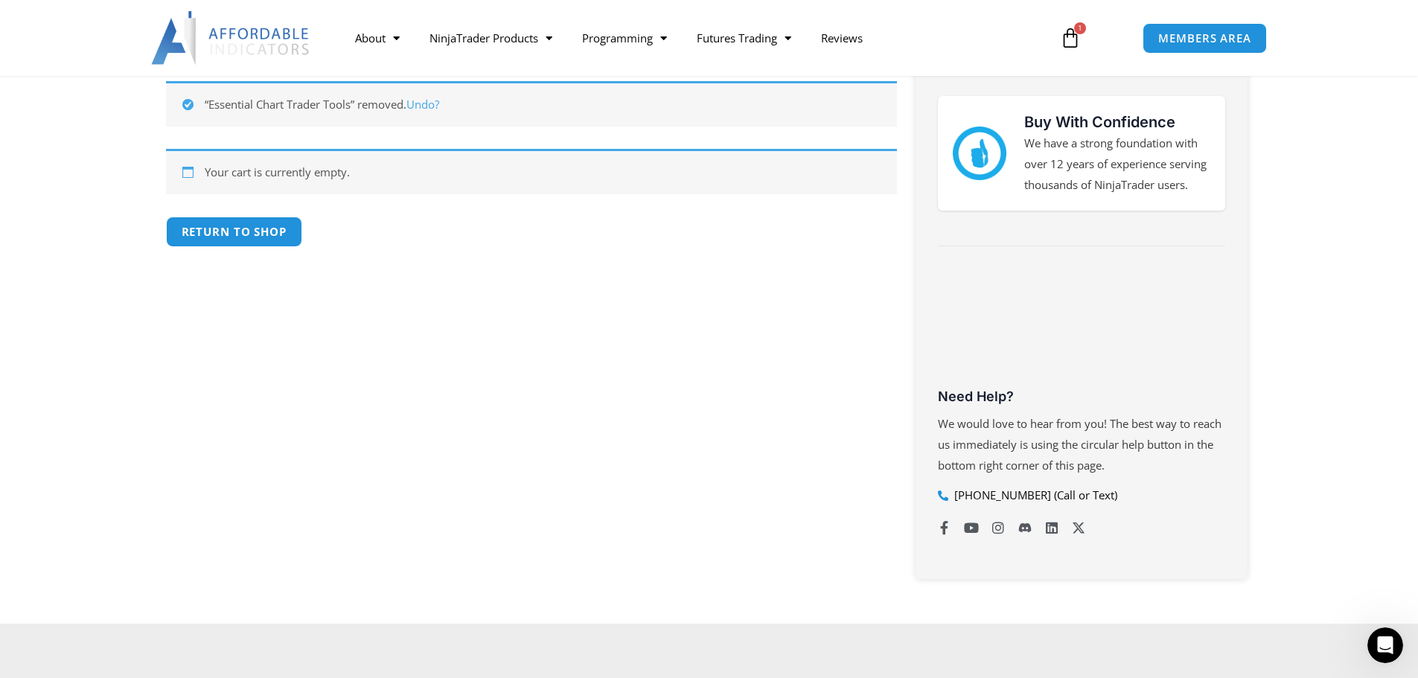
scroll to position [266, 0]
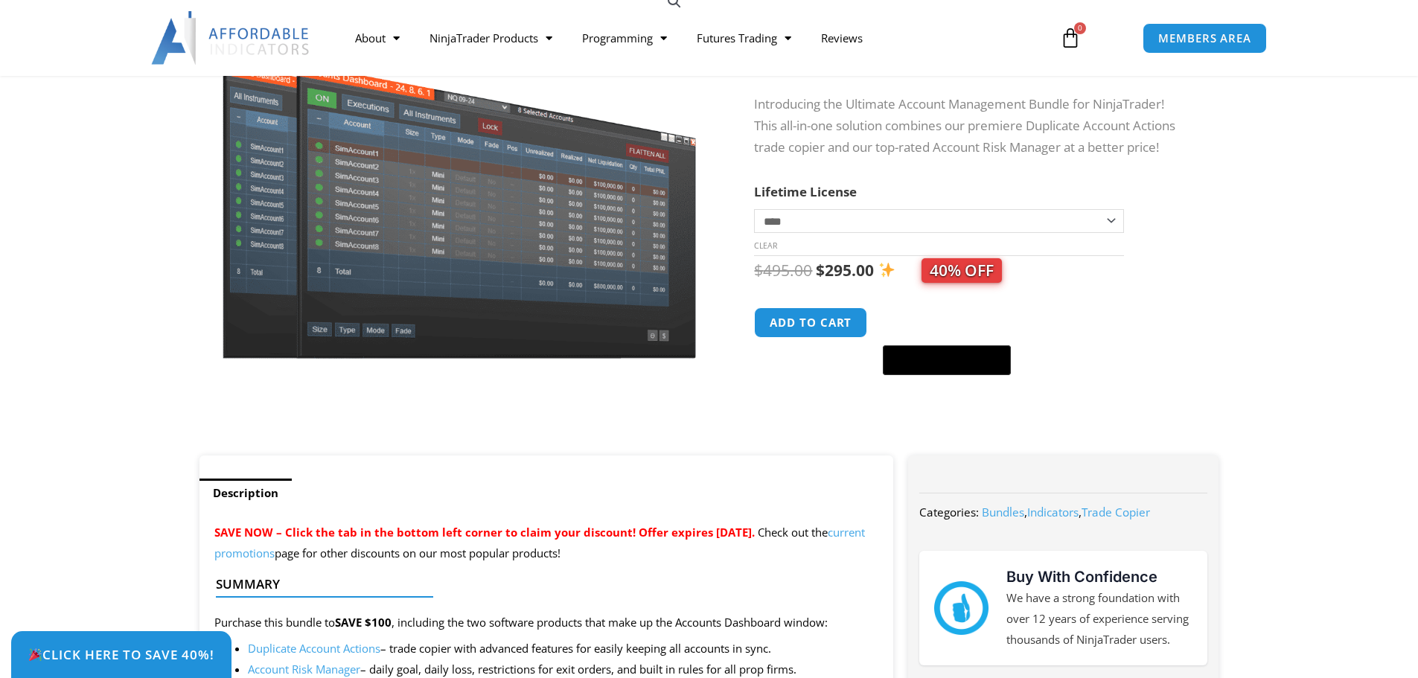
scroll to position [223, 0]
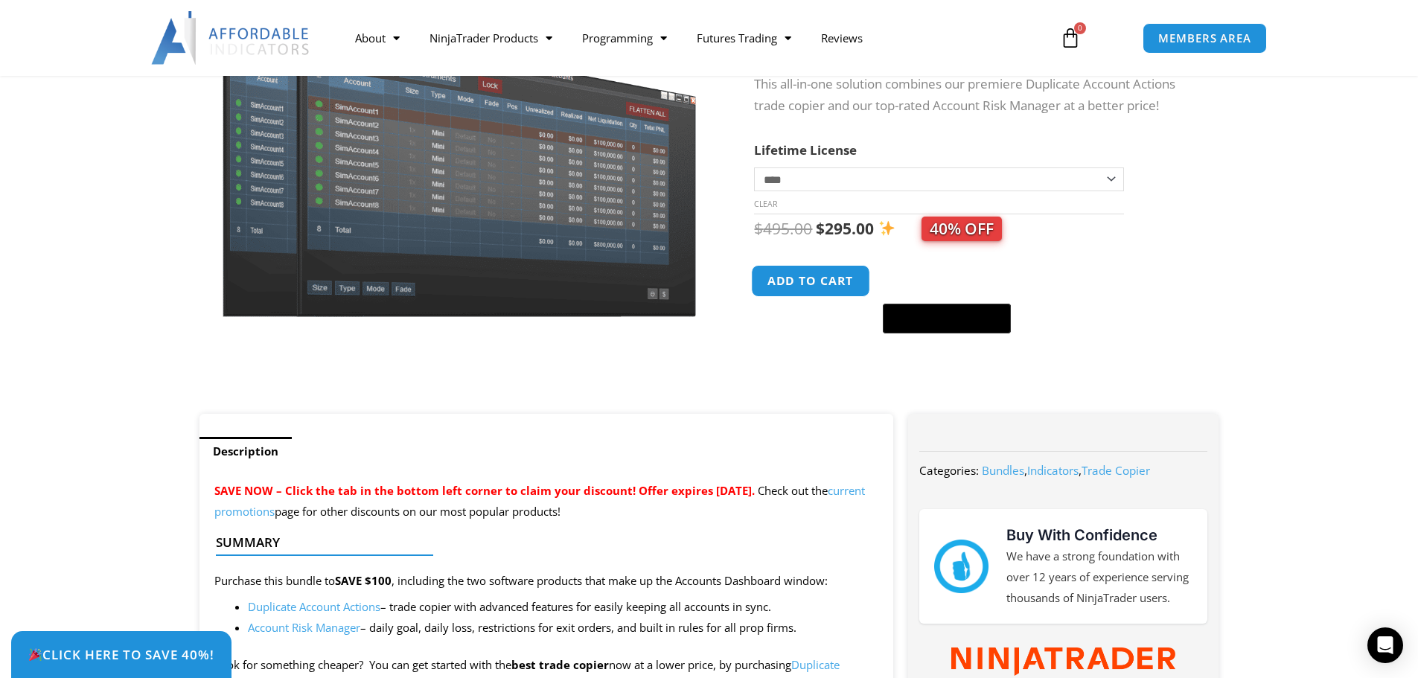
click at [795, 290] on button "Add to cart" at bounding box center [811, 281] width 119 height 32
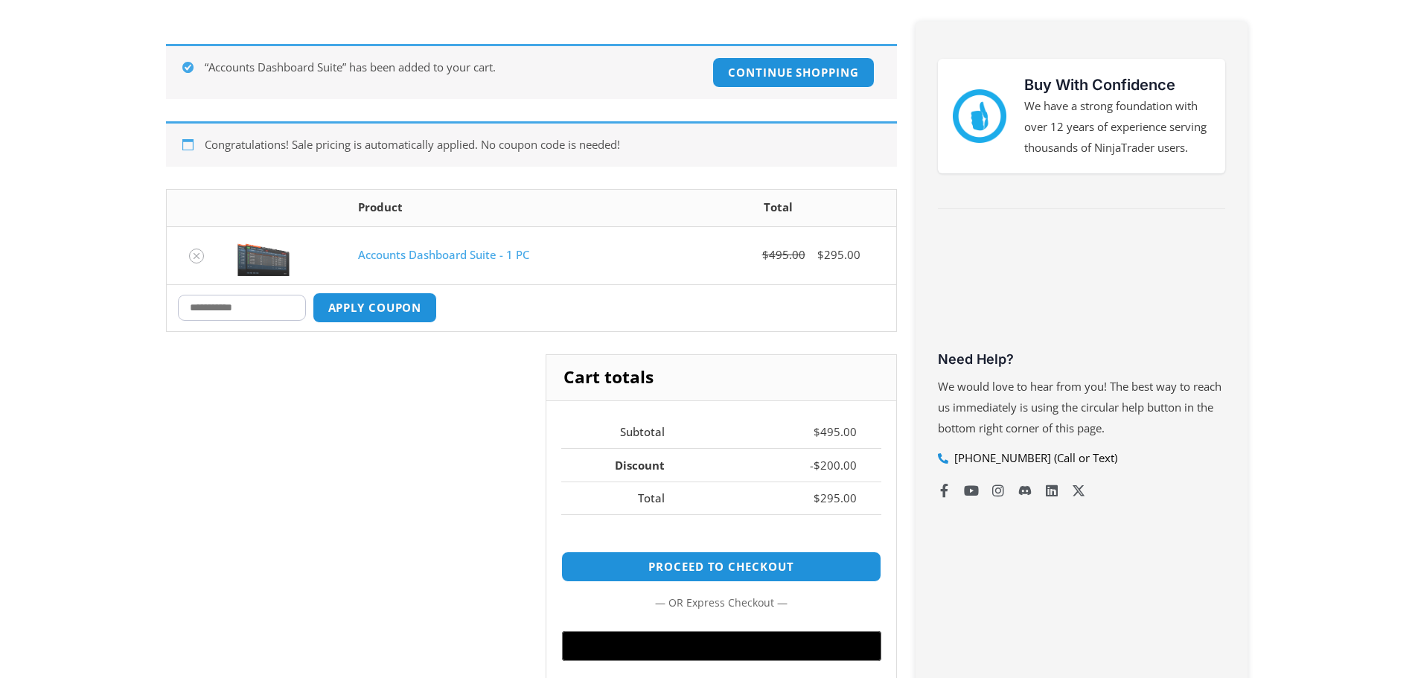
scroll to position [298, 0]
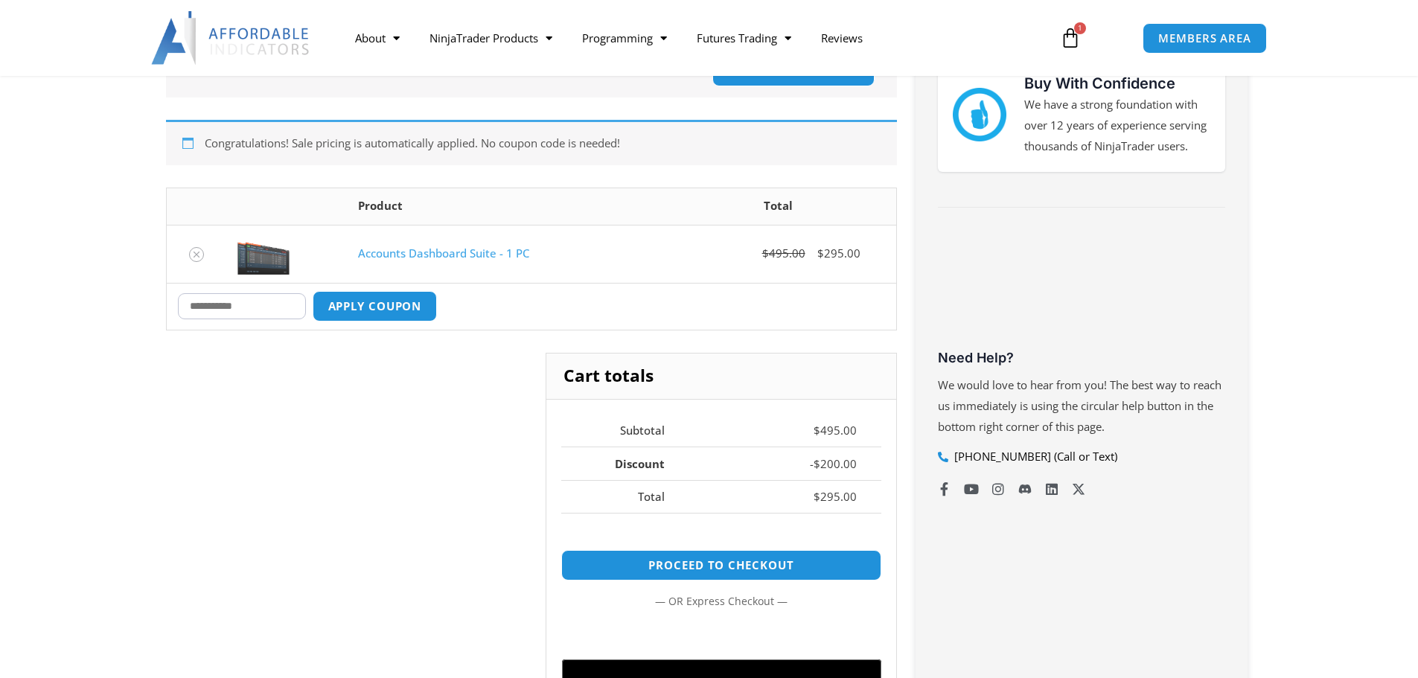
click at [249, 306] on input "Coupon:" at bounding box center [242, 306] width 128 height 26
type input "*"
type input "*****"
click at [375, 314] on button "Apply coupon" at bounding box center [374, 306] width 131 height 32
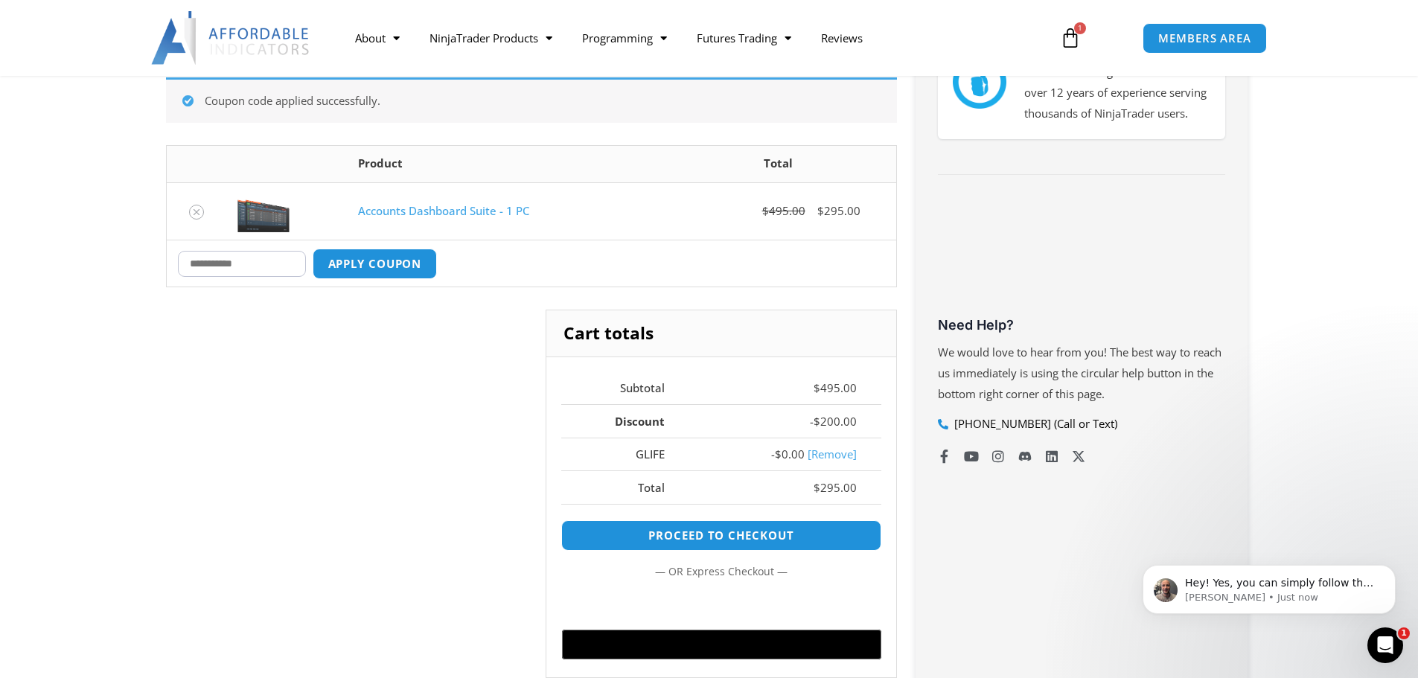
scroll to position [333, 0]
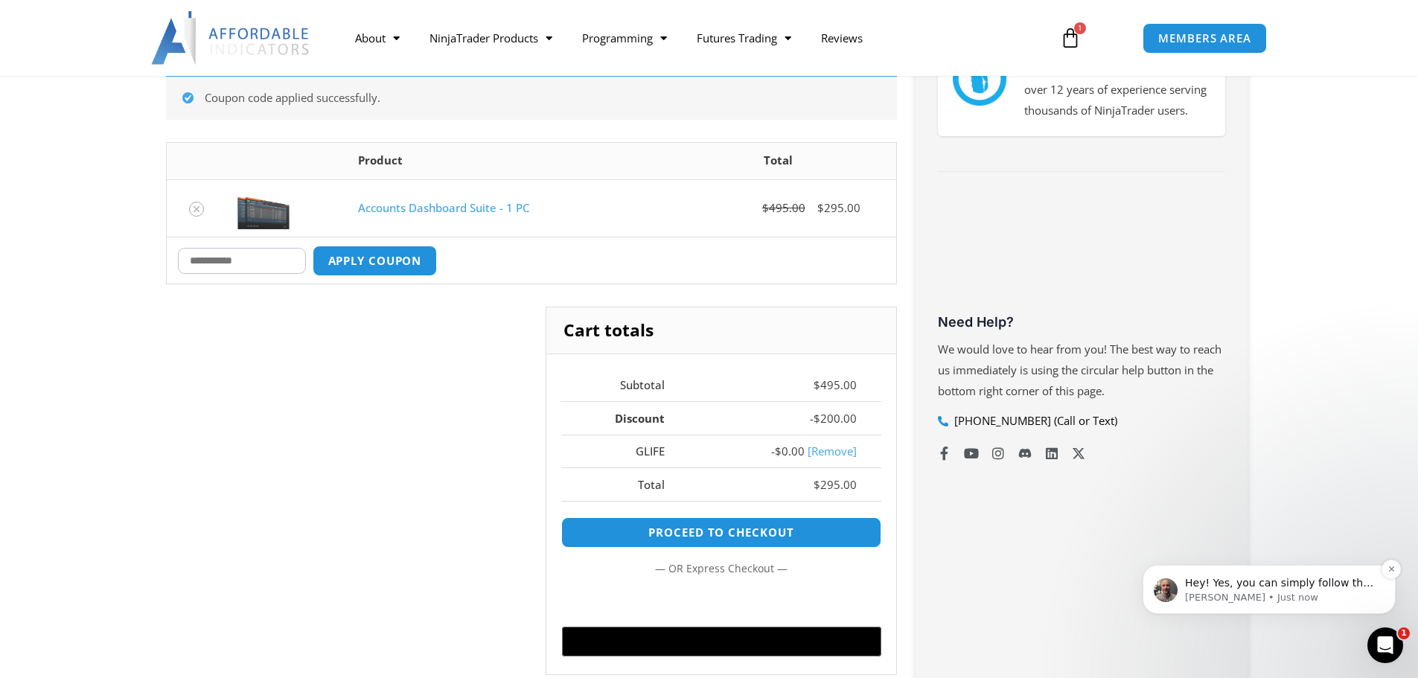
click at [1315, 590] on p "Hey! Yes, you can simply follow the directions on that page to secure your spec…" at bounding box center [1281, 583] width 192 height 15
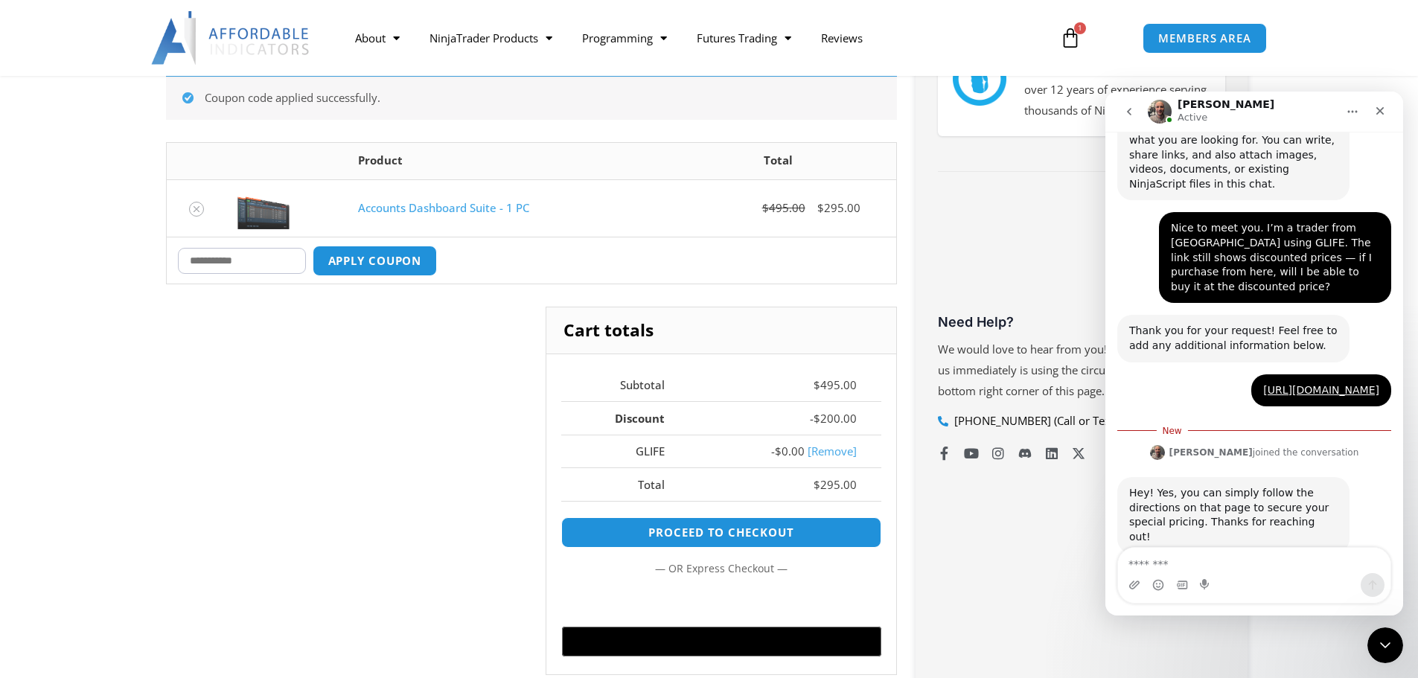
scroll to position [550, 0]
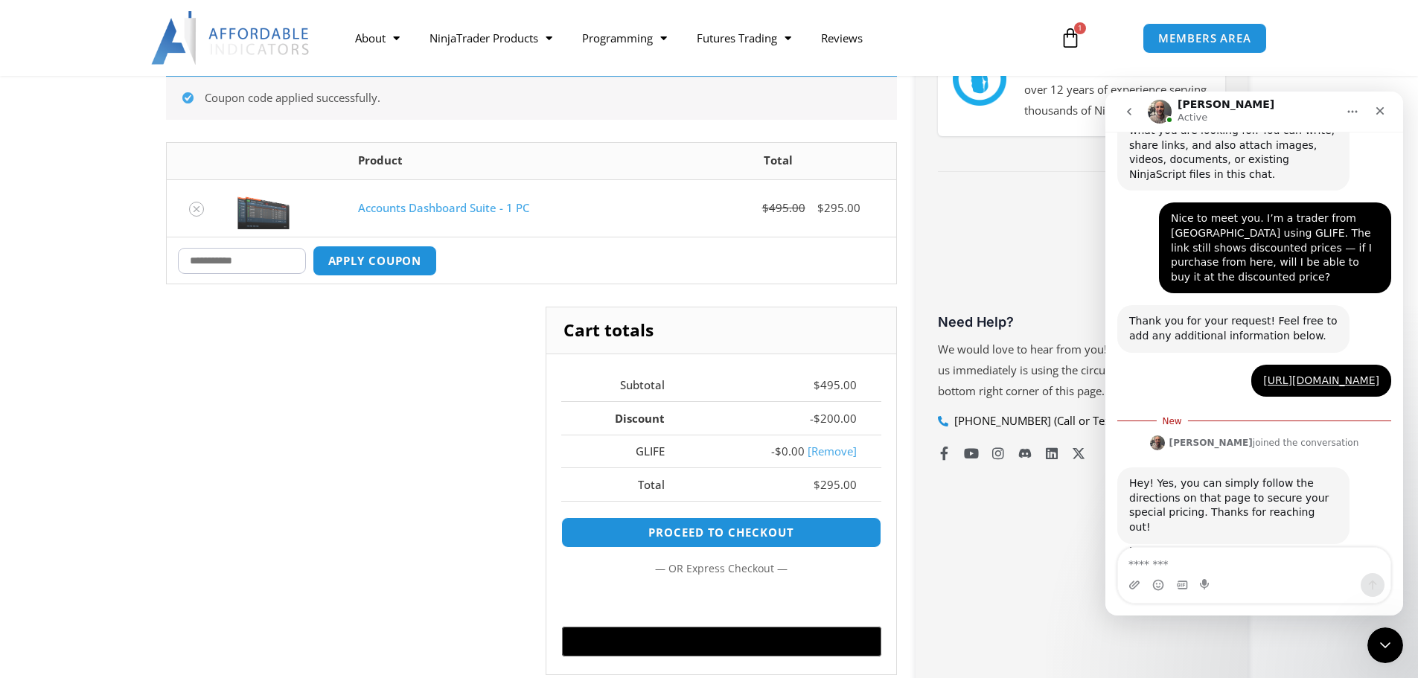
click at [1215, 476] on div "Hey! Yes, you can simply follow the directions on that page to secure your spec…" at bounding box center [1233, 505] width 208 height 58
drag, startPoint x: 1131, startPoint y: 469, endPoint x: 1325, endPoint y: 500, distance: 196.0
click at [1325, 500] on div "Hey! Yes, you can simply follow the directions on that page to secure your spec…" at bounding box center [1233, 505] width 208 height 58
copy div "Hey! Yes, you can simply follow the directions on that page to secure your spec…"
click at [1273, 491] on div "Hey! Yes, you can simply follow the directions on that page to secure your spec…" at bounding box center [1233, 505] width 208 height 58
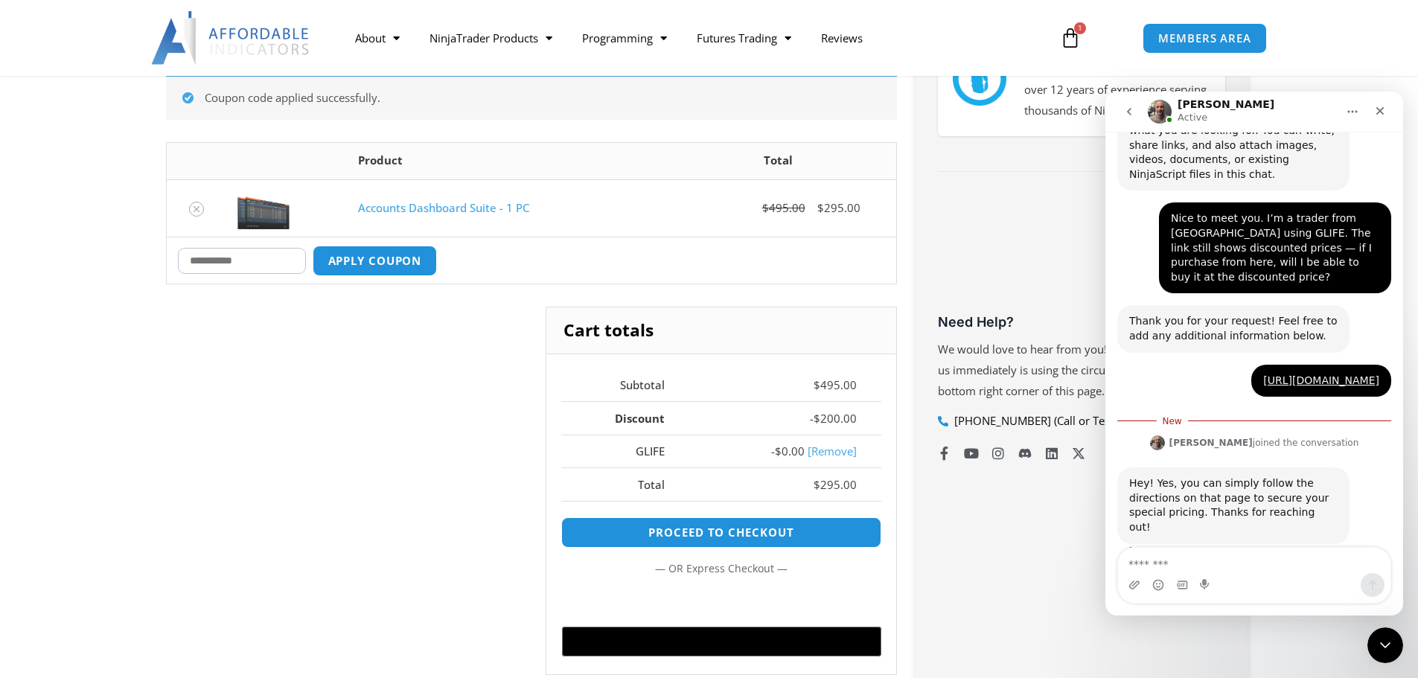
click at [1242, 484] on div "Hey! Yes, you can simply follow the directions on that page to secure your spec…" at bounding box center [1233, 505] width 208 height 58
click at [1227, 482] on div "Hey! Yes, you can simply follow the directions on that page to secure your spec…" at bounding box center [1233, 505] width 208 height 58
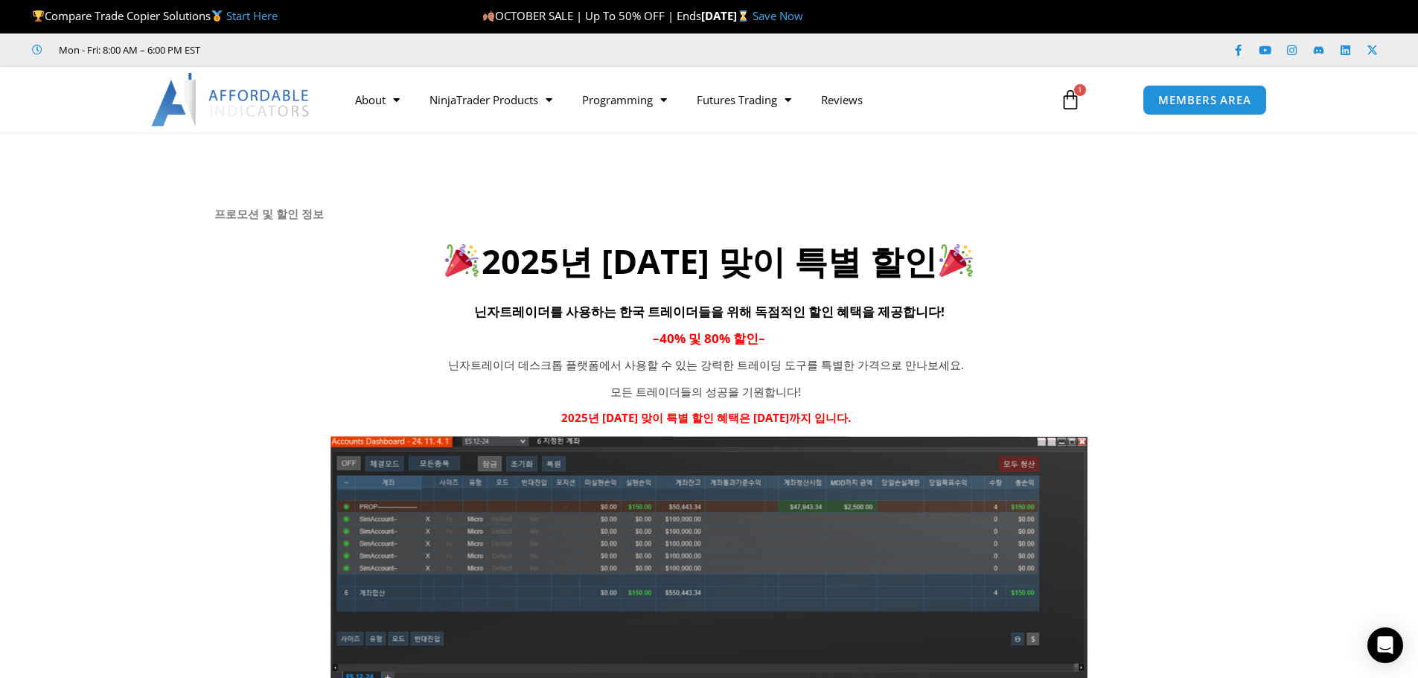
click at [72, 310] on icon at bounding box center [708, 221] width 1419 height 179
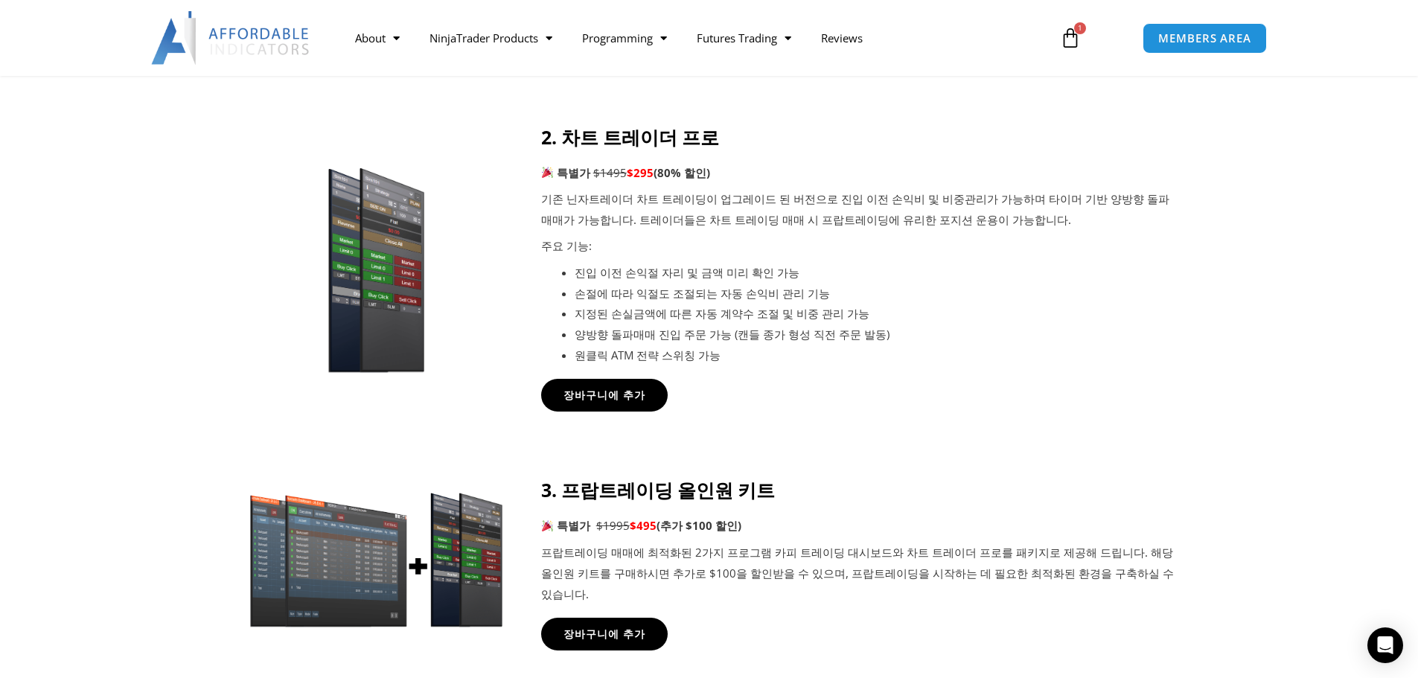
scroll to position [1117, 0]
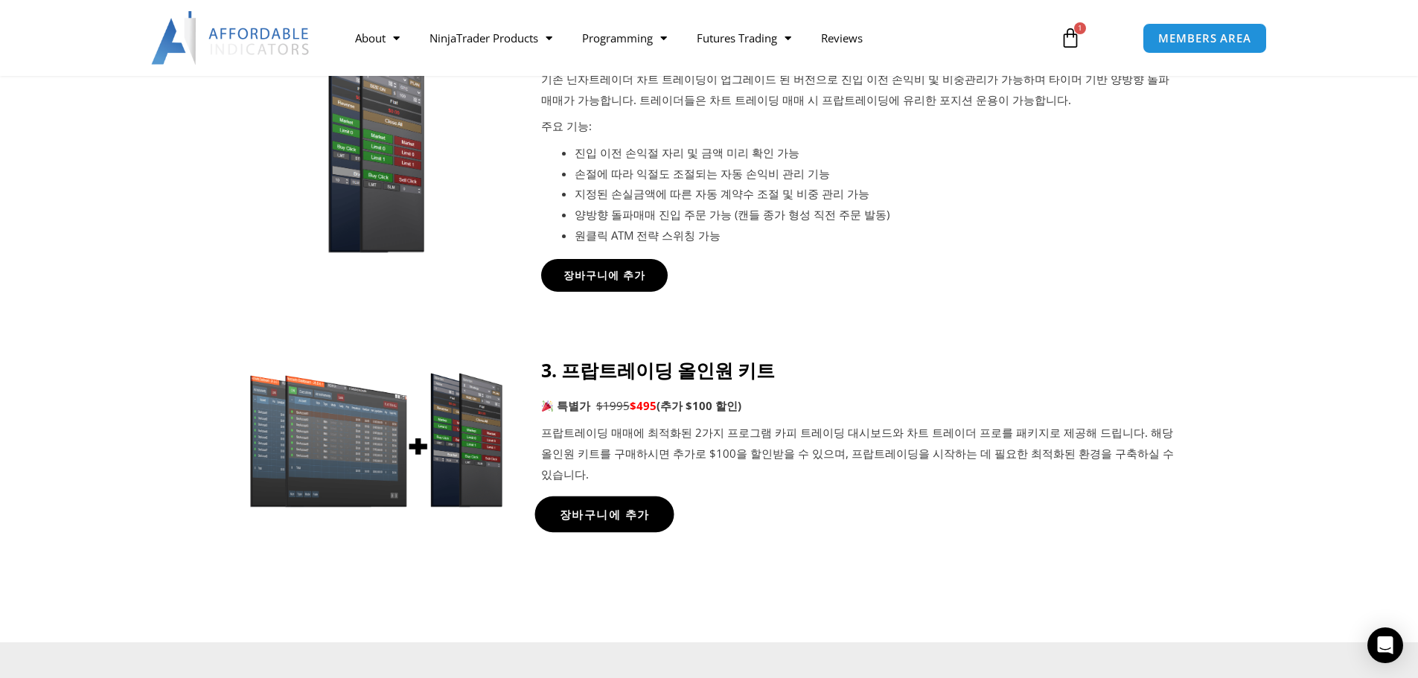
click at [628, 508] on span "장바구니에 추가" at bounding box center [604, 513] width 90 height 11
click at [630, 508] on span "장바구니에 추가" at bounding box center [604, 513] width 90 height 11
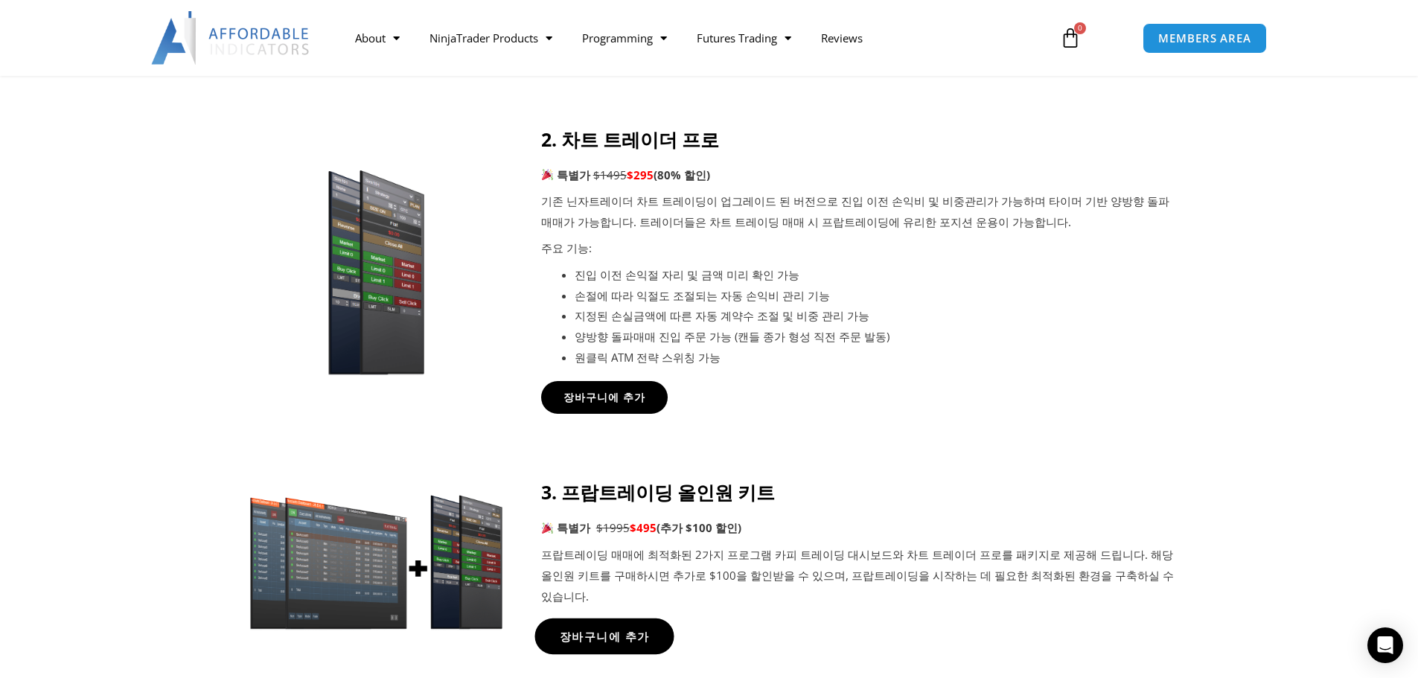
scroll to position [744, 0]
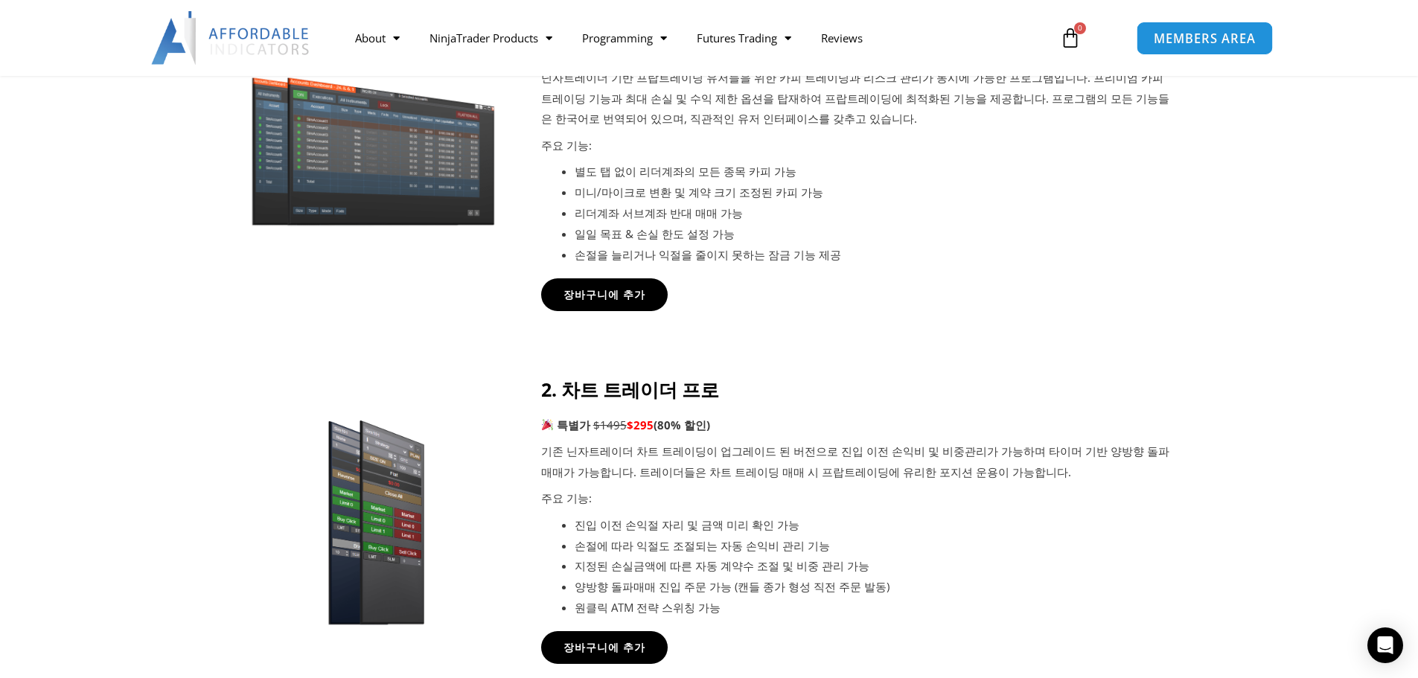
click at [1176, 33] on span "MEMBERS AREA" at bounding box center [1205, 38] width 102 height 13
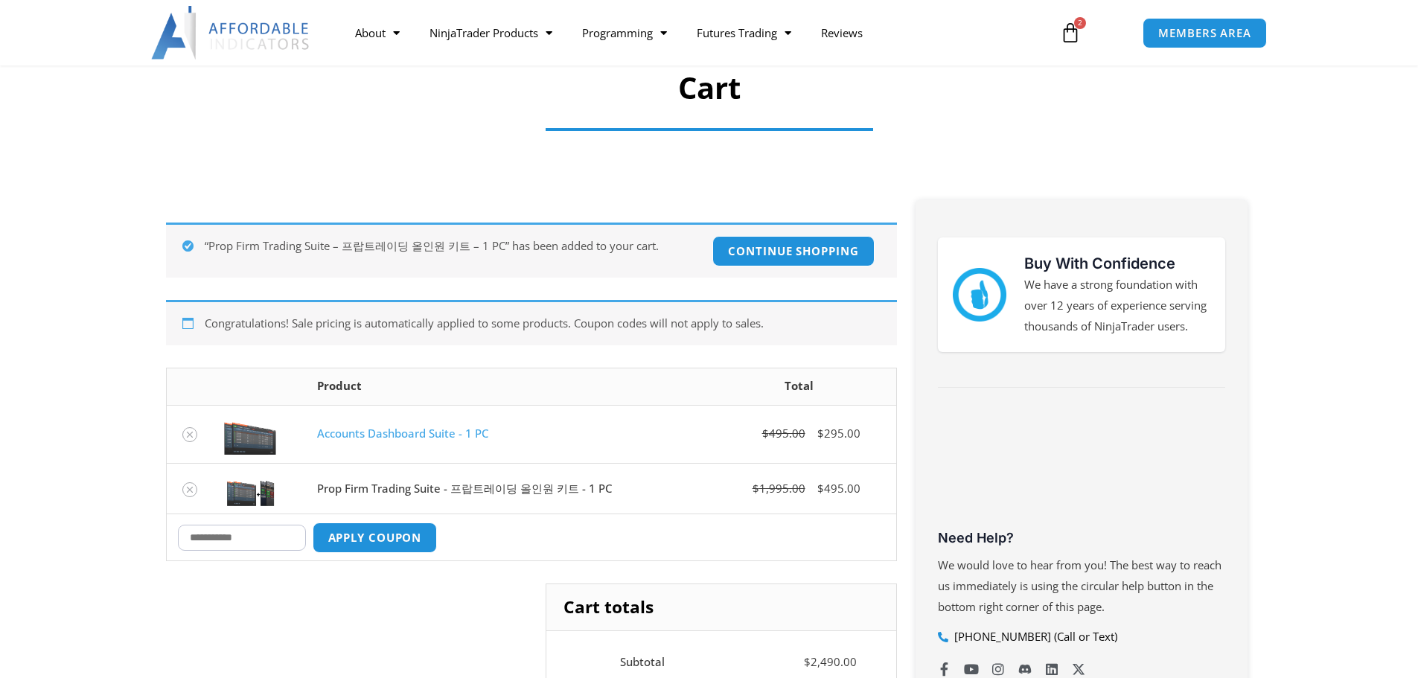
scroll to position [223, 0]
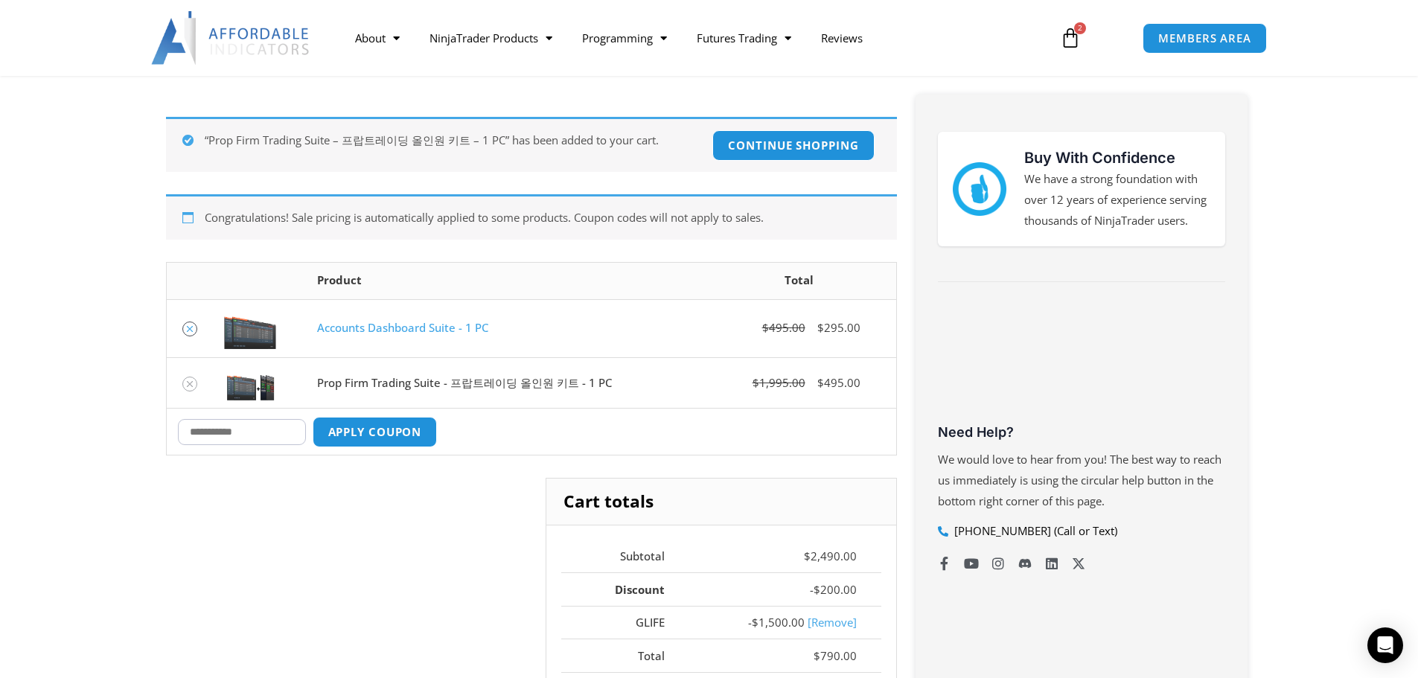
click at [194, 329] on icon "Remove Accounts Dashboard Suite - 1 PC from cart" at bounding box center [190, 329] width 10 height 10
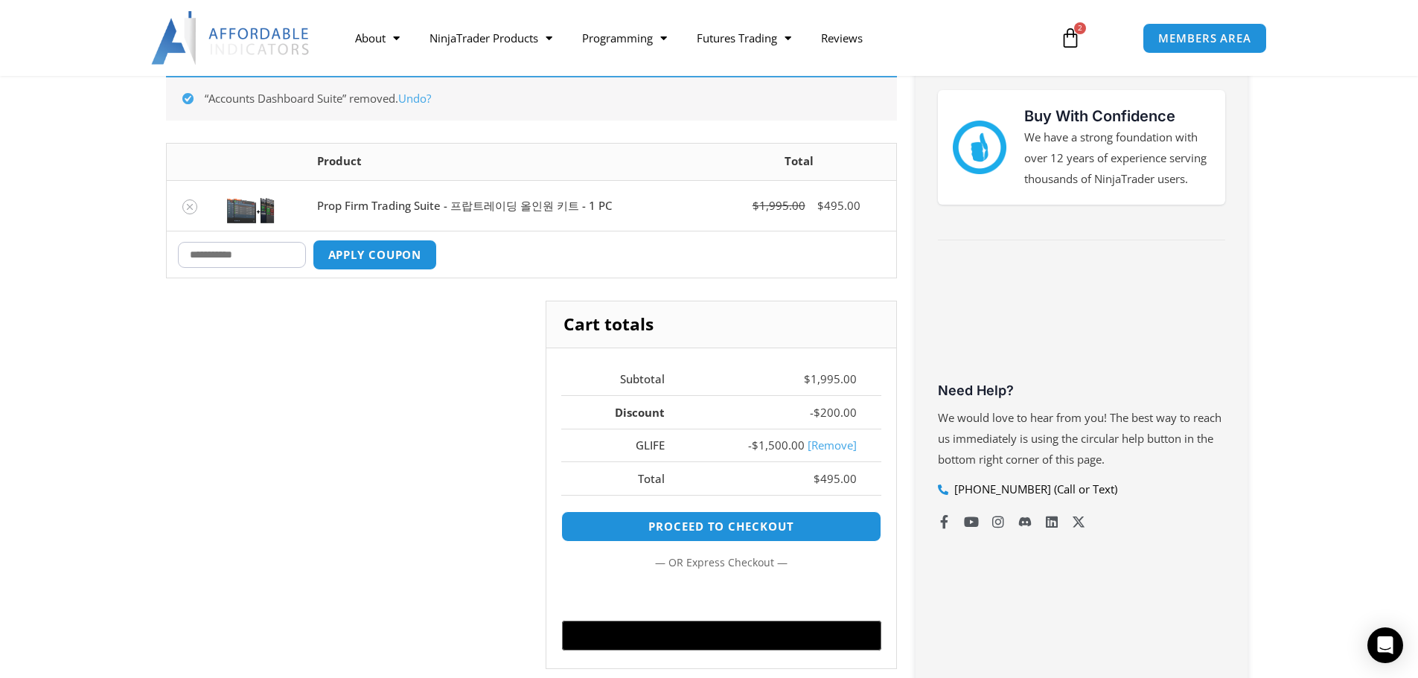
scroll to position [266, 0]
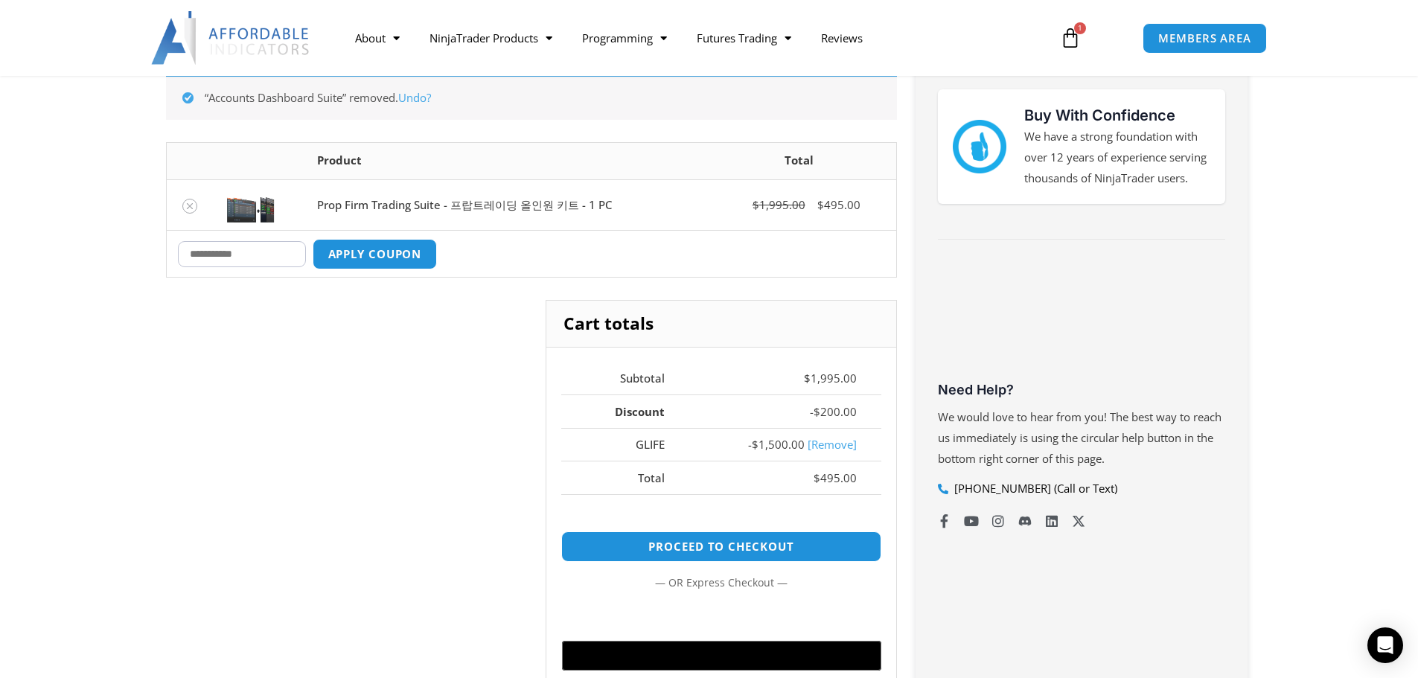
click at [58, 353] on section "“Accounts Dashboard Suite” removed. Undo? Remove item Thumbnail image Product T…" at bounding box center [709, 392] width 1418 height 741
click at [189, 200] on link "Remove Prop Firm Trading Suite - 프랍트레이딩 올인원 키트 - 1 PC from cart" at bounding box center [189, 206] width 15 height 15
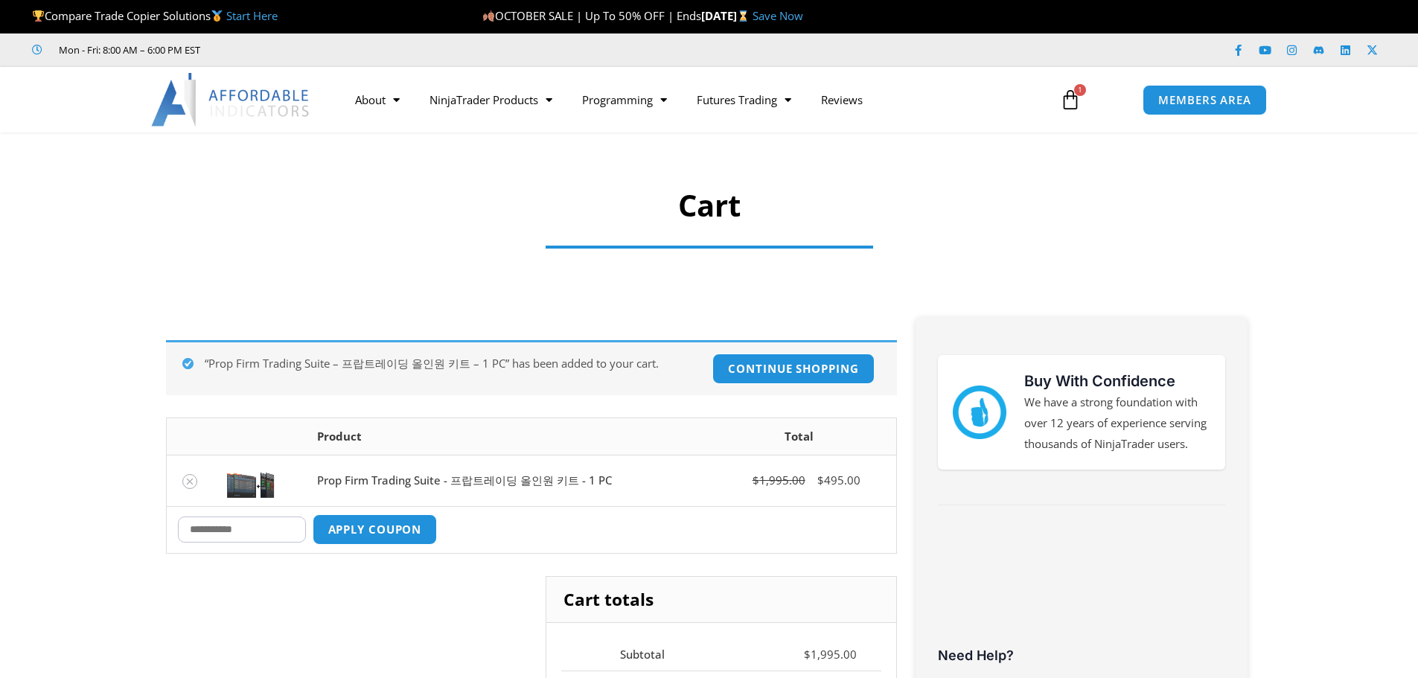
click at [80, 290] on section "“Prop Firm Trading Suite – 프랍트레이딩 올인원 키트 – 1 PC” has been added to your cart. C…" at bounding box center [709, 632] width 1418 height 688
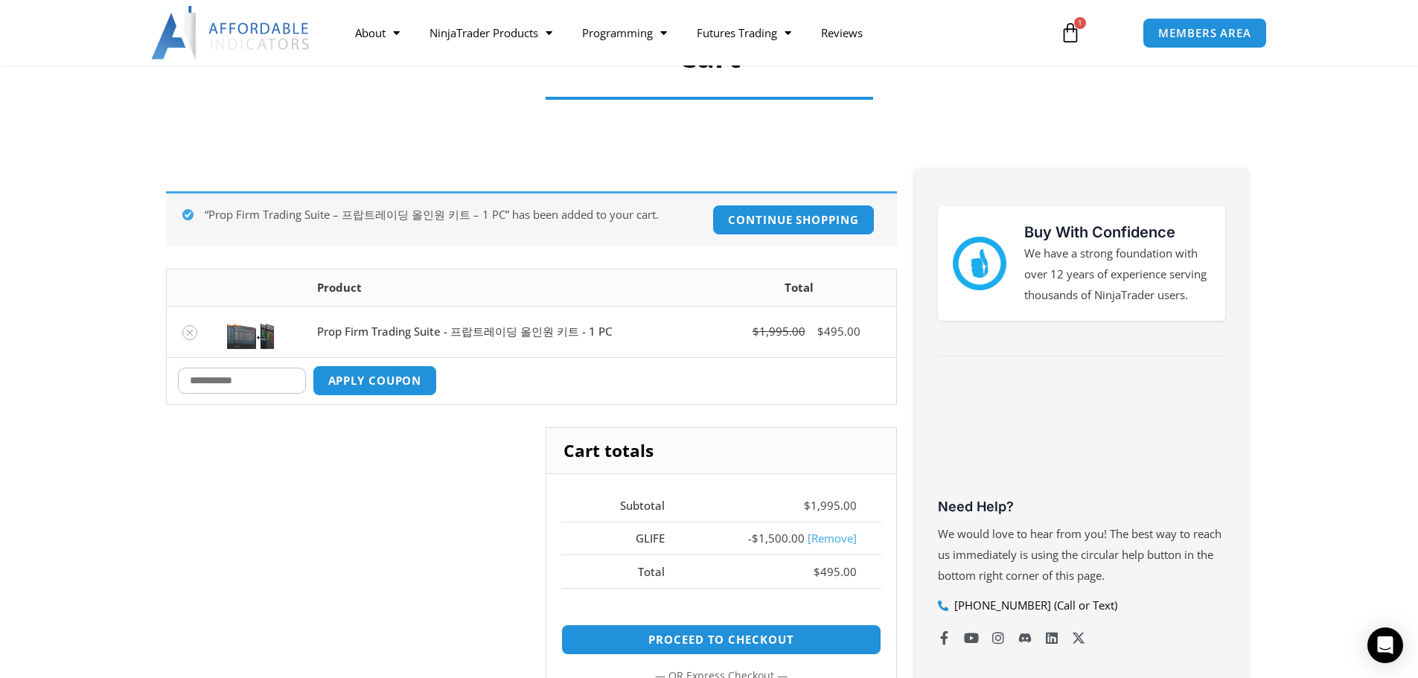
scroll to position [372, 0]
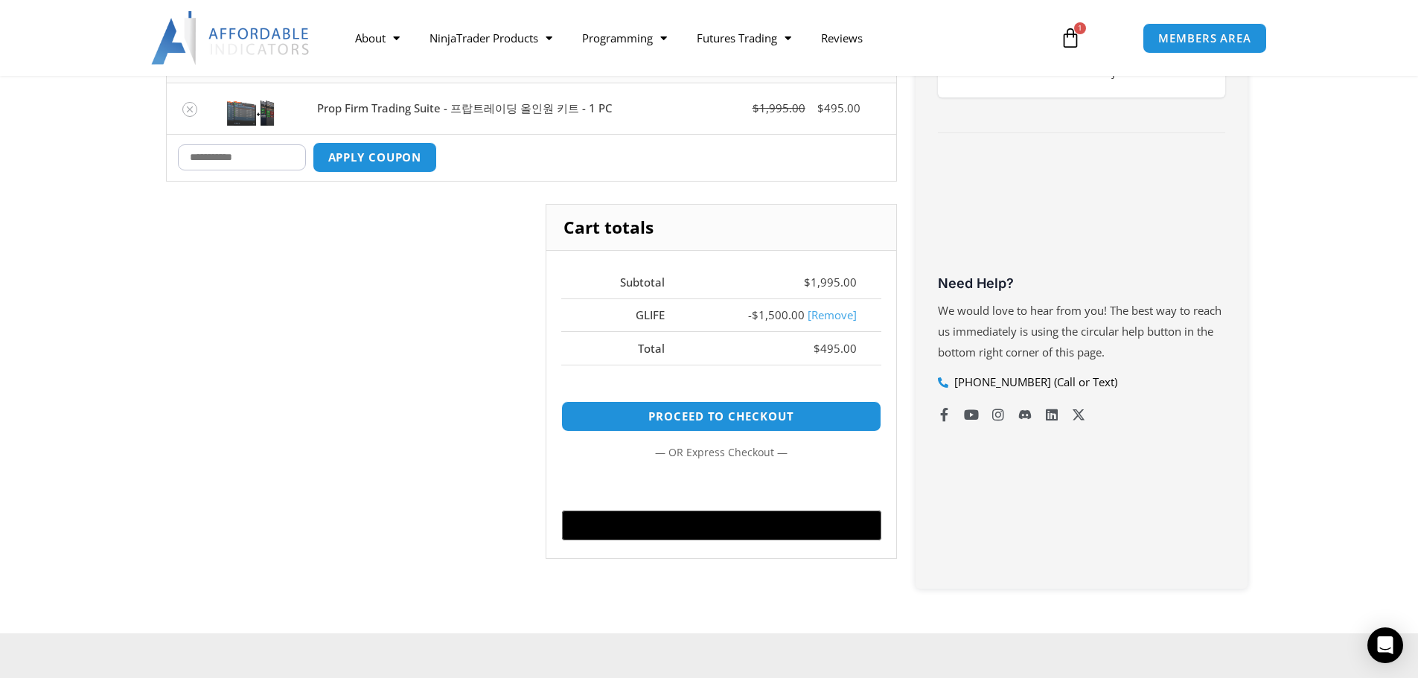
click at [475, 444] on div "Cart totals Subtotal $ 1,995.00 GLIFE - $ 1,500.00 [Remove] Total $ 495.00 Proc…" at bounding box center [531, 393] width 731 height 378
click at [512, 431] on div "Cart totals Subtotal $ 1,995.00 GLIFE - $ 1,500.00 [Remove] Total $ 495.00 Proc…" at bounding box center [531, 393] width 731 height 378
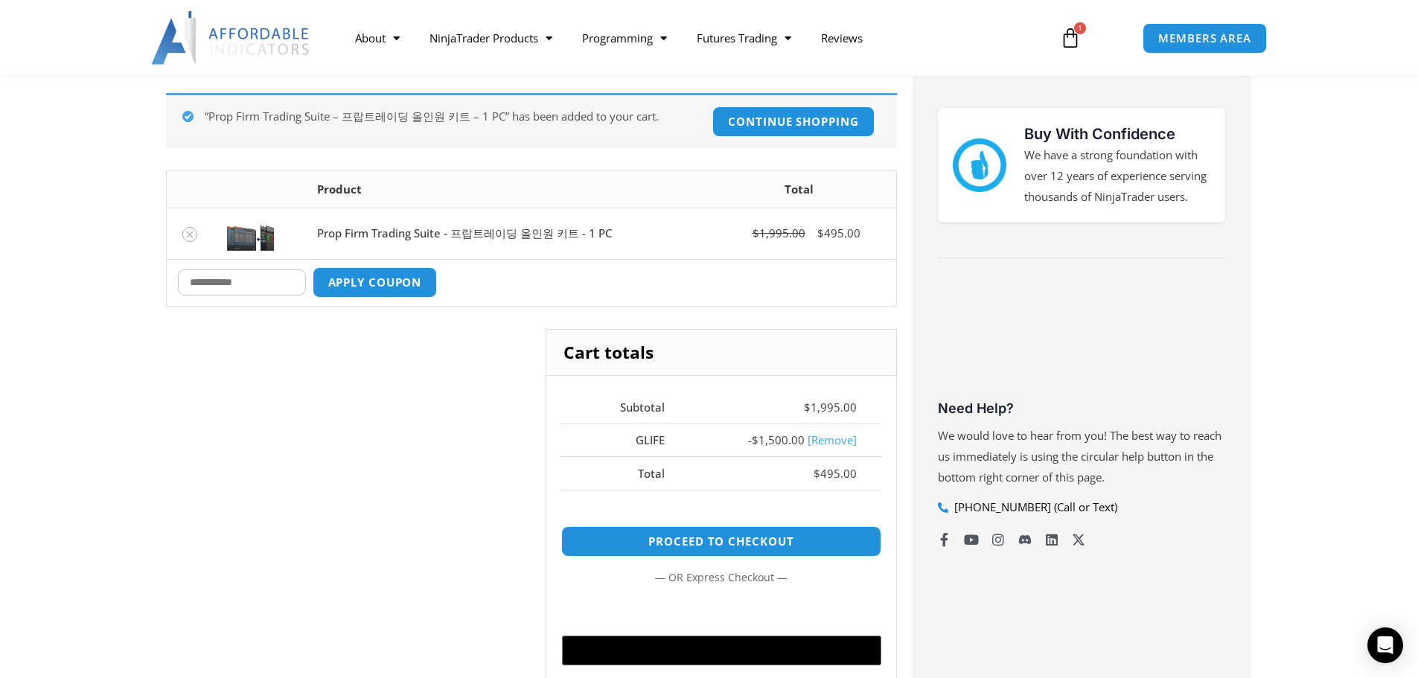
scroll to position [223, 0]
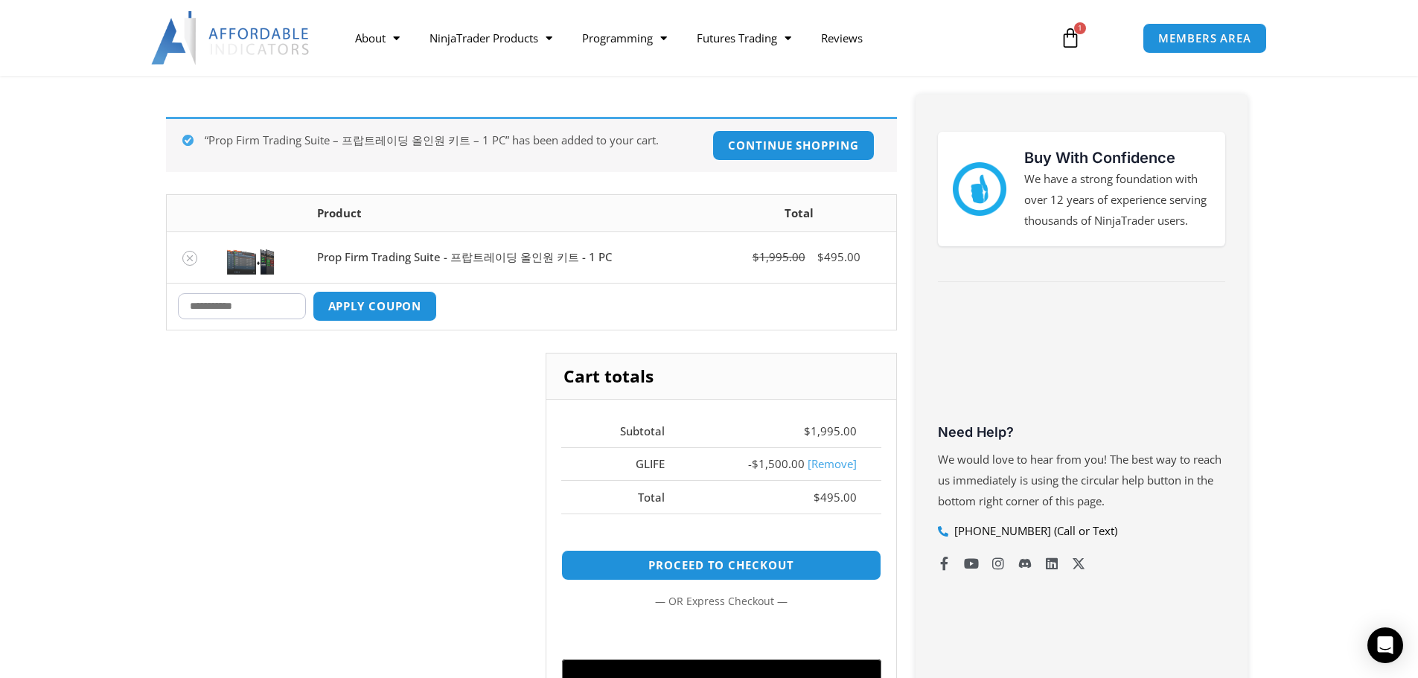
click at [262, 298] on input "Coupon:" at bounding box center [242, 306] width 128 height 26
type input "*"
type input "*****"
click at [357, 315] on button "Apply coupon" at bounding box center [374, 306] width 131 height 32
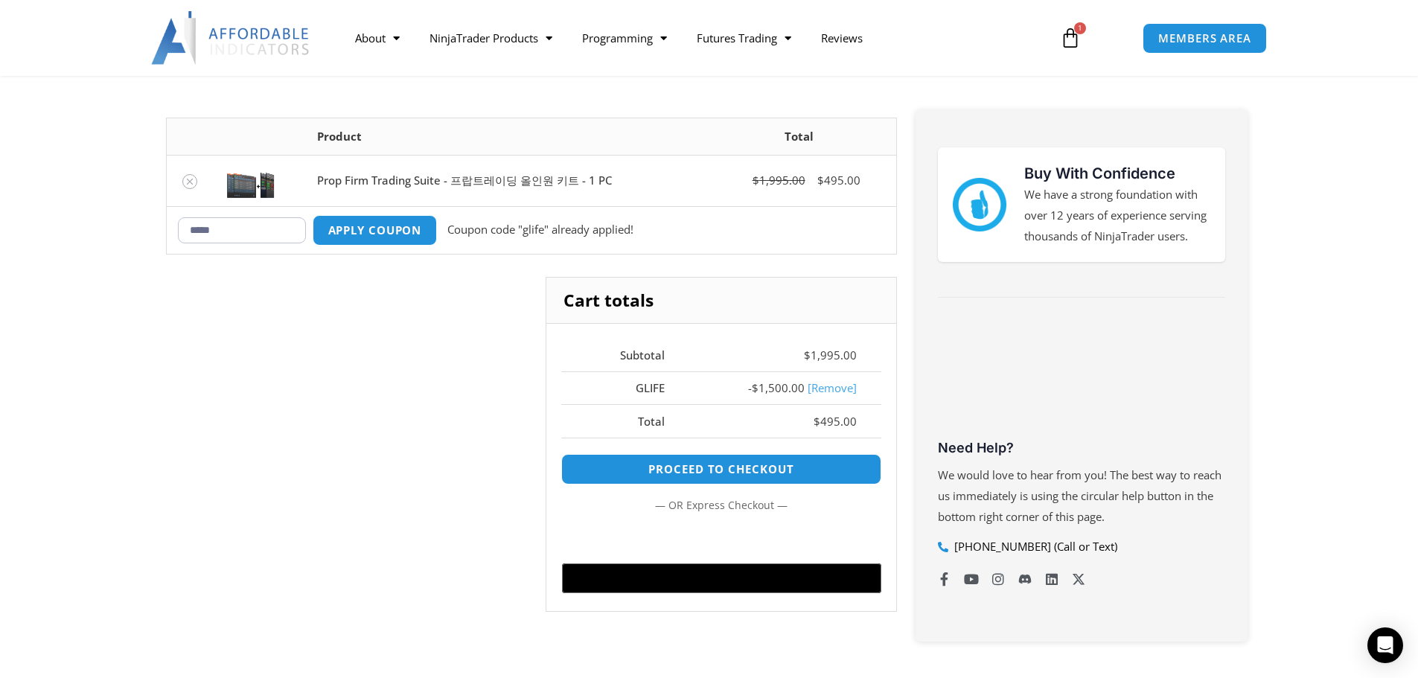
scroll to position [204, 0]
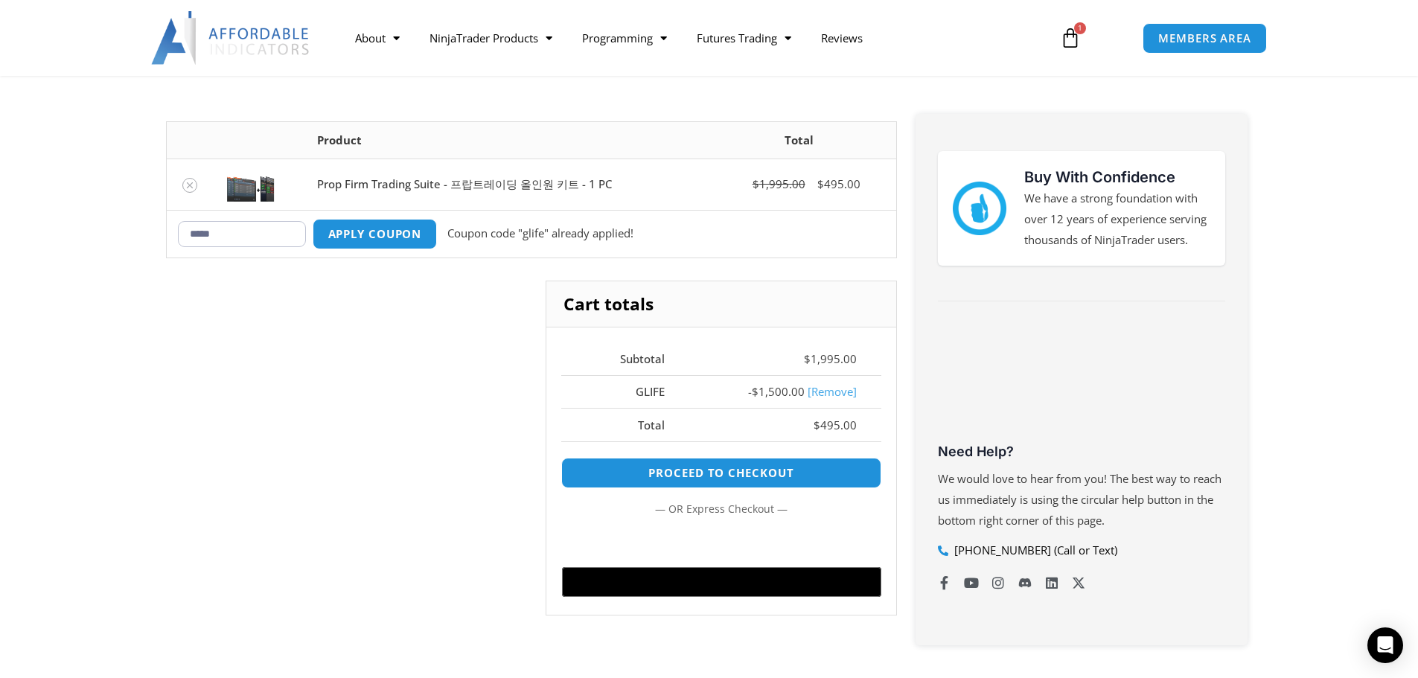
click at [395, 377] on div "Cart totals Subtotal $ 1,995.00 GLIFE - $ 1,500.00 [Remove] Total $ 495.00 Proc…" at bounding box center [531, 459] width 731 height 357
click at [712, 475] on link "Proceed to checkout" at bounding box center [721, 473] width 336 height 32
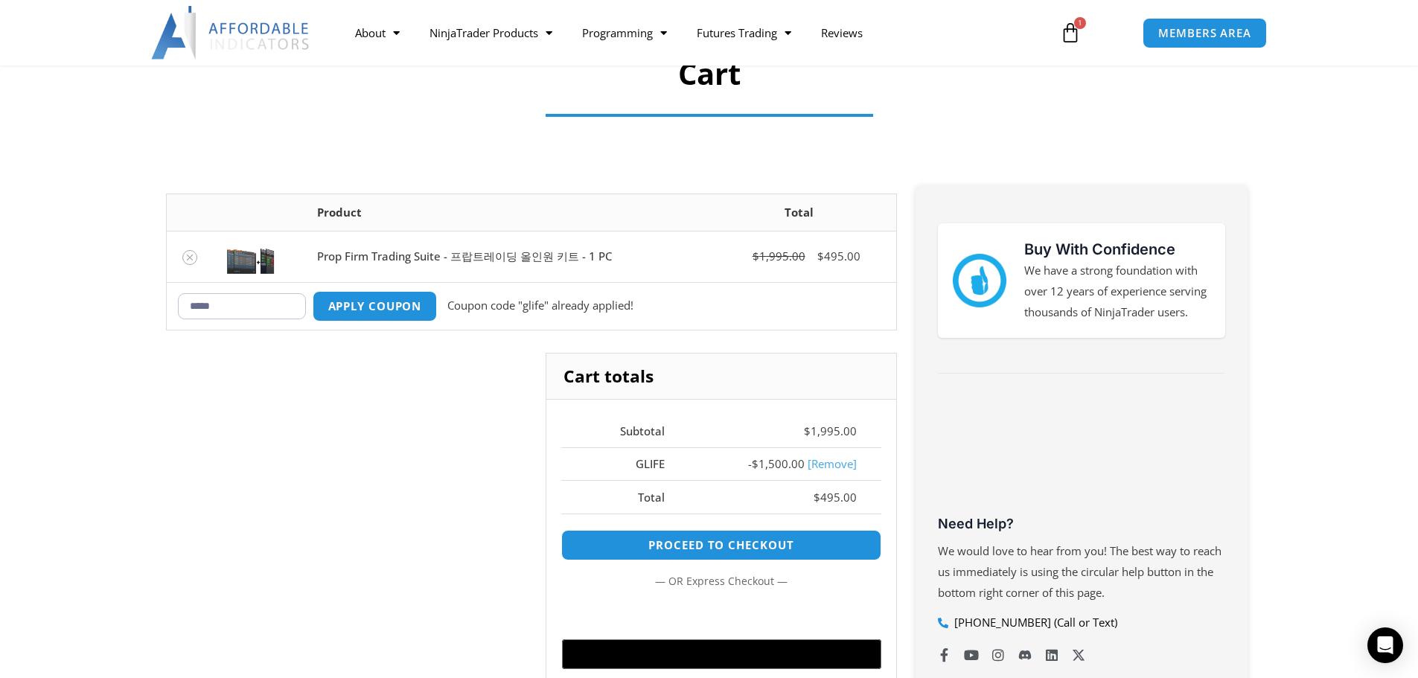
scroll to position [130, 0]
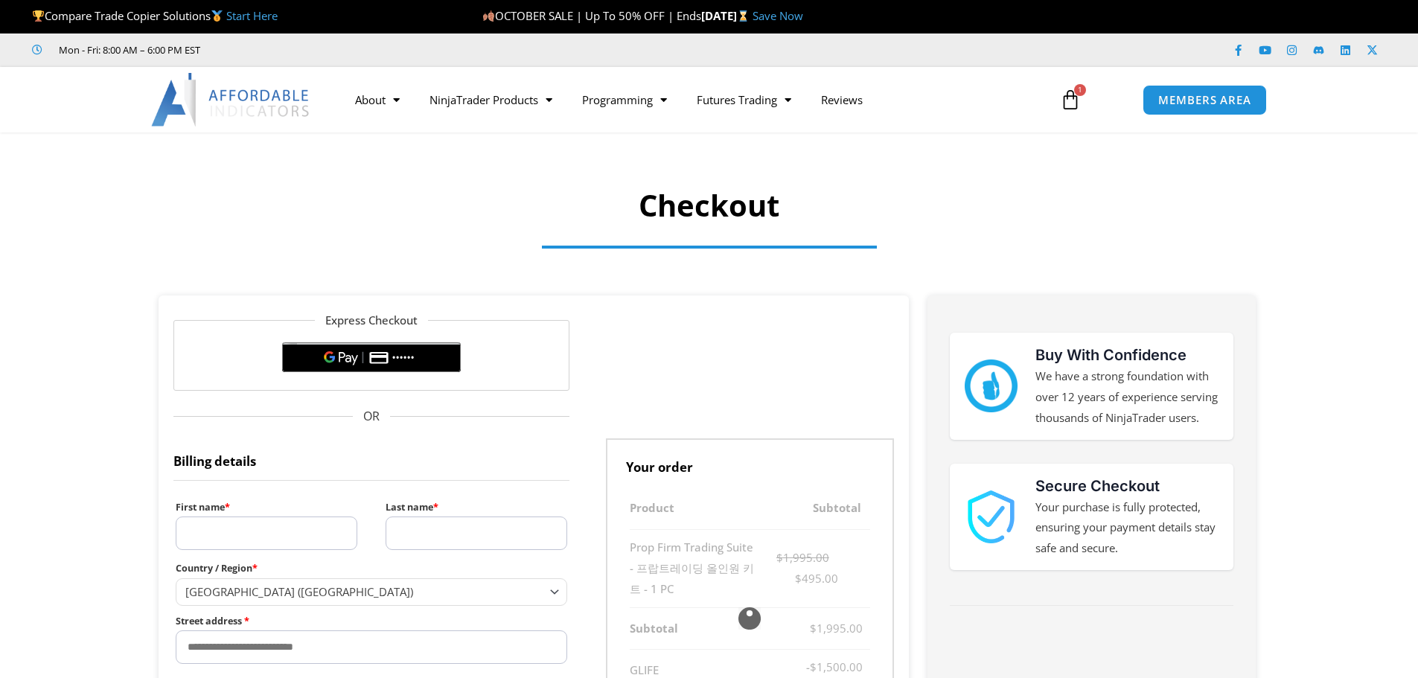
select select "**"
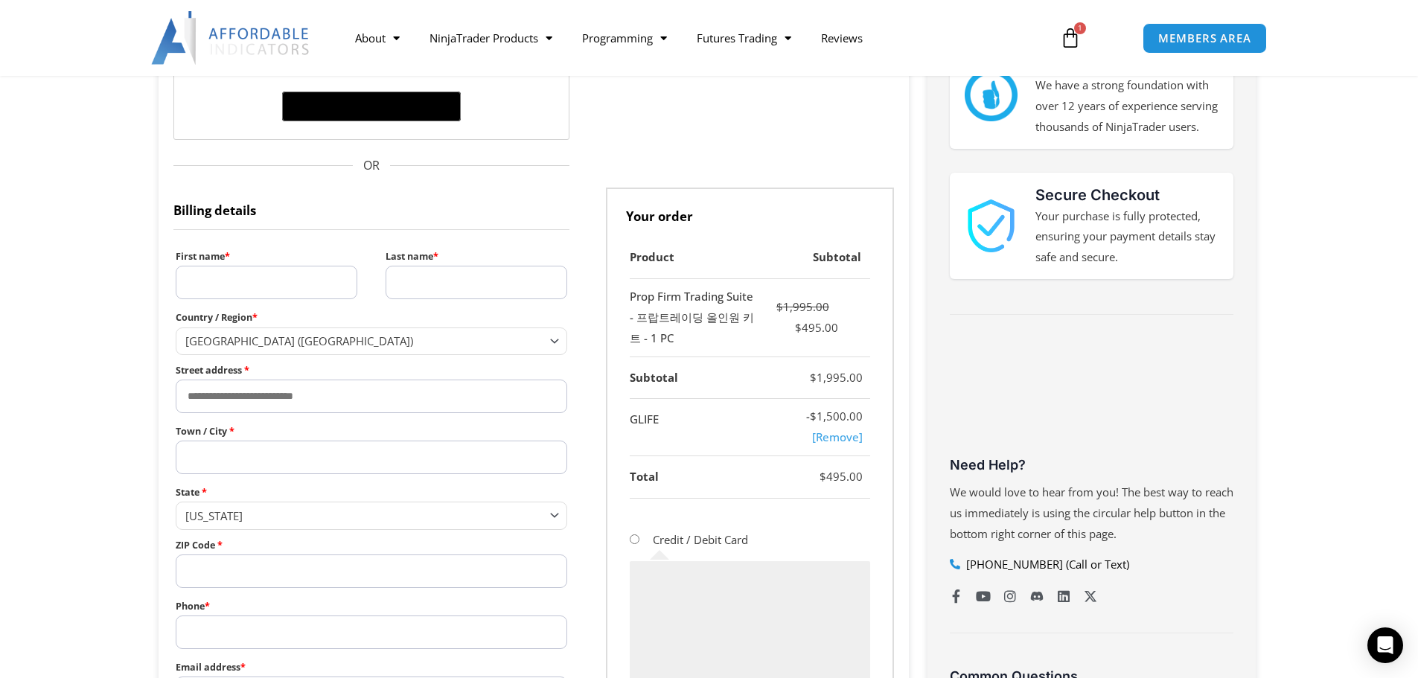
scroll to position [298, 0]
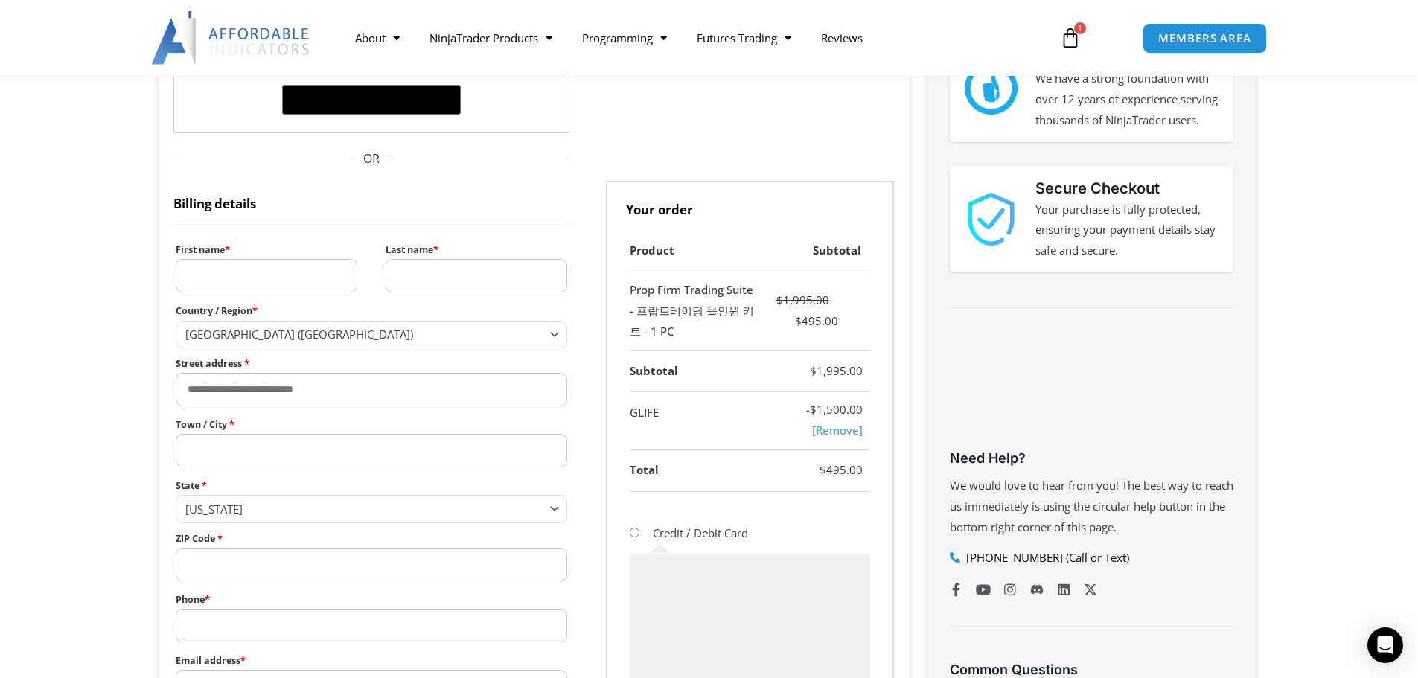
click at [256, 283] on input "First name *" at bounding box center [267, 275] width 182 height 33
click at [255, 336] on span "United States (US)" at bounding box center [365, 334] width 360 height 15
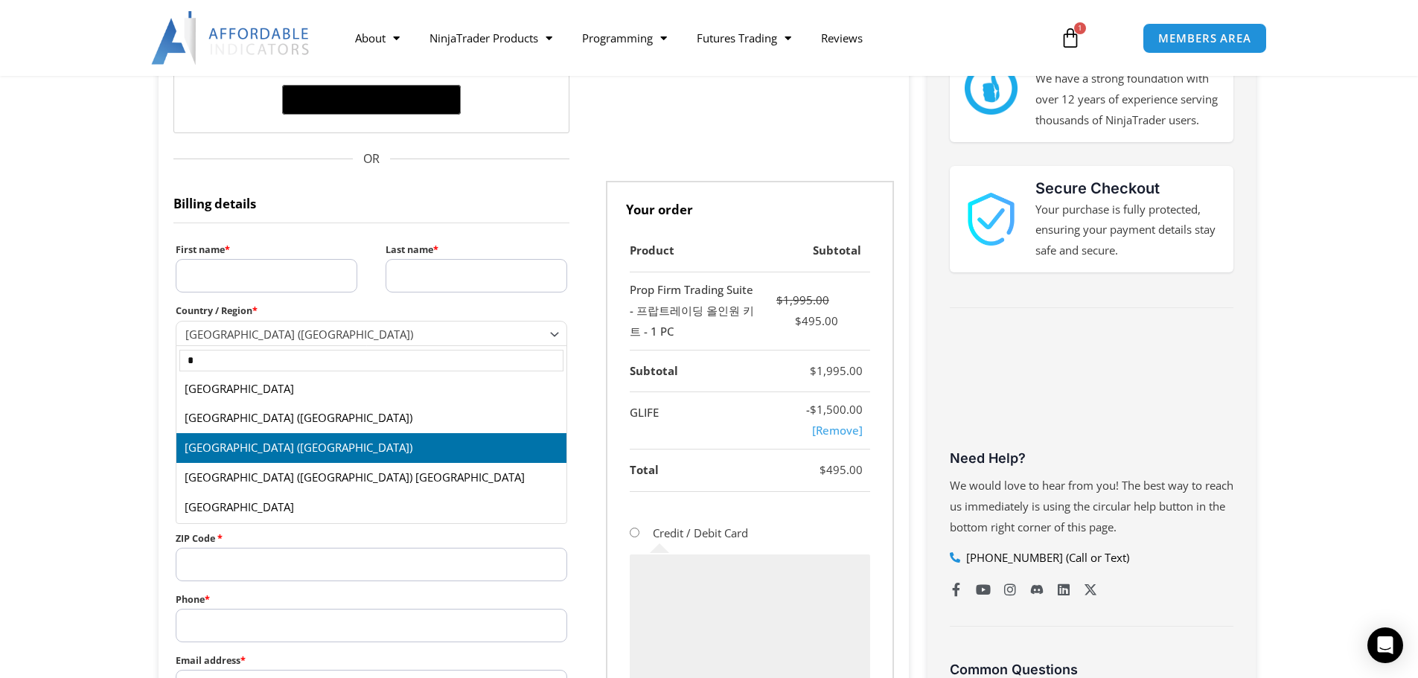
scroll to position [0, 0]
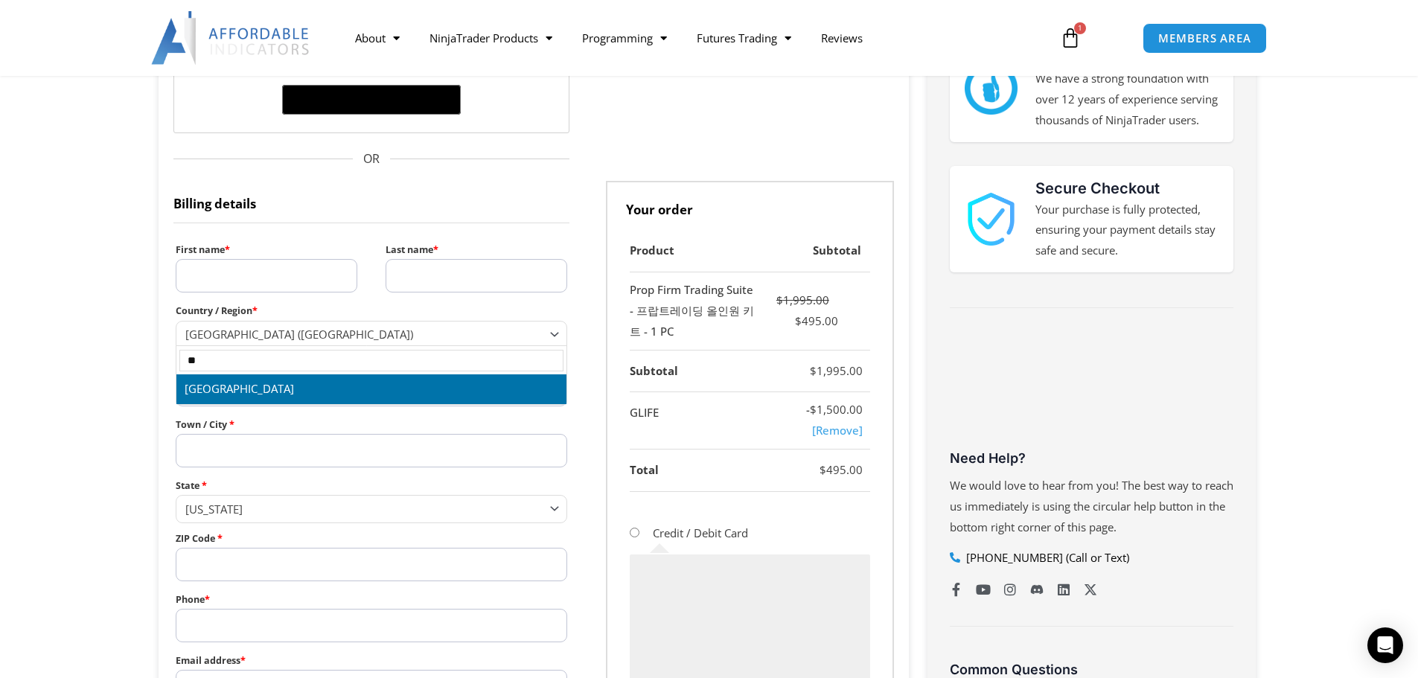
type input "*"
type input "*****"
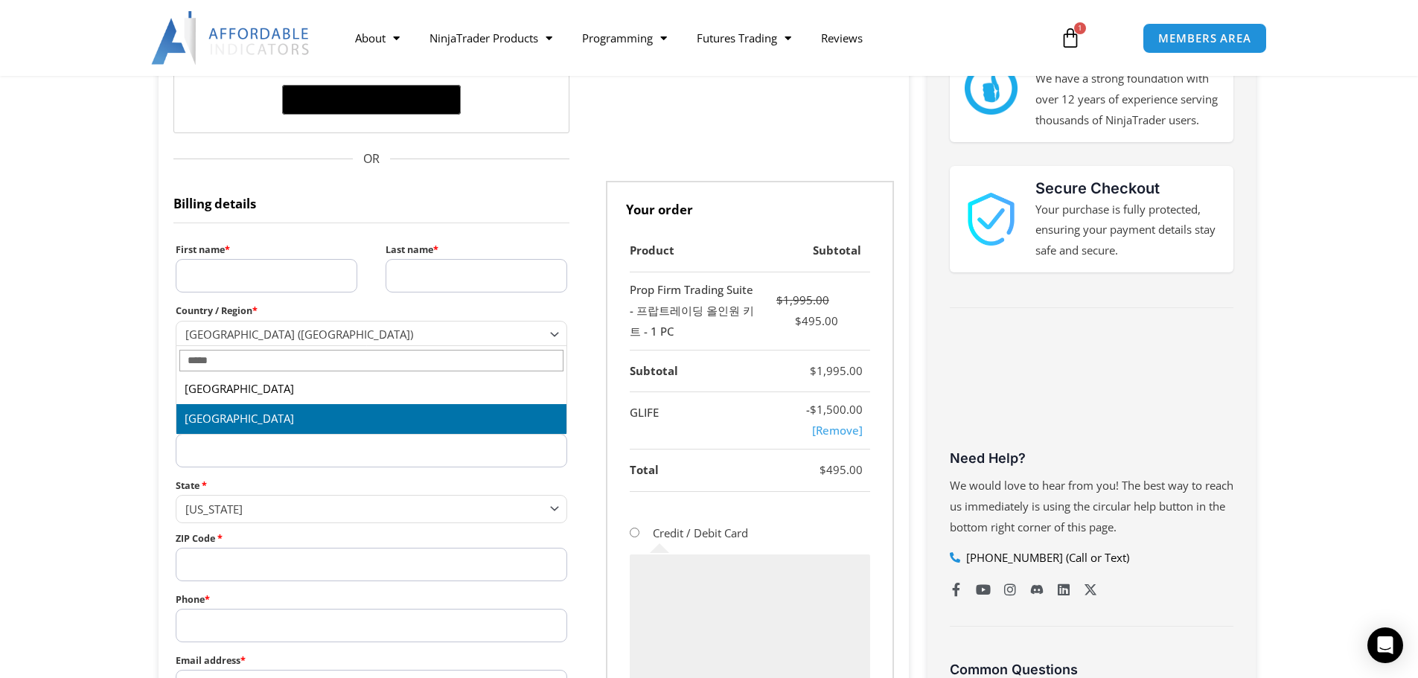
select select "**"
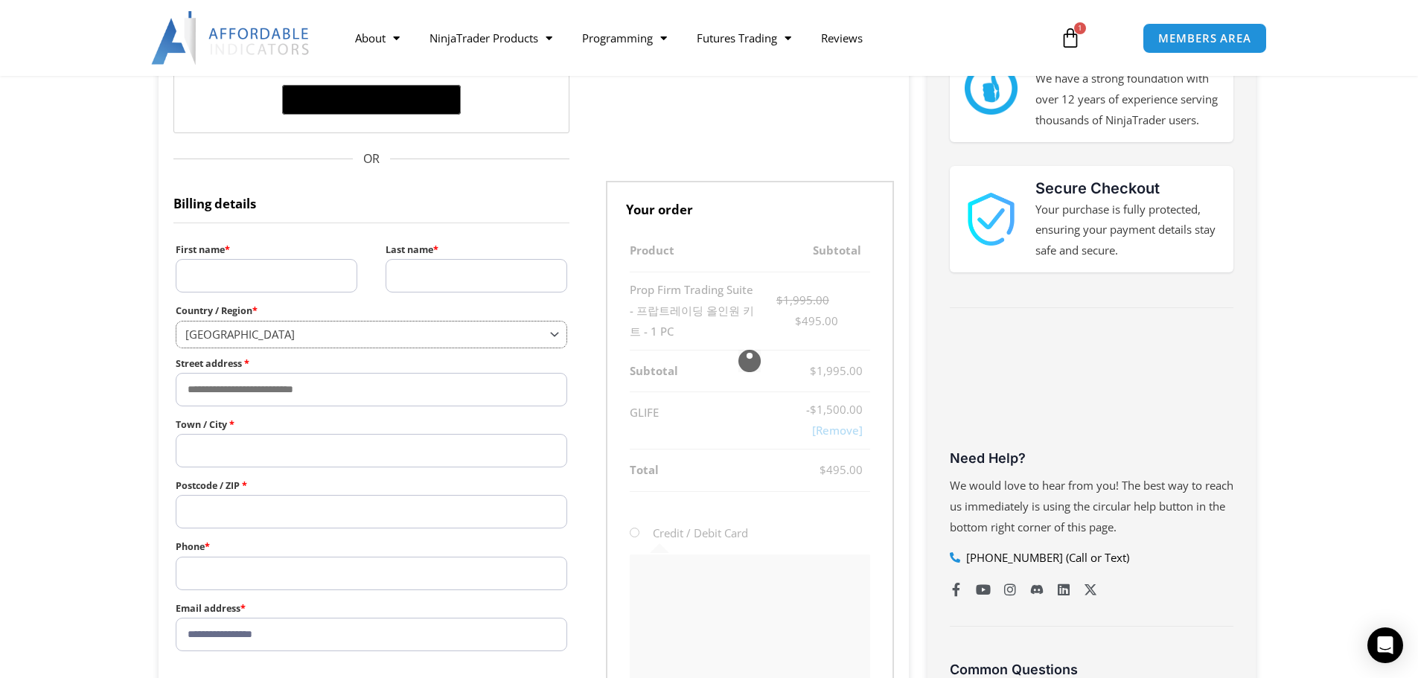
click at [236, 328] on span "South Korea" at bounding box center [365, 334] width 360 height 15
click at [240, 286] on input "First name *" at bounding box center [267, 275] width 182 height 33
click at [244, 272] on input "First name *" at bounding box center [267, 275] width 182 height 33
type input "*"
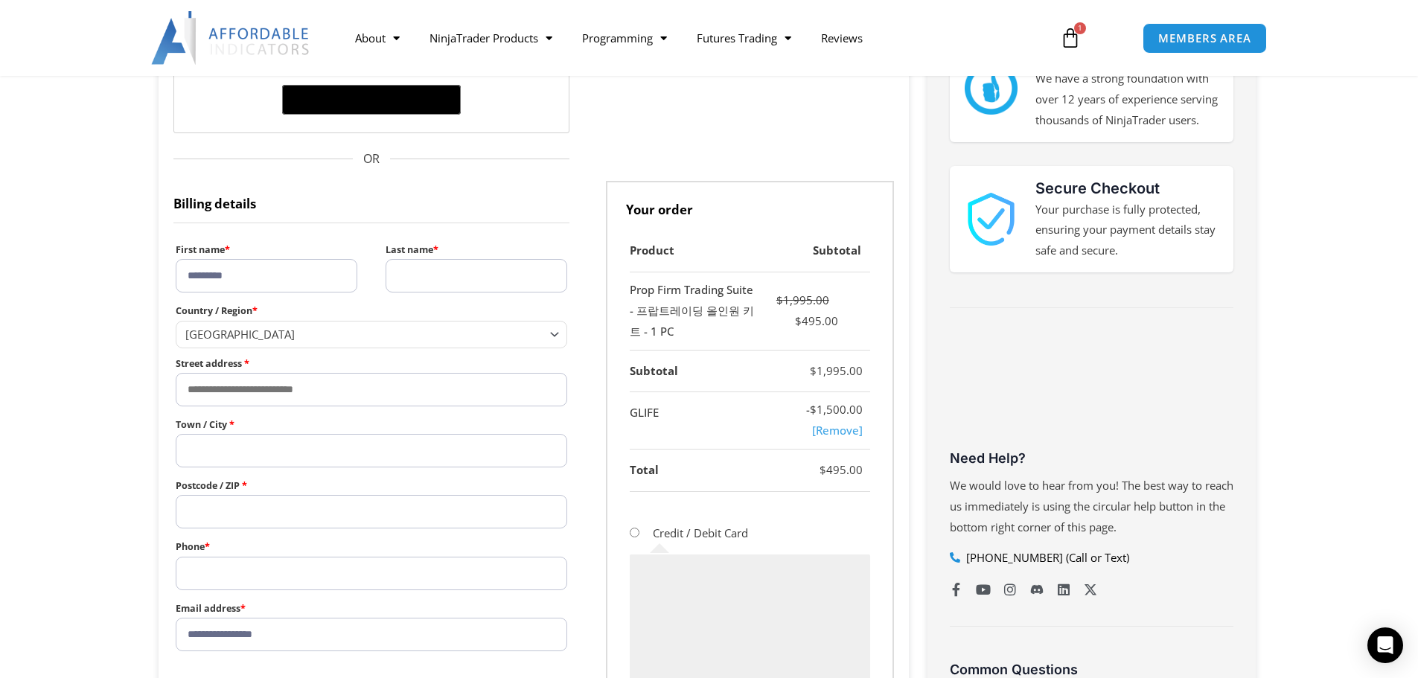
type input "*********"
type input "***"
click at [28, 264] on section "**********" at bounding box center [709, 531] width 1418 height 1067
click at [274, 446] on input "Town / City *" at bounding box center [372, 450] width 392 height 33
paste input "**********"
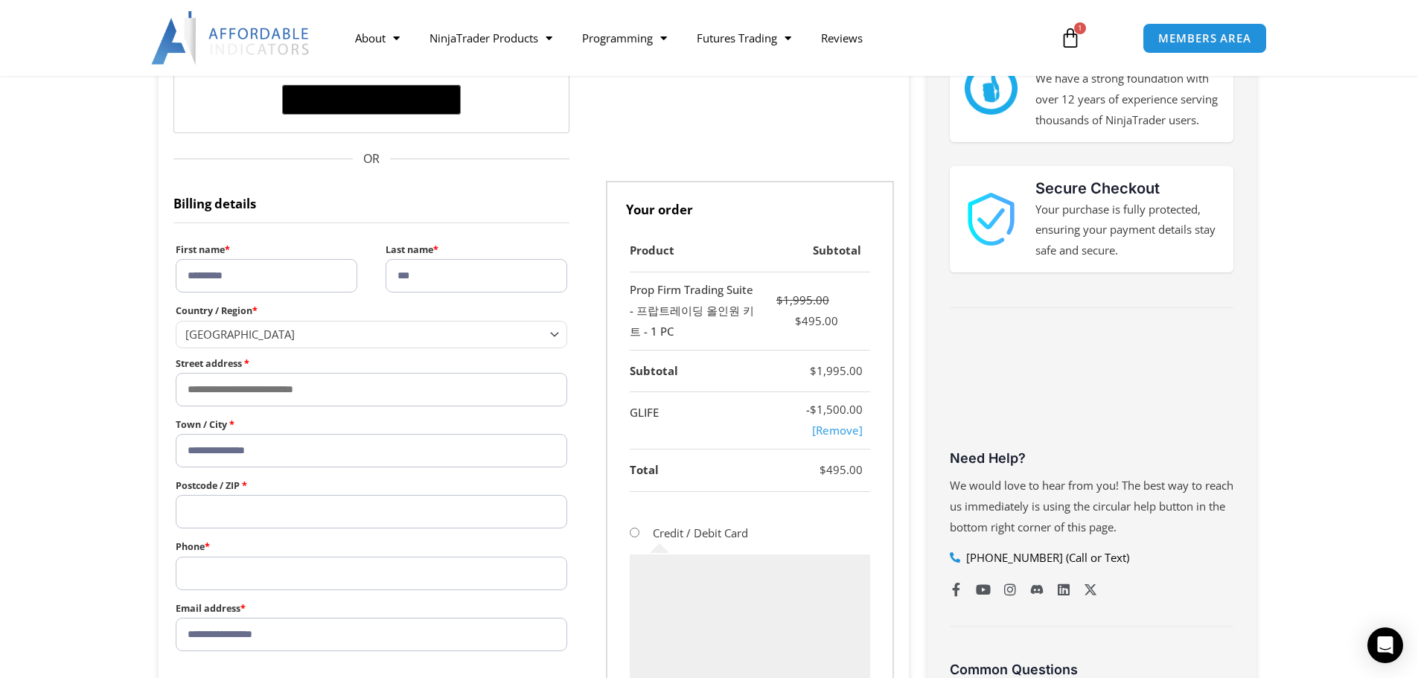
type input "**********"
drag, startPoint x: 9, startPoint y: 102, endPoint x: 63, endPoint y: 167, distance: 84.5
click at [9, 102] on section "**********" at bounding box center [709, 531] width 1418 height 1067
click at [309, 385] on input "Street address *" at bounding box center [372, 389] width 392 height 33
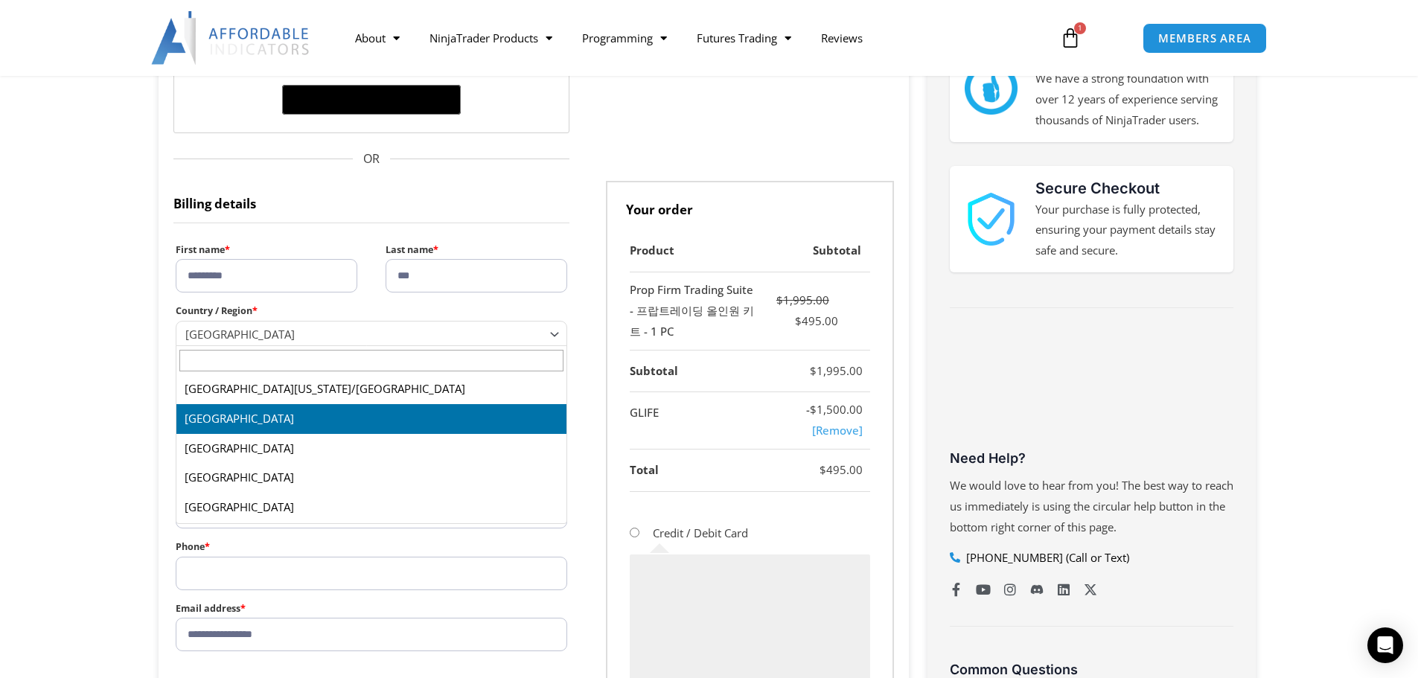
drag, startPoint x: 324, startPoint y: 328, endPoint x: 169, endPoint y: 324, distance: 154.9
click at [169, 324] on div "**********" at bounding box center [534, 491] width 750 height 986
click at [138, 330] on section "**********" at bounding box center [709, 531] width 1418 height 1067
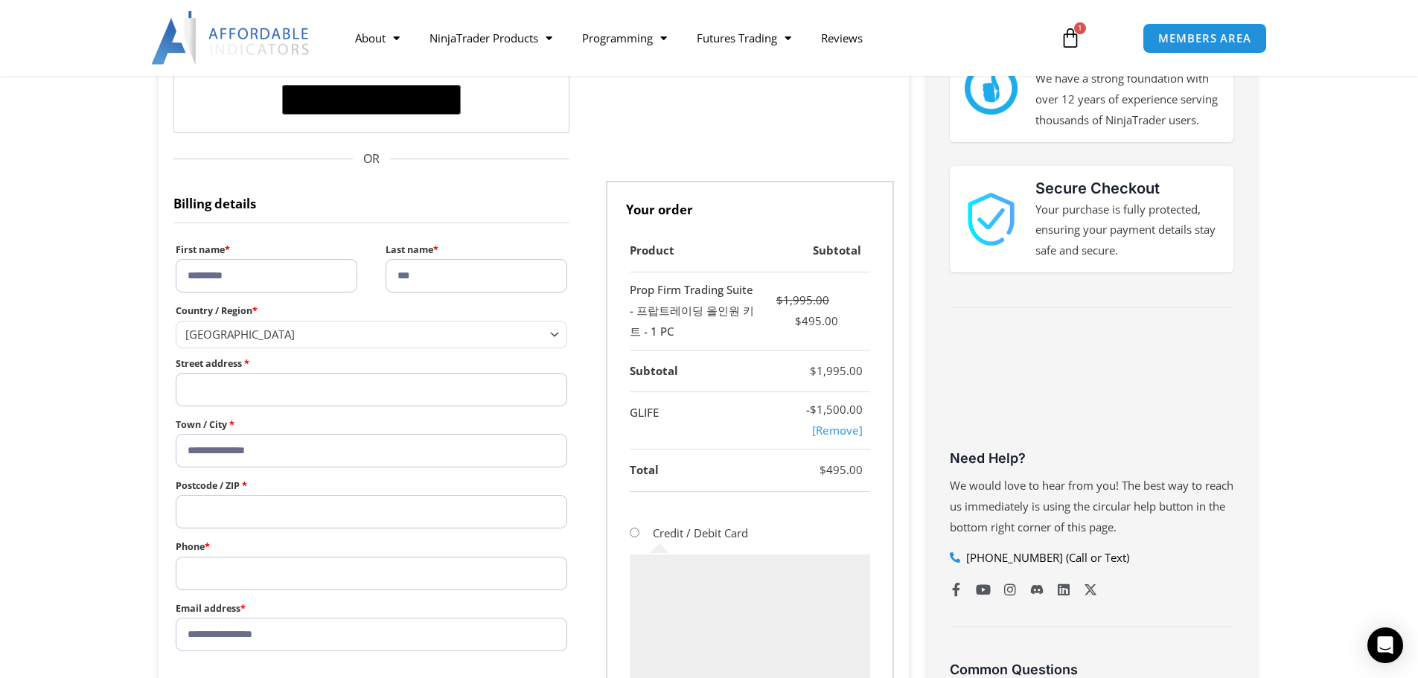
click at [237, 375] on input "Street address *" at bounding box center [372, 389] width 392 height 33
click at [272, 453] on input "**********" at bounding box center [372, 450] width 392 height 33
click at [311, 456] on input "**********" at bounding box center [372, 450] width 392 height 33
click at [298, 392] on input "Street address *" at bounding box center [372, 389] width 392 height 33
paste input "**********"
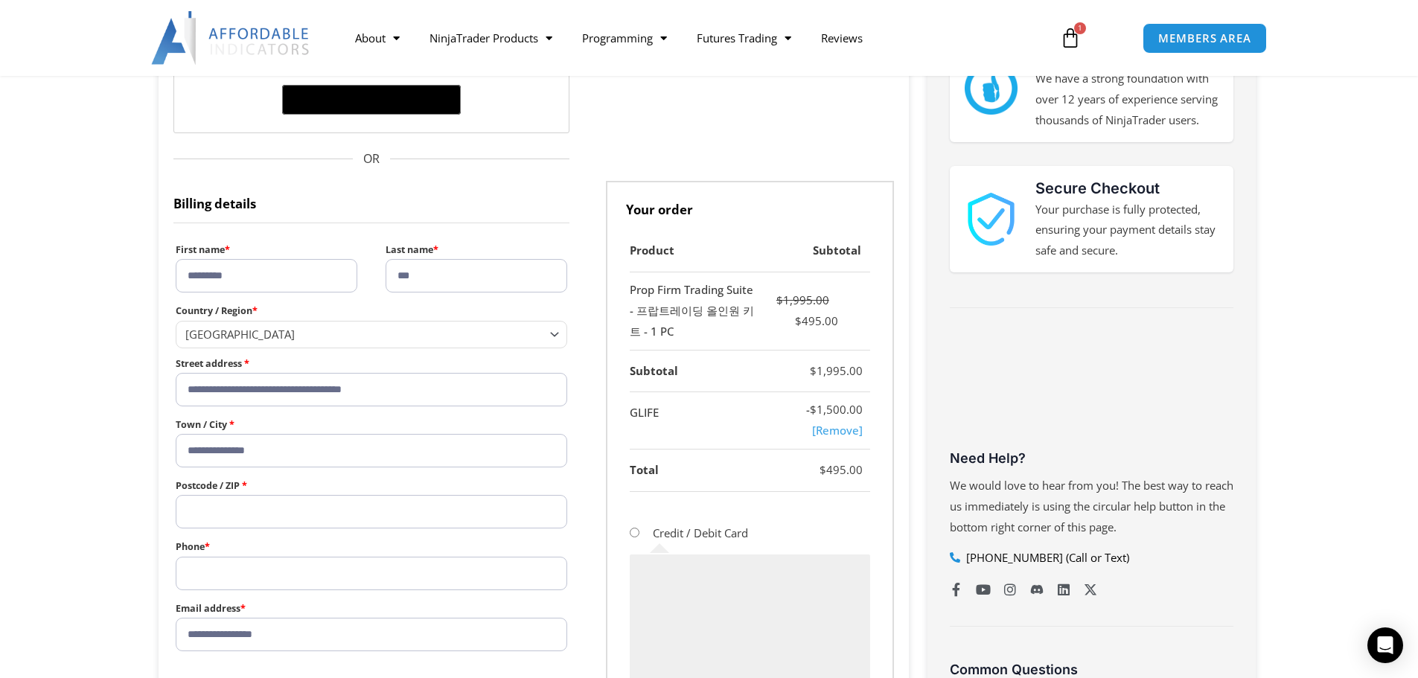
type input "**********"
click at [26, 312] on section "**********" at bounding box center [709, 531] width 1418 height 1067
click at [283, 449] on input "**********" at bounding box center [372, 450] width 392 height 33
paste input "*******"
type input "**********"
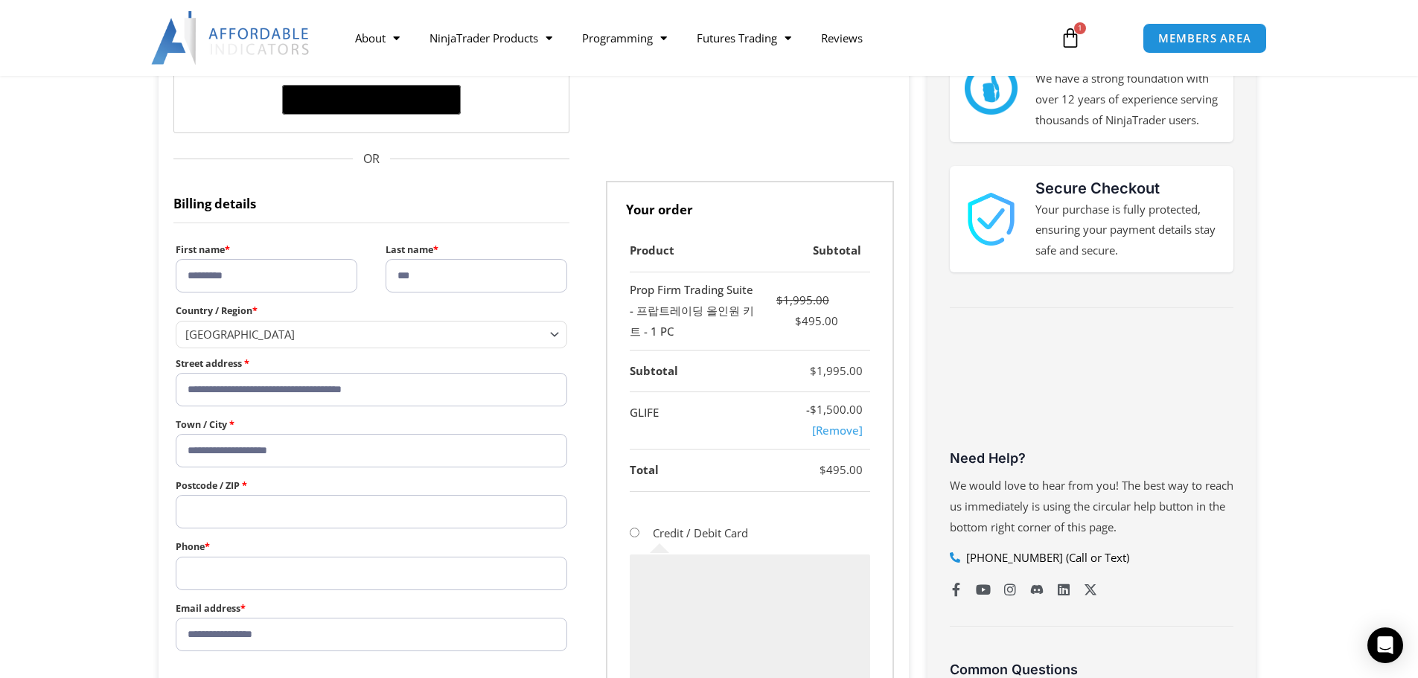
click at [282, 495] on input "Postcode / ZIP *" at bounding box center [372, 511] width 392 height 33
type input "*****"
click at [414, 576] on input "Phone *" at bounding box center [372, 573] width 392 height 33
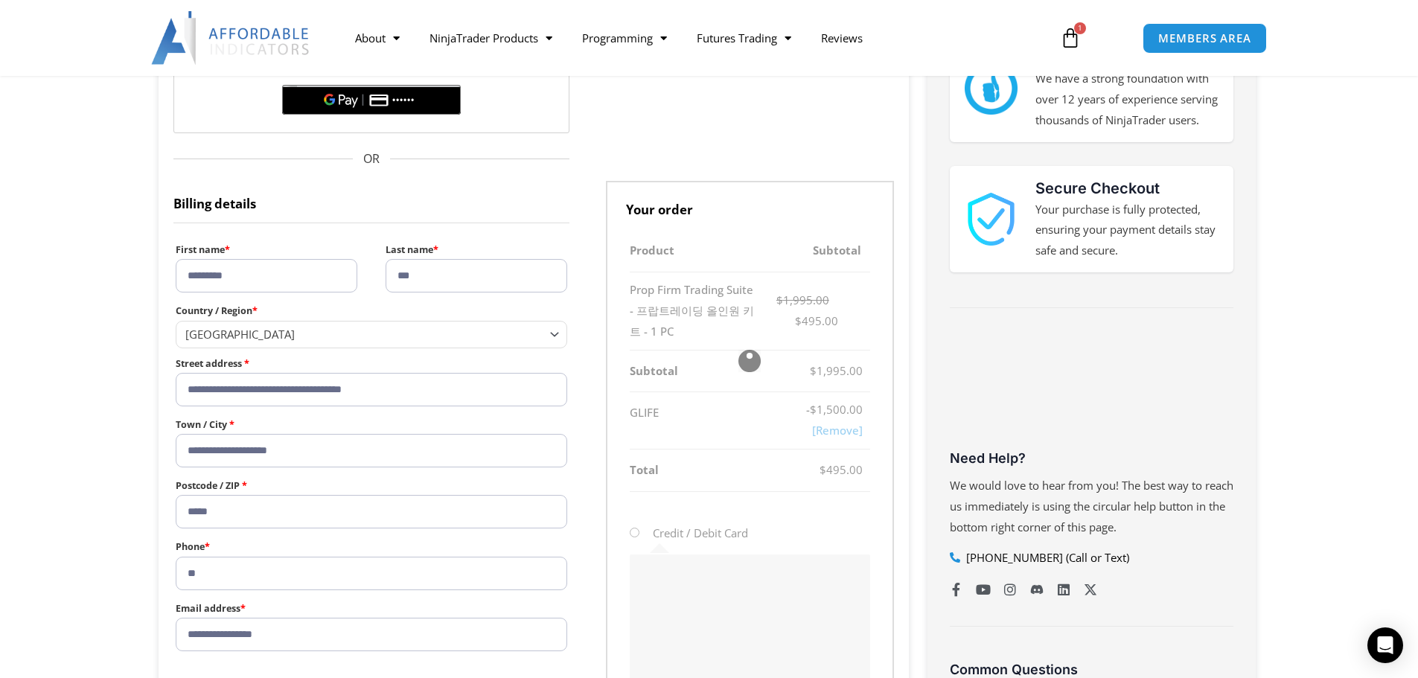
type input "*"
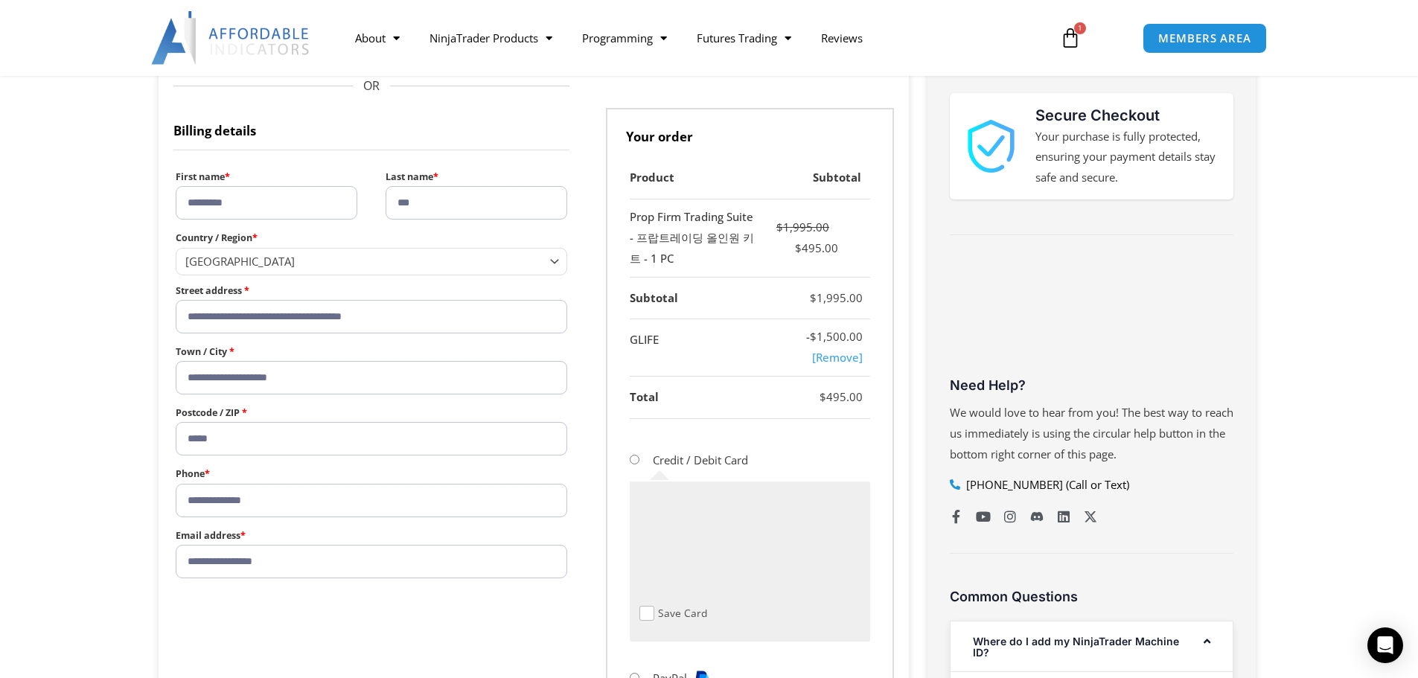
scroll to position [372, 0]
click at [298, 511] on input "**********" at bounding box center [372, 498] width 392 height 33
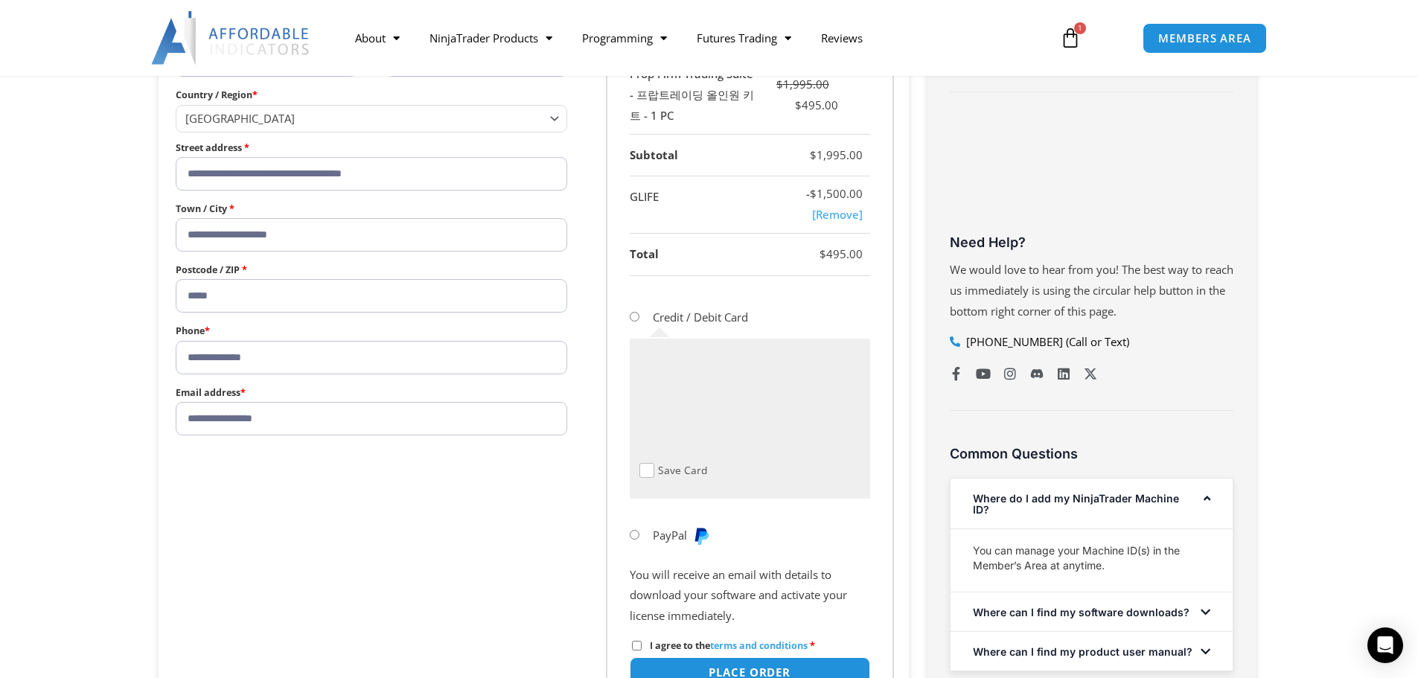
scroll to position [521, 0]
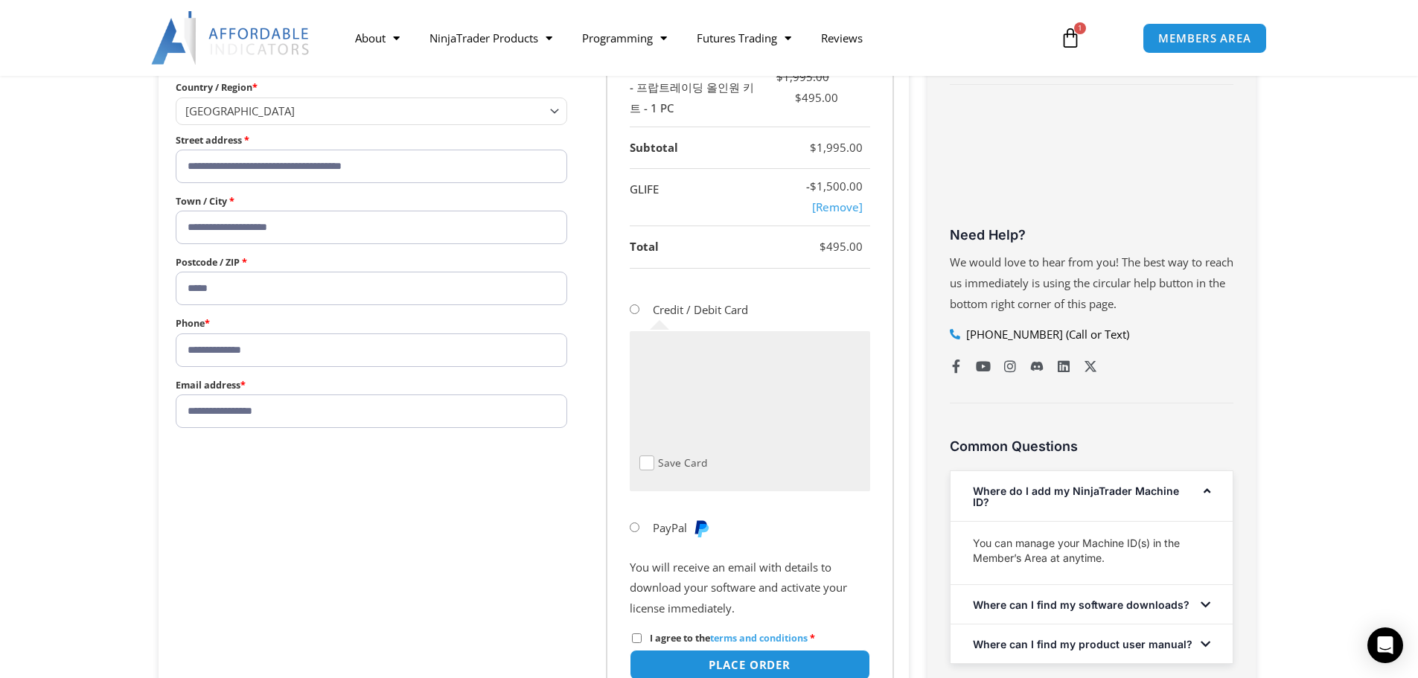
type input "**********"
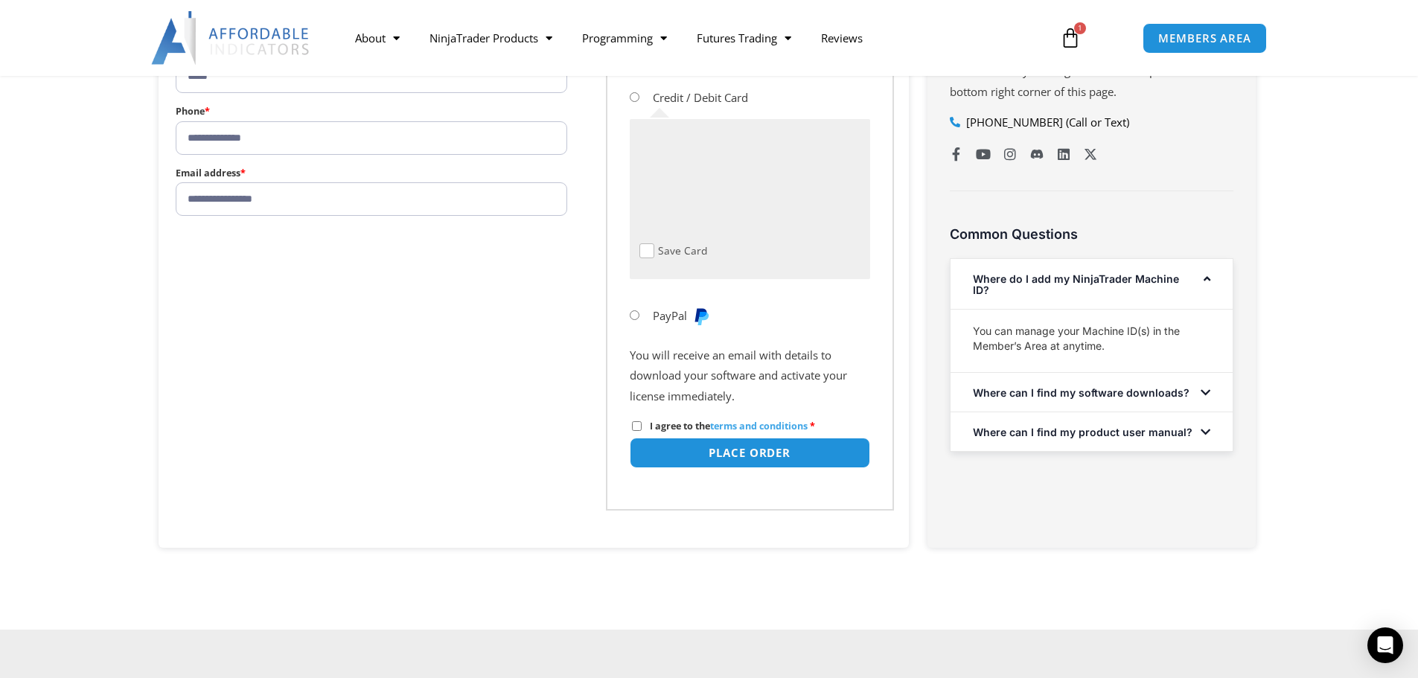
scroll to position [744, 0]
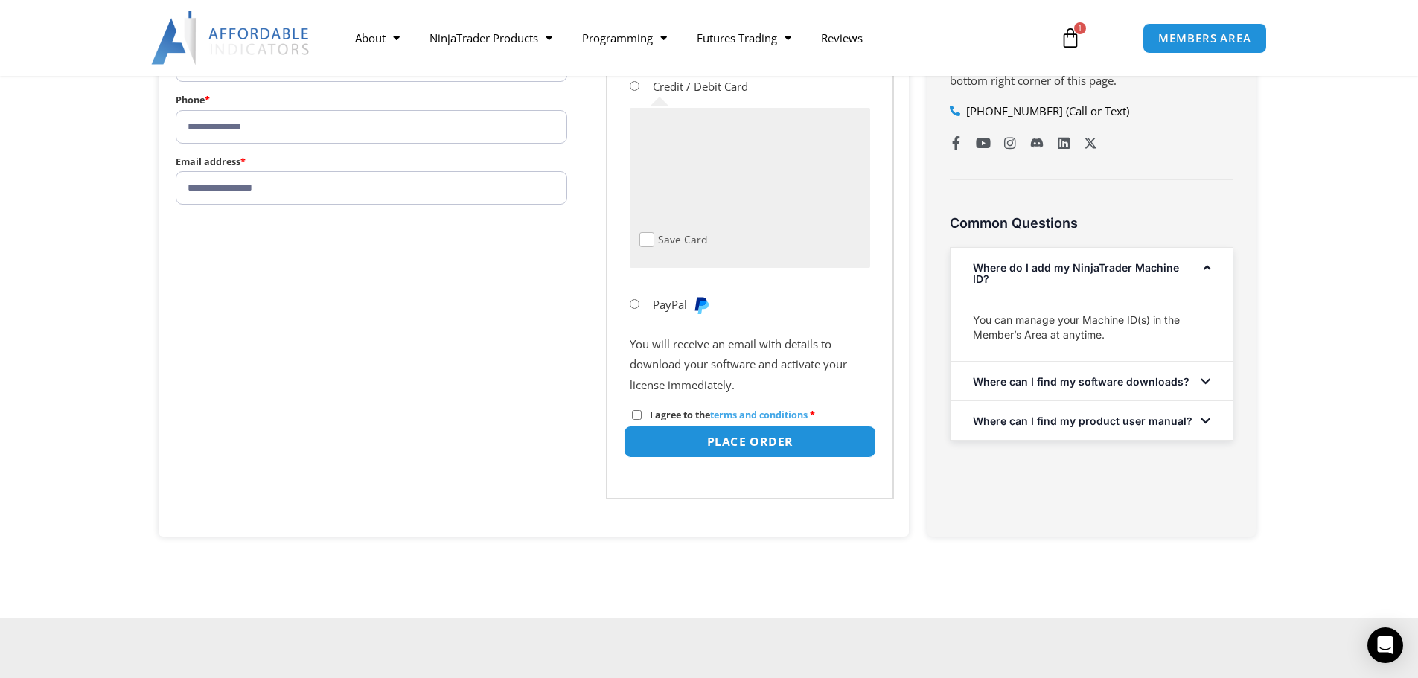
click at [748, 447] on button "Place order" at bounding box center [749, 442] width 252 height 32
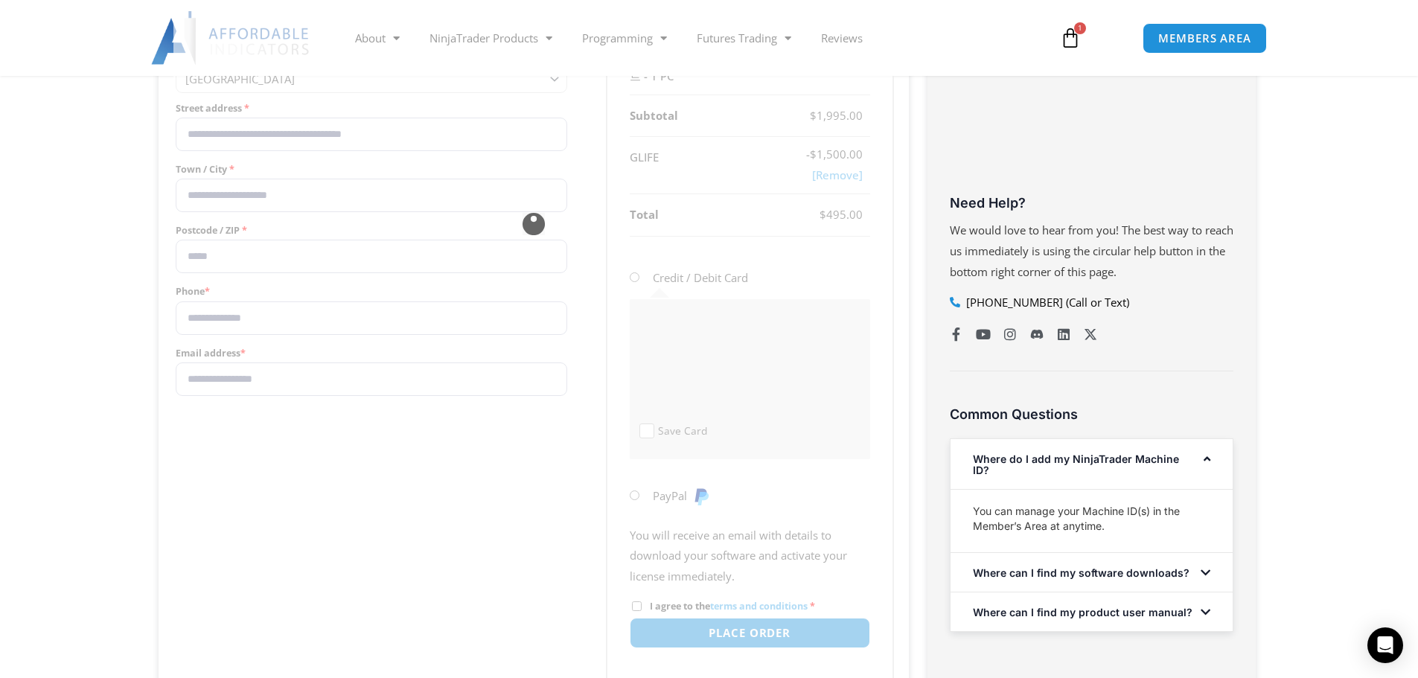
scroll to position [521, 0]
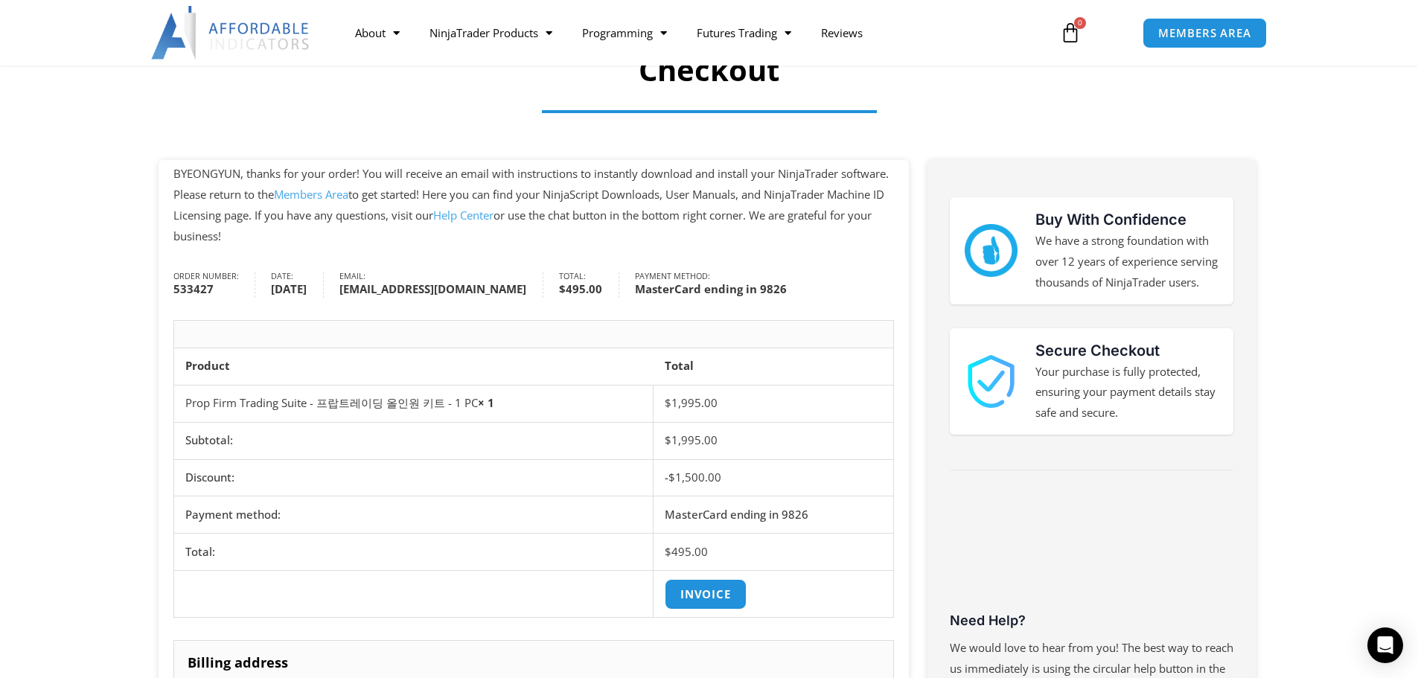
scroll to position [74, 0]
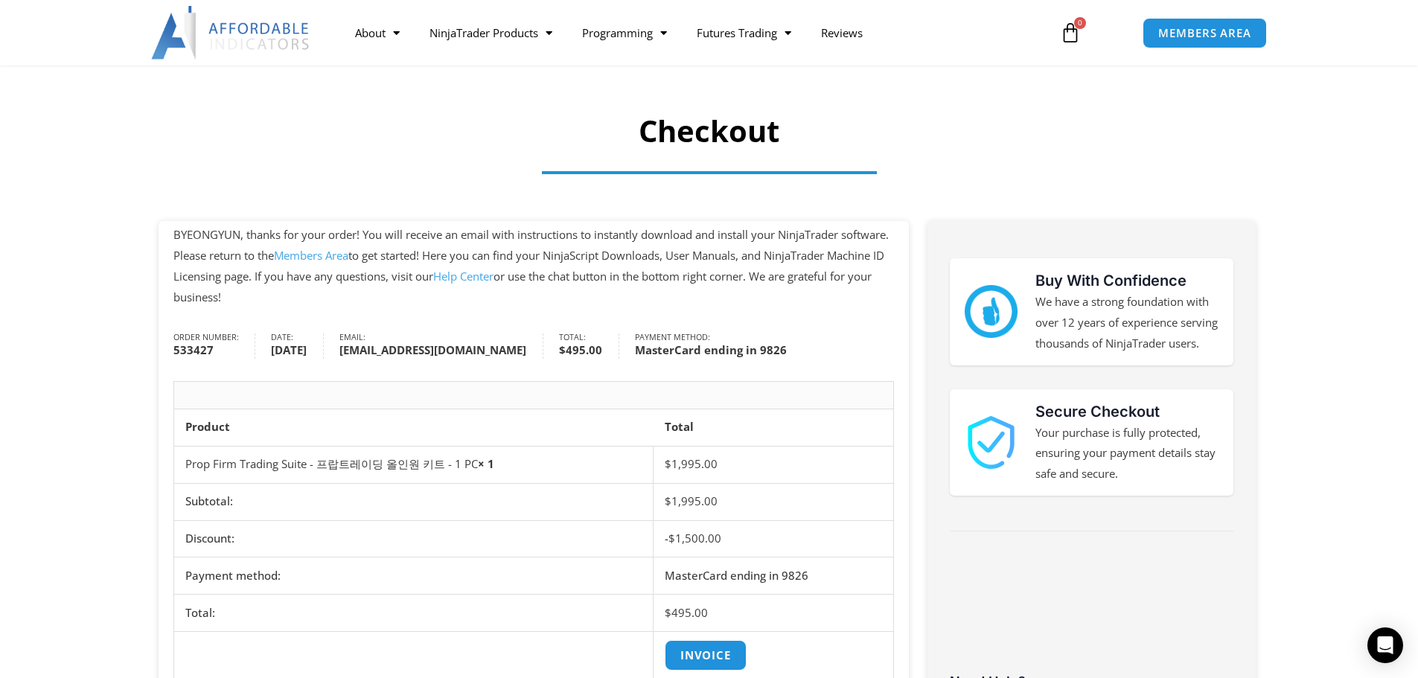
click at [635, 350] on strong "MasterCard ending in 9826" at bounding box center [711, 350] width 152 height 17
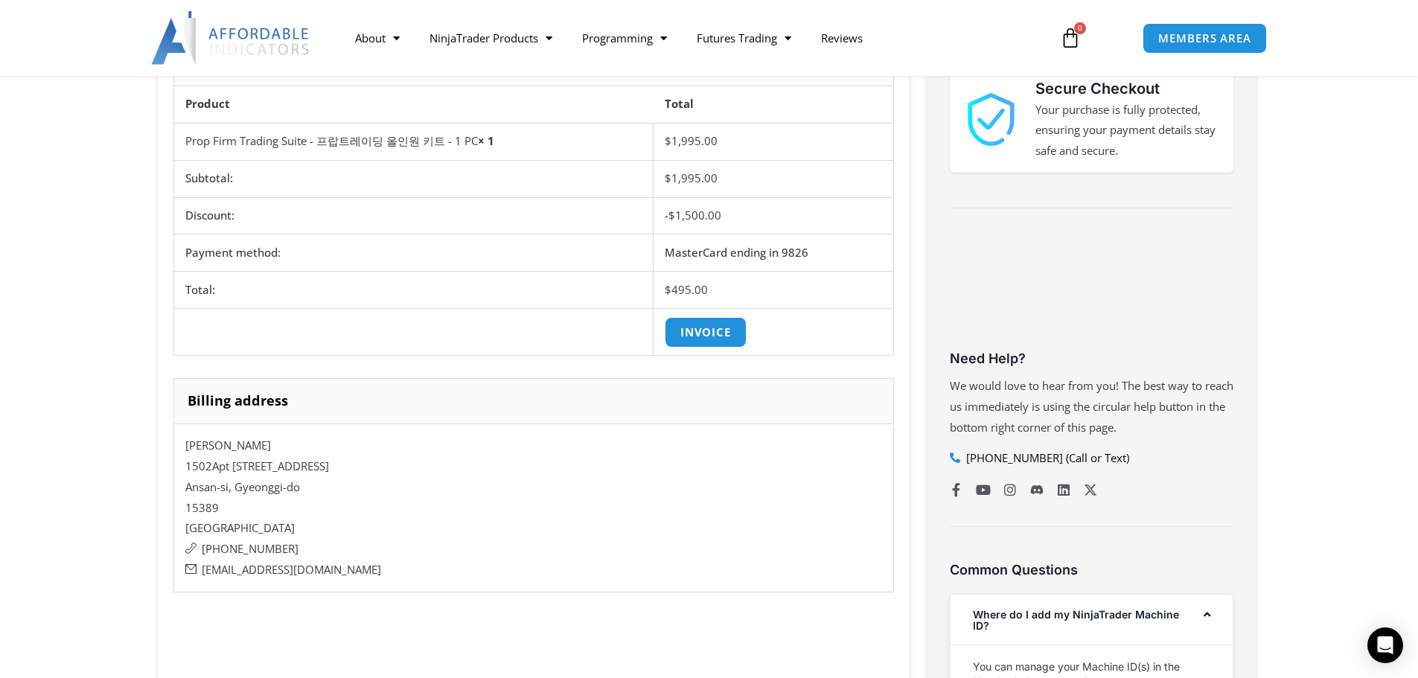
scroll to position [372, 0]
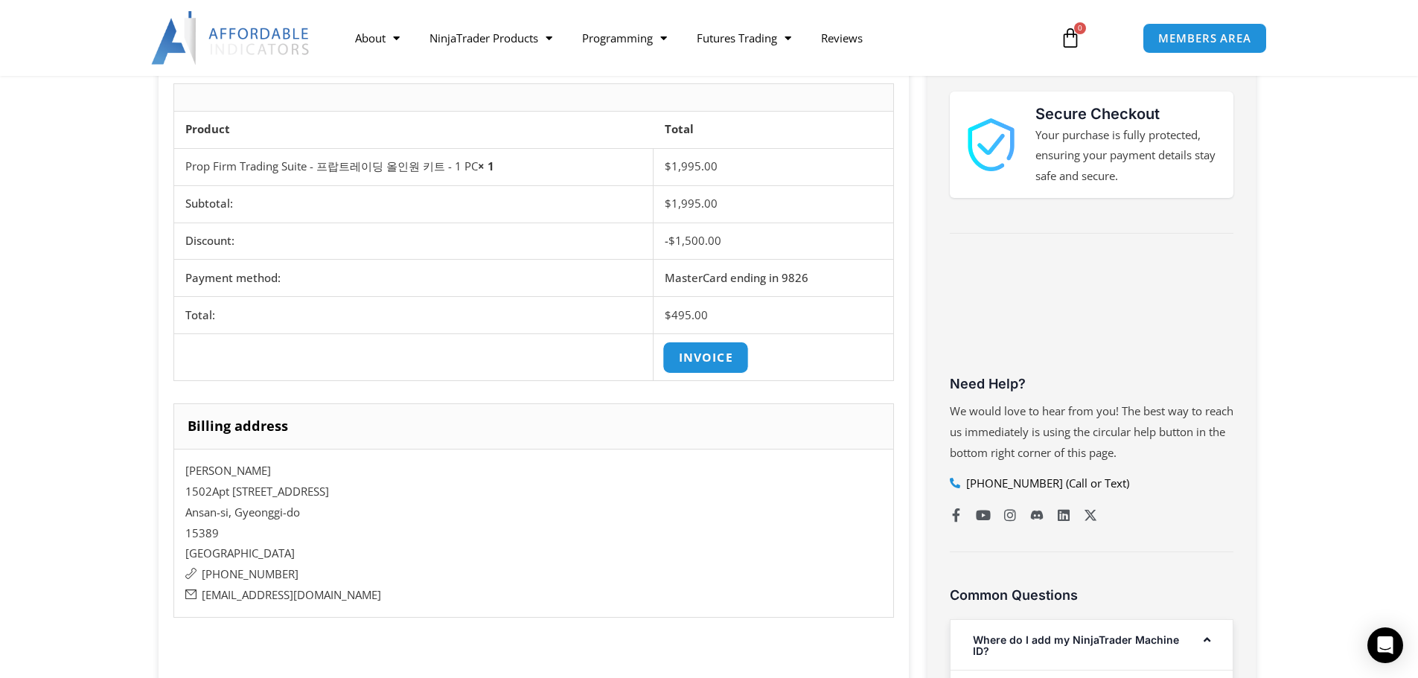
click at [729, 350] on link "Invoice" at bounding box center [705, 358] width 86 height 32
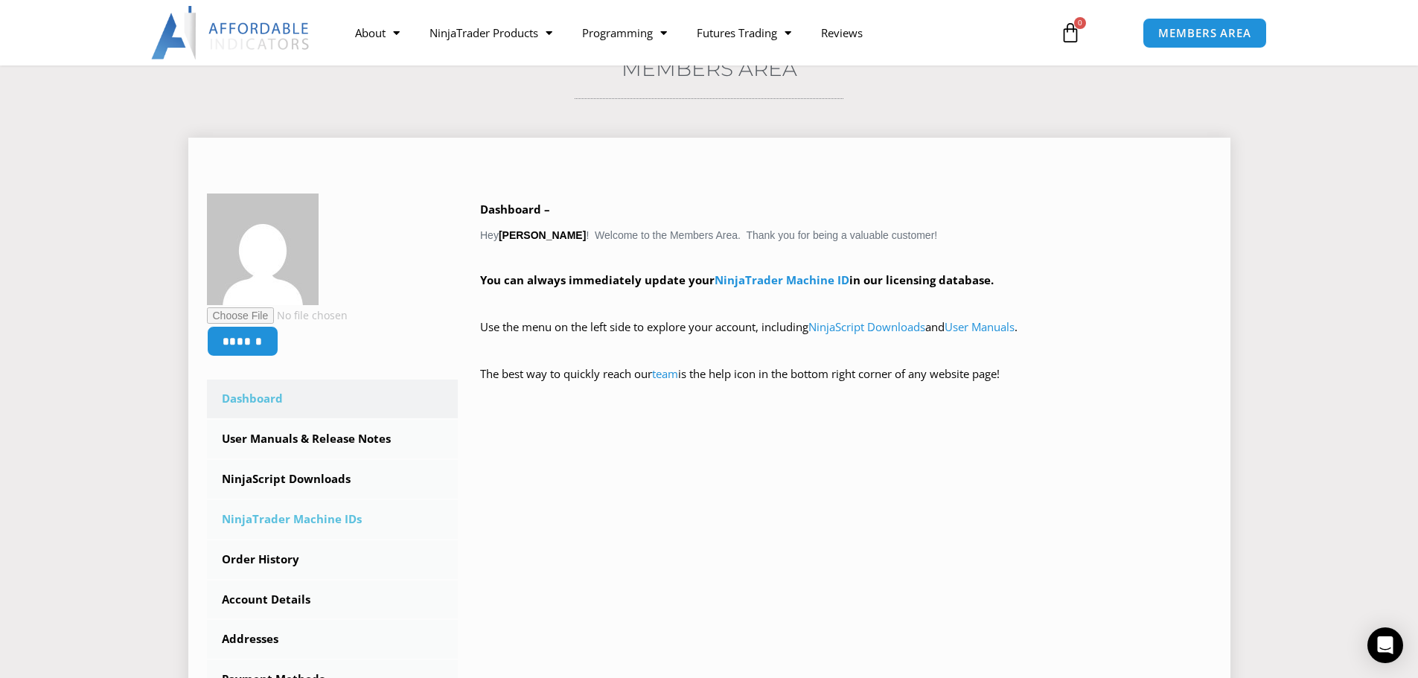
scroll to position [149, 0]
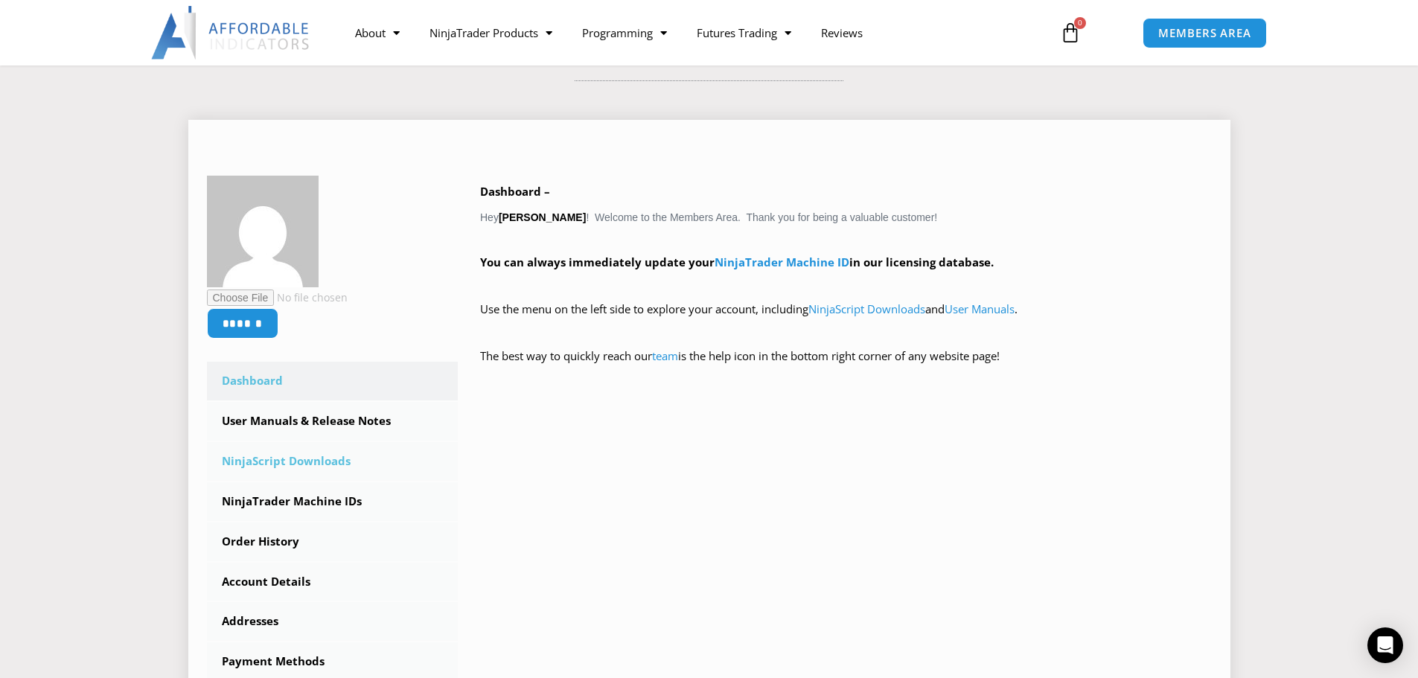
click at [329, 464] on link "NinjaScript Downloads" at bounding box center [333, 461] width 252 height 39
click at [323, 510] on link "NinjaTrader Machine IDs" at bounding box center [333, 501] width 252 height 39
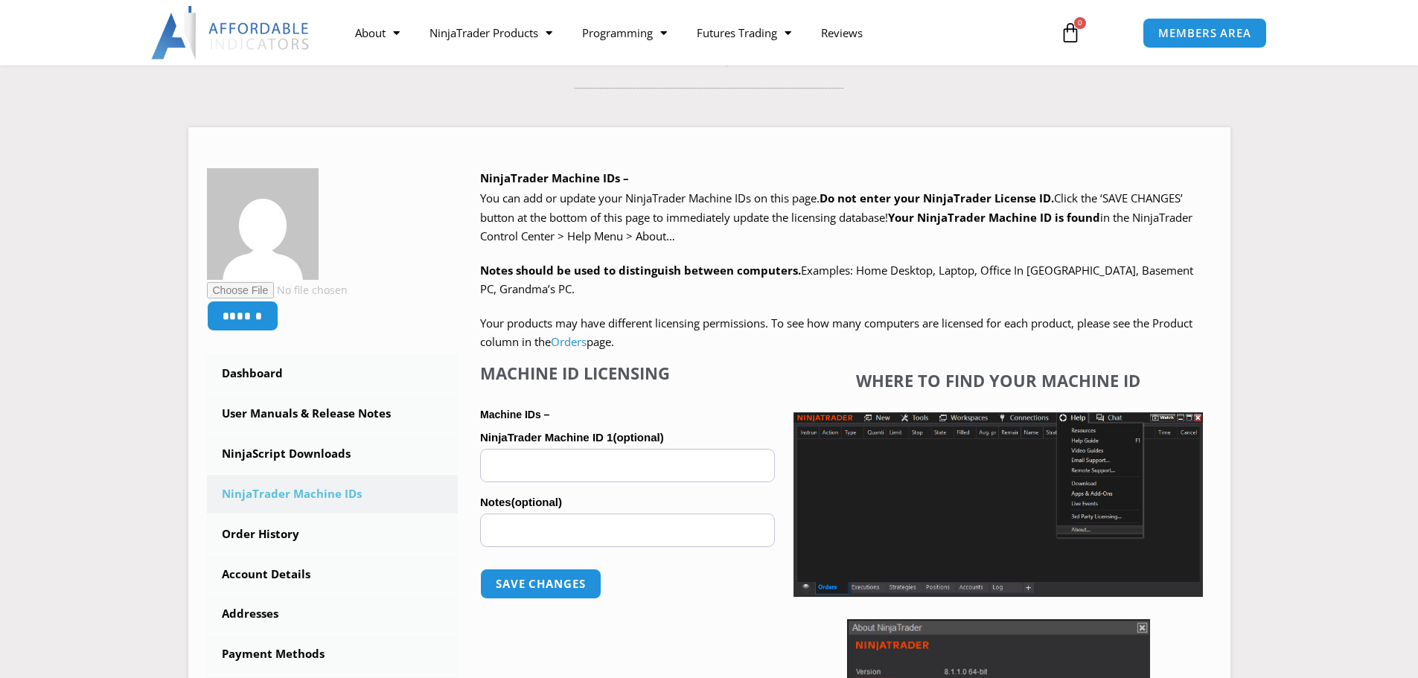
scroll to position [149, 0]
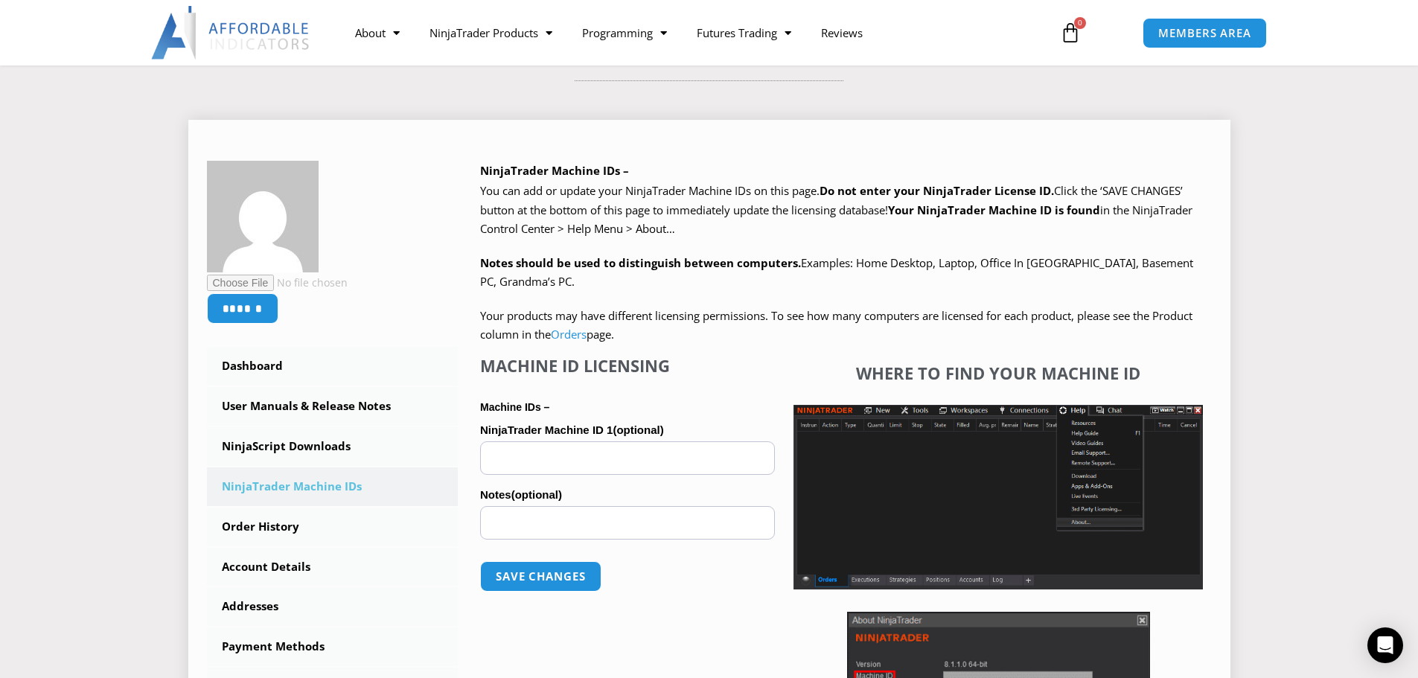
click at [558, 455] on input "NinjaTrader Machine ID 1 (optional)" at bounding box center [627, 457] width 295 height 33
paste input "**********"
type input "**********"
click at [571, 586] on button "Save changes" at bounding box center [540, 577] width 127 height 32
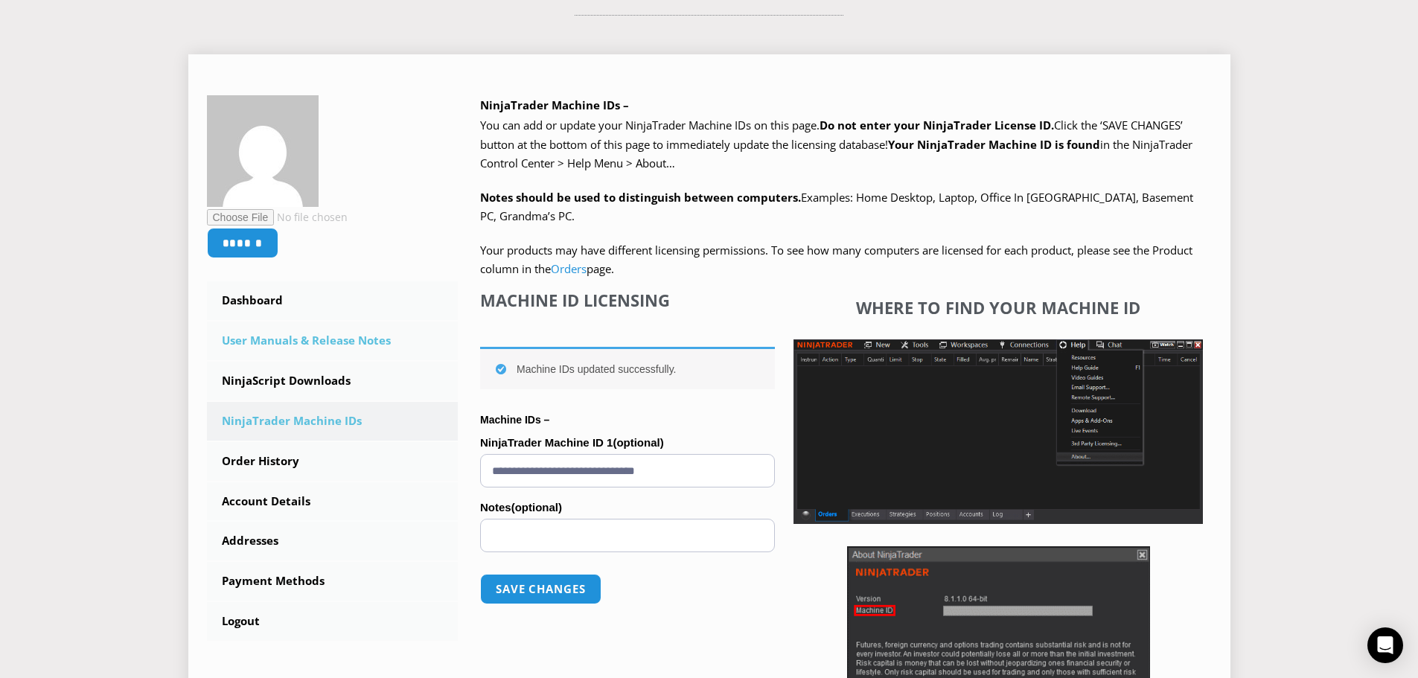
scroll to position [223, 0]
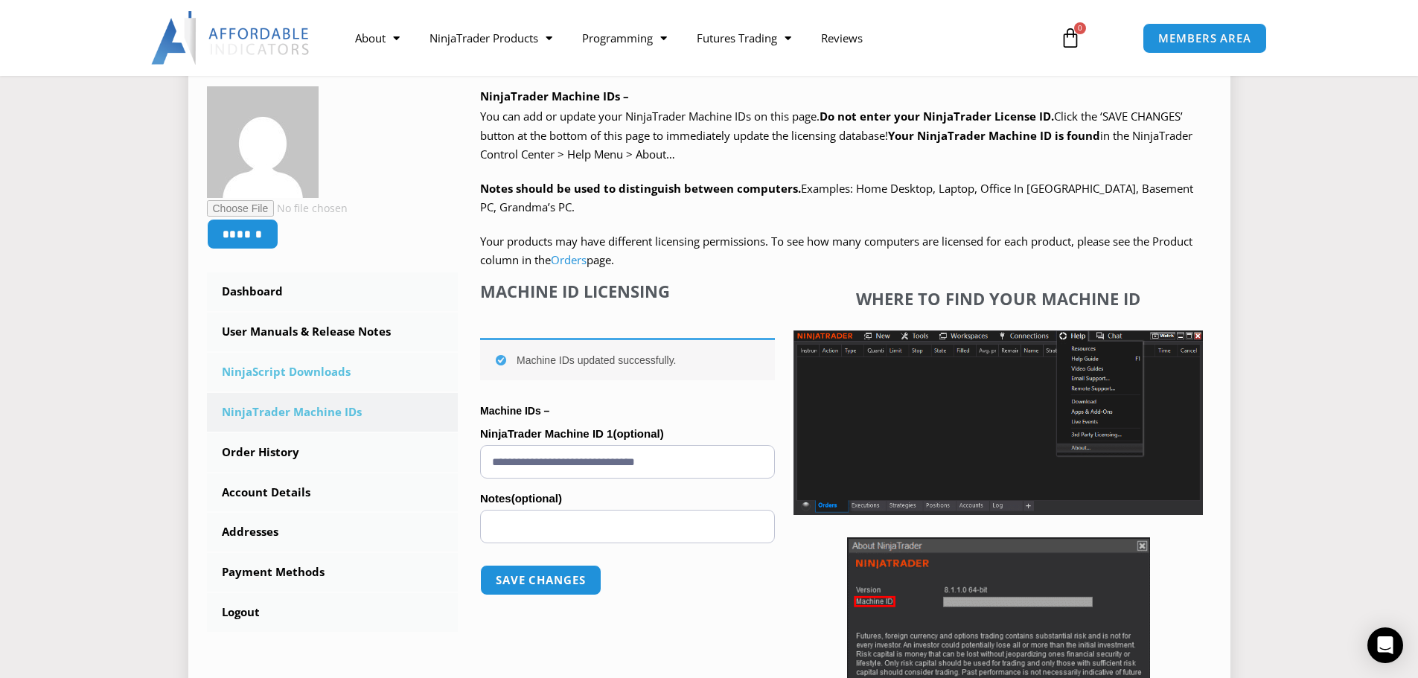
click at [272, 377] on link "NinjaScript Downloads" at bounding box center [333, 372] width 252 height 39
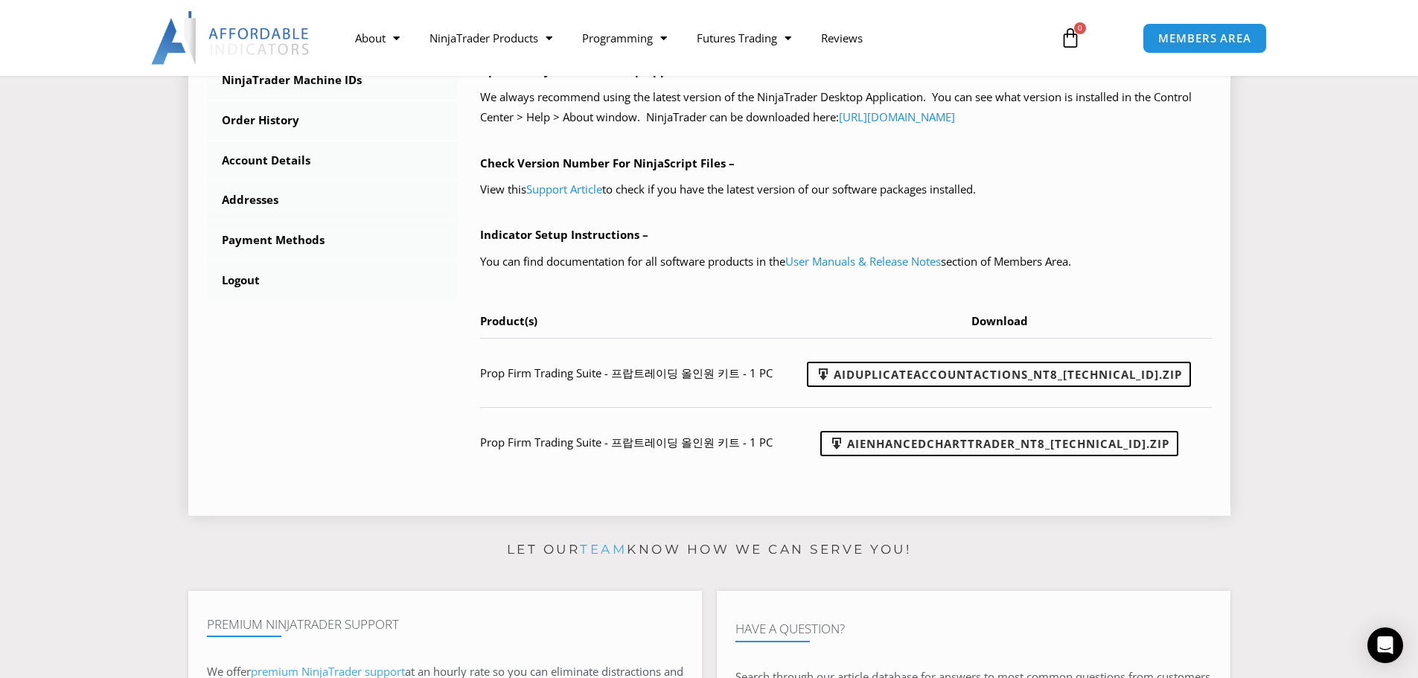
scroll to position [521, 0]
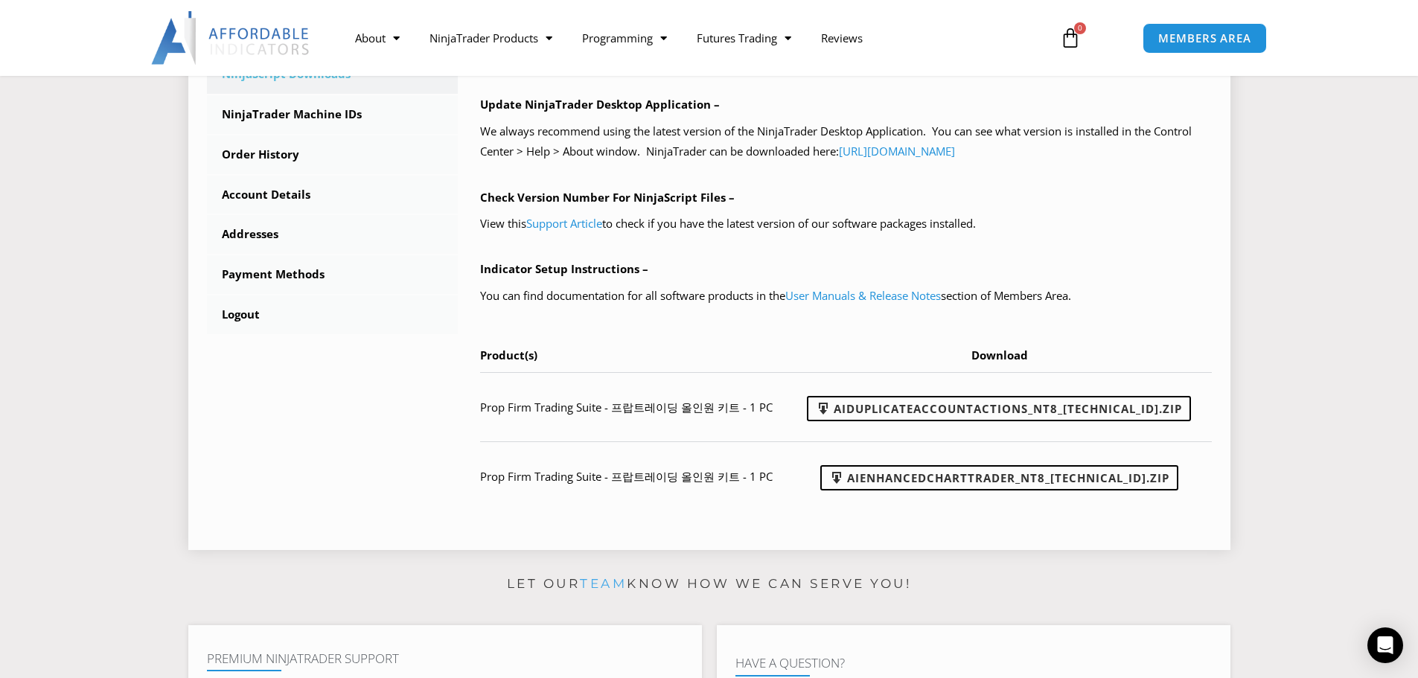
click at [717, 415] on td "Prop Firm Trading Suite - 프랍트레이딩 올인원 키트 - 1 PC" at bounding box center [639, 406] width 318 height 69
click at [1010, 410] on link "AIDuplicateAccountActions_NT8_[TECHNICAL_ID].zip" at bounding box center [999, 408] width 384 height 25
click at [1054, 480] on link "AIEnhancedChartTrader_NT8_[TECHNICAL_ID].zip" at bounding box center [999, 477] width 358 height 25
